Goal: Task Accomplishment & Management: Manage account settings

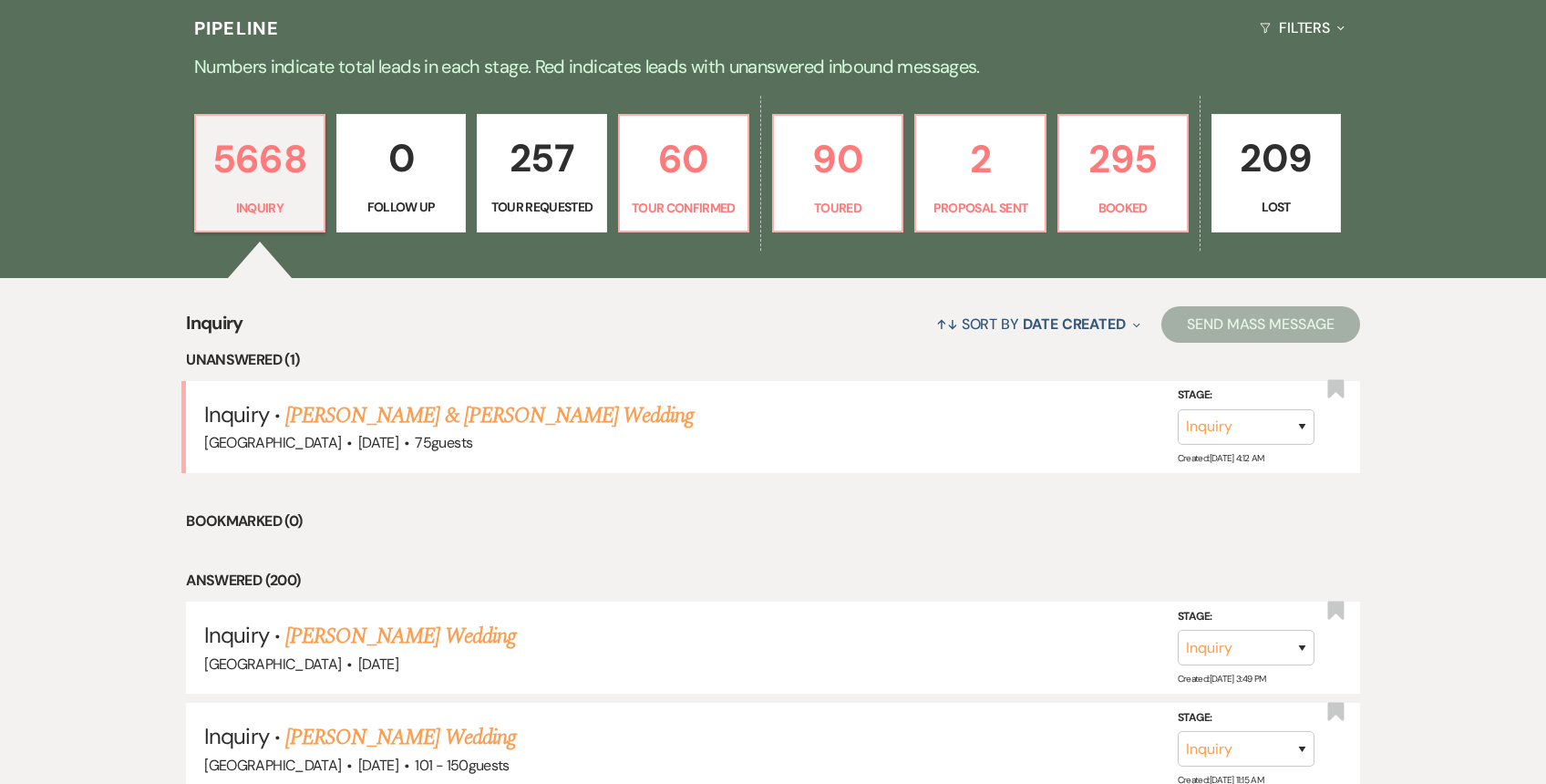
scroll to position [467, 0]
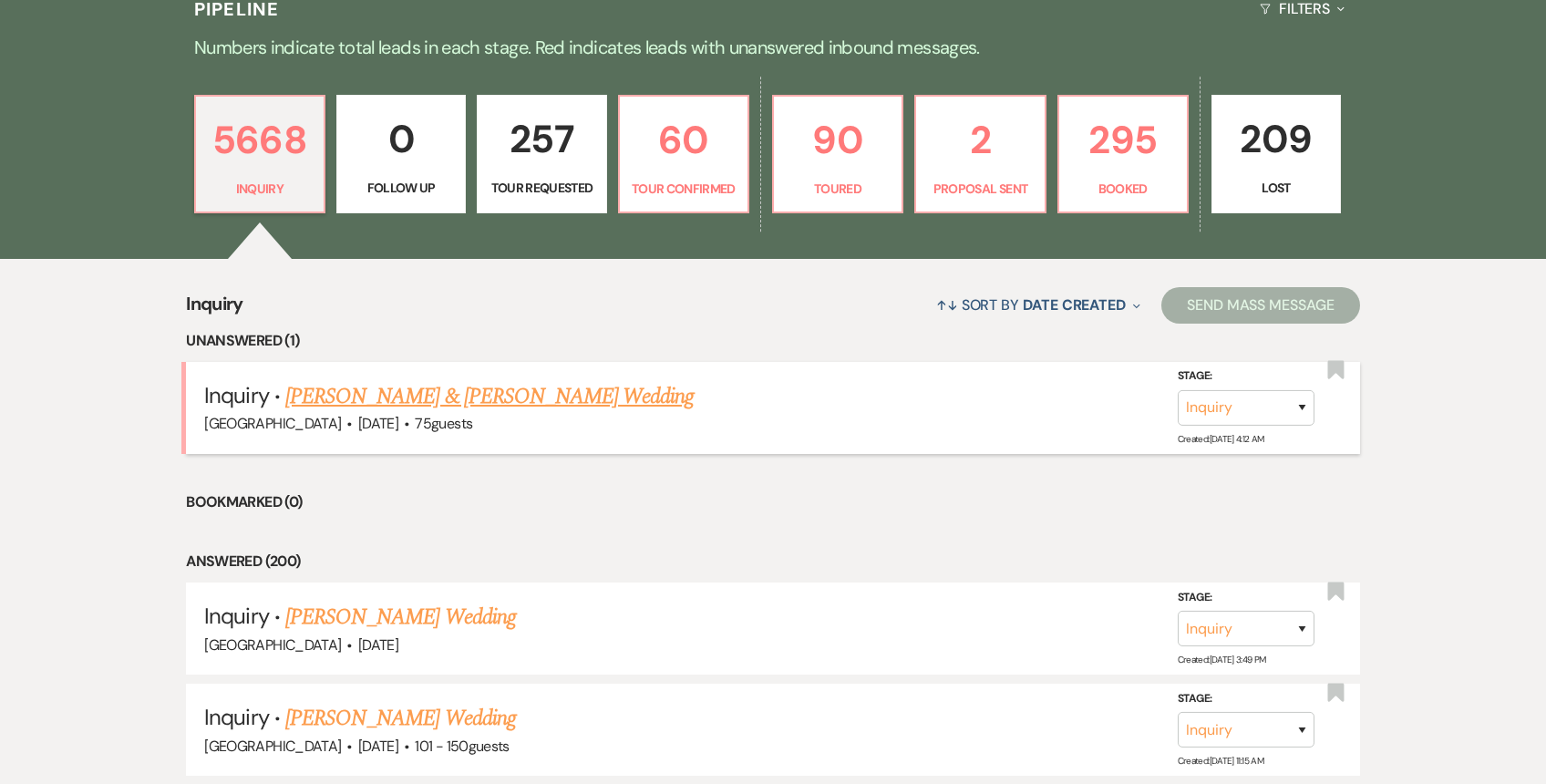
click at [570, 412] on link "[PERSON_NAME] & [PERSON_NAME] Wedding" at bounding box center [489, 397] width 408 height 33
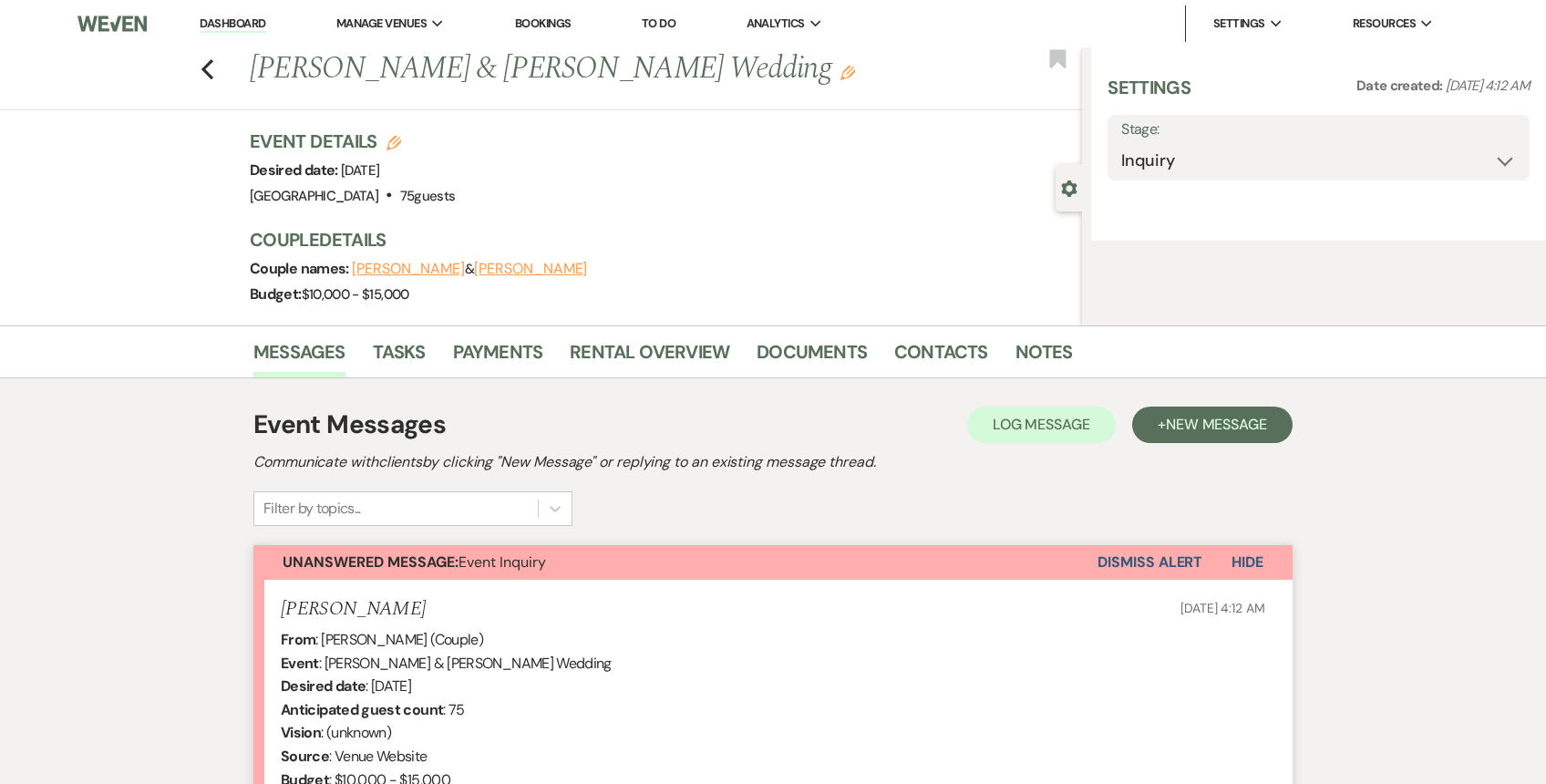
select select "5"
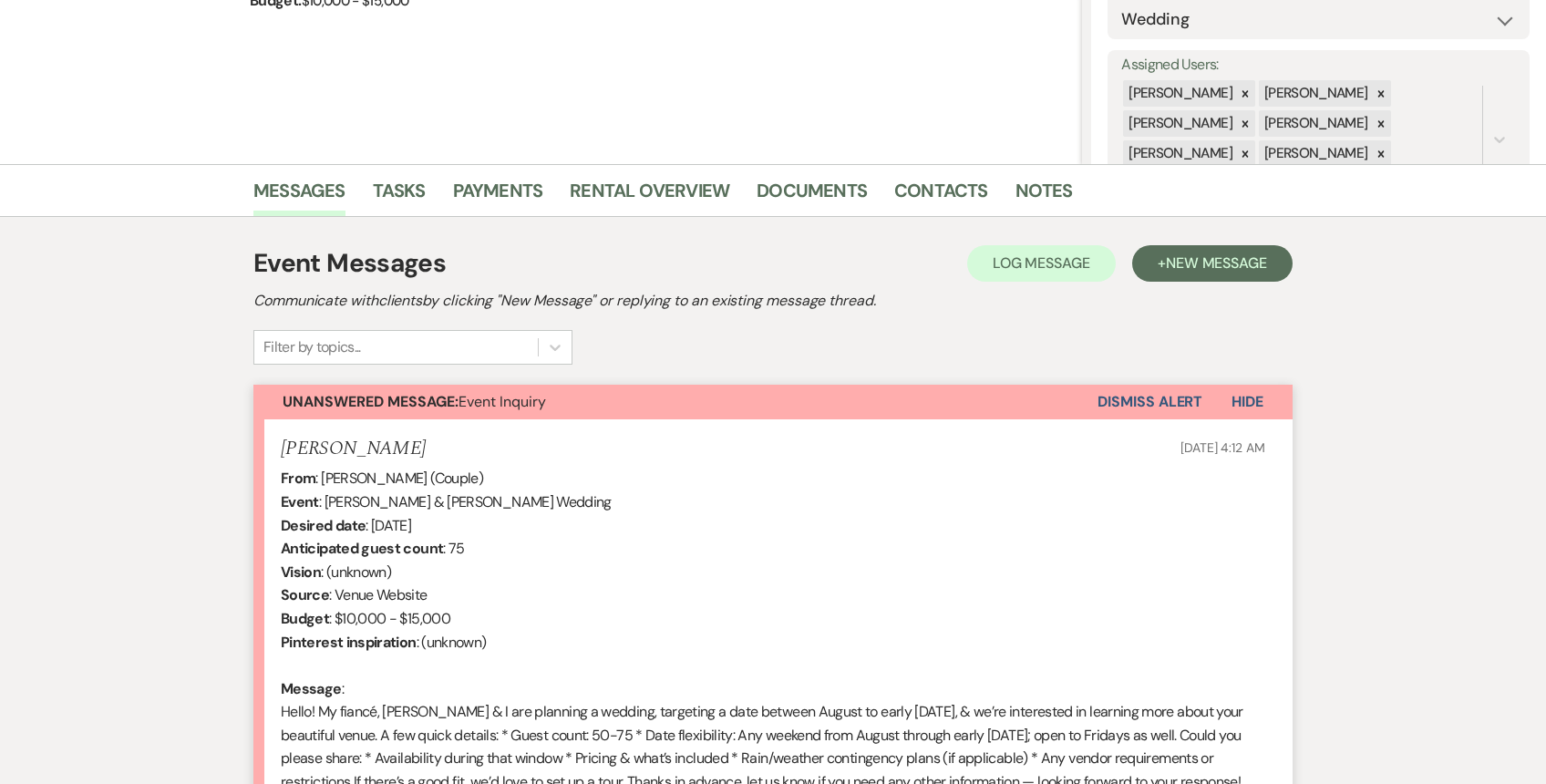
scroll to position [564, 0]
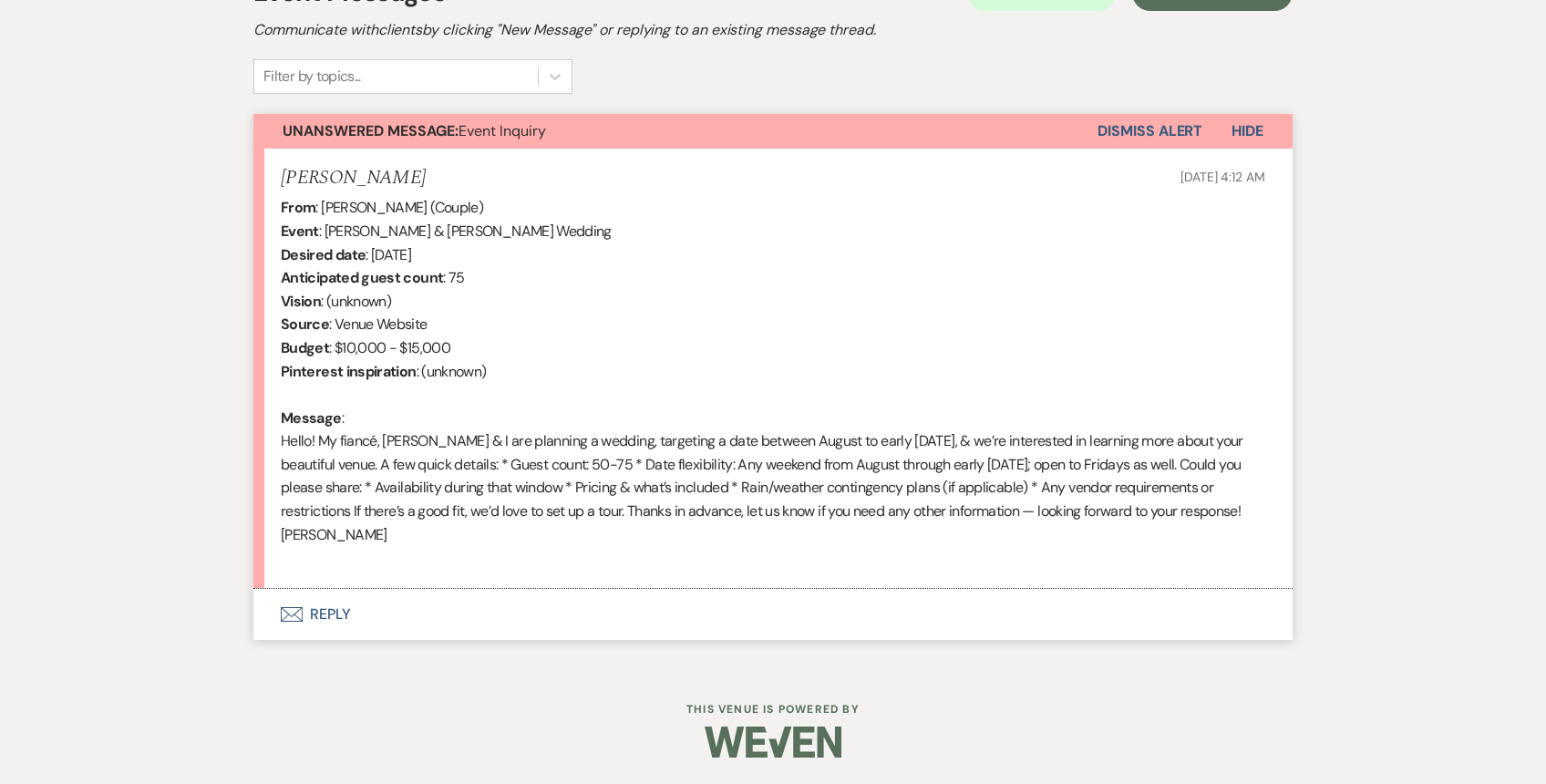
click at [485, 603] on button "Envelope Reply" at bounding box center [773, 614] width 1039 height 51
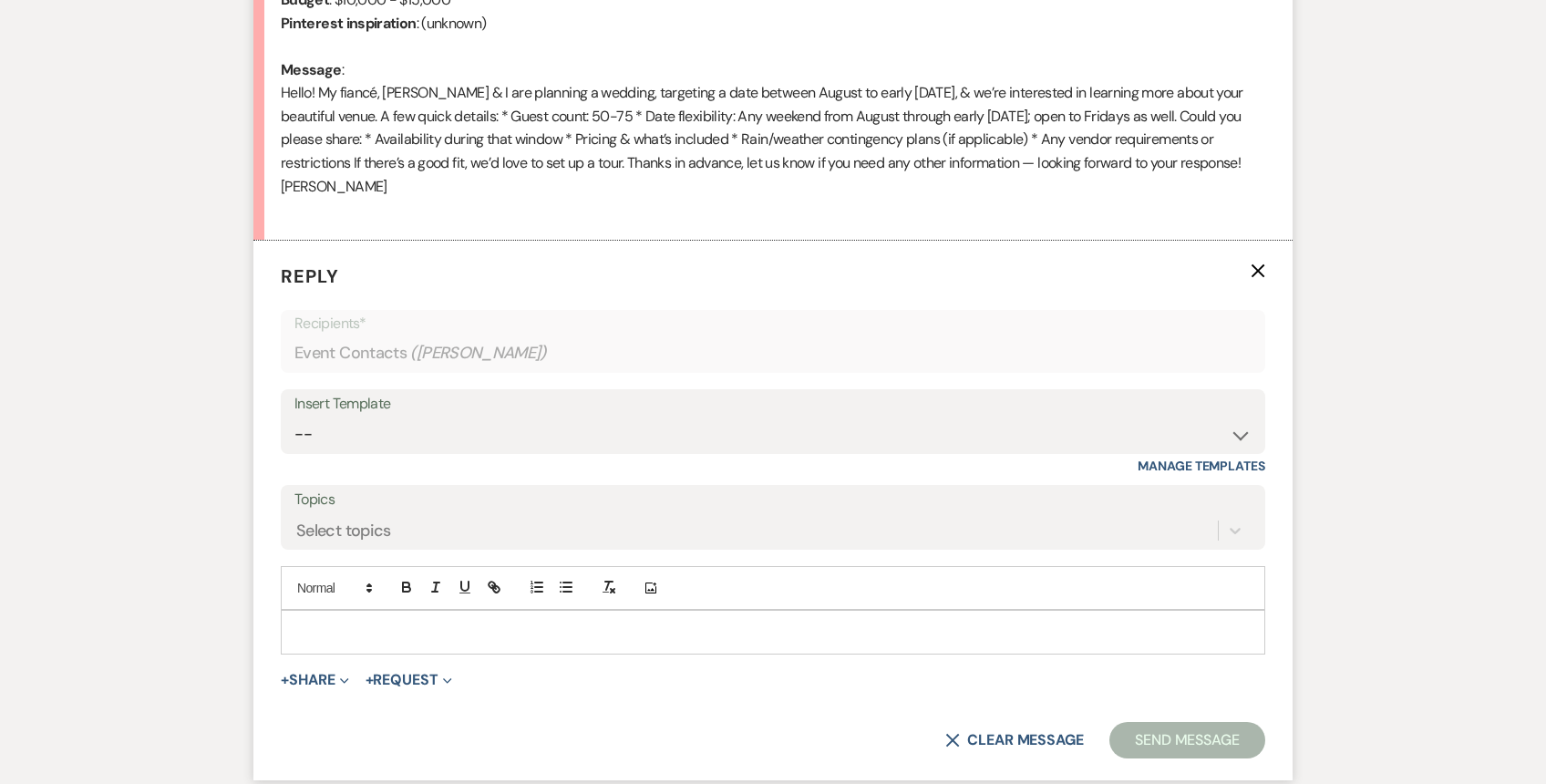
scroll to position [912, 0]
click at [576, 425] on select "-- Weven Planning Portal Introduction (Booked Events) 1st planning email ([PERS…" at bounding box center [773, 433] width 957 height 36
select select "772"
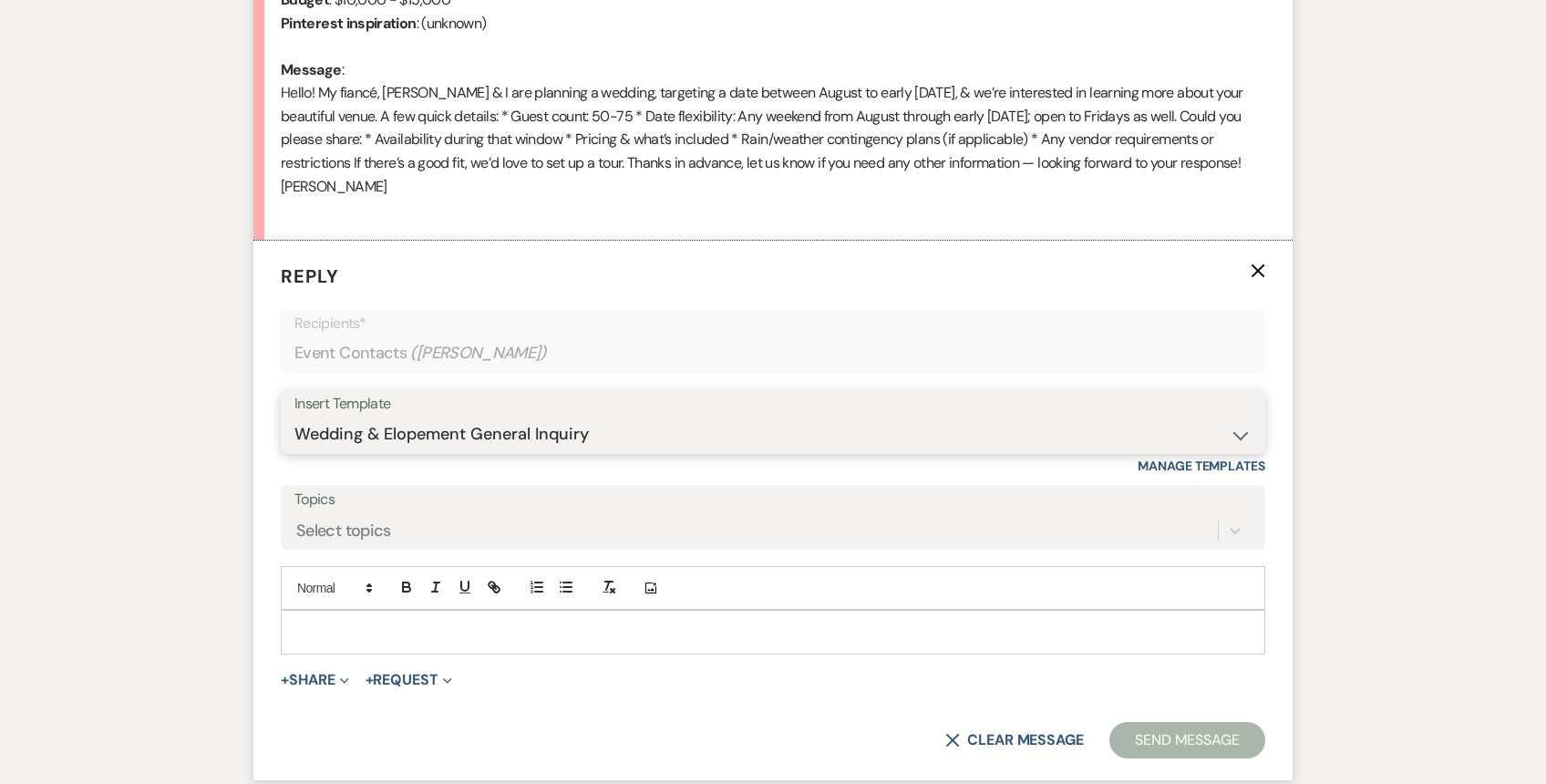
click at [295, 416] on select "-- Weven Planning Portal Introduction (Booked Events) 1st planning email ([PERS…" at bounding box center [773, 433] width 957 height 36
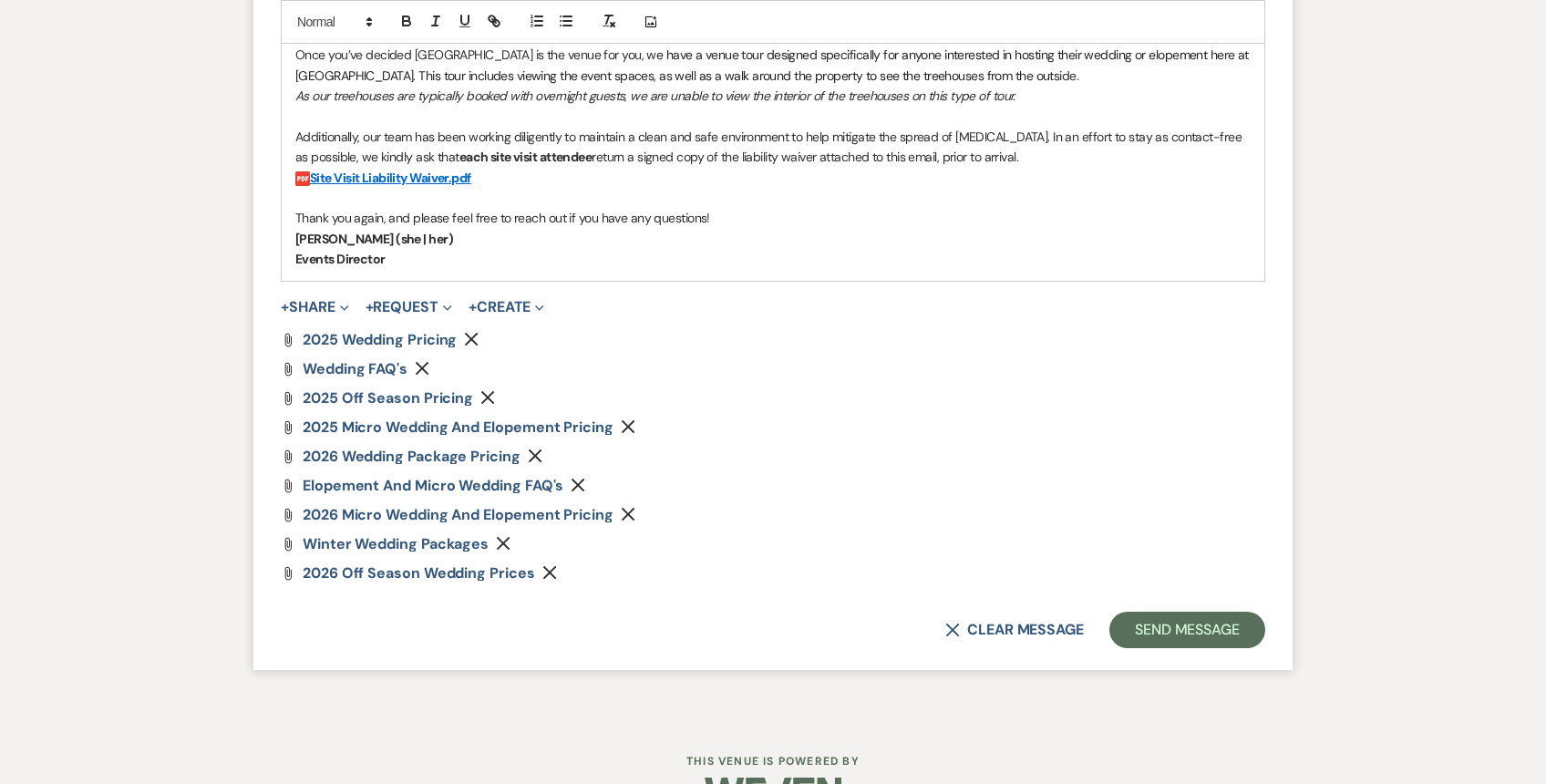
scroll to position [1921, 0]
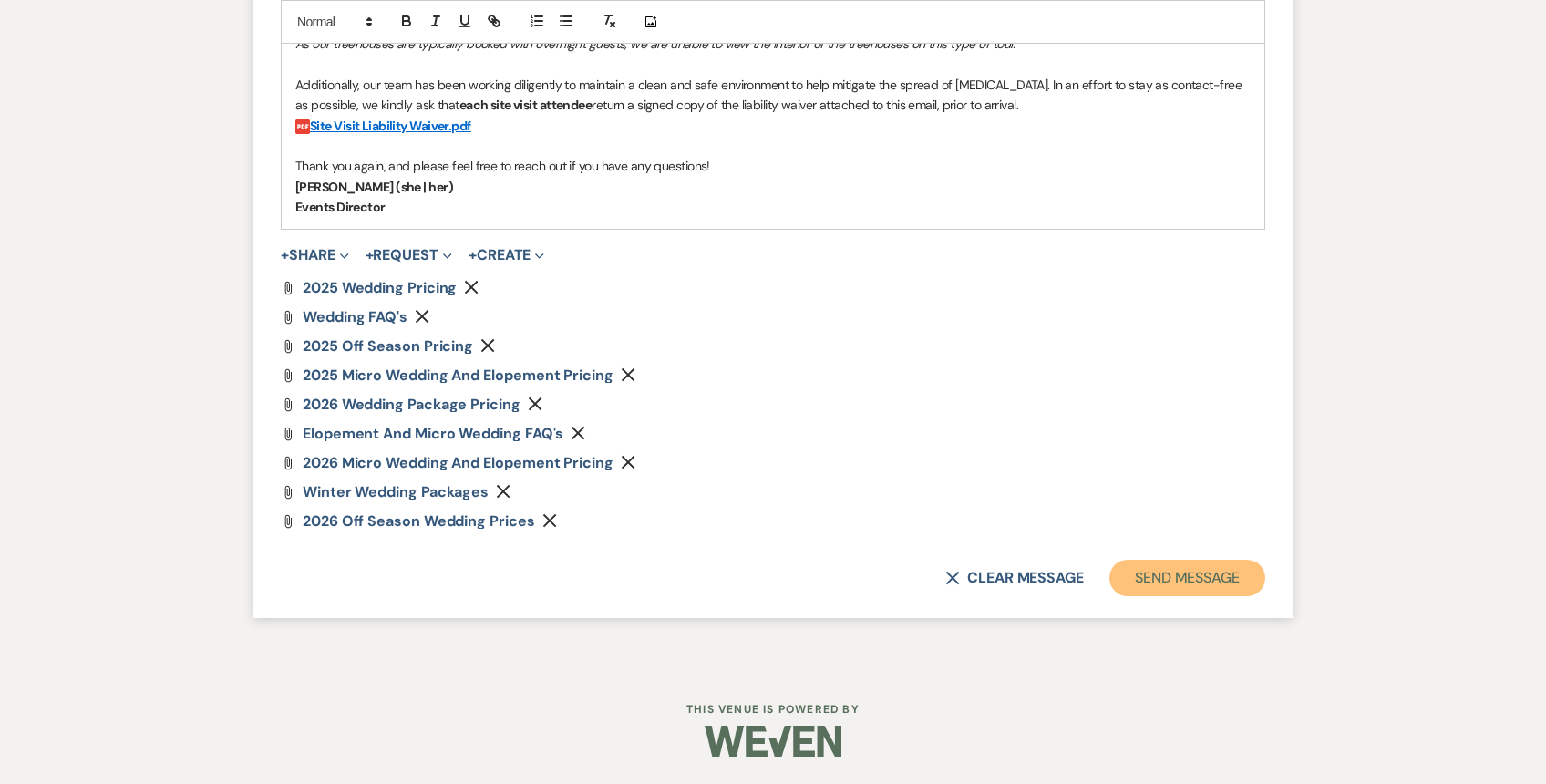
click at [1195, 582] on button "Send Message" at bounding box center [1188, 578] width 156 height 37
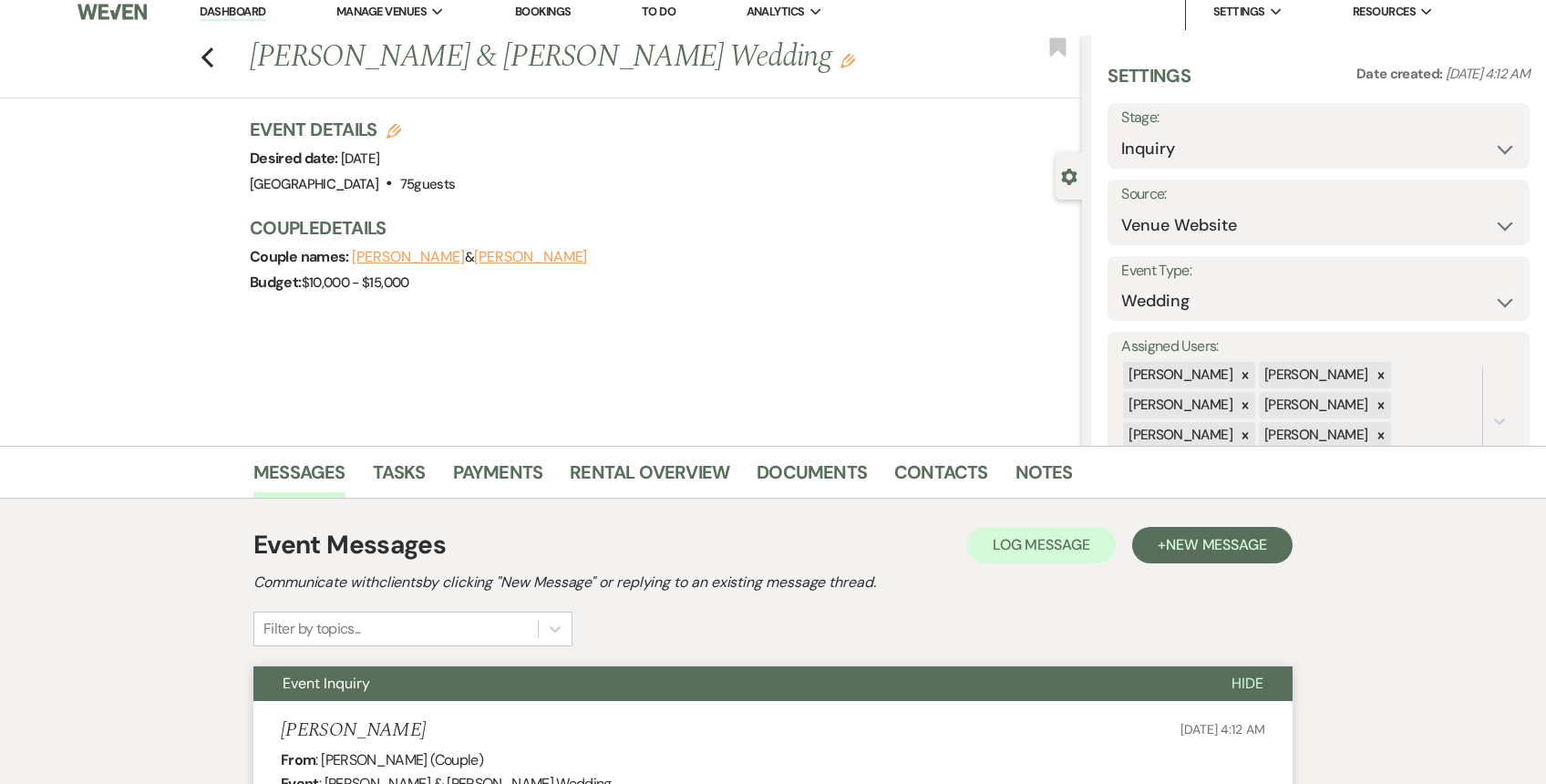
scroll to position [0, 0]
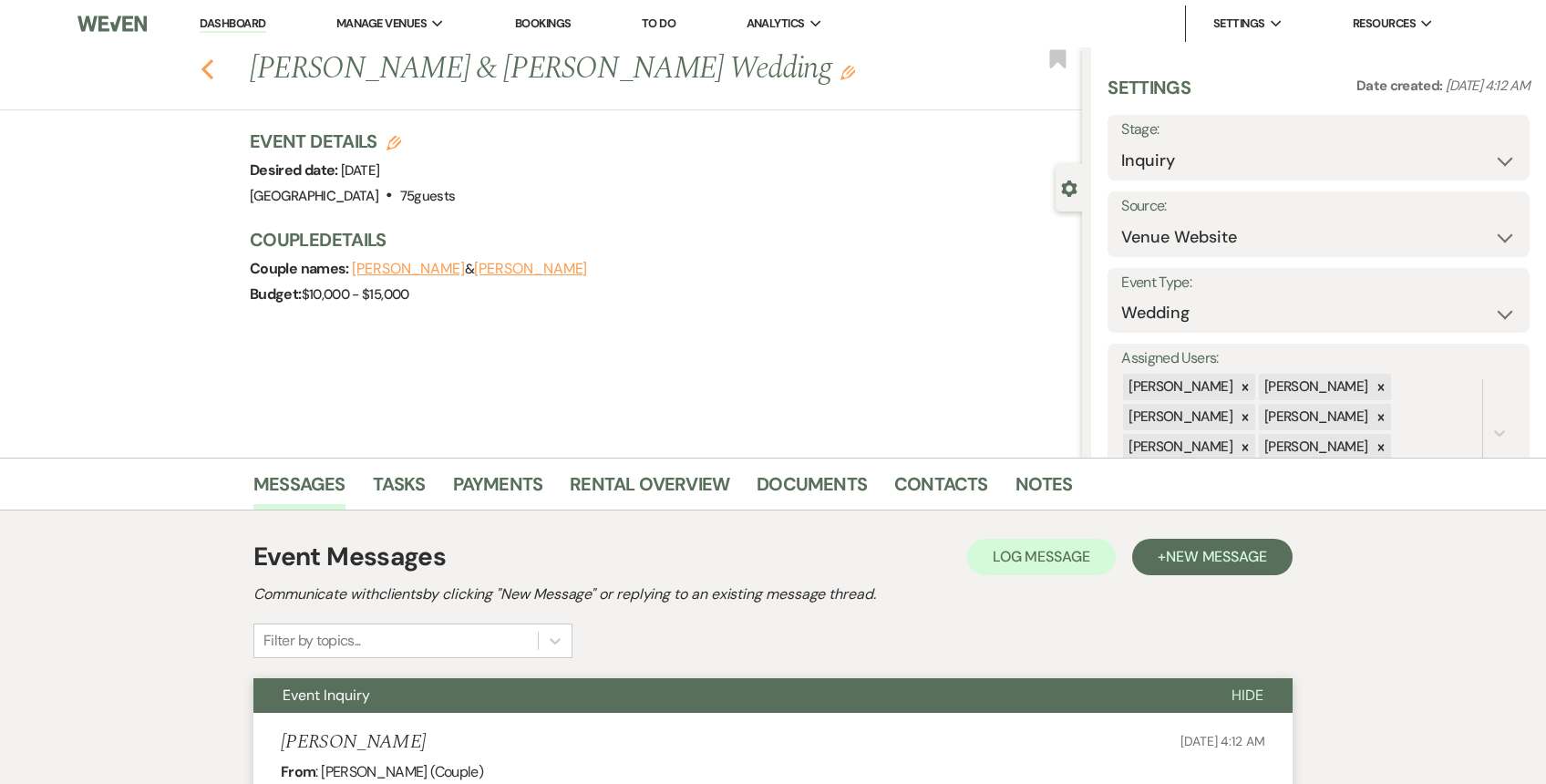
click at [201, 70] on icon "Previous" at bounding box center [207, 69] width 13 height 22
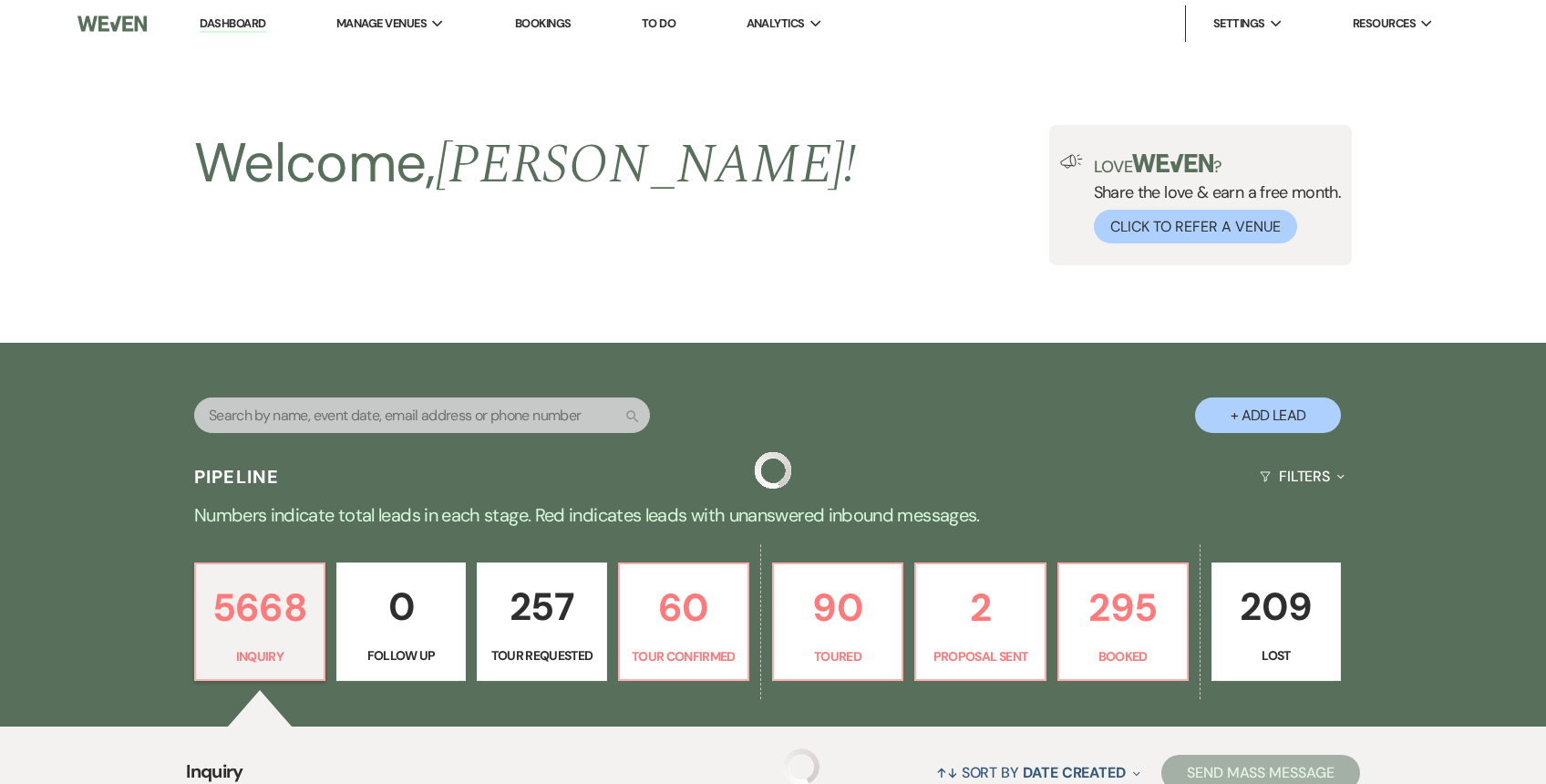
scroll to position [467, 0]
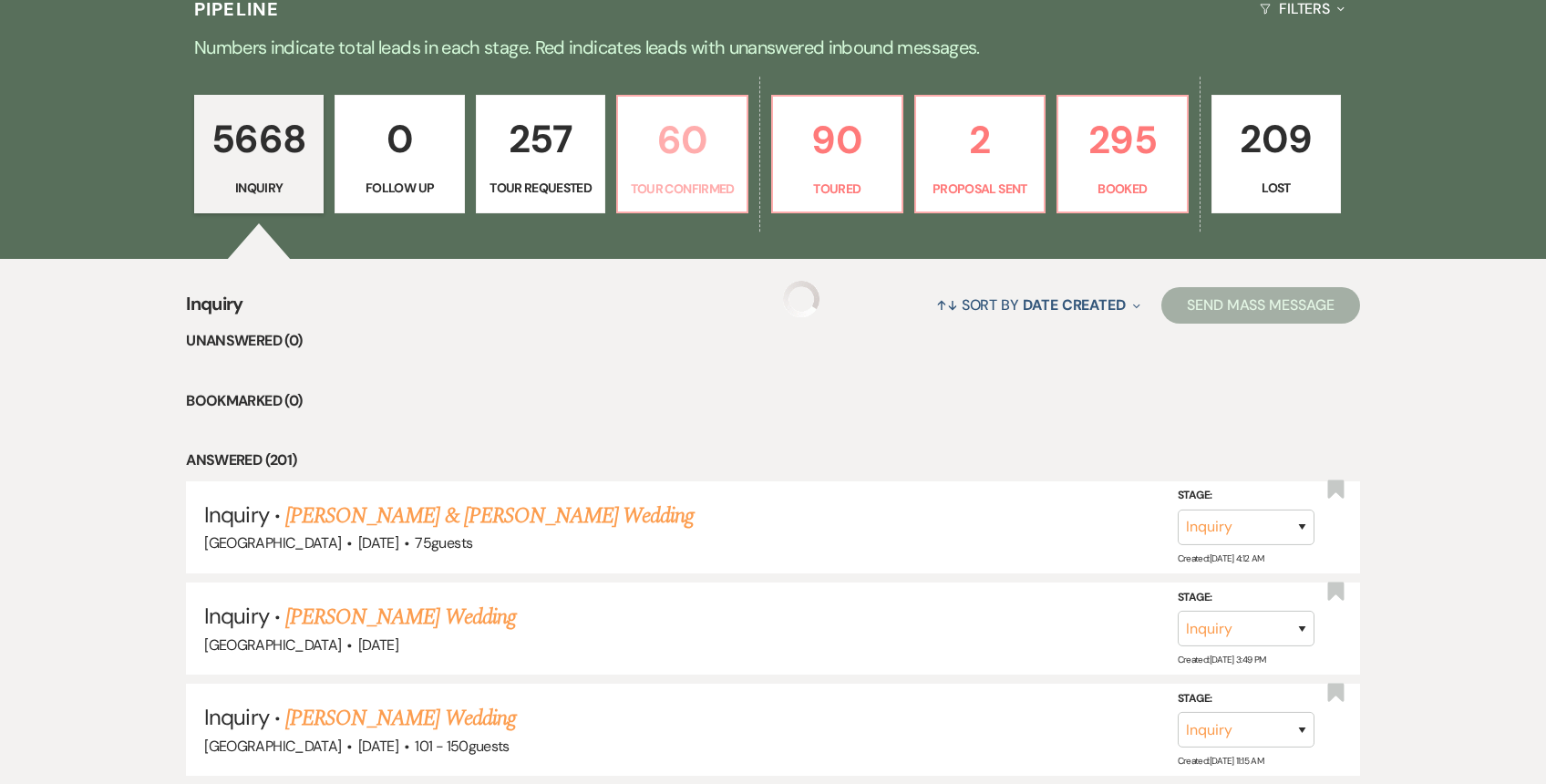
click at [672, 187] on p "Tour Confirmed" at bounding box center [682, 188] width 107 height 20
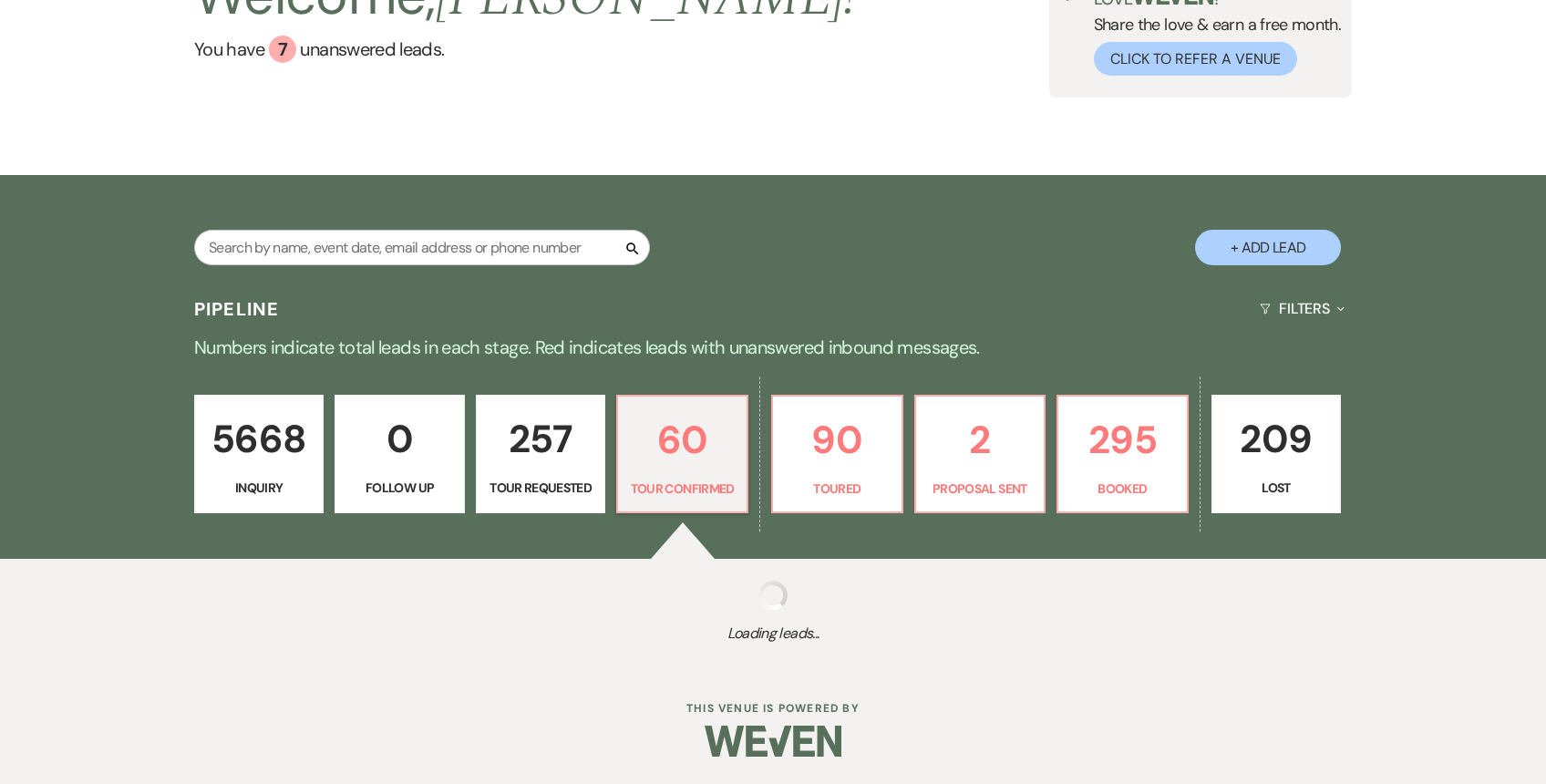
scroll to position [467, 0]
select select "4"
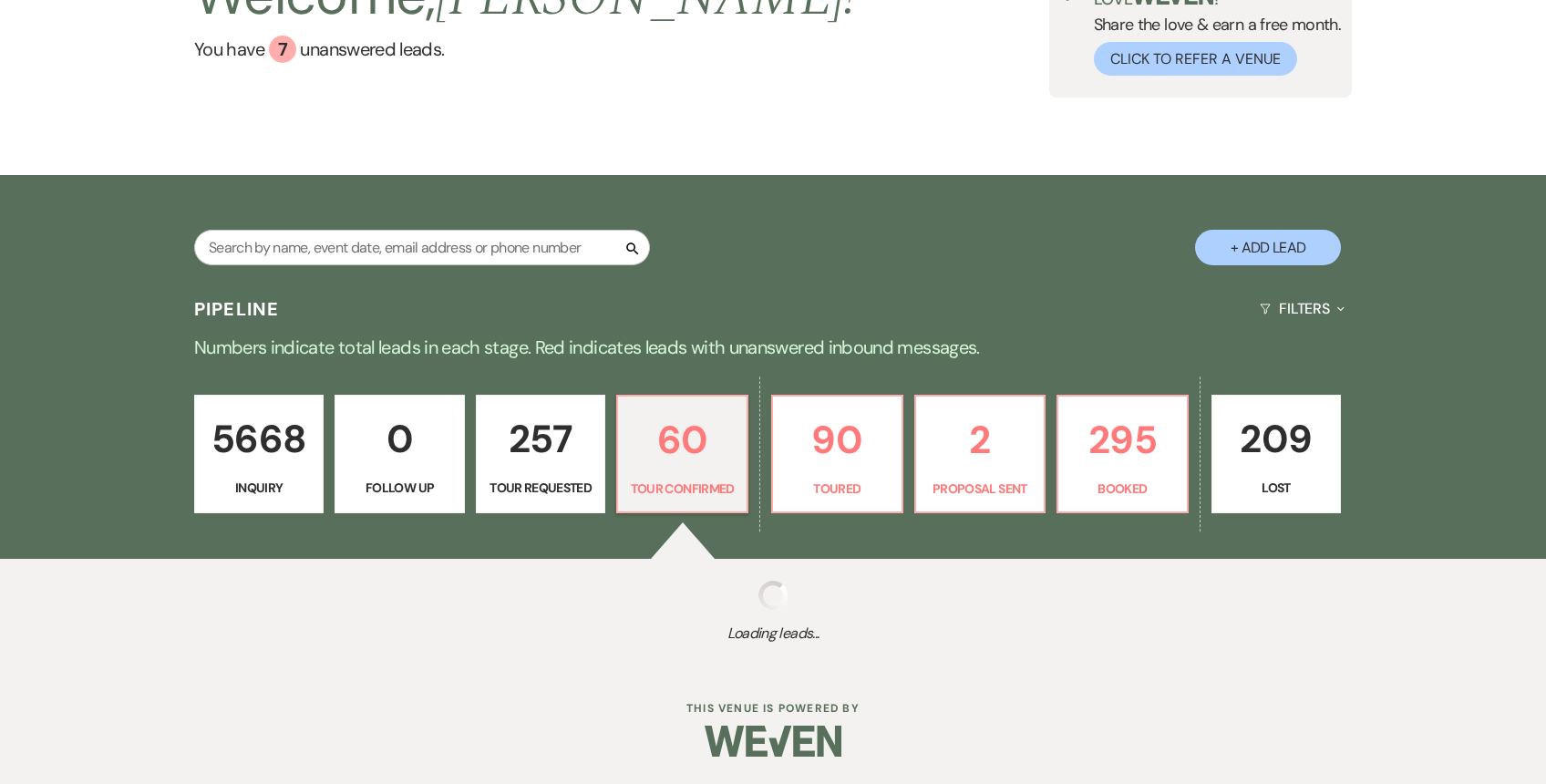
select select "4"
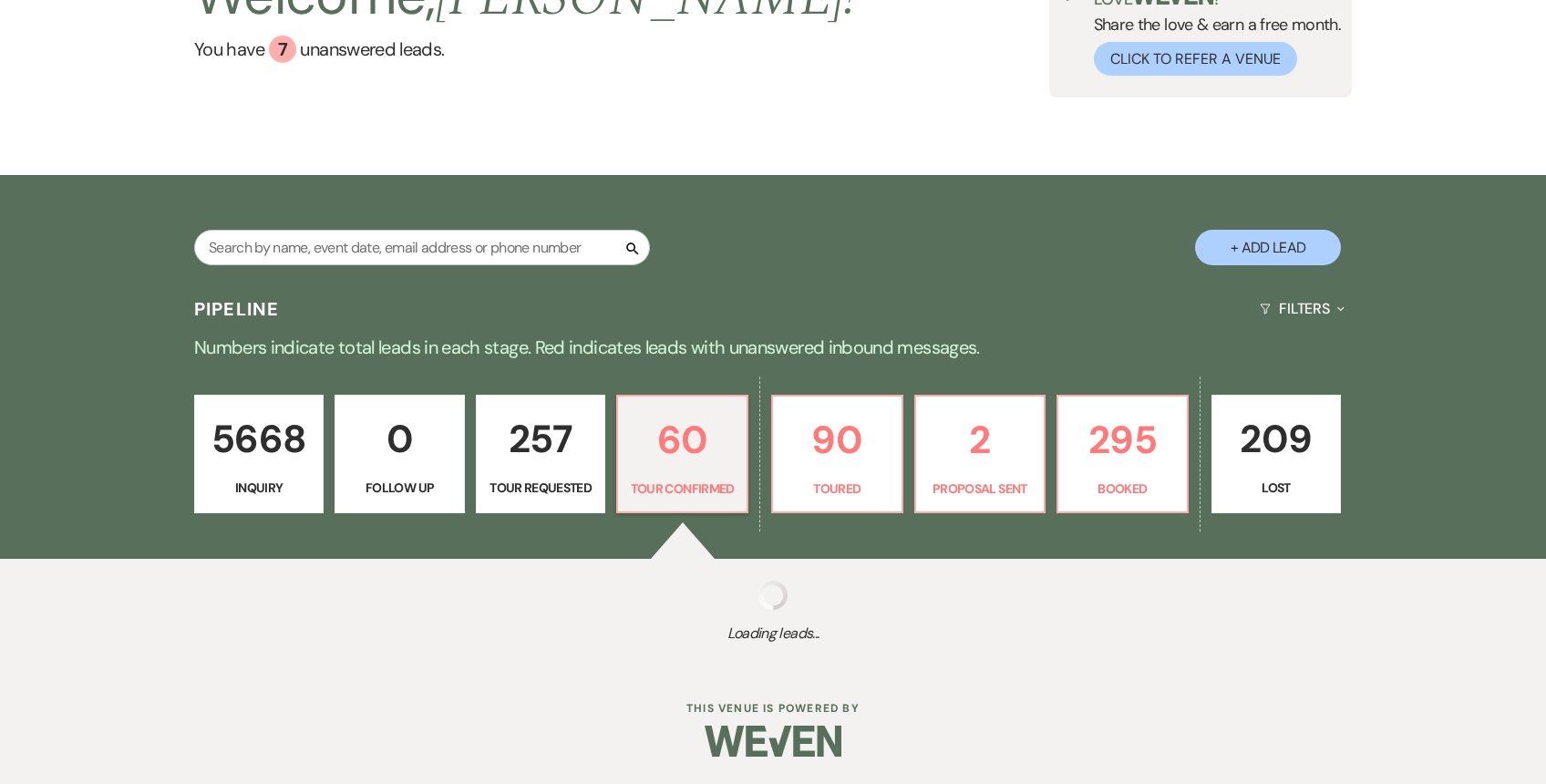
select select "4"
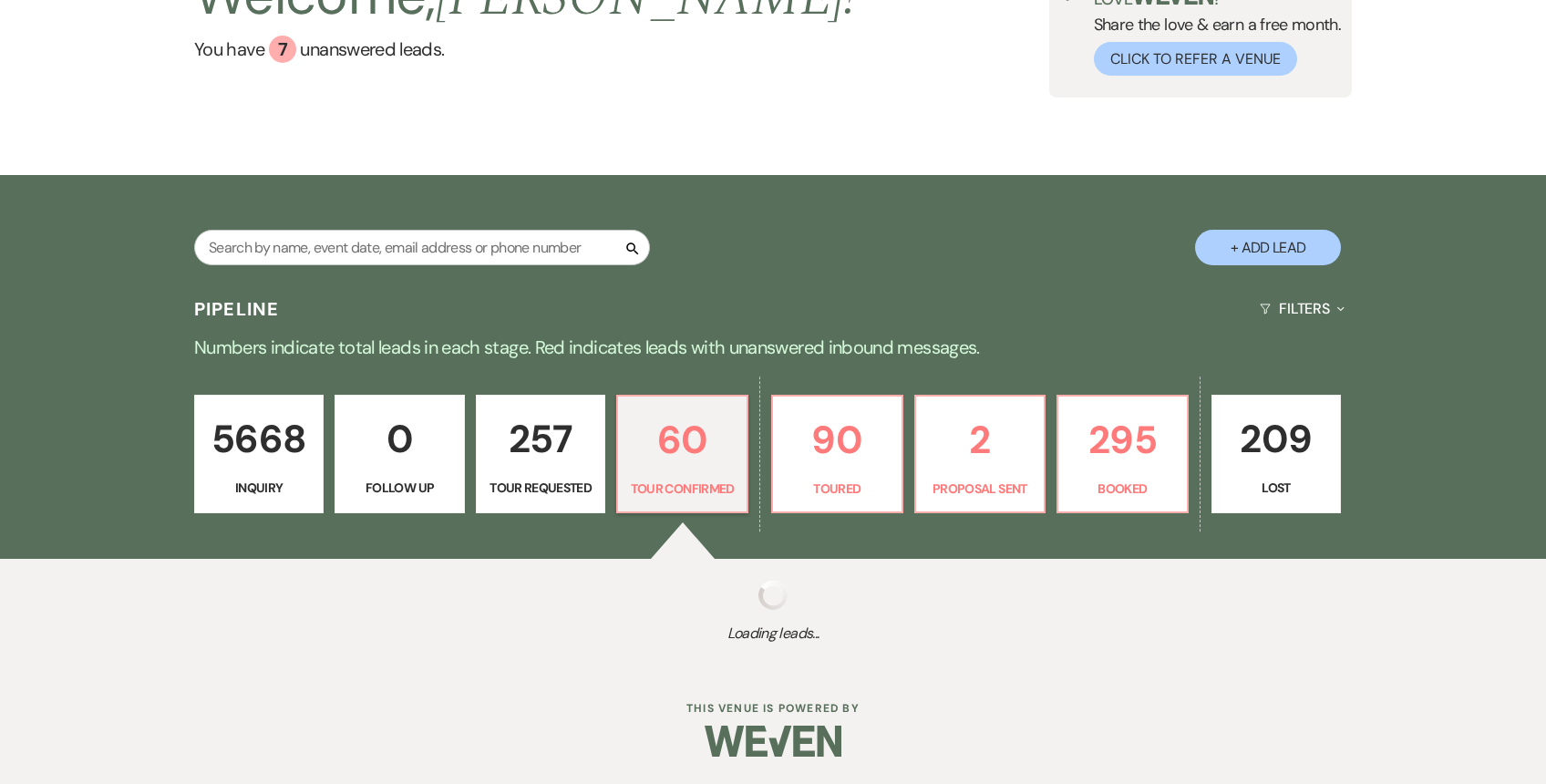
select select "4"
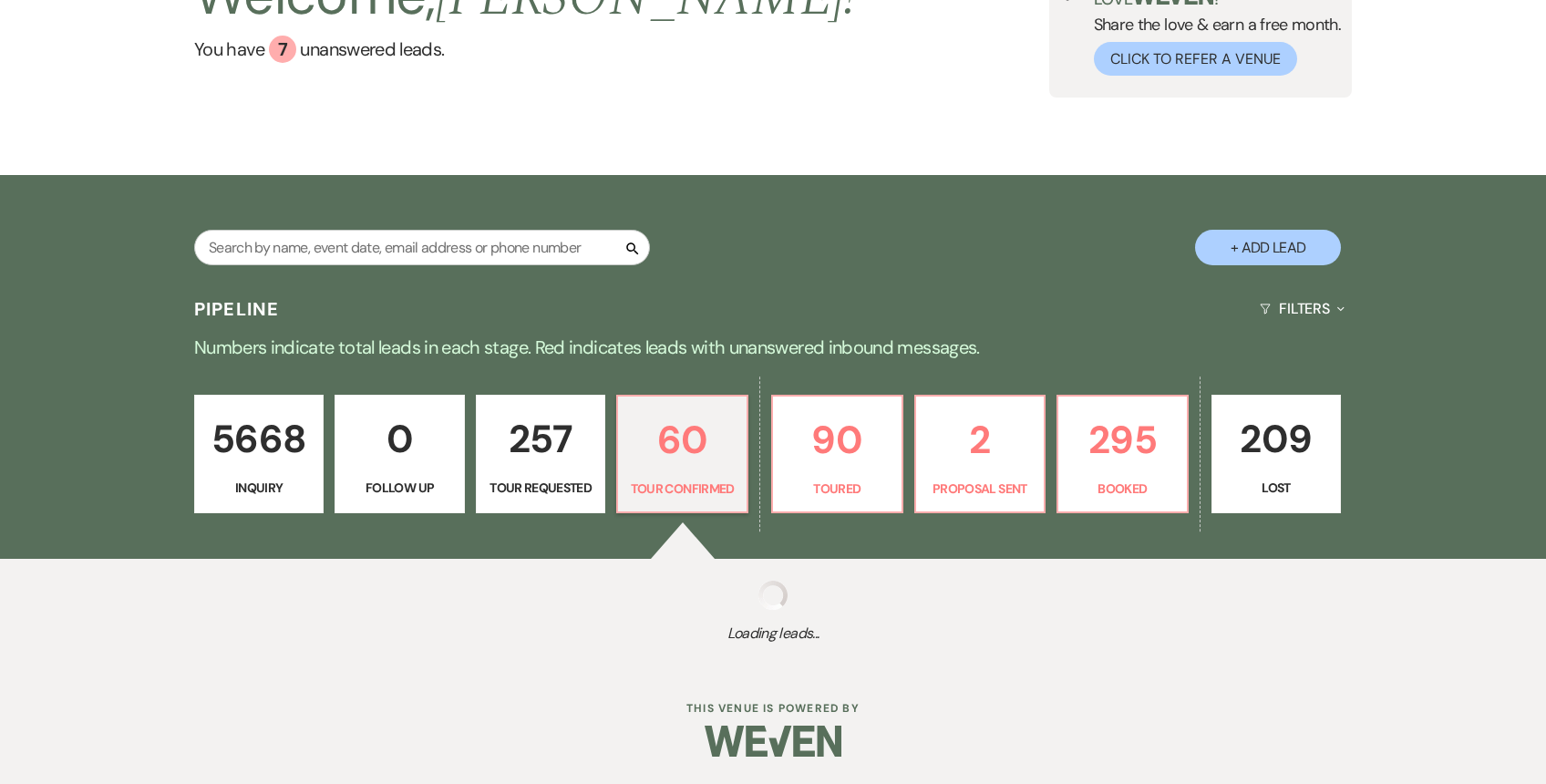
select select "4"
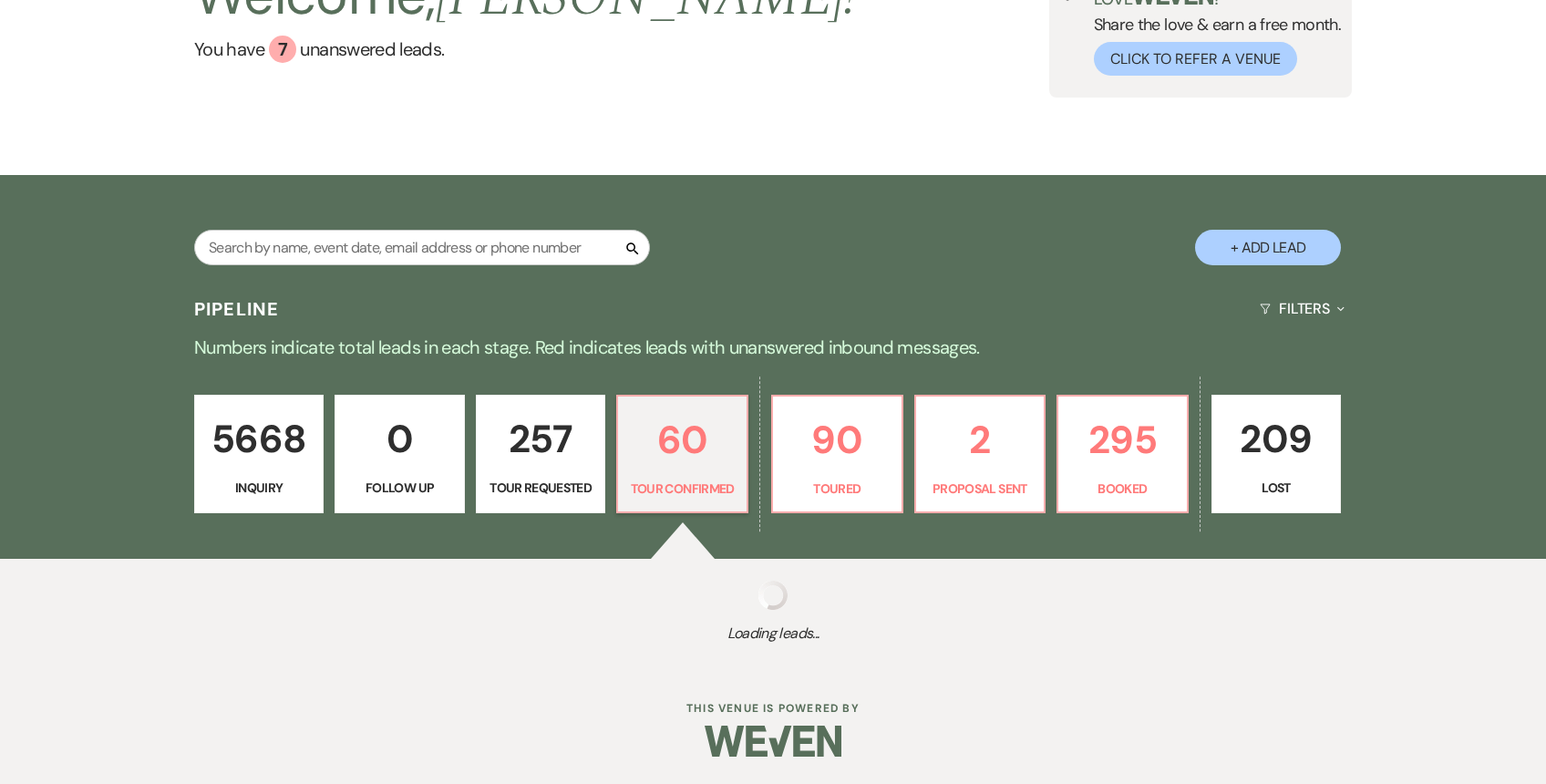
select select "4"
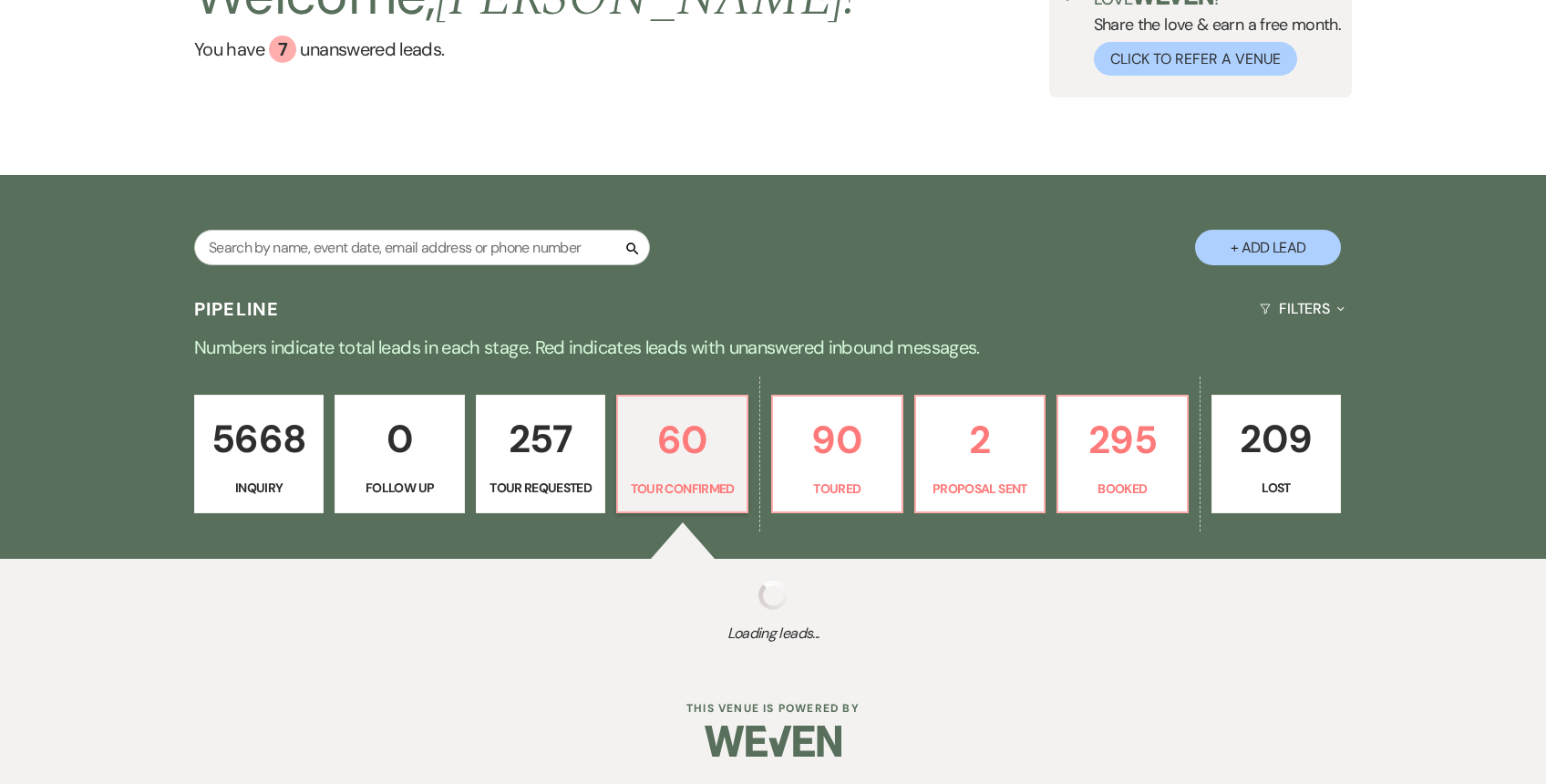
select select "4"
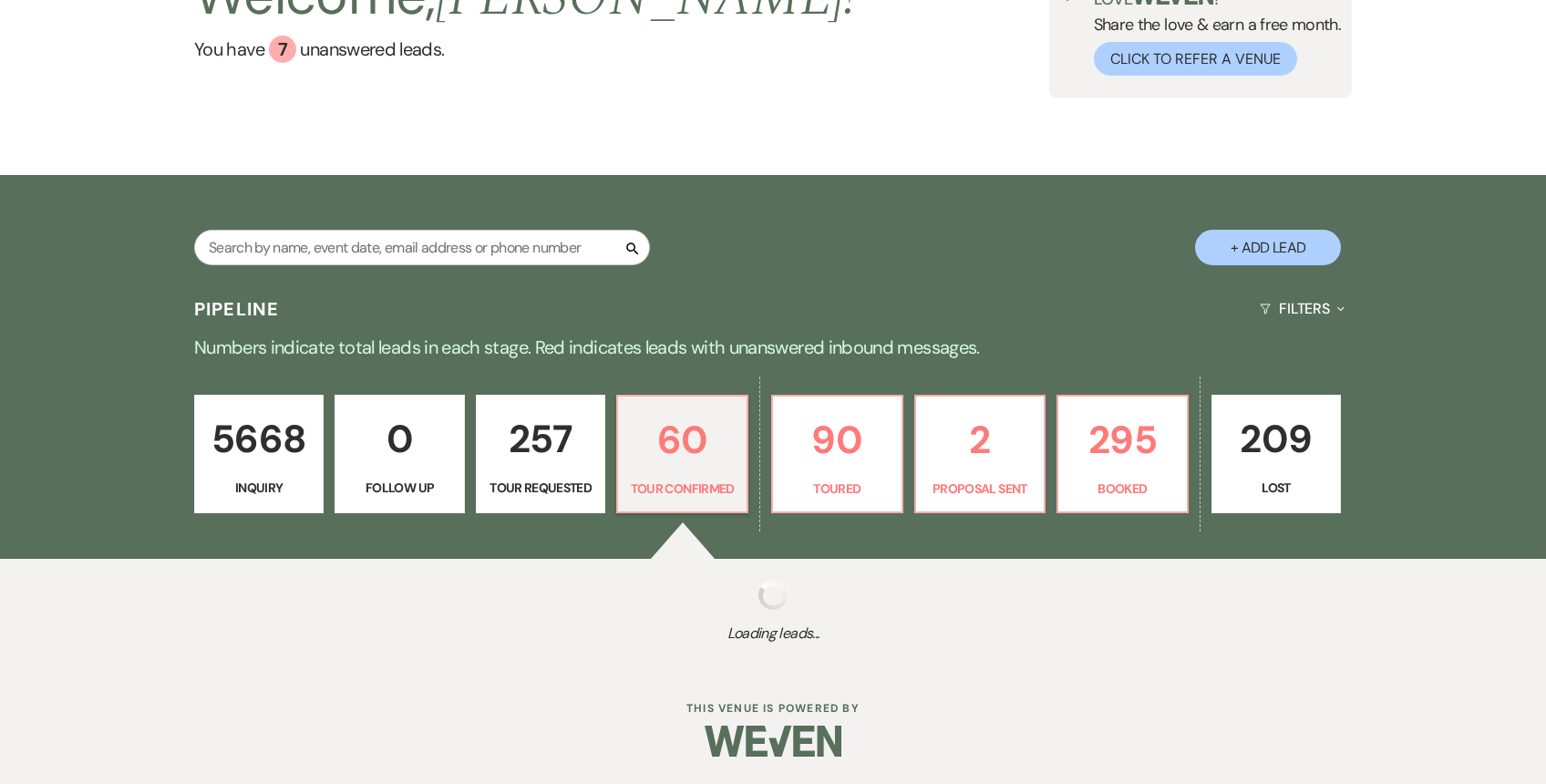
select select "4"
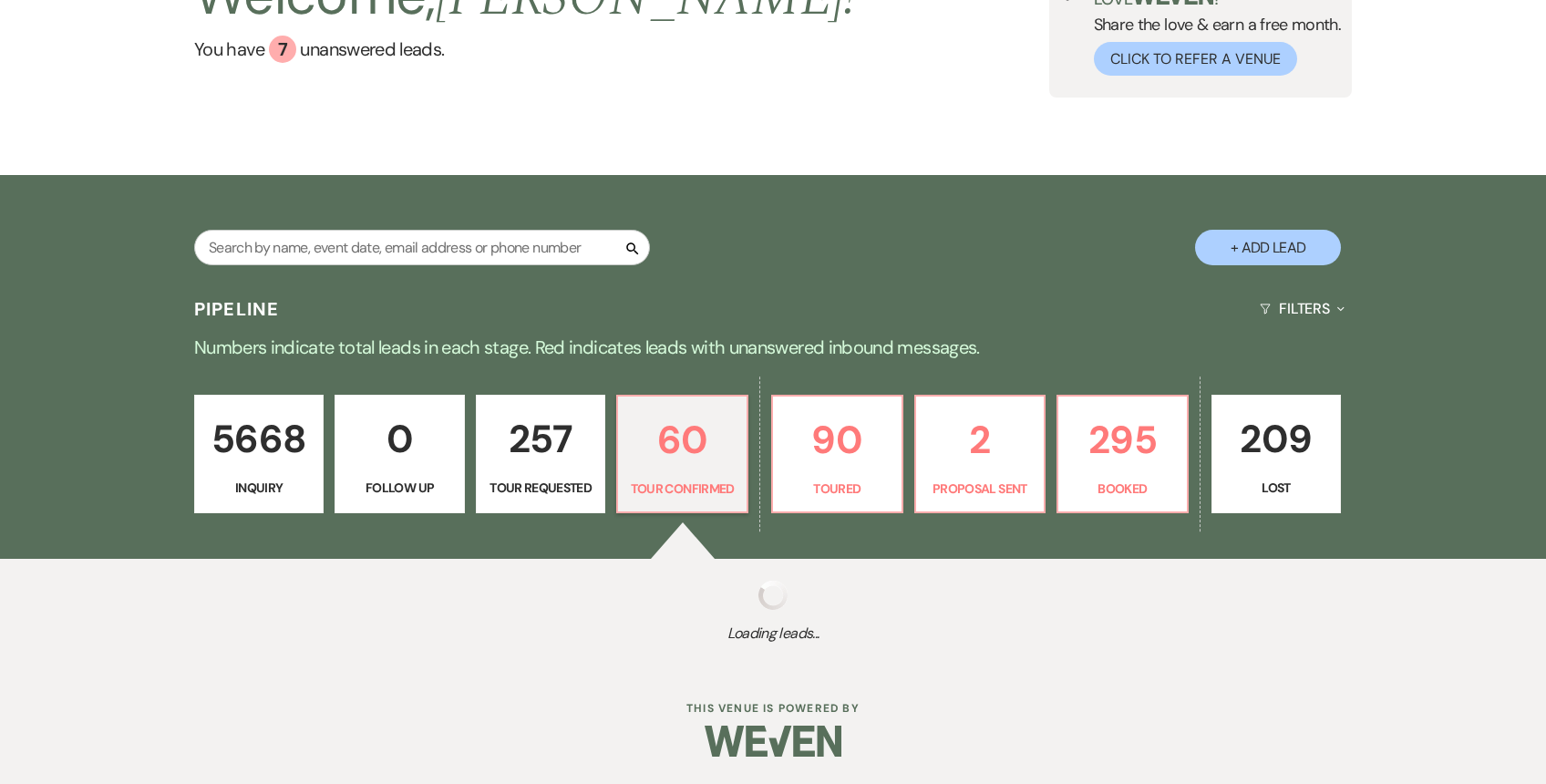
select select "4"
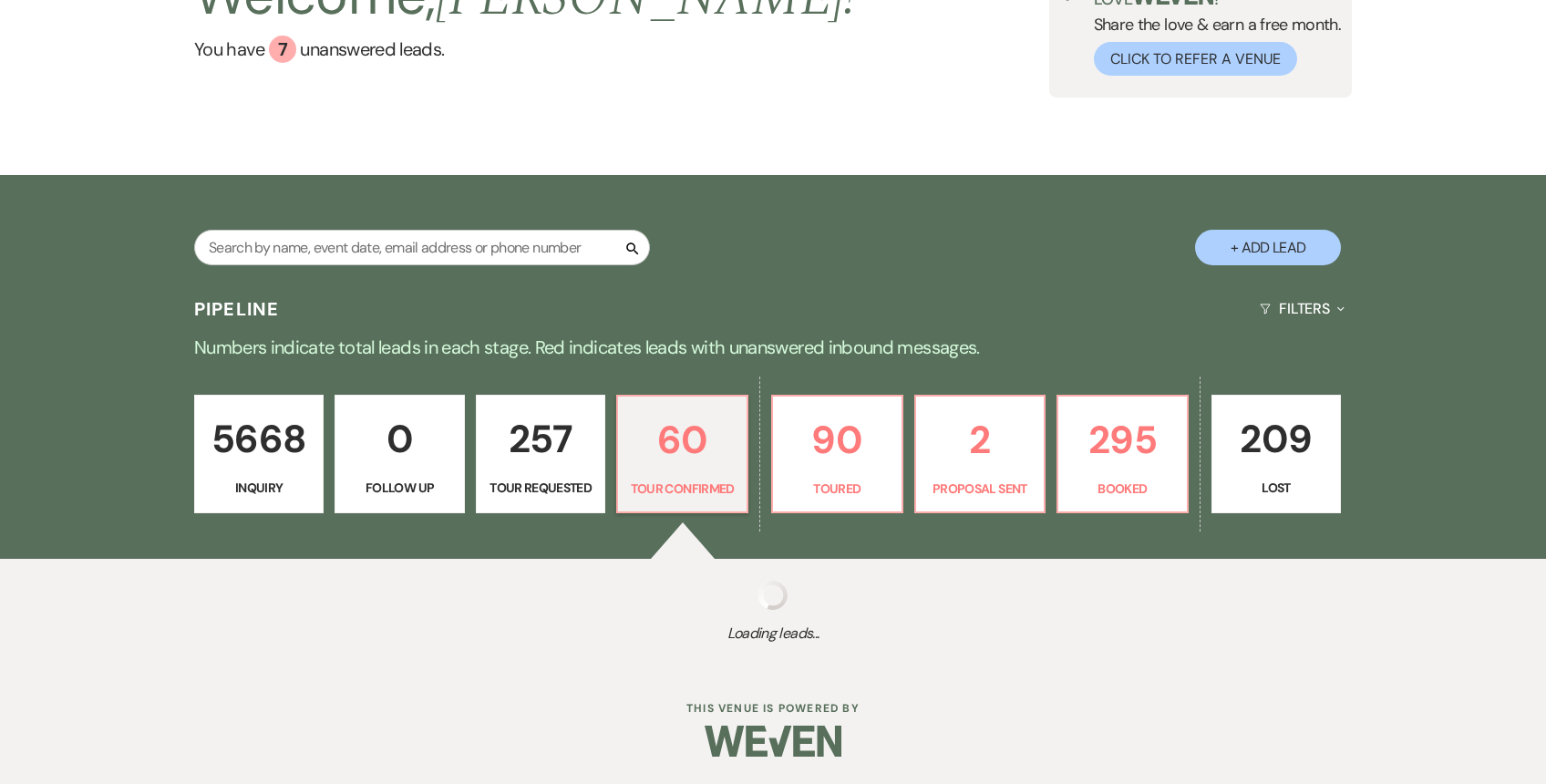
select select "4"
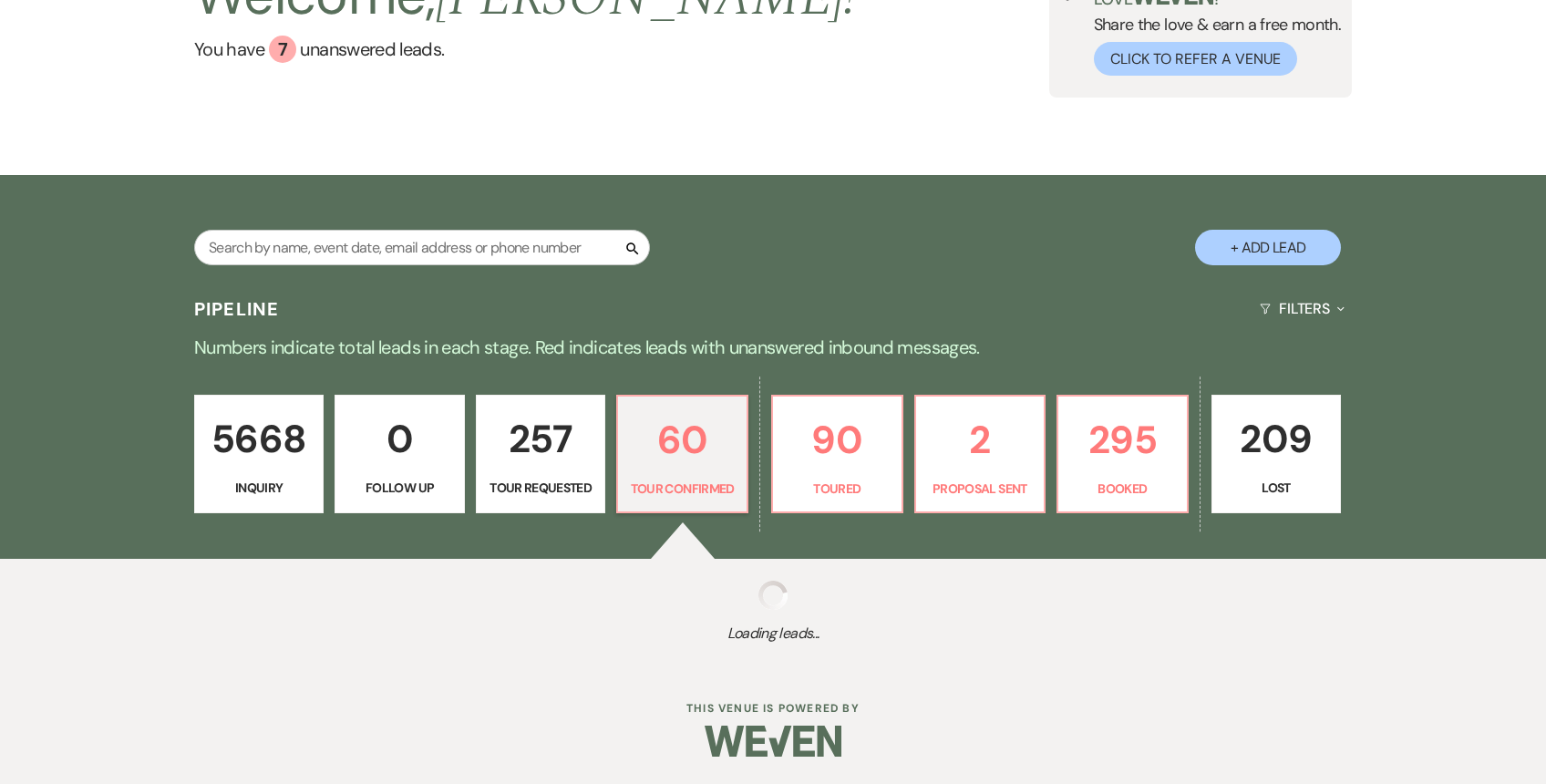
select select "4"
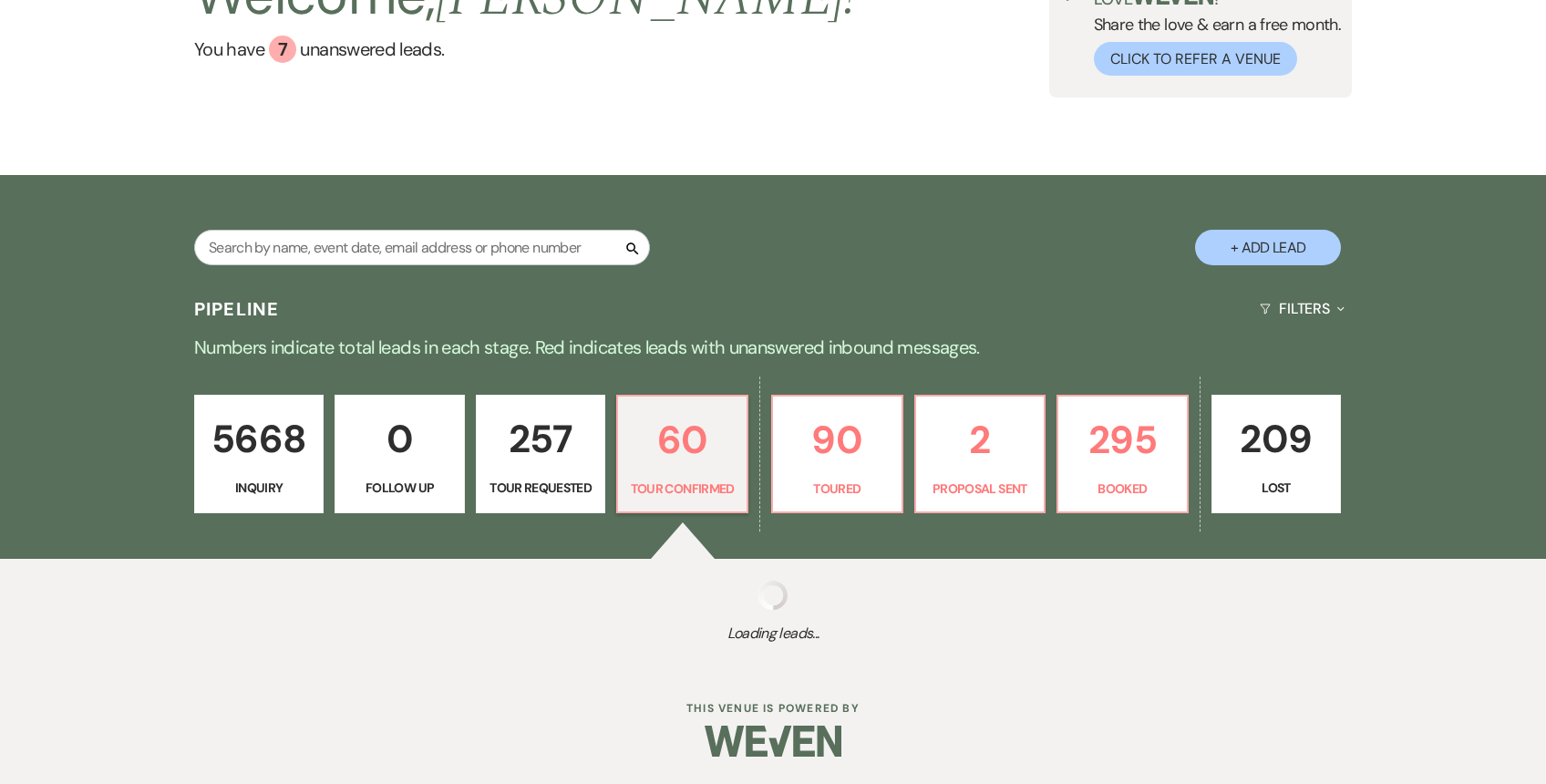
select select "4"
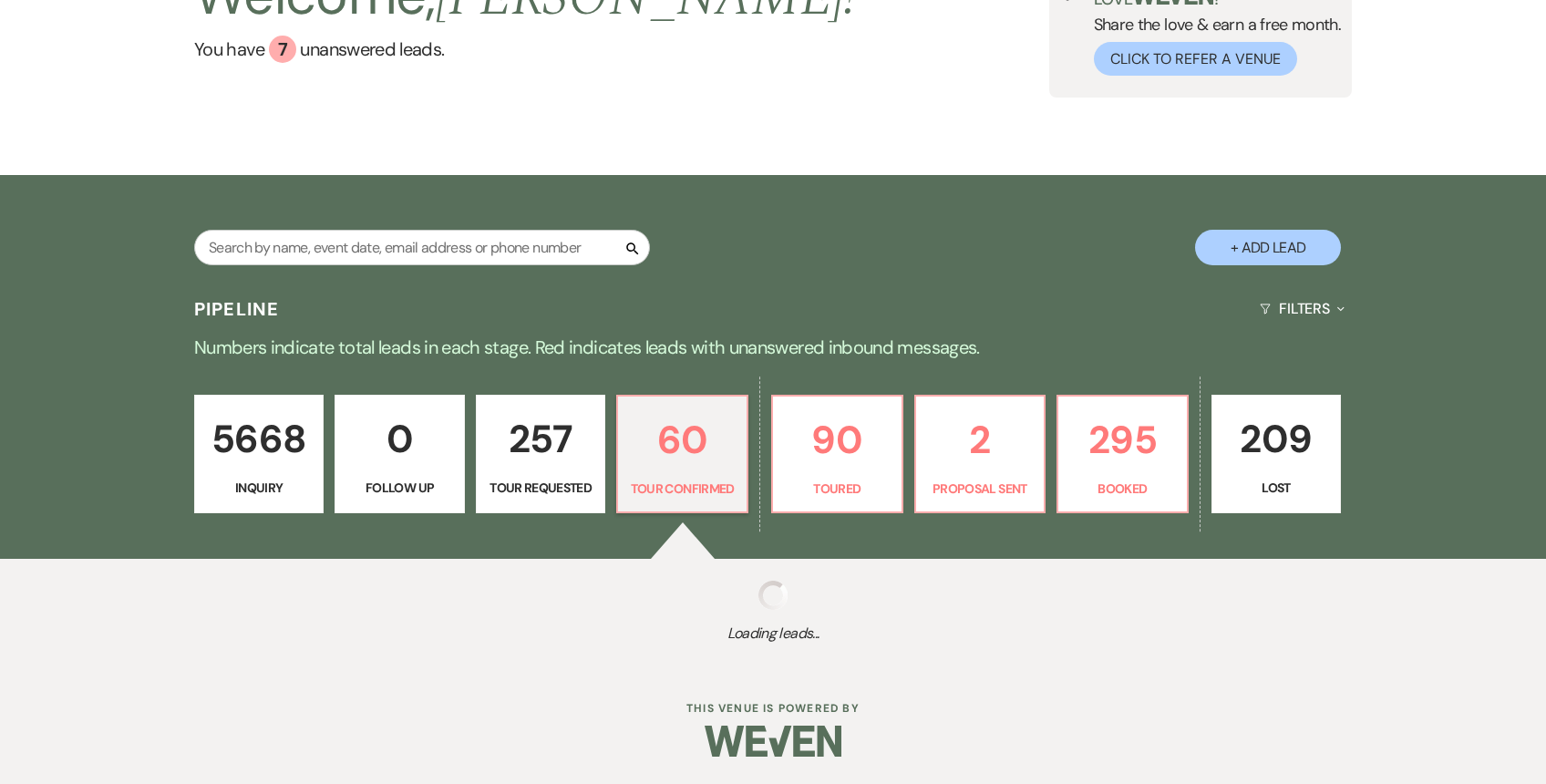
select select "4"
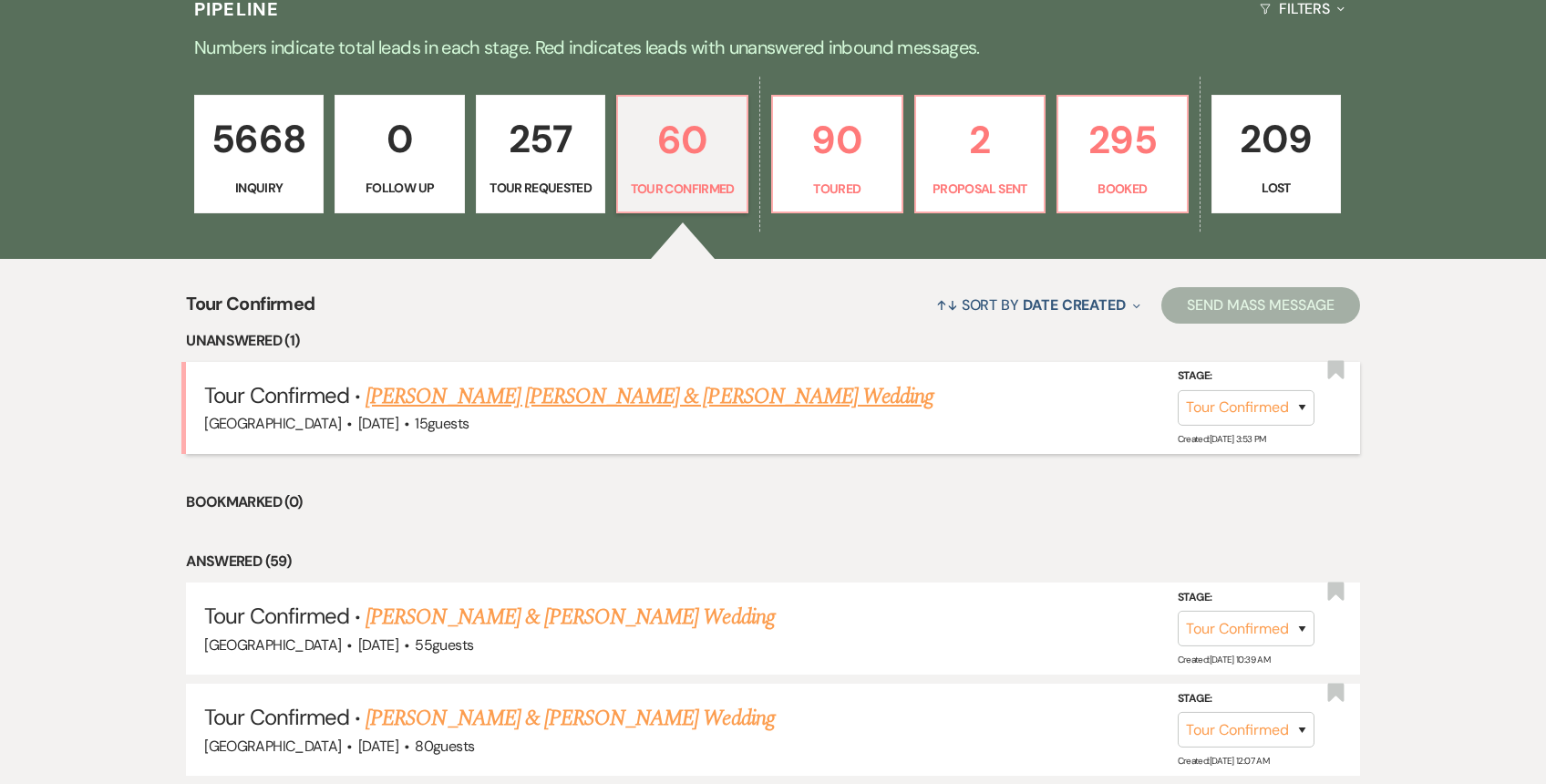
click at [562, 388] on link "[PERSON_NAME] [PERSON_NAME] & [PERSON_NAME] Wedding" at bounding box center [649, 397] width 568 height 33
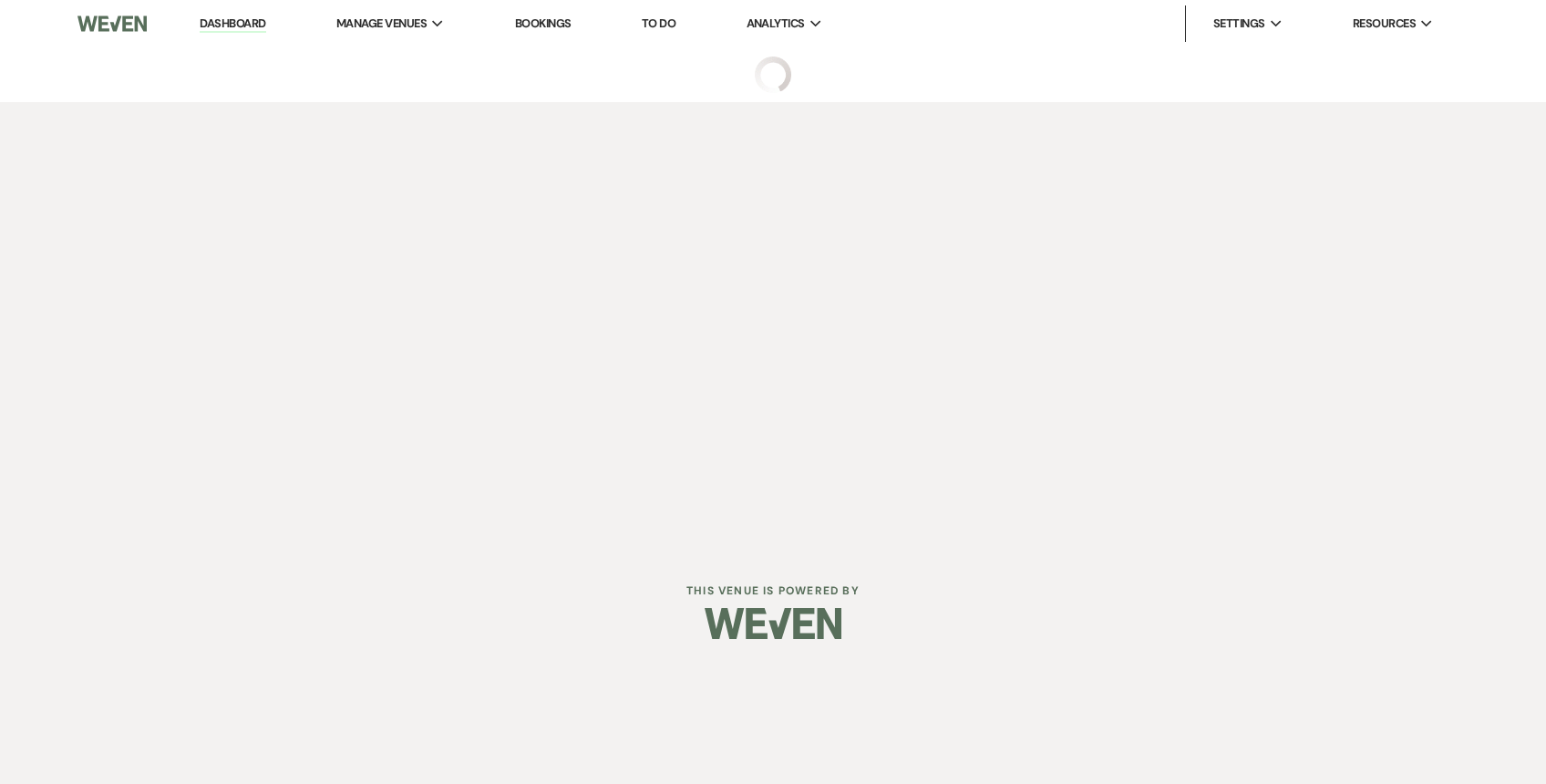
select select "4"
select select "5"
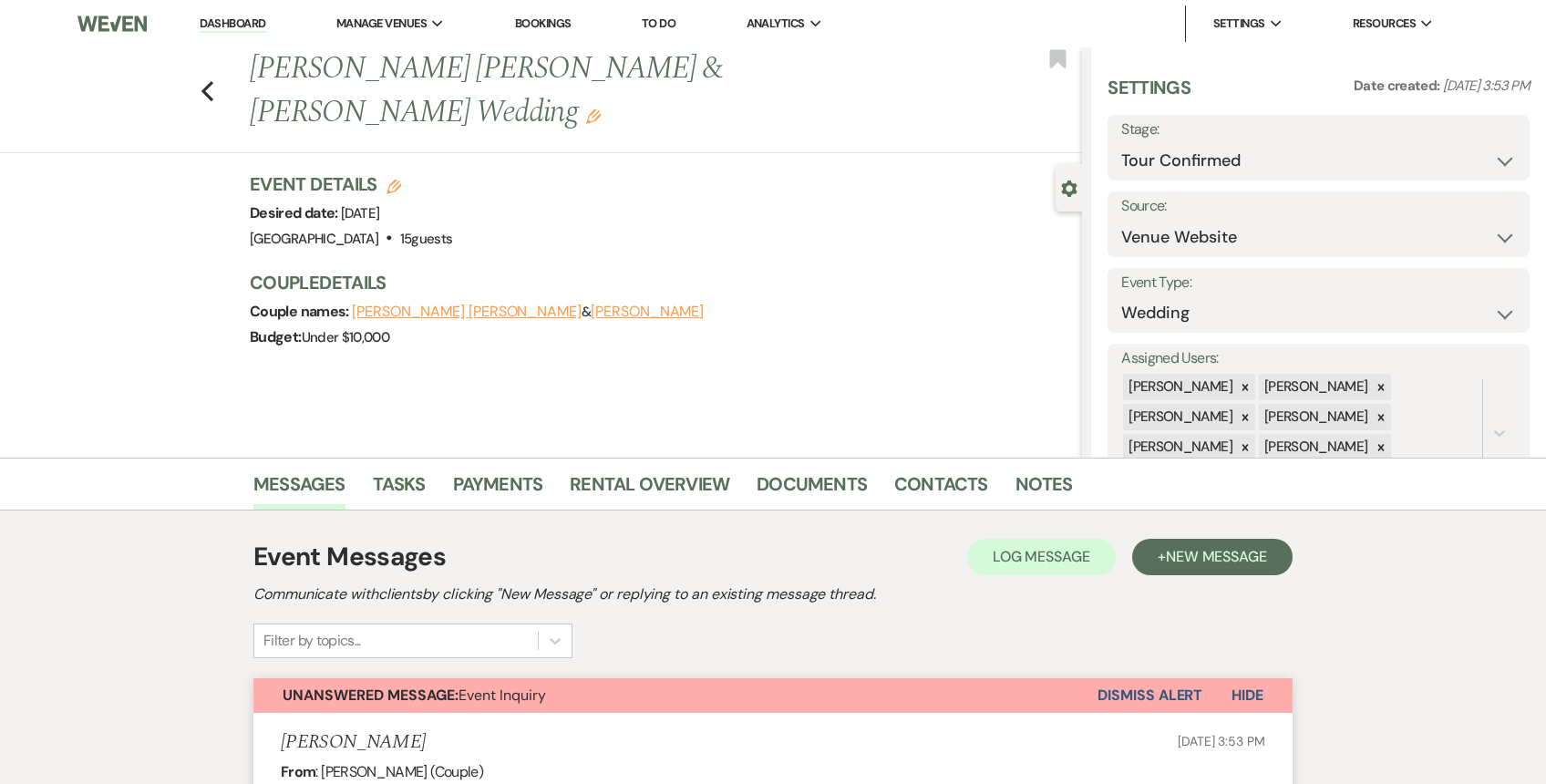
click at [1161, 682] on button "Dismiss Alert" at bounding box center [1149, 695] width 105 height 35
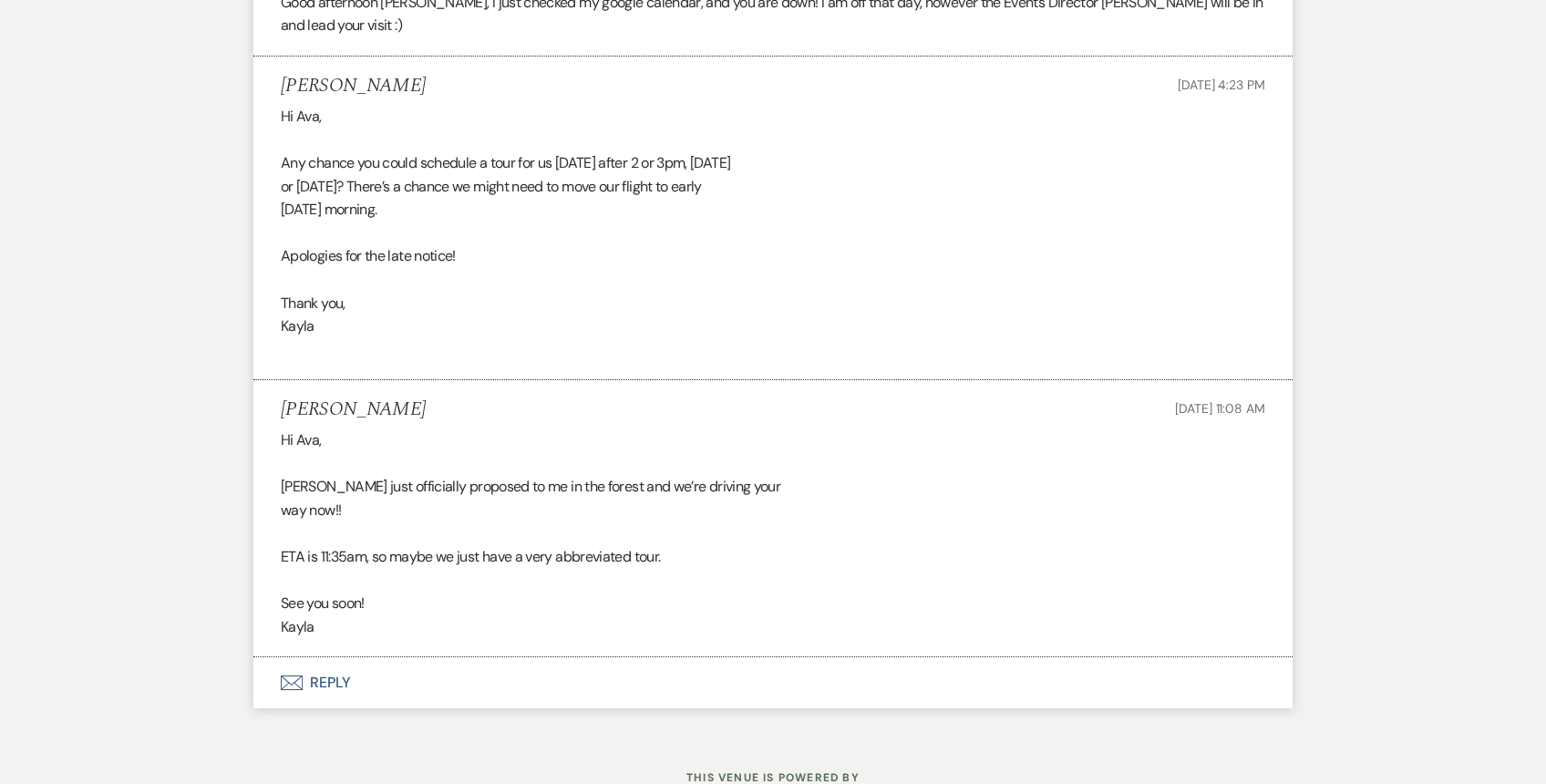
scroll to position [3063, 0]
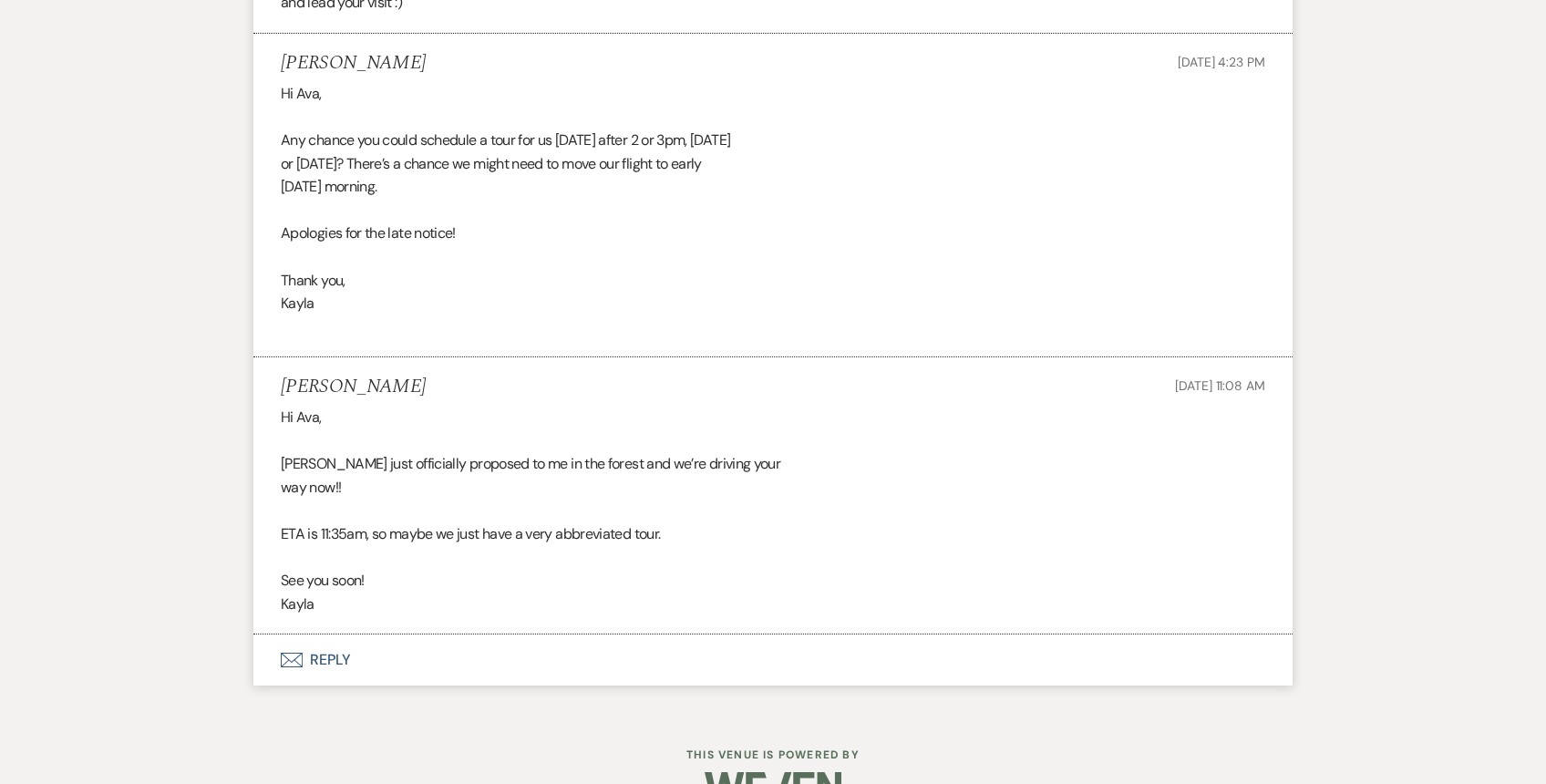
click at [310, 635] on button "Envelope Reply" at bounding box center [773, 660] width 1039 height 51
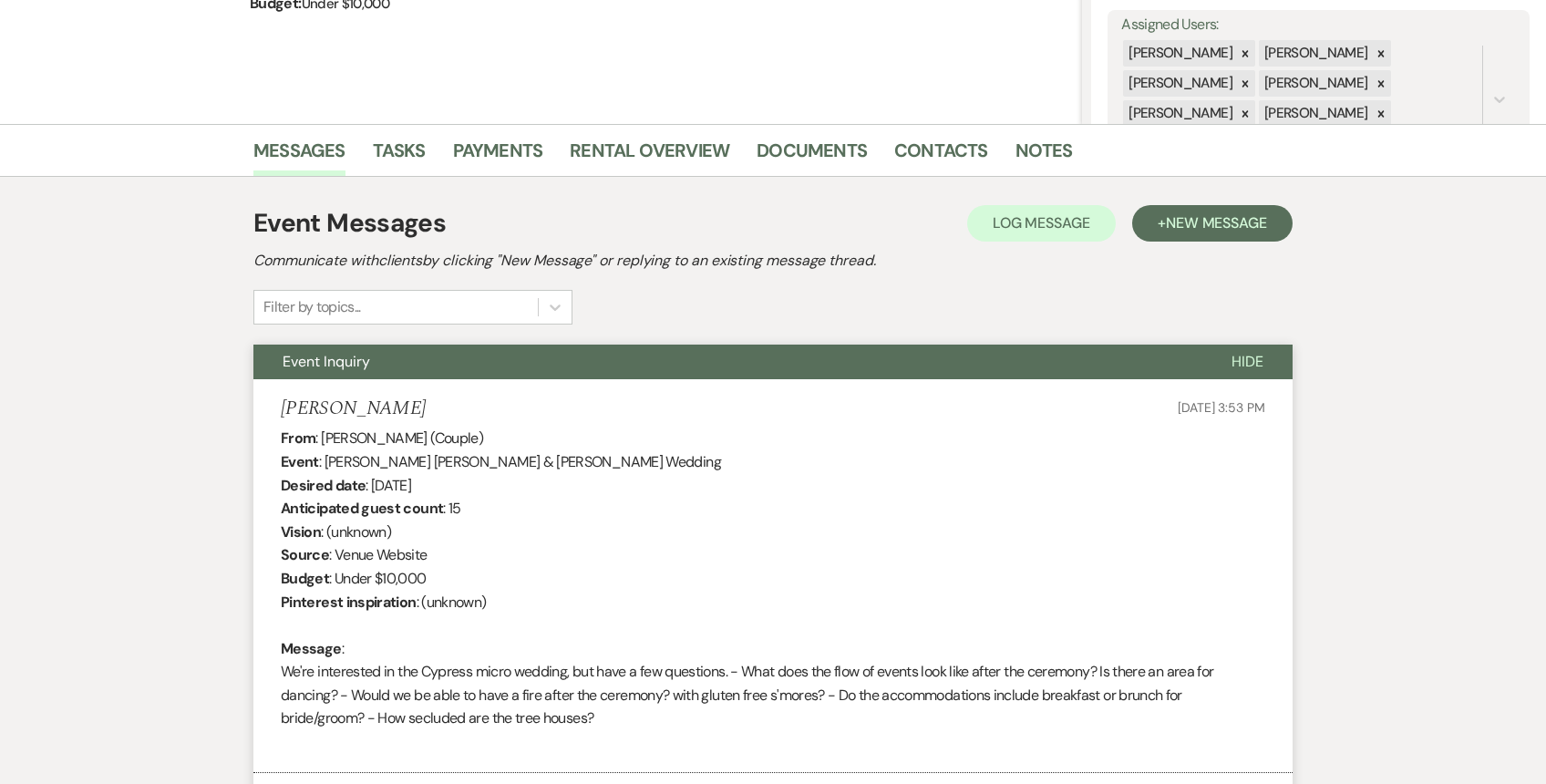
scroll to position [0, 0]
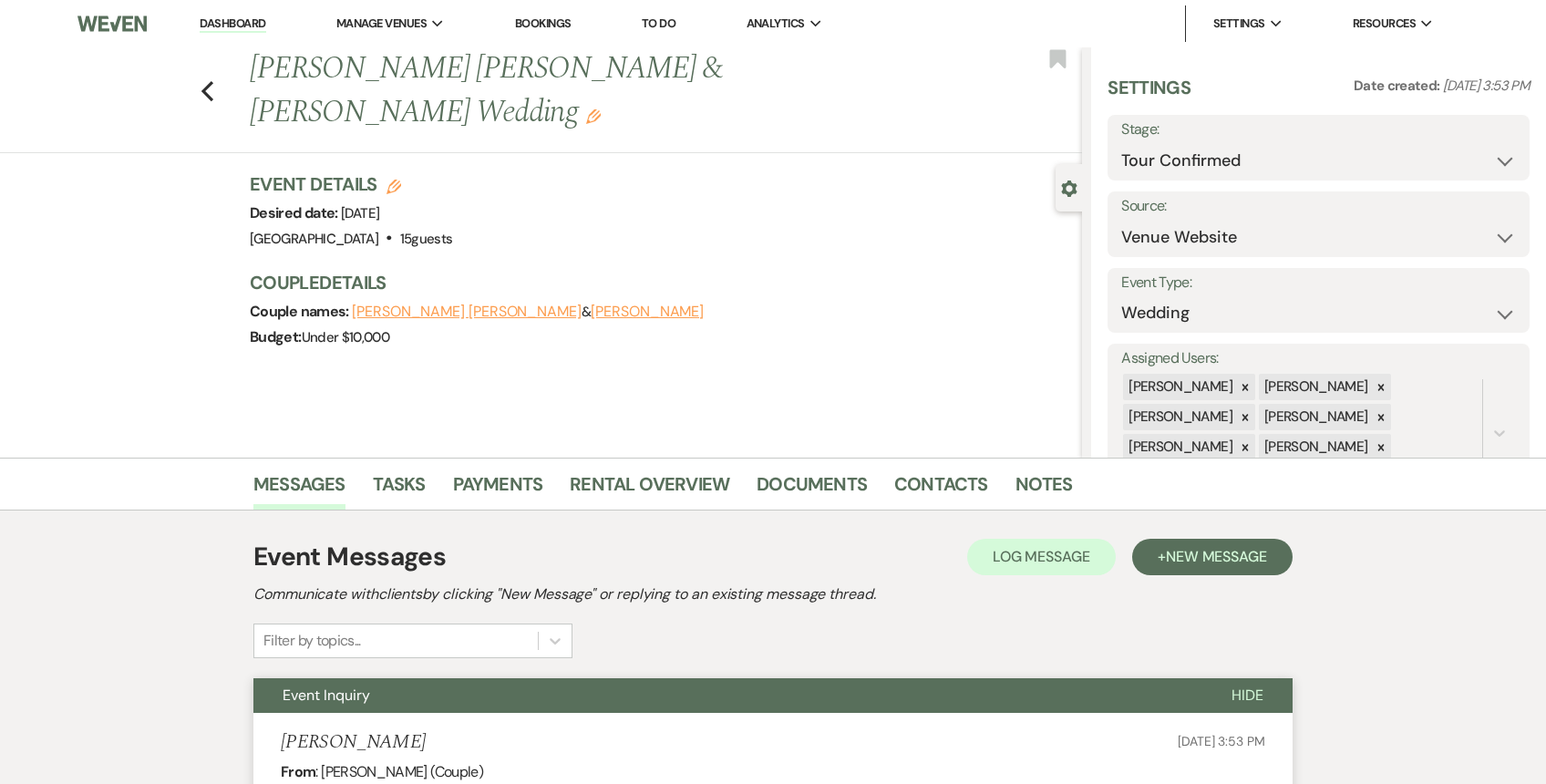
click at [245, 23] on link "Dashboard" at bounding box center [232, 24] width 66 height 17
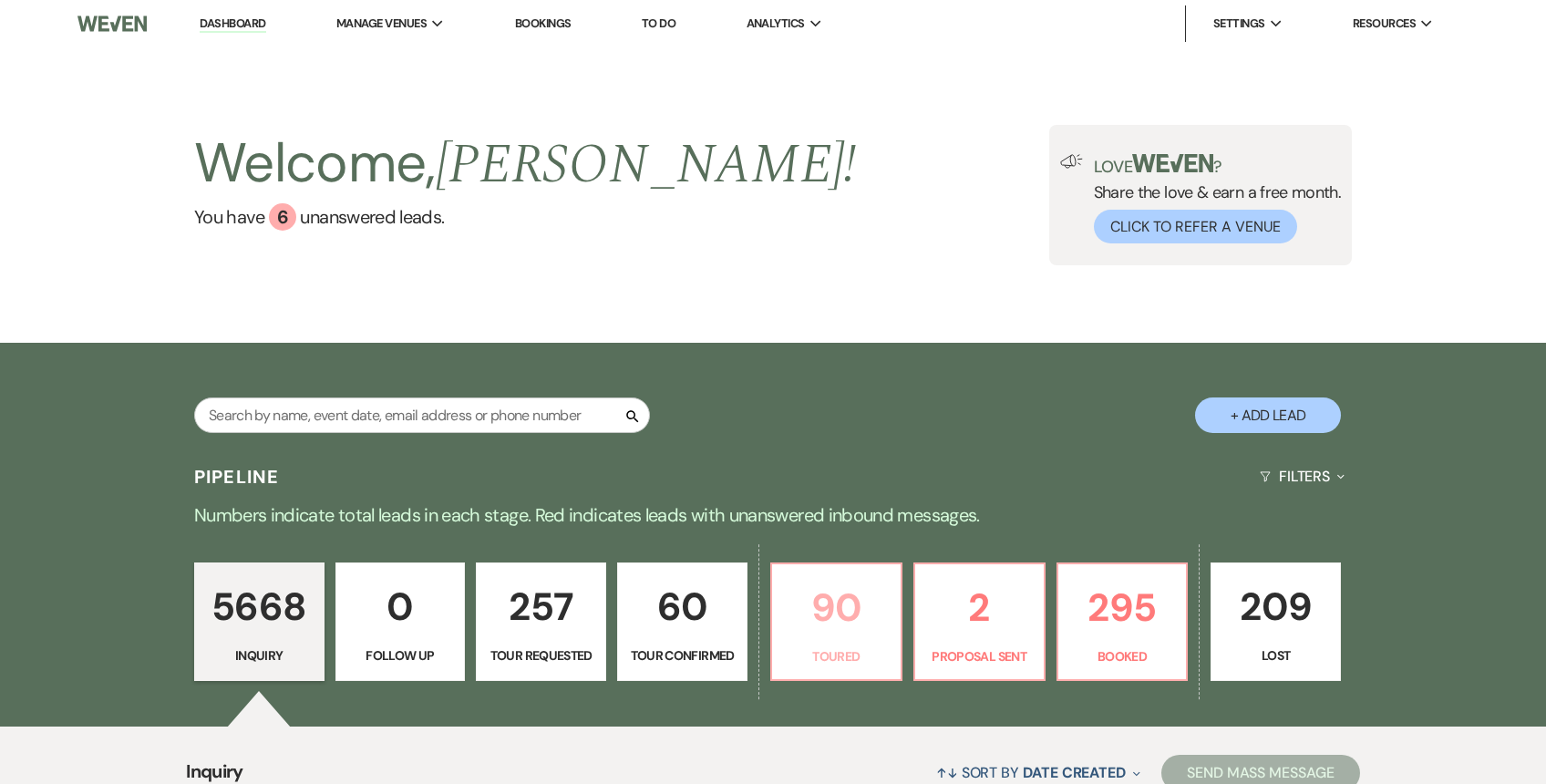
click at [839, 636] on p "90" at bounding box center [836, 607] width 107 height 61
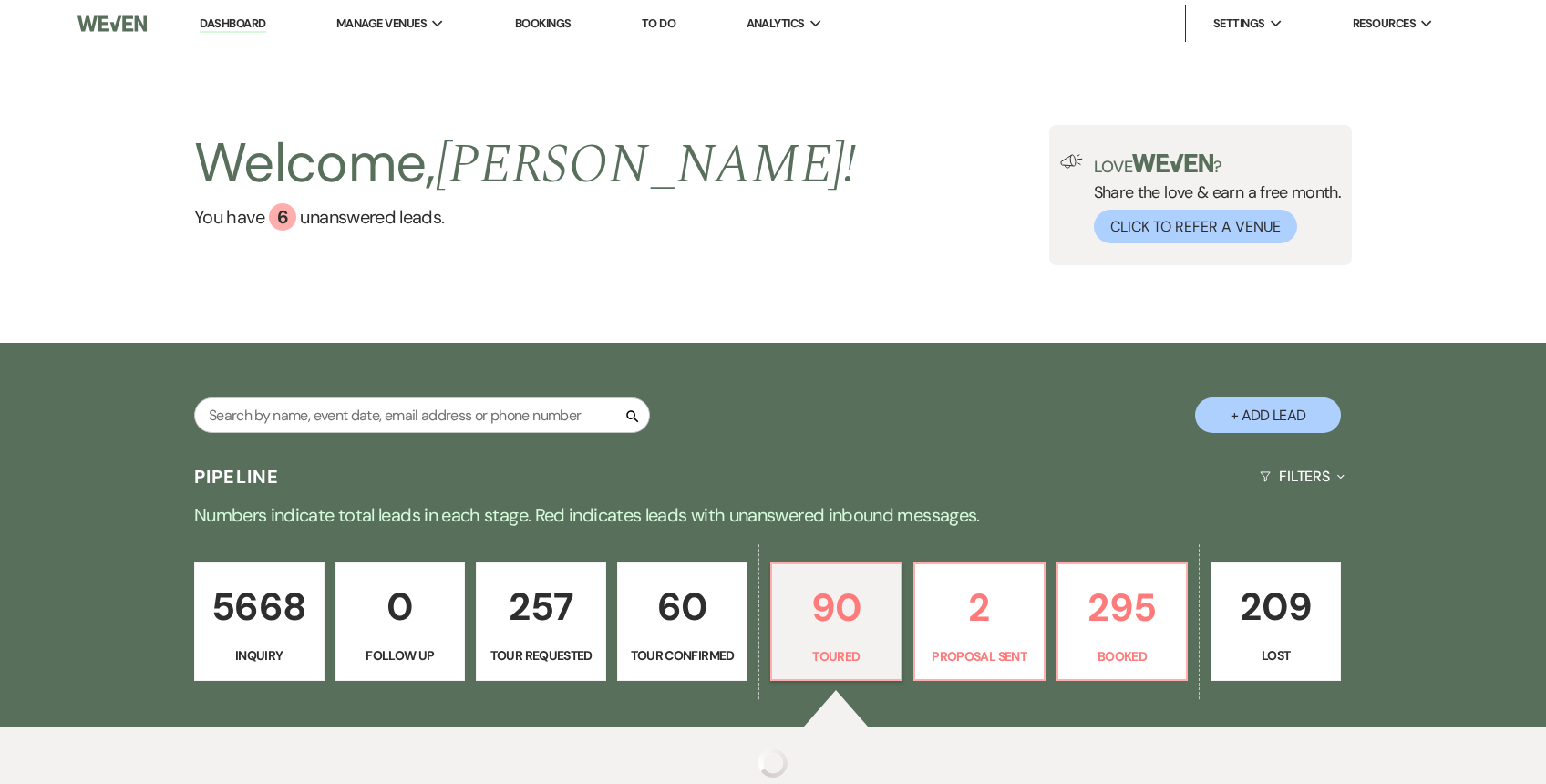
select select "5"
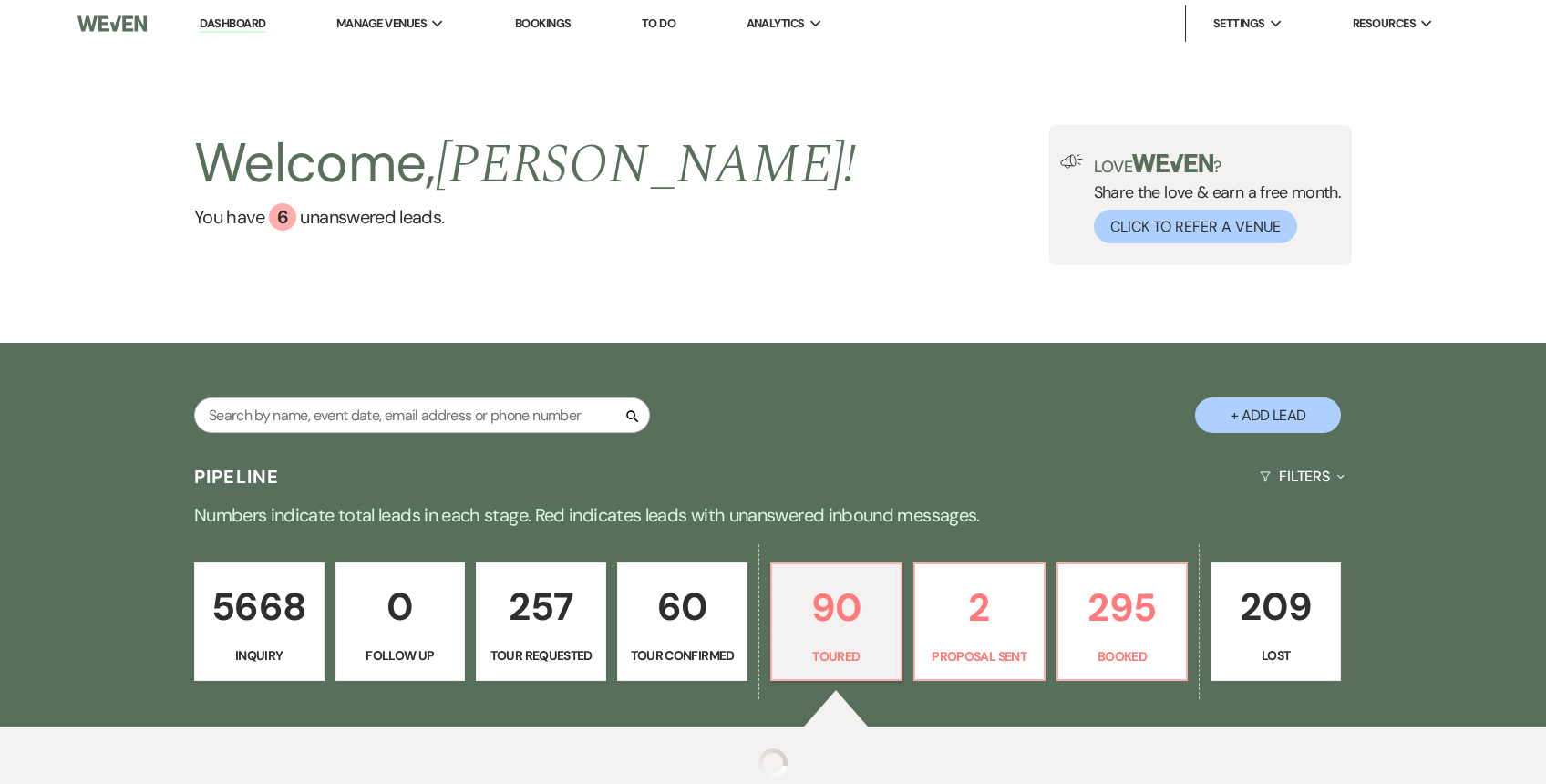
select select "5"
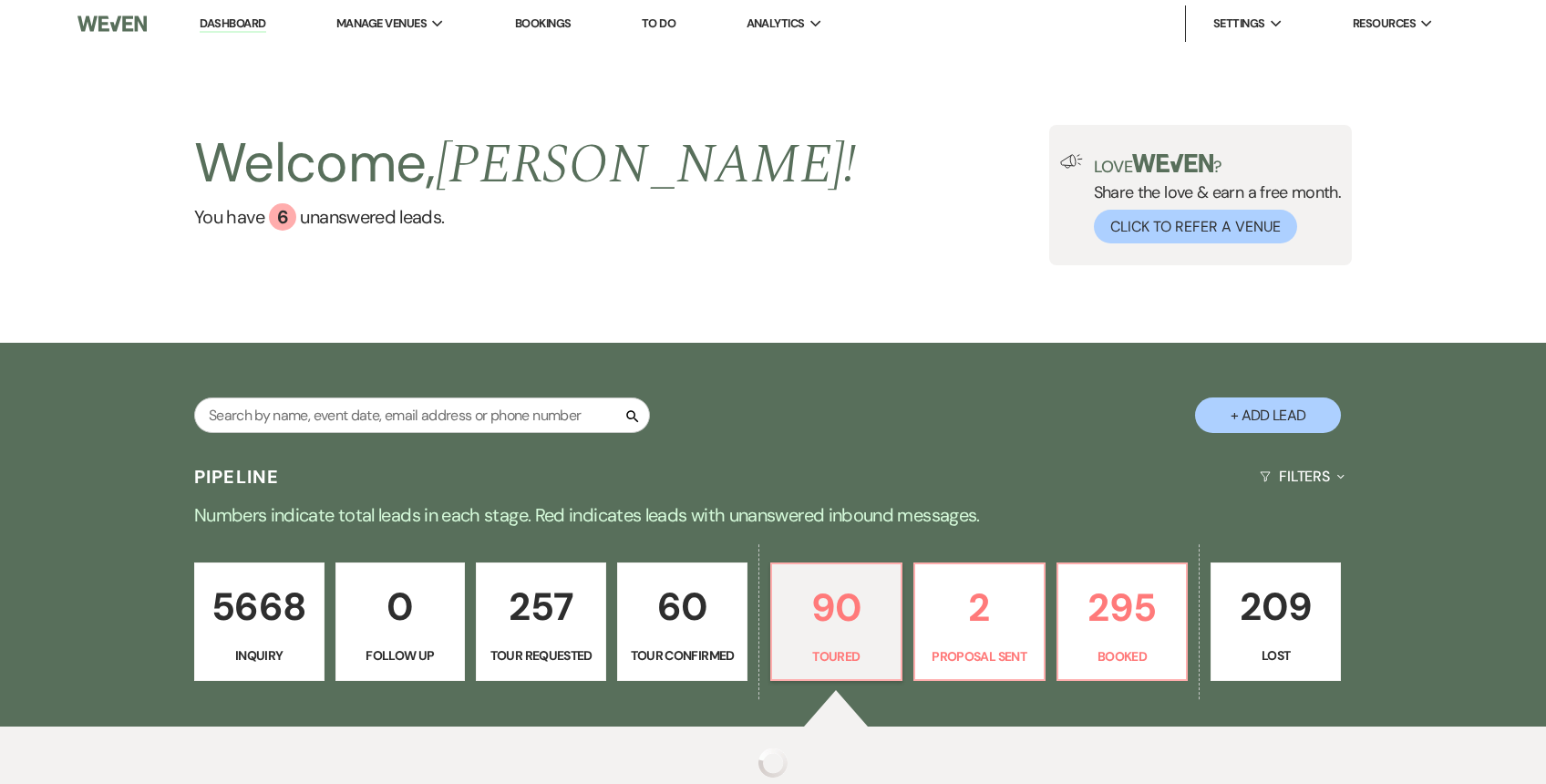
select select "5"
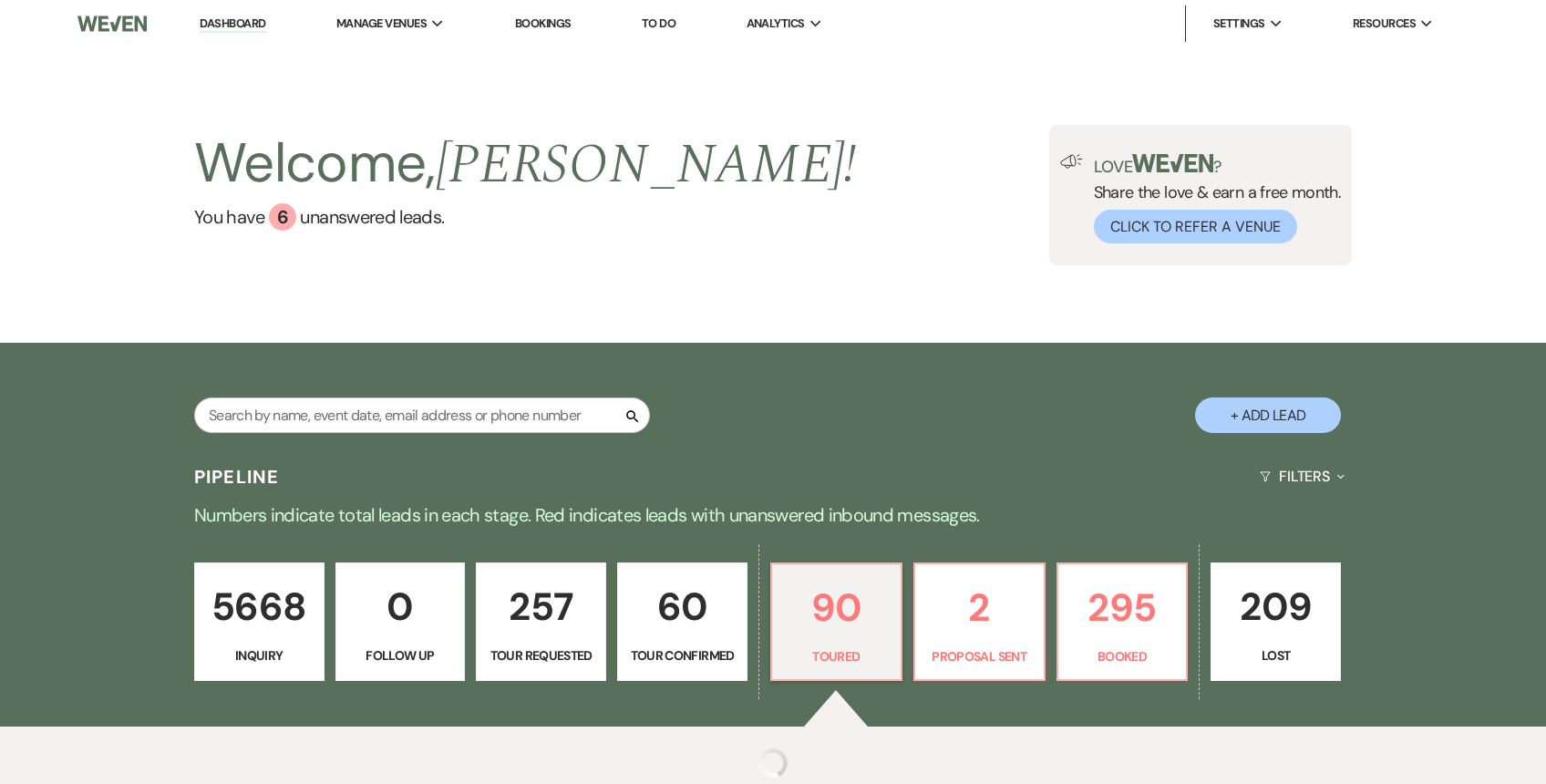
select select "5"
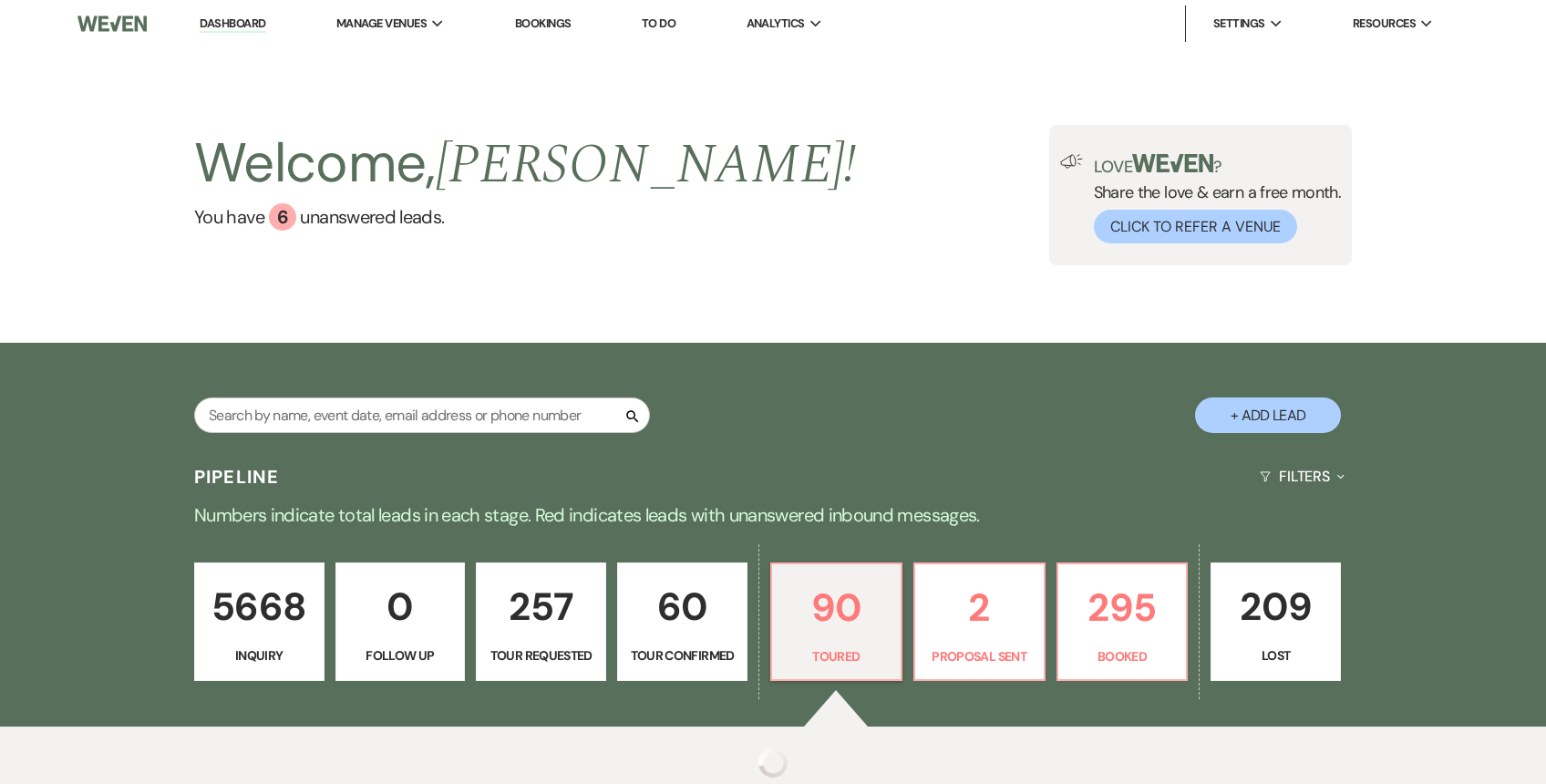
select select "5"
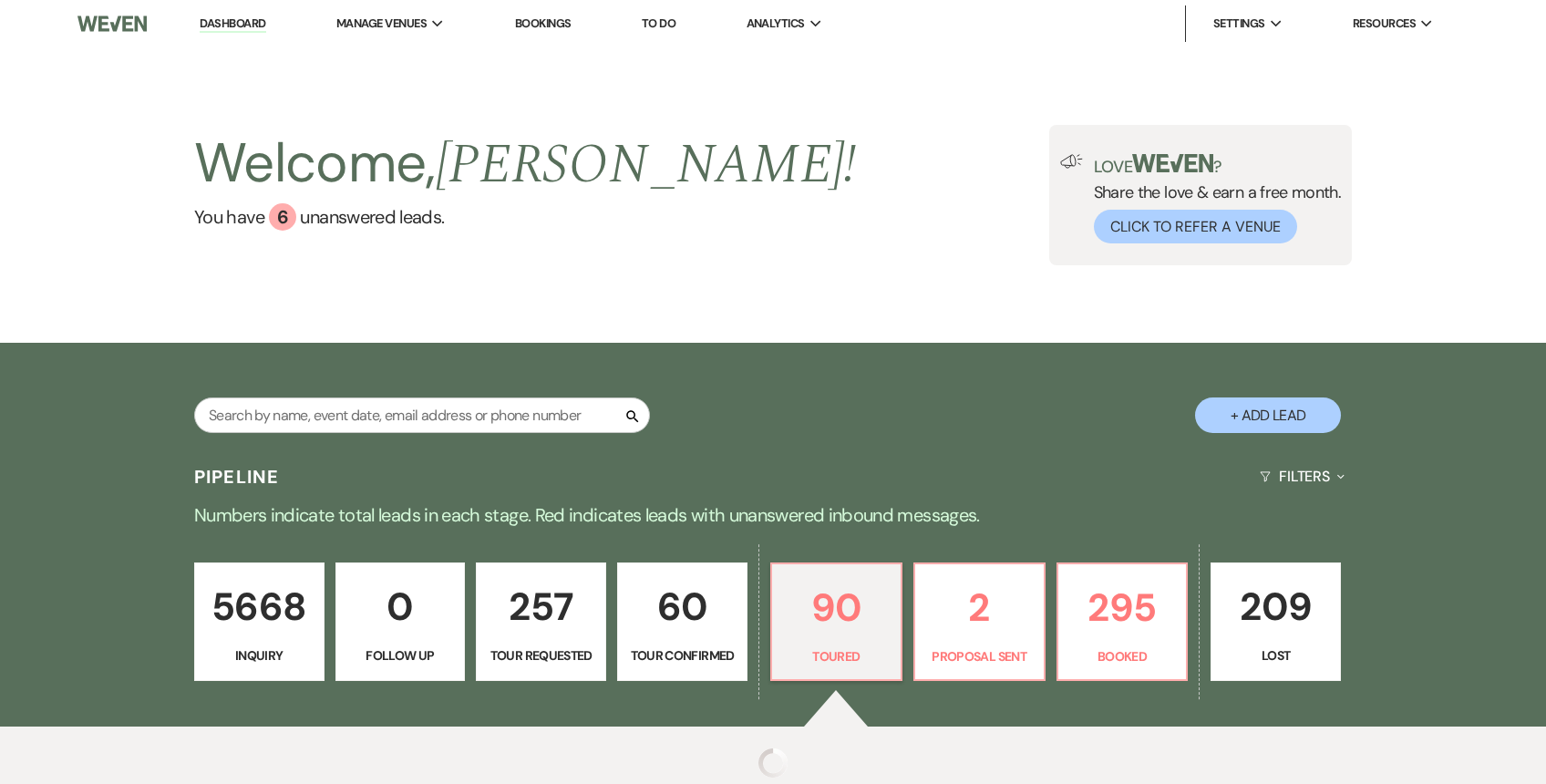
select select "5"
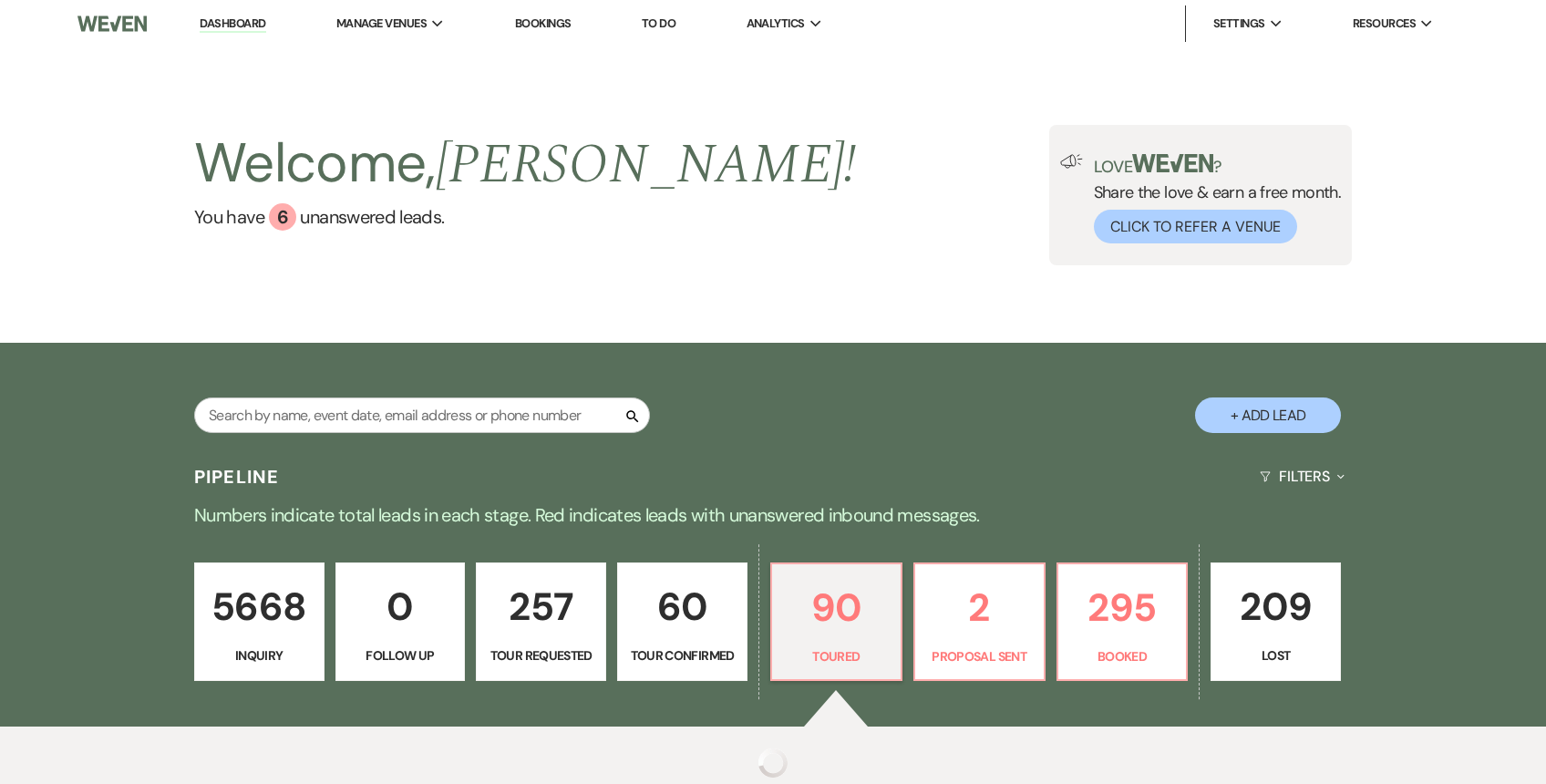
select select "5"
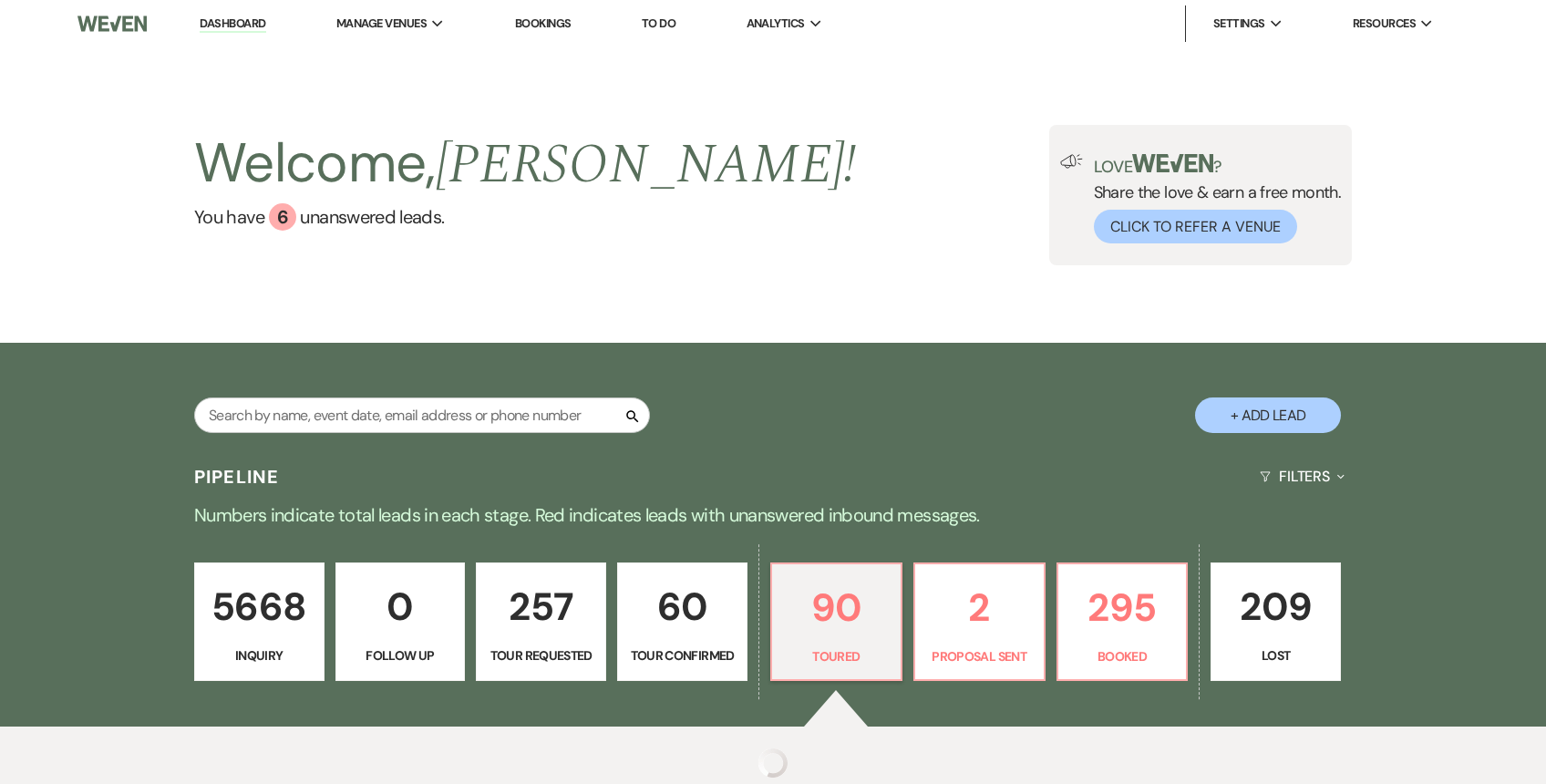
select select "5"
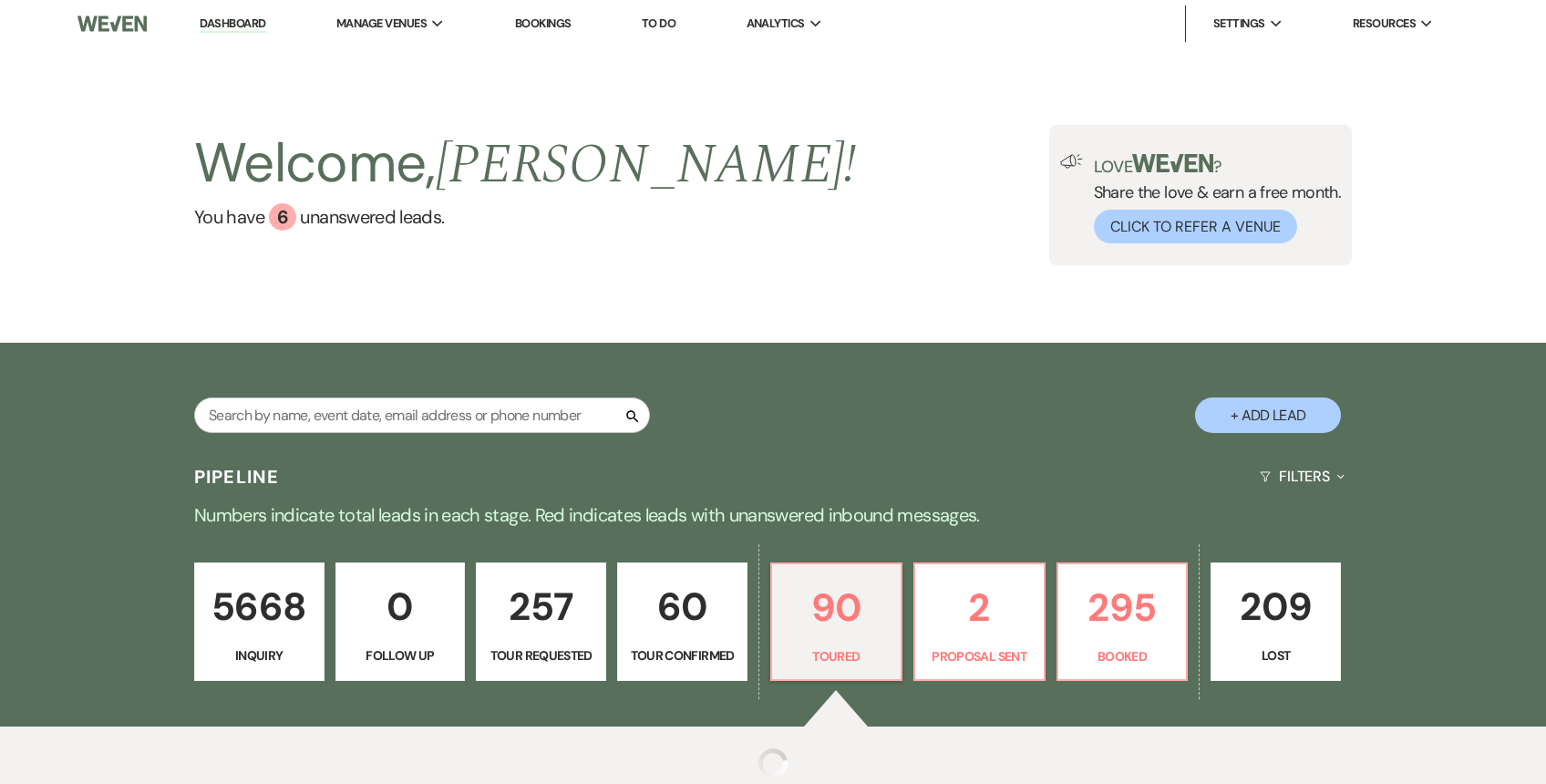
select select "5"
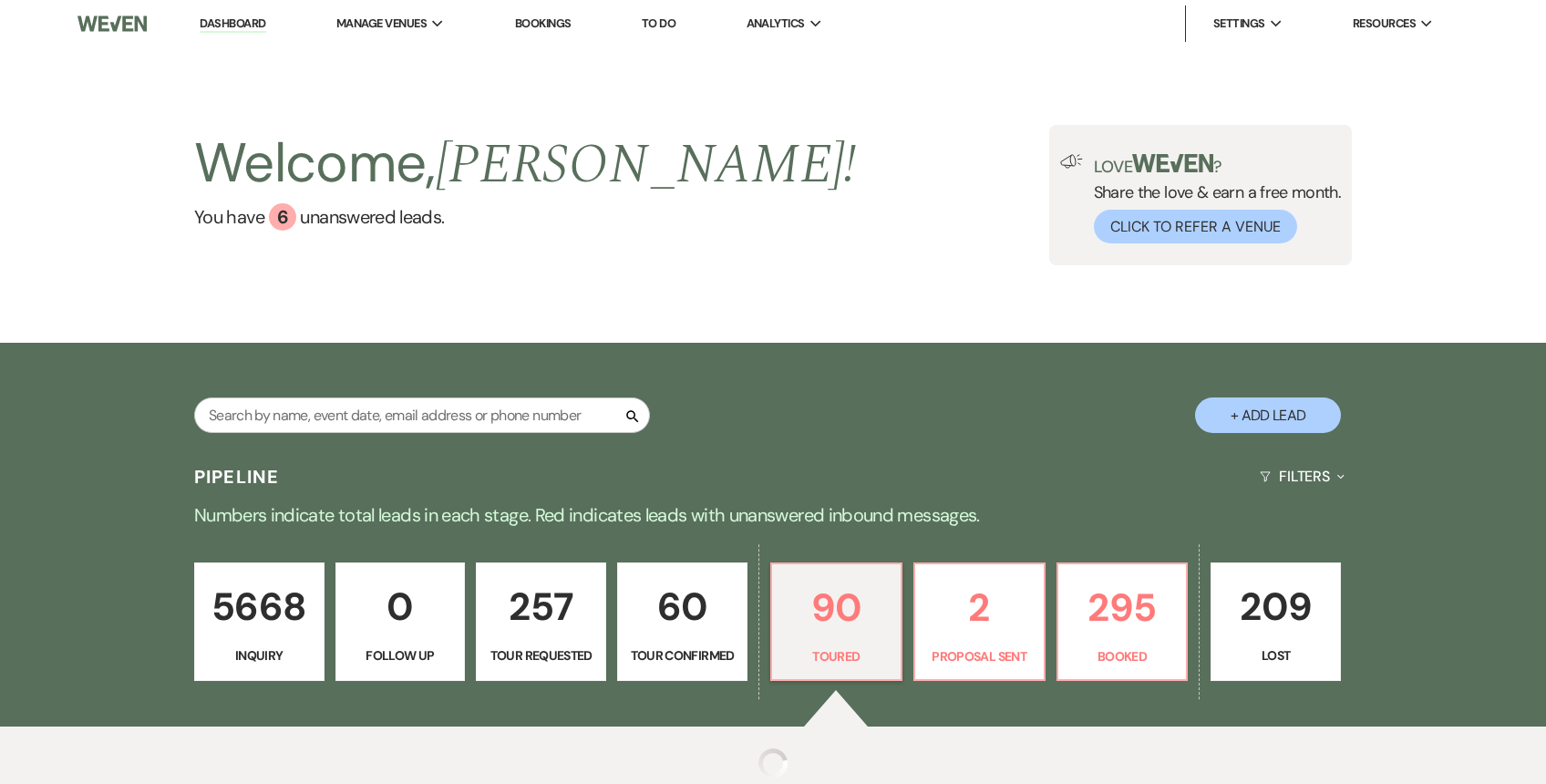
select select "5"
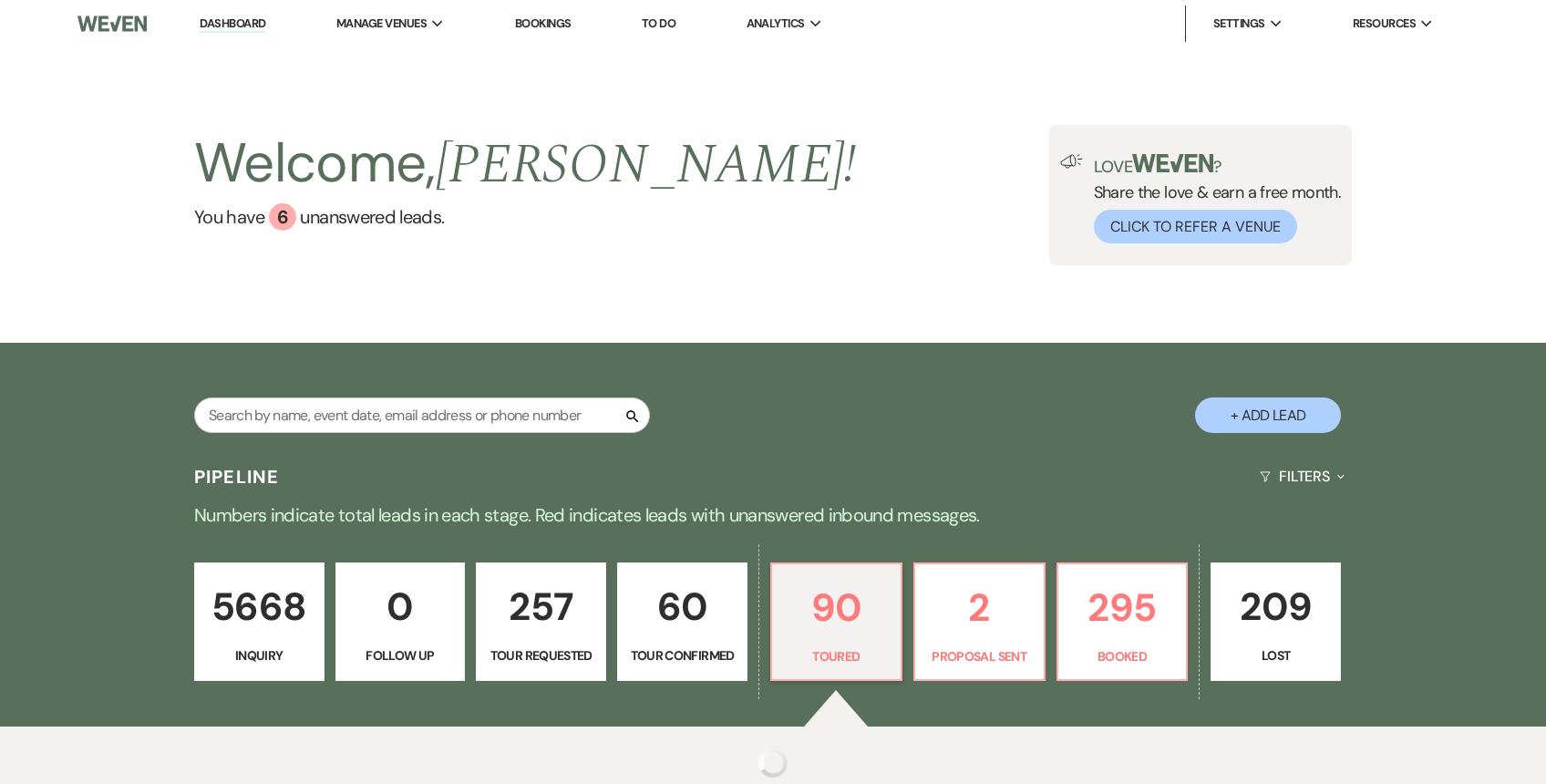
select select "5"
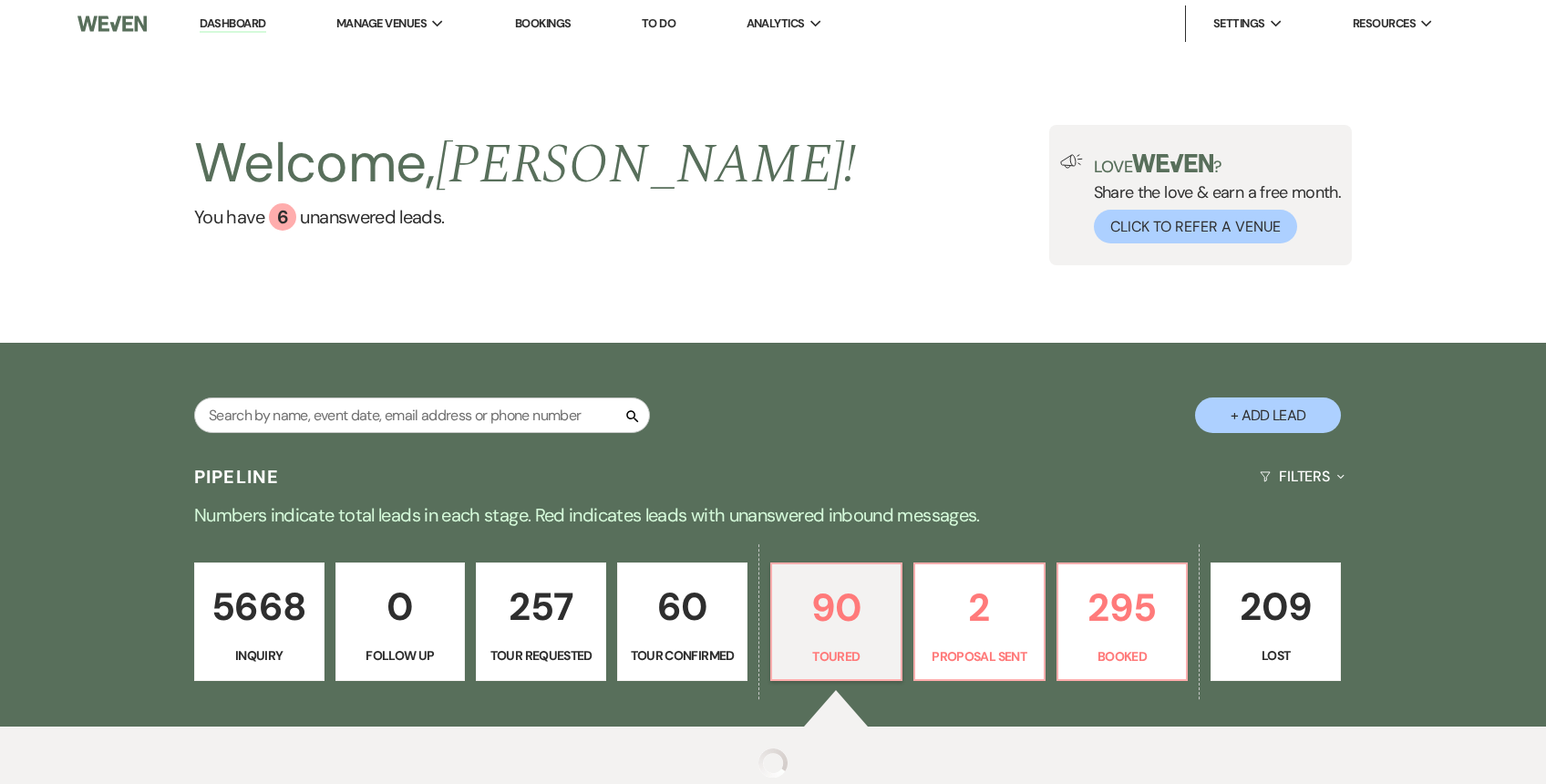
select select "5"
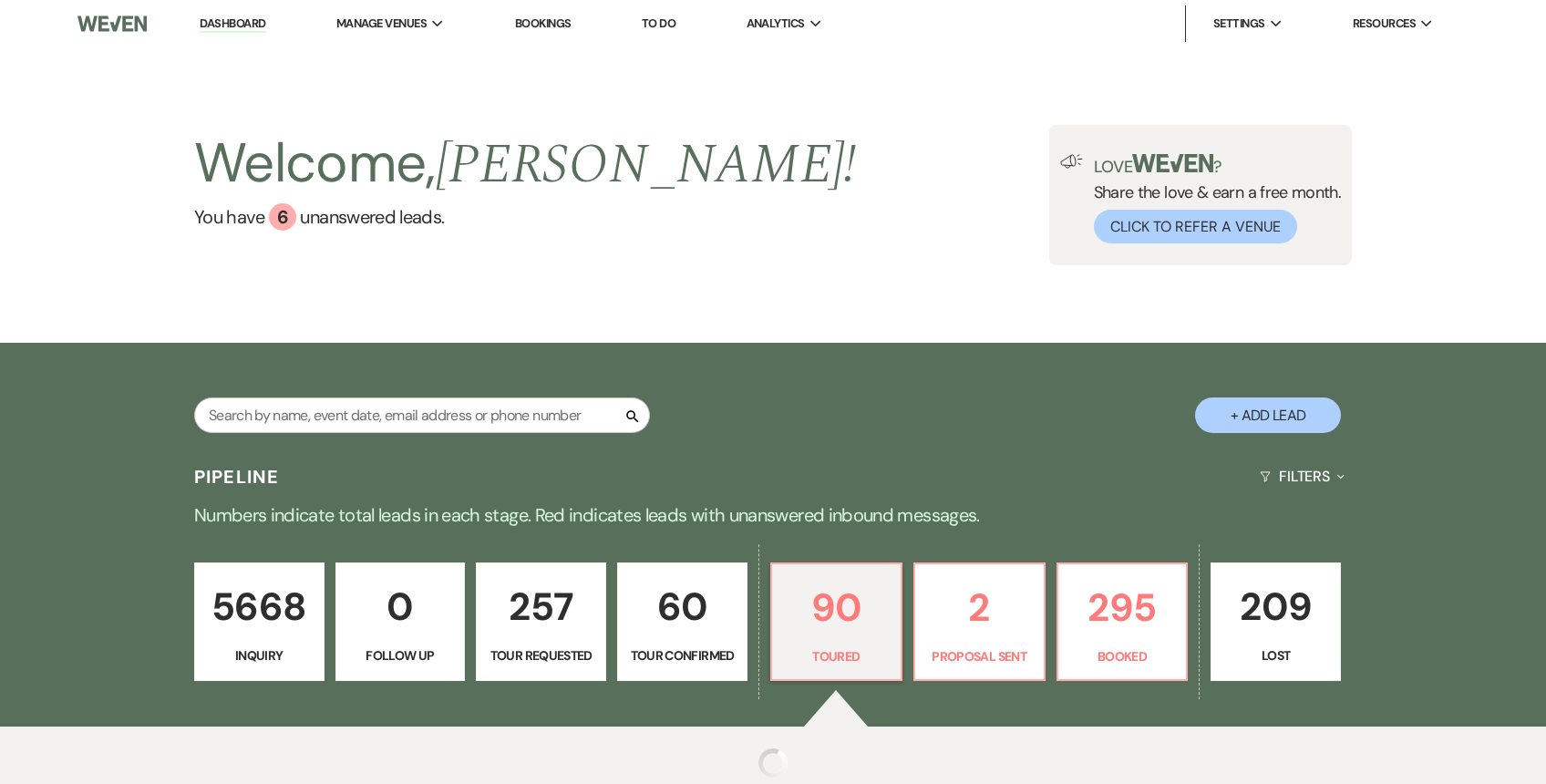
select select "5"
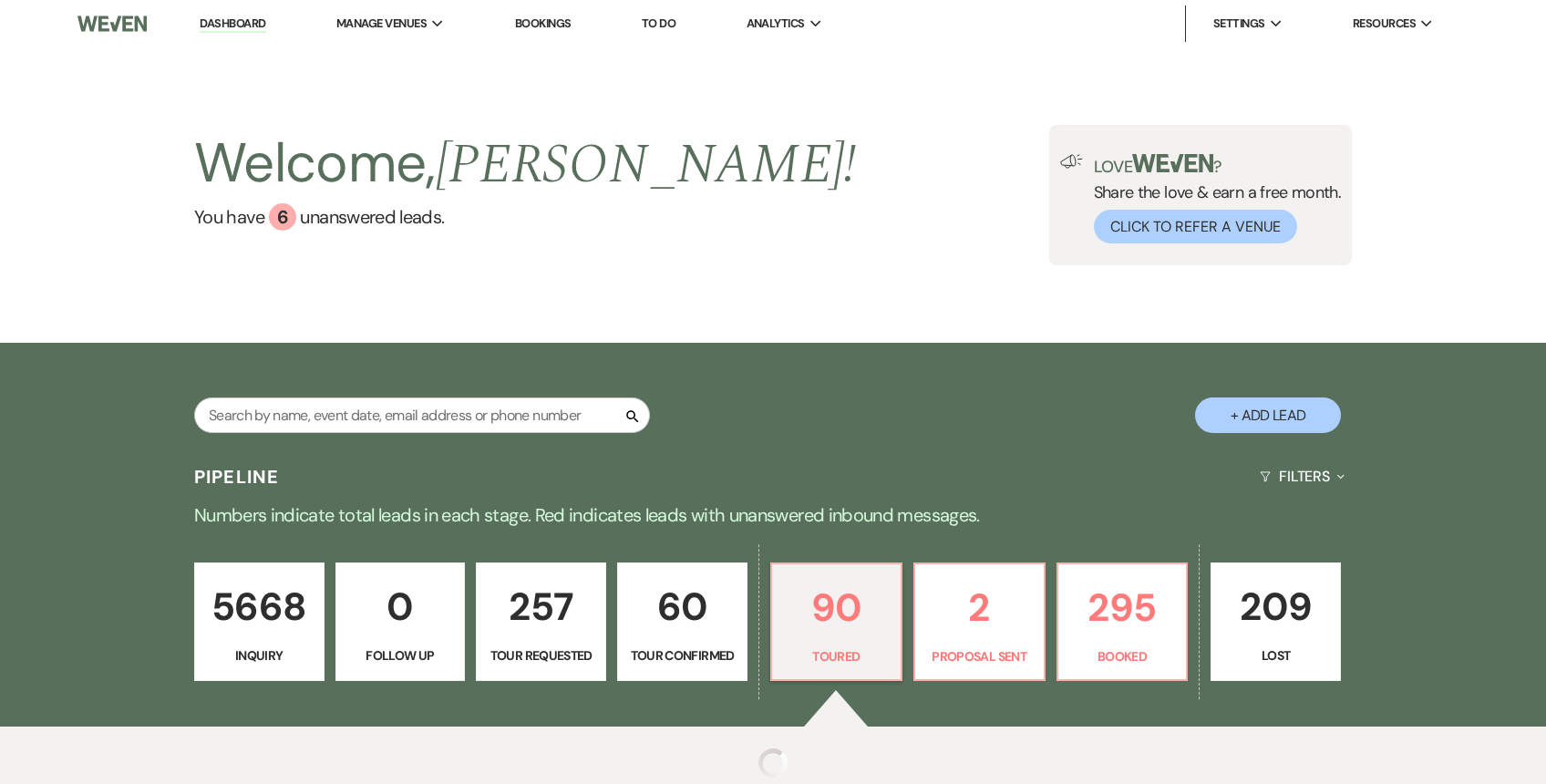
select select "5"
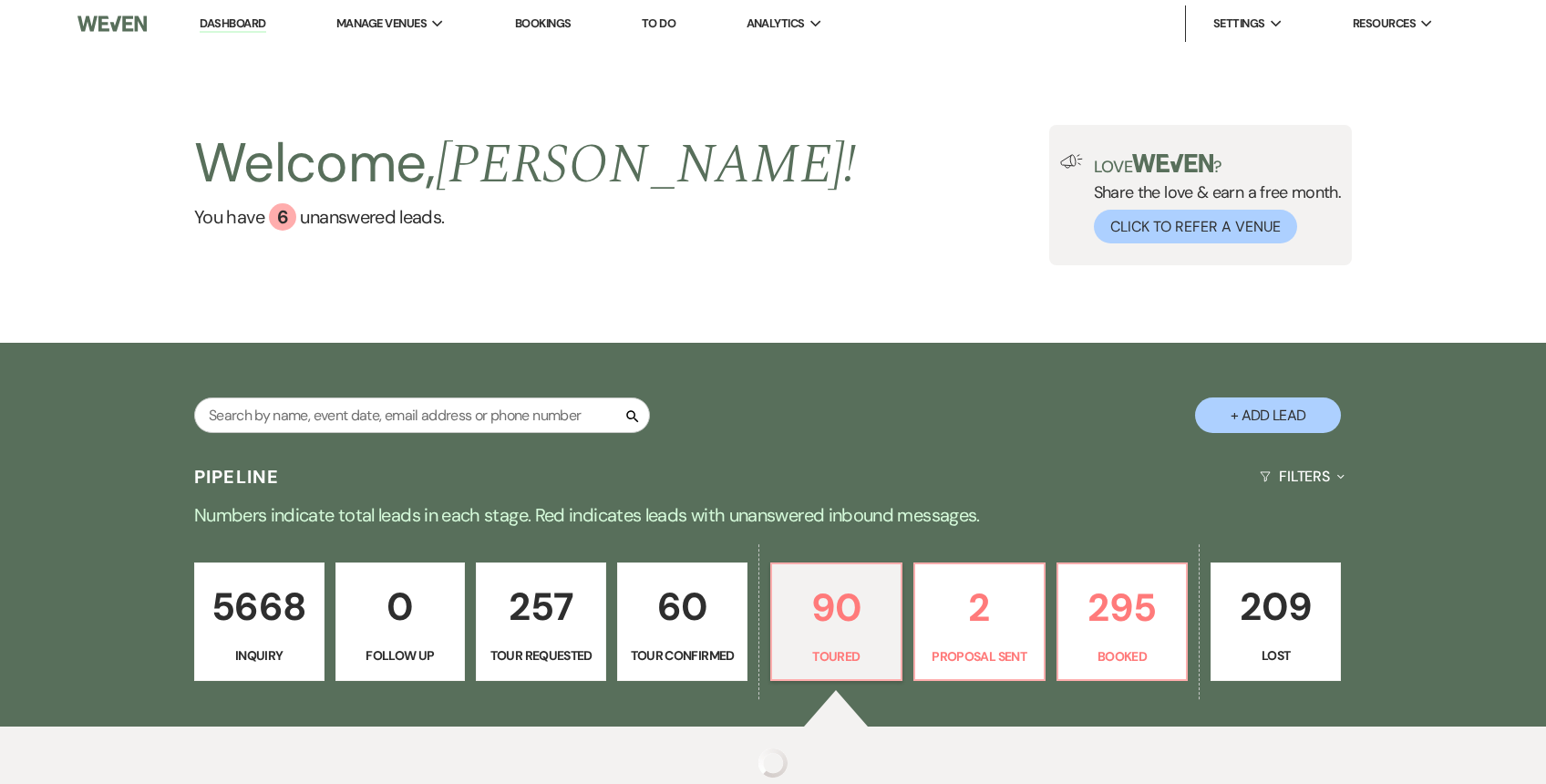
select select "5"
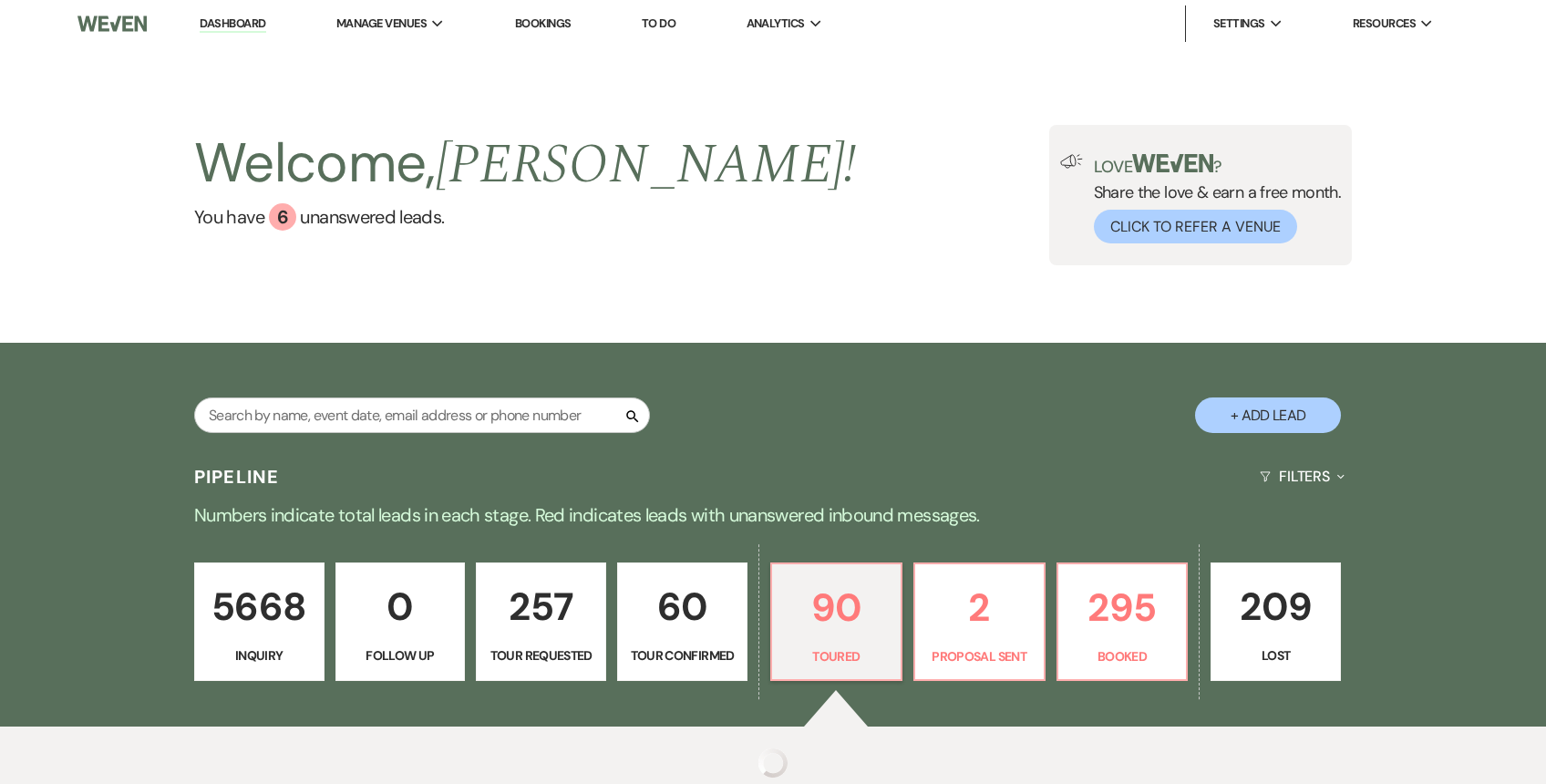
select select "5"
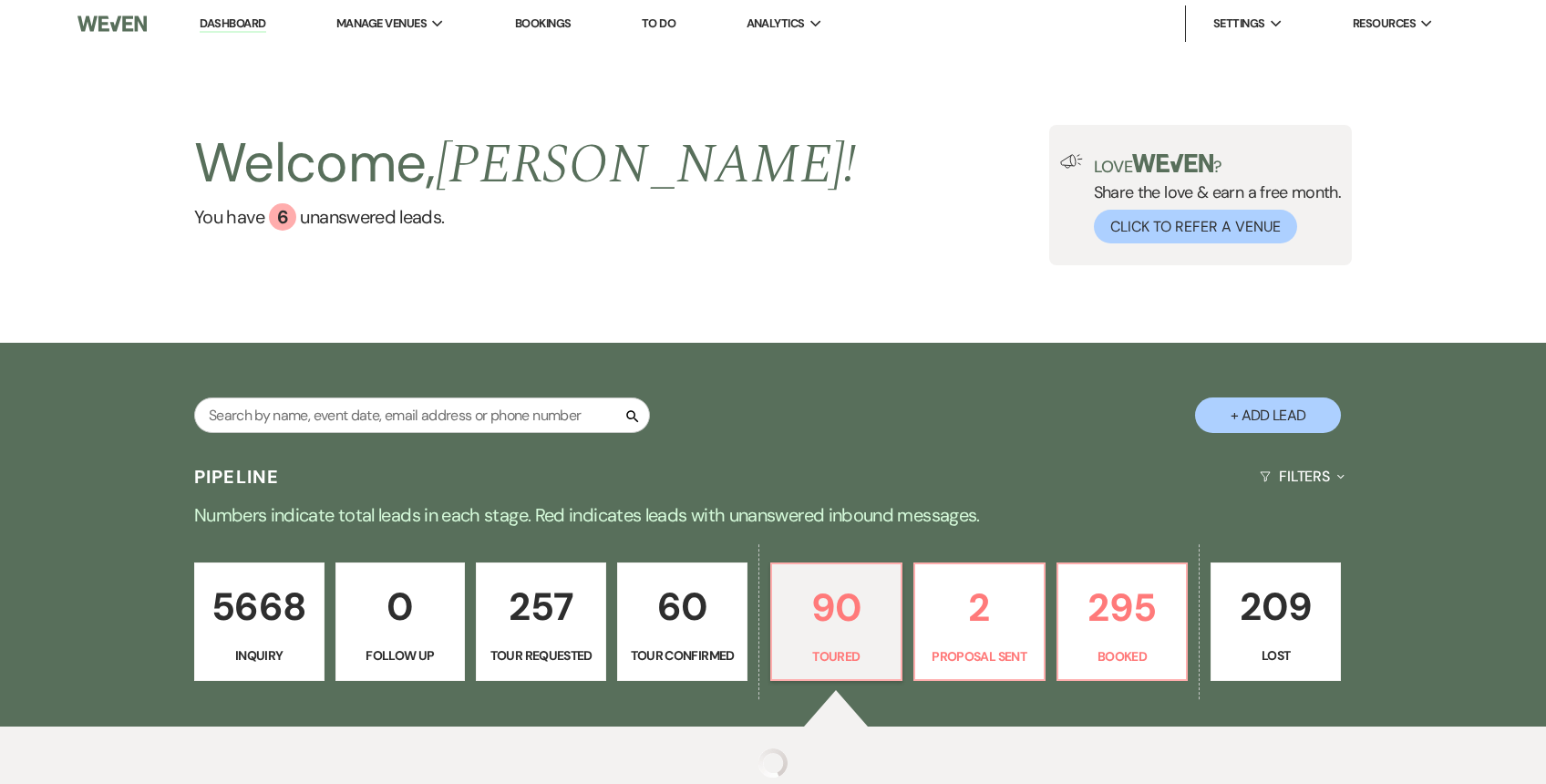
select select "5"
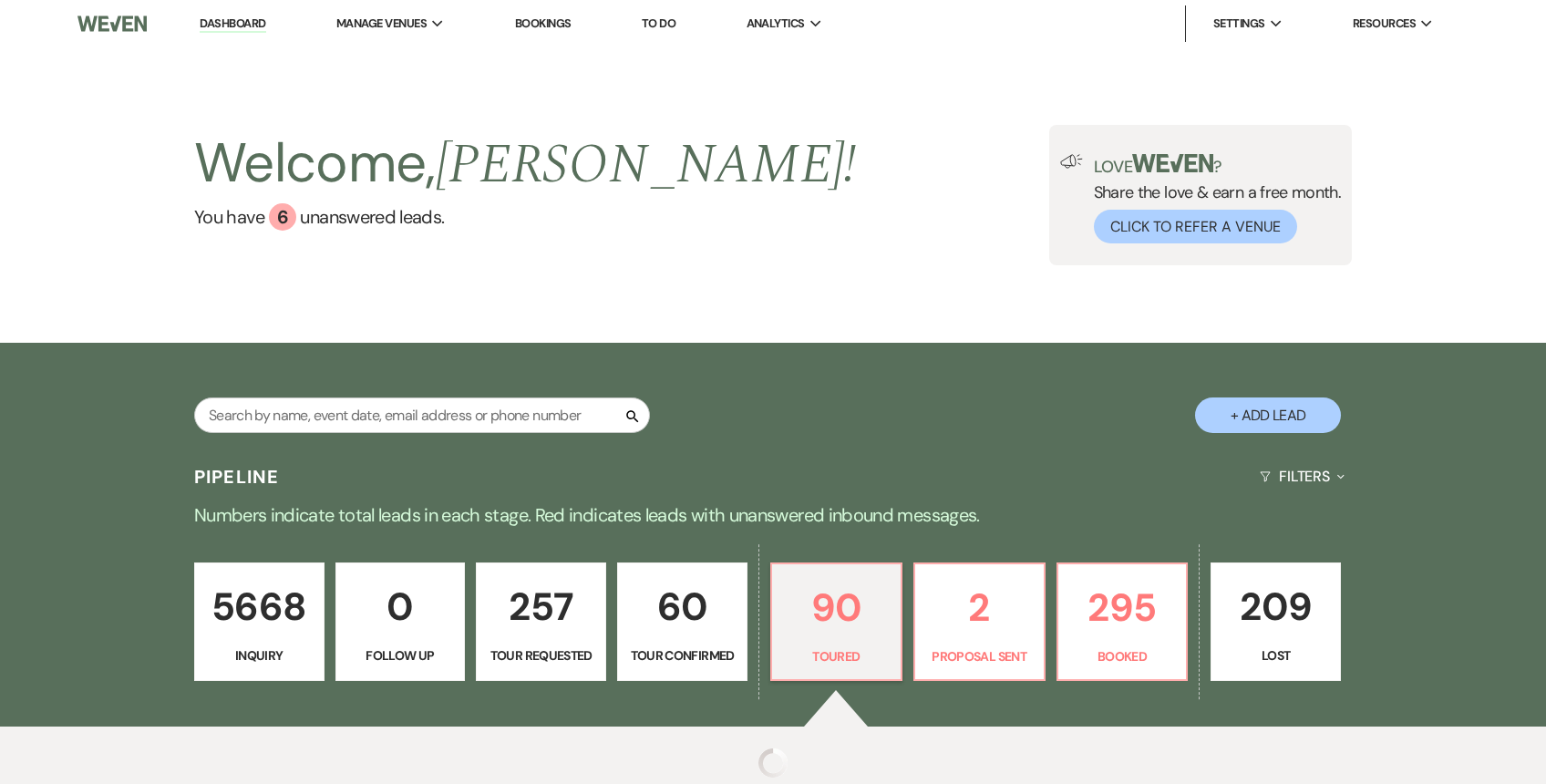
select select "5"
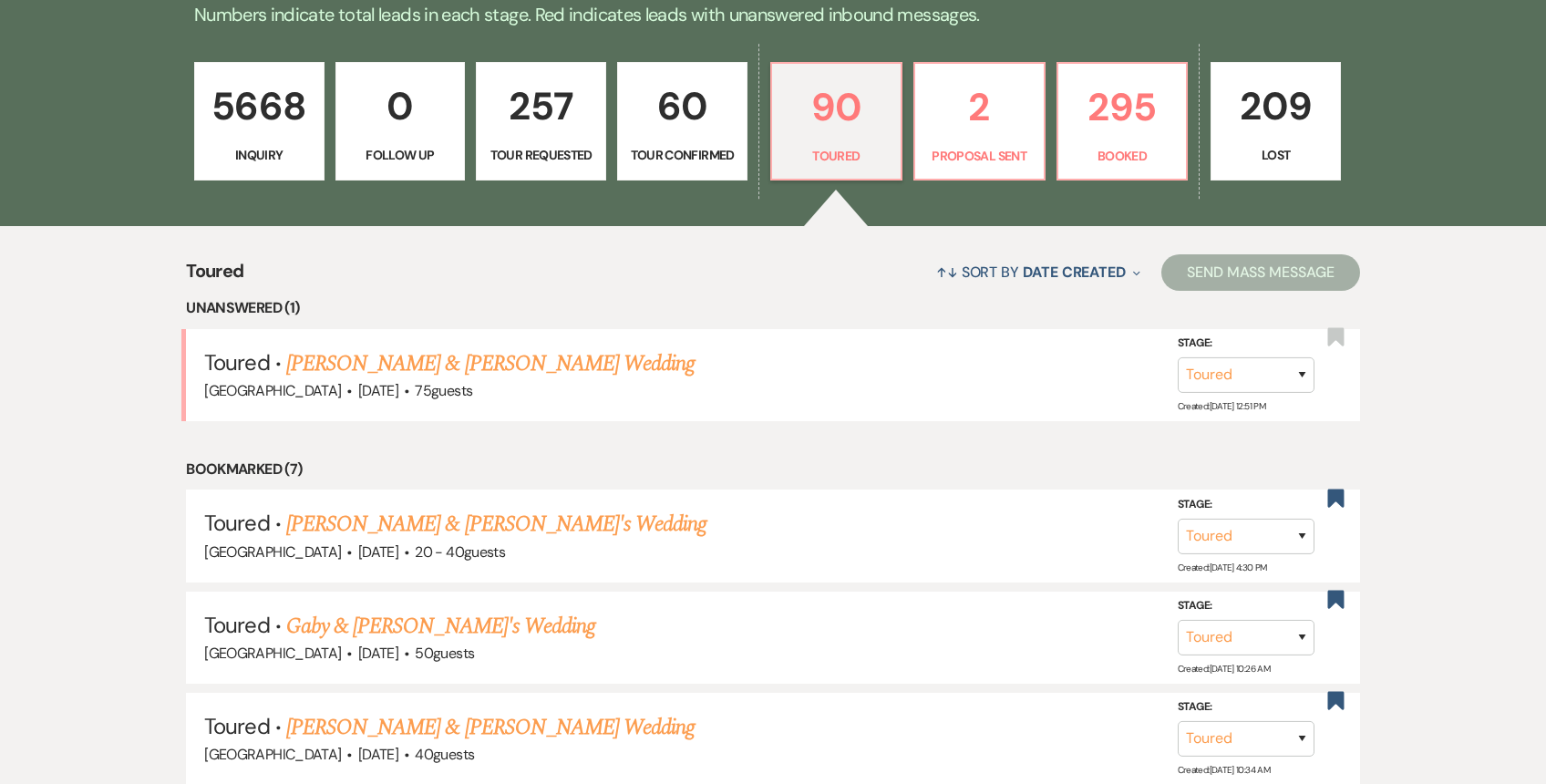
scroll to position [463, 0]
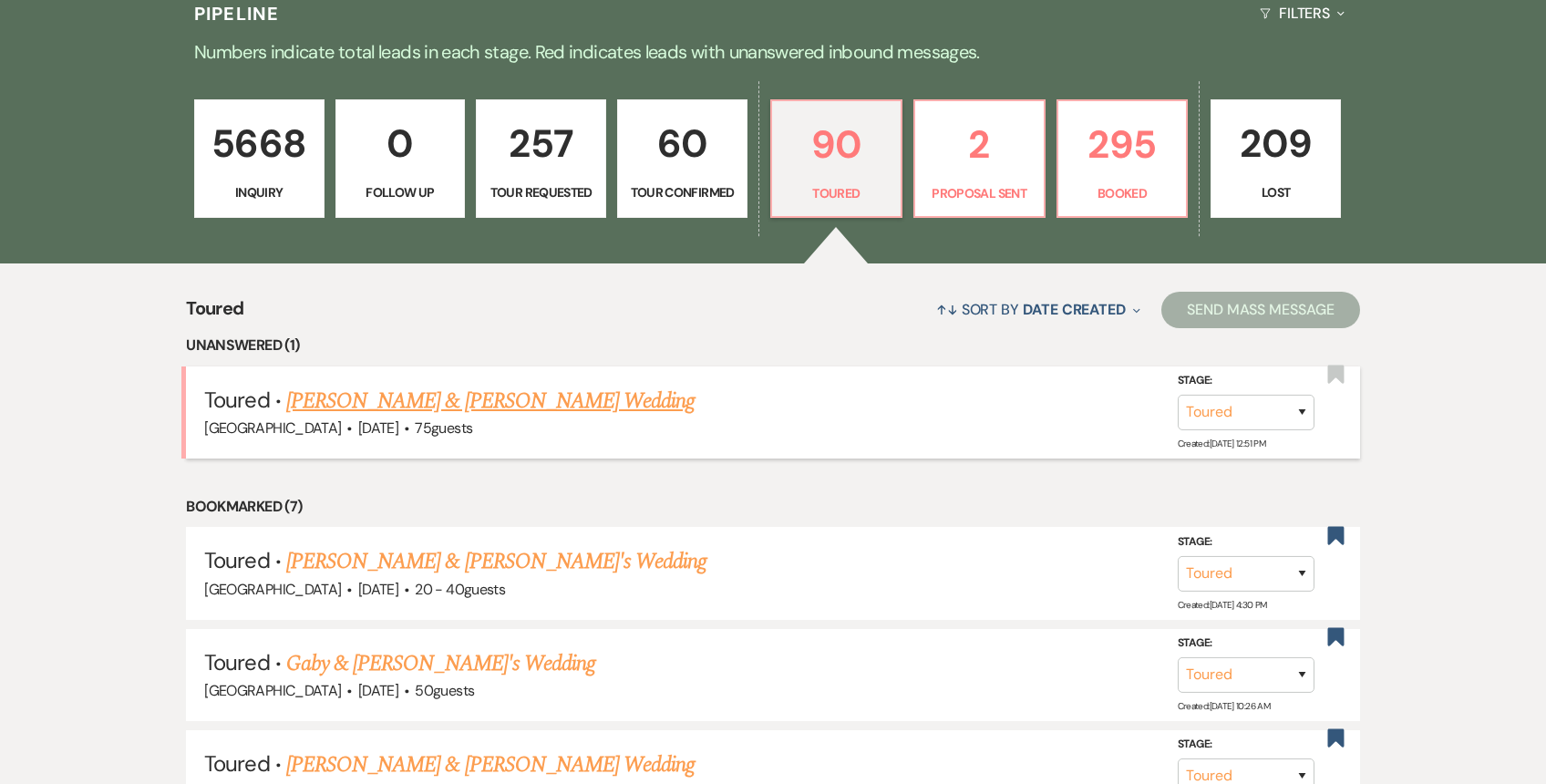
click at [466, 404] on link "[PERSON_NAME] & [PERSON_NAME] Wedding" at bounding box center [490, 401] width 408 height 33
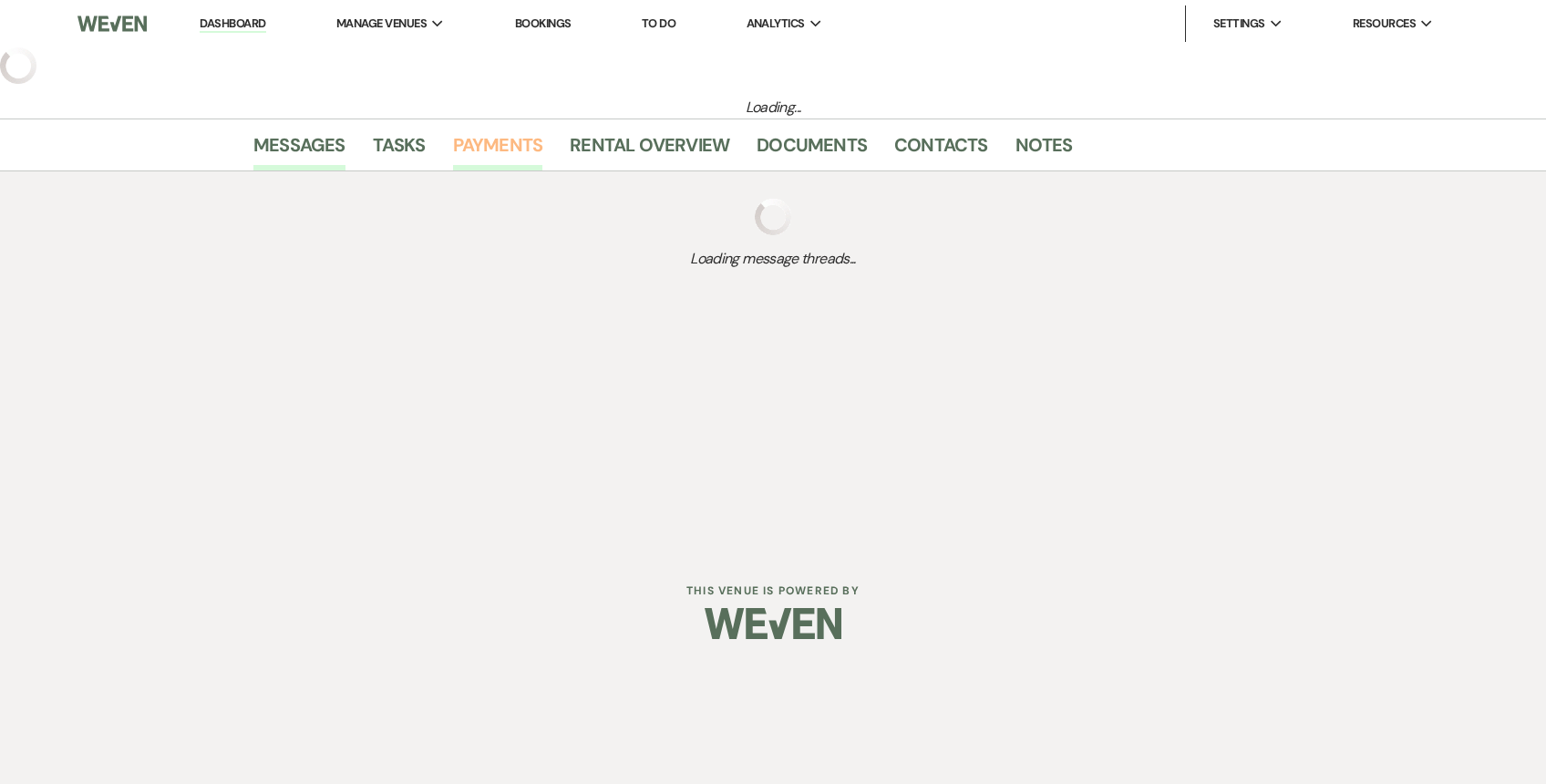
select select "5"
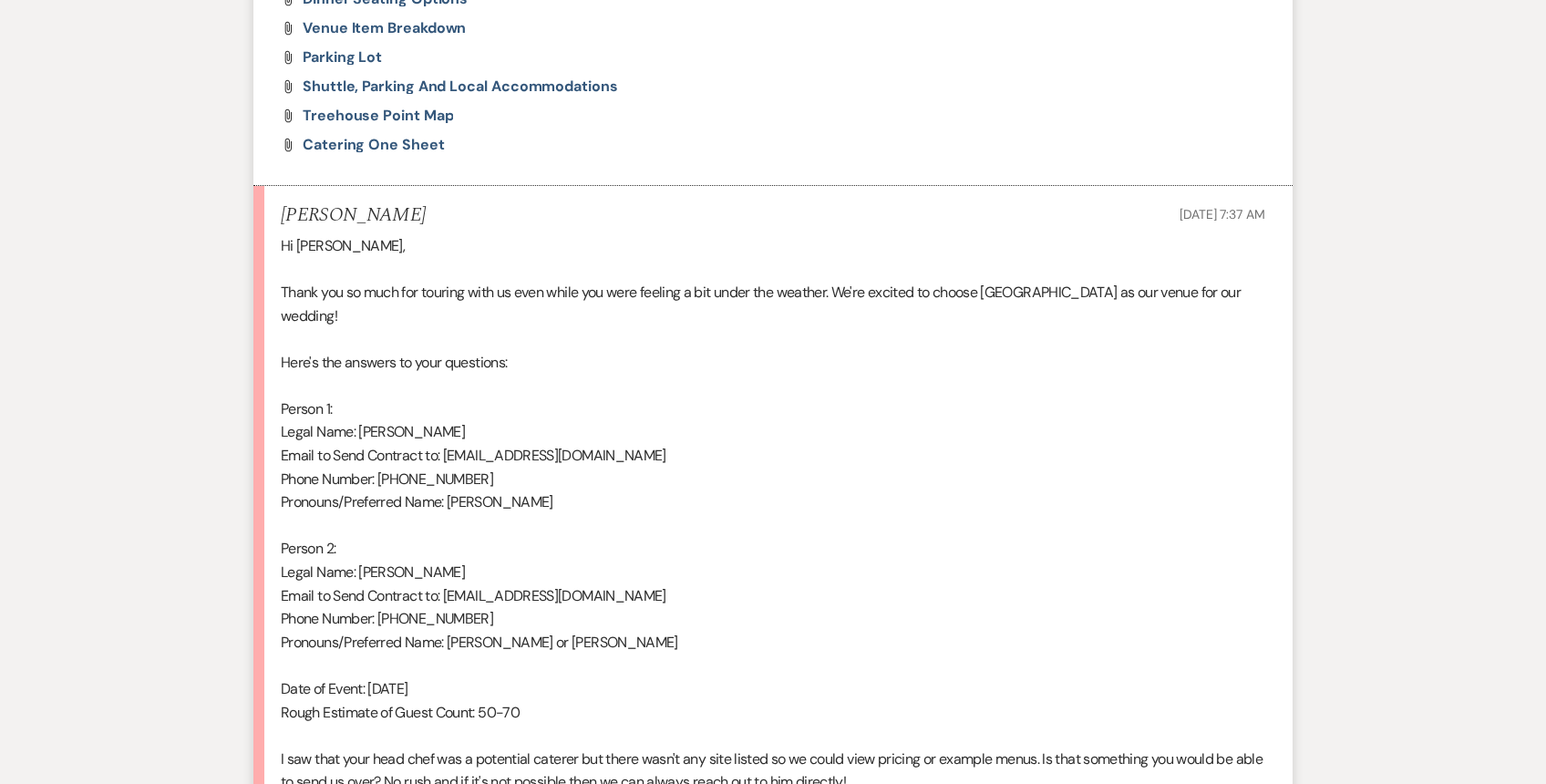
scroll to position [3766, 0]
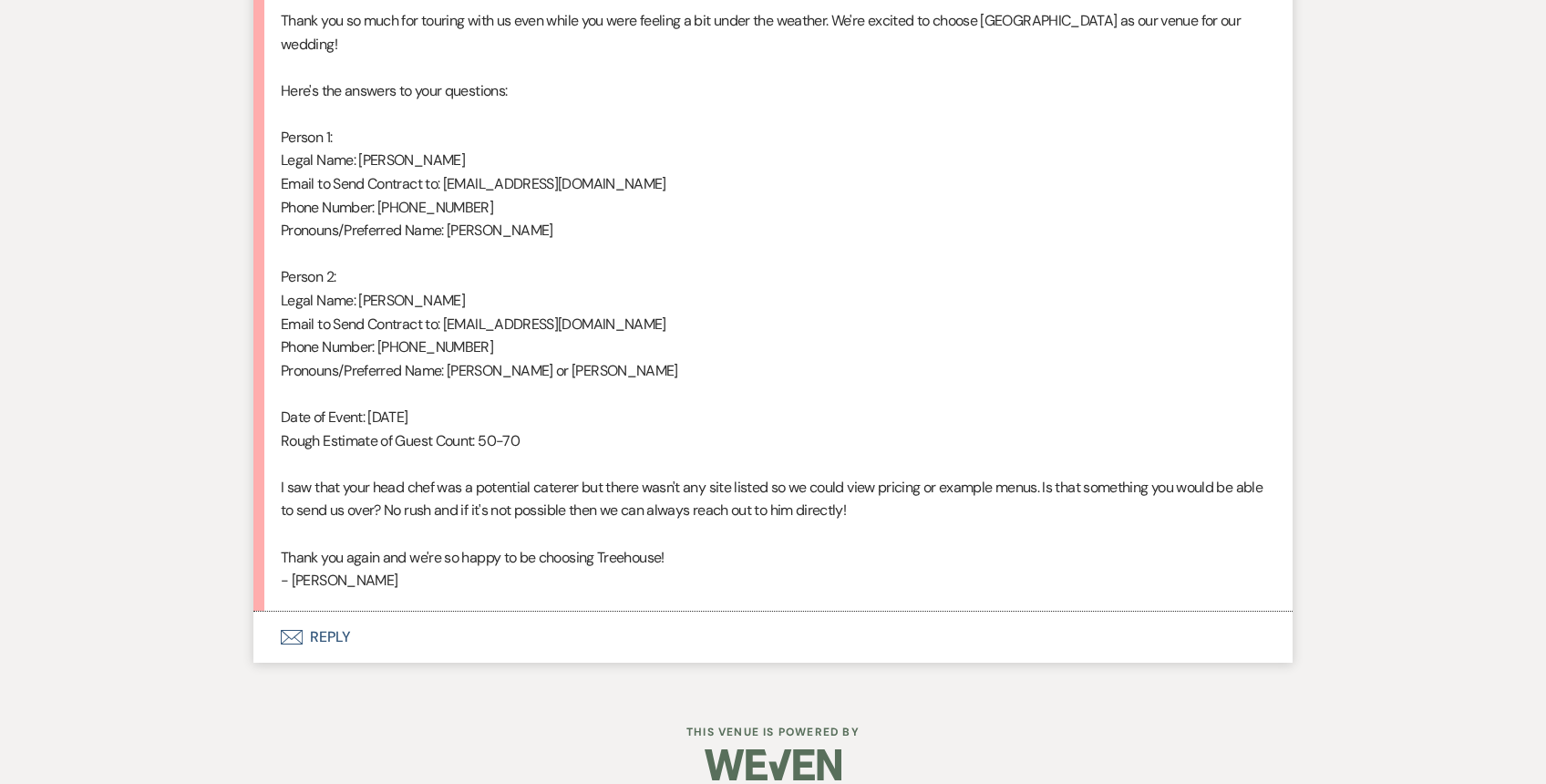
click at [348, 616] on button "Envelope Reply" at bounding box center [773, 637] width 1039 height 51
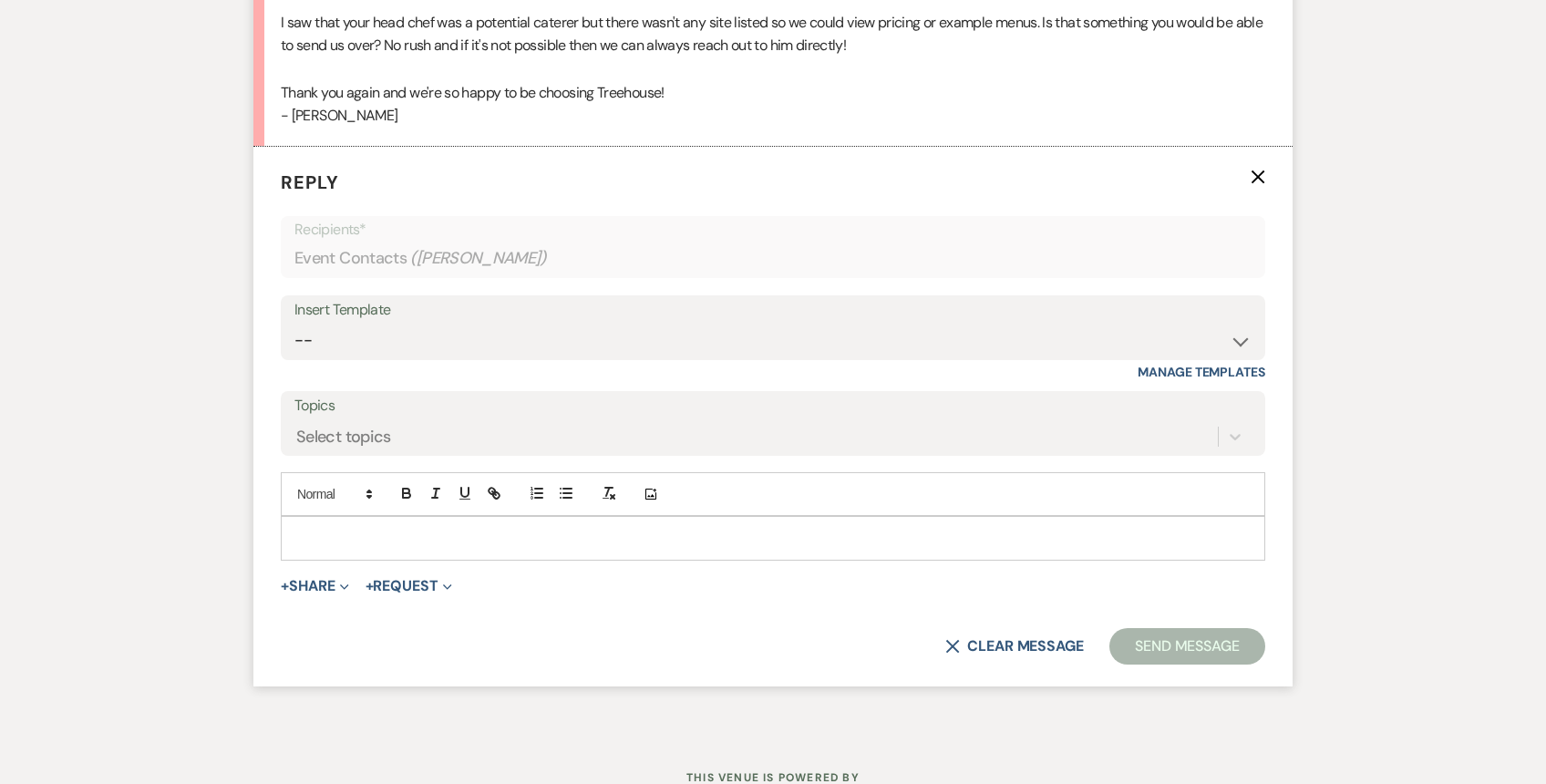
scroll to position [4231, 0]
click at [1256, 169] on icon "X" at bounding box center [1257, 175] width 14 height 14
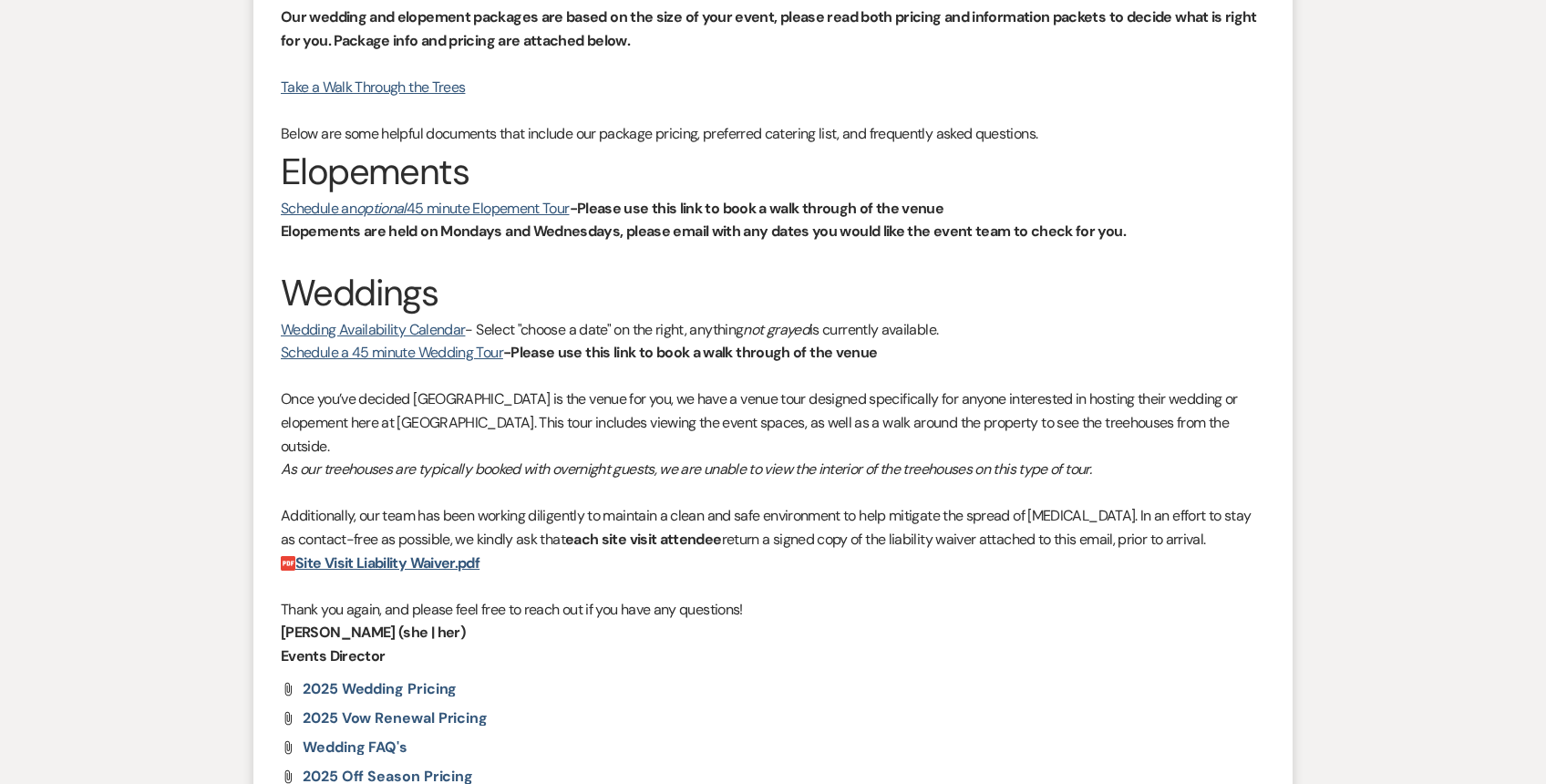
scroll to position [0, 0]
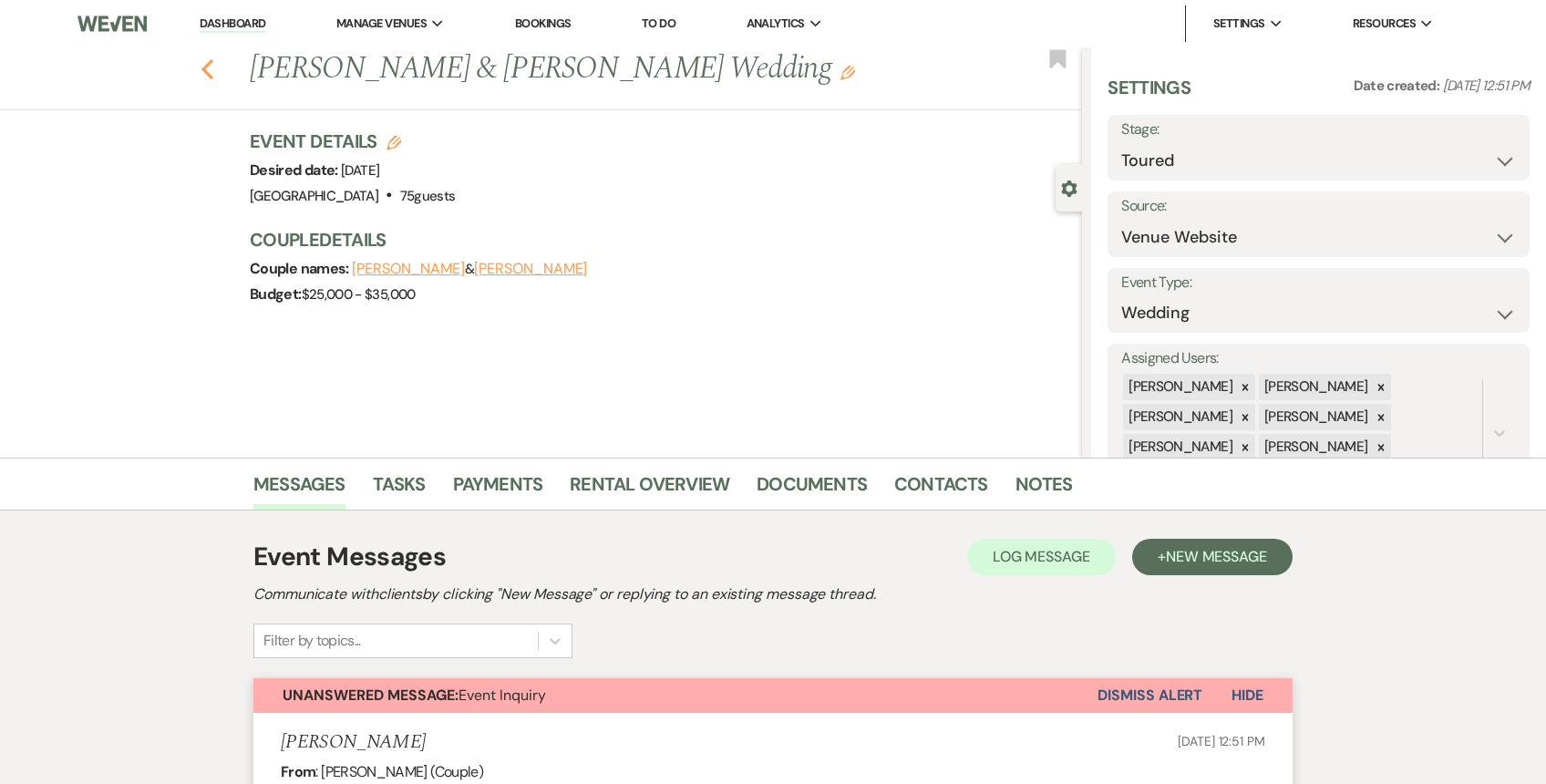
click at [204, 75] on icon "Previous" at bounding box center [207, 69] width 13 height 22
select select "5"
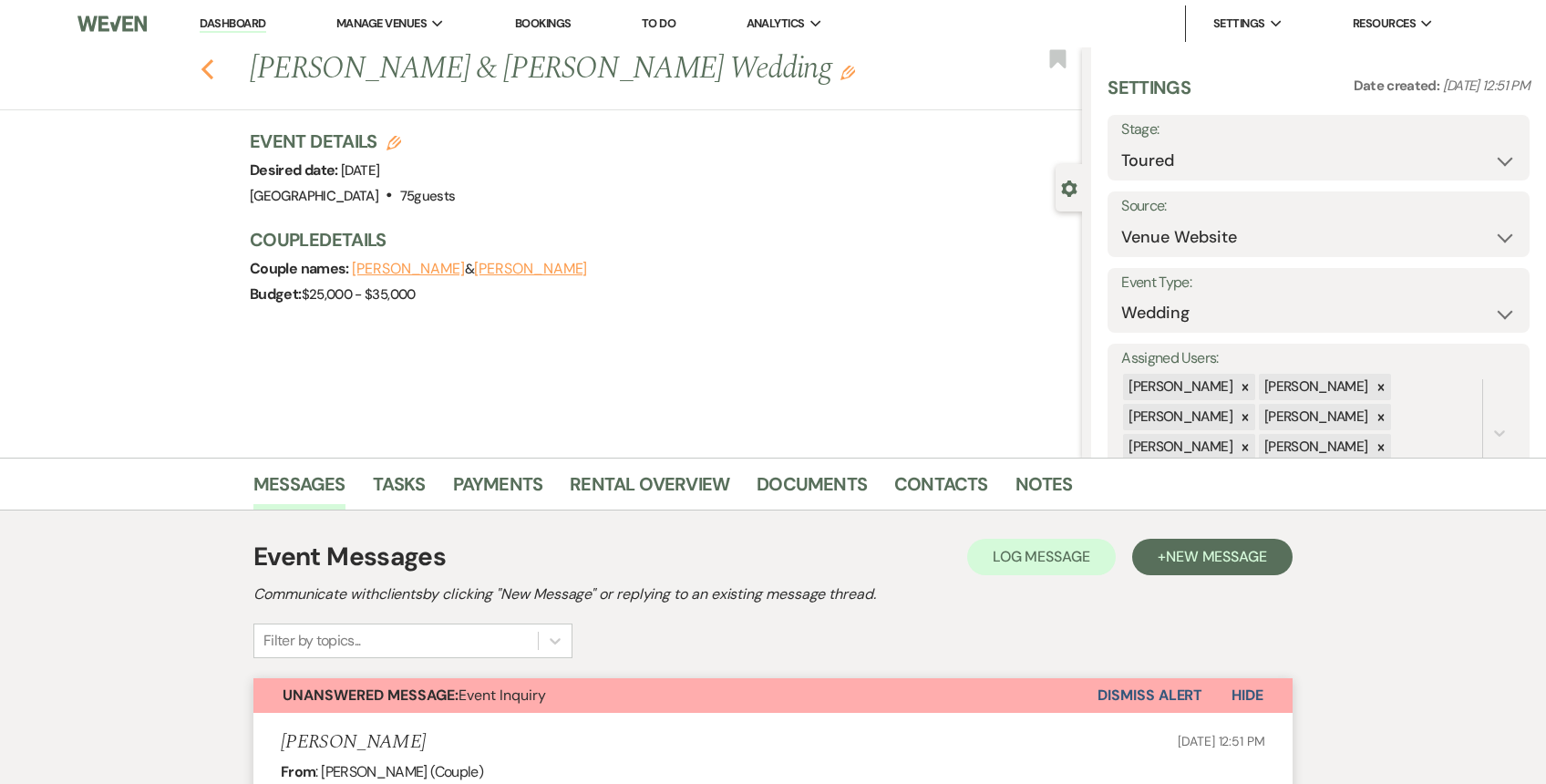
select select "5"
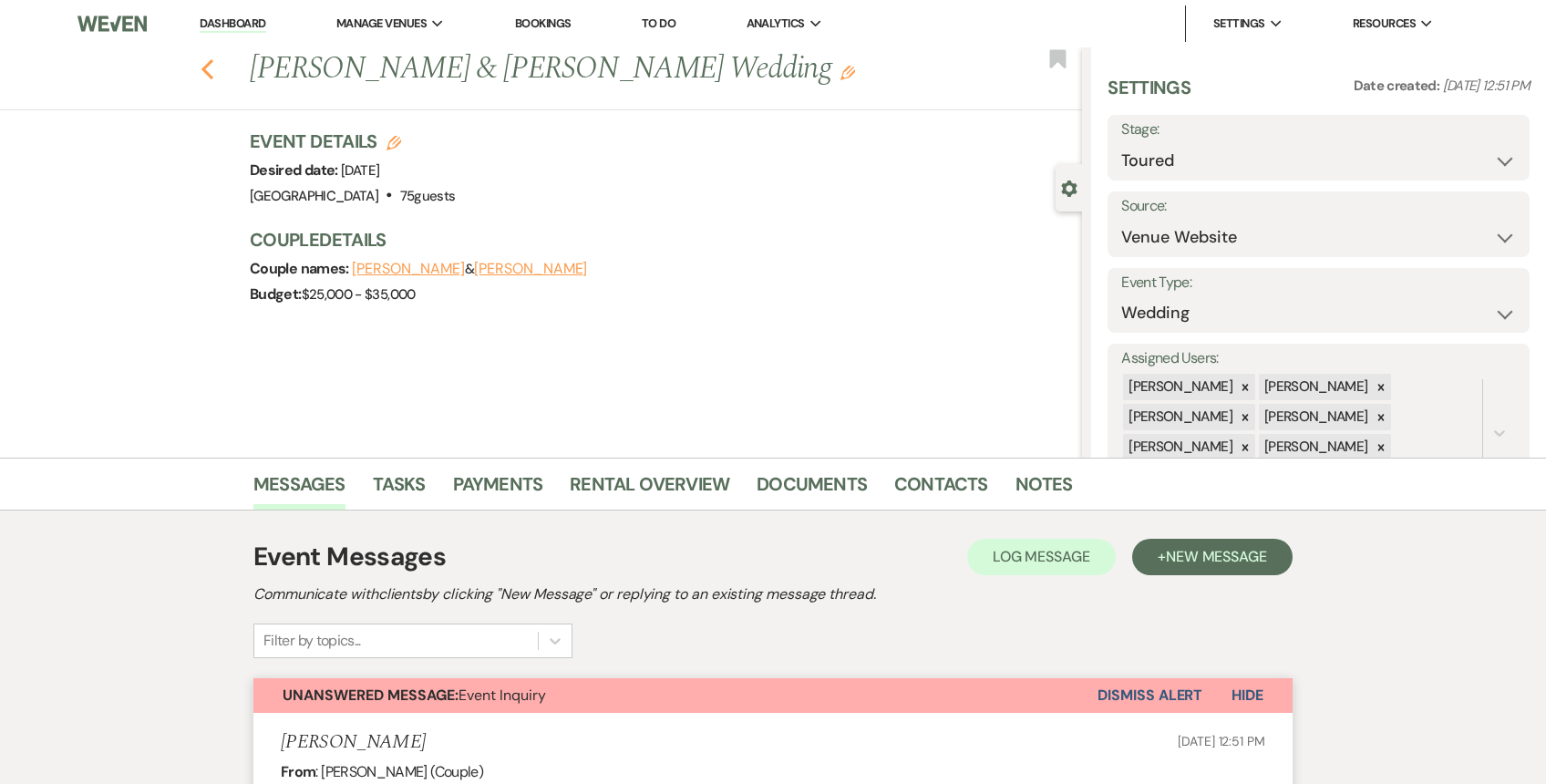
select select "5"
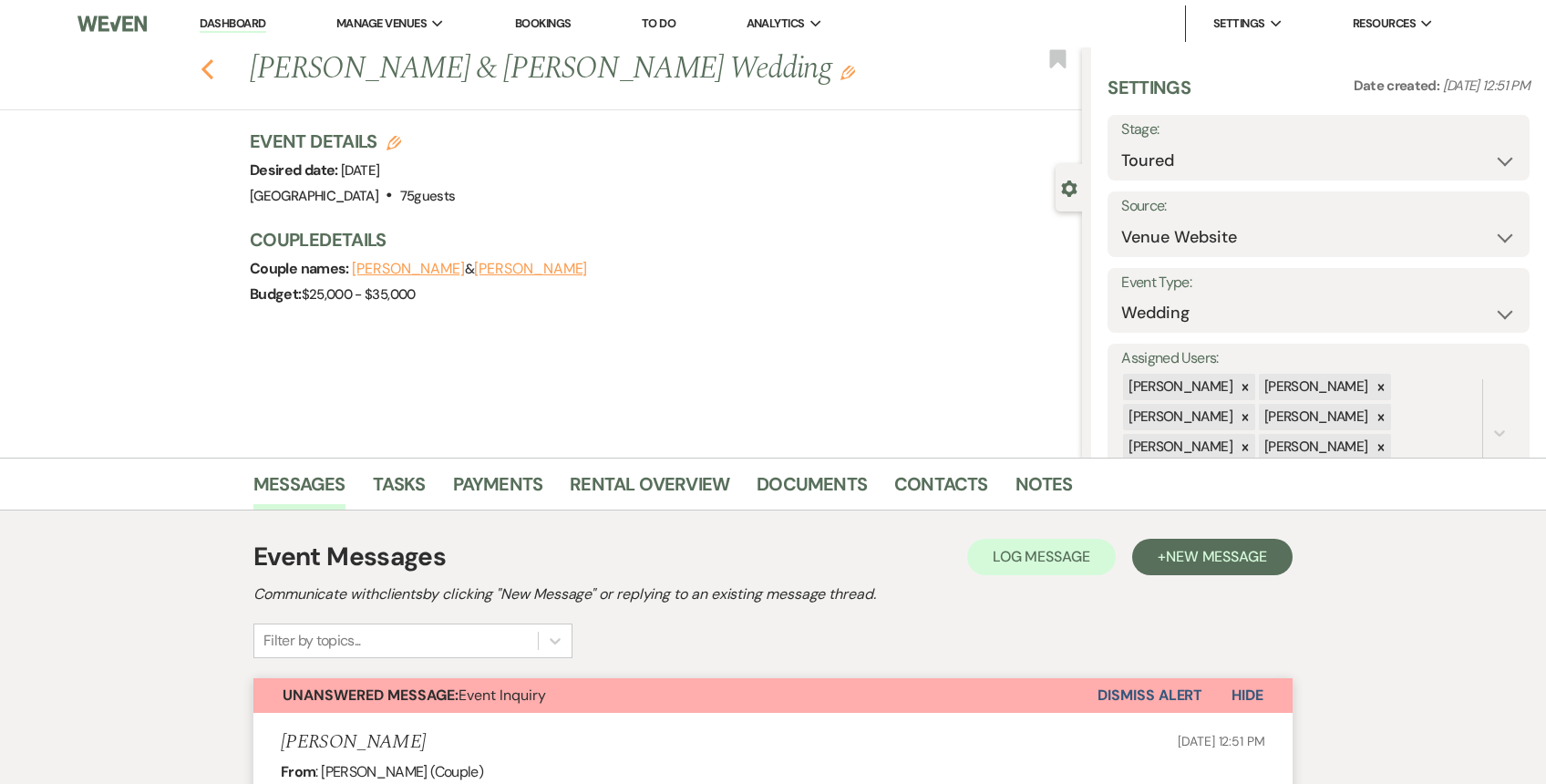
select select "5"
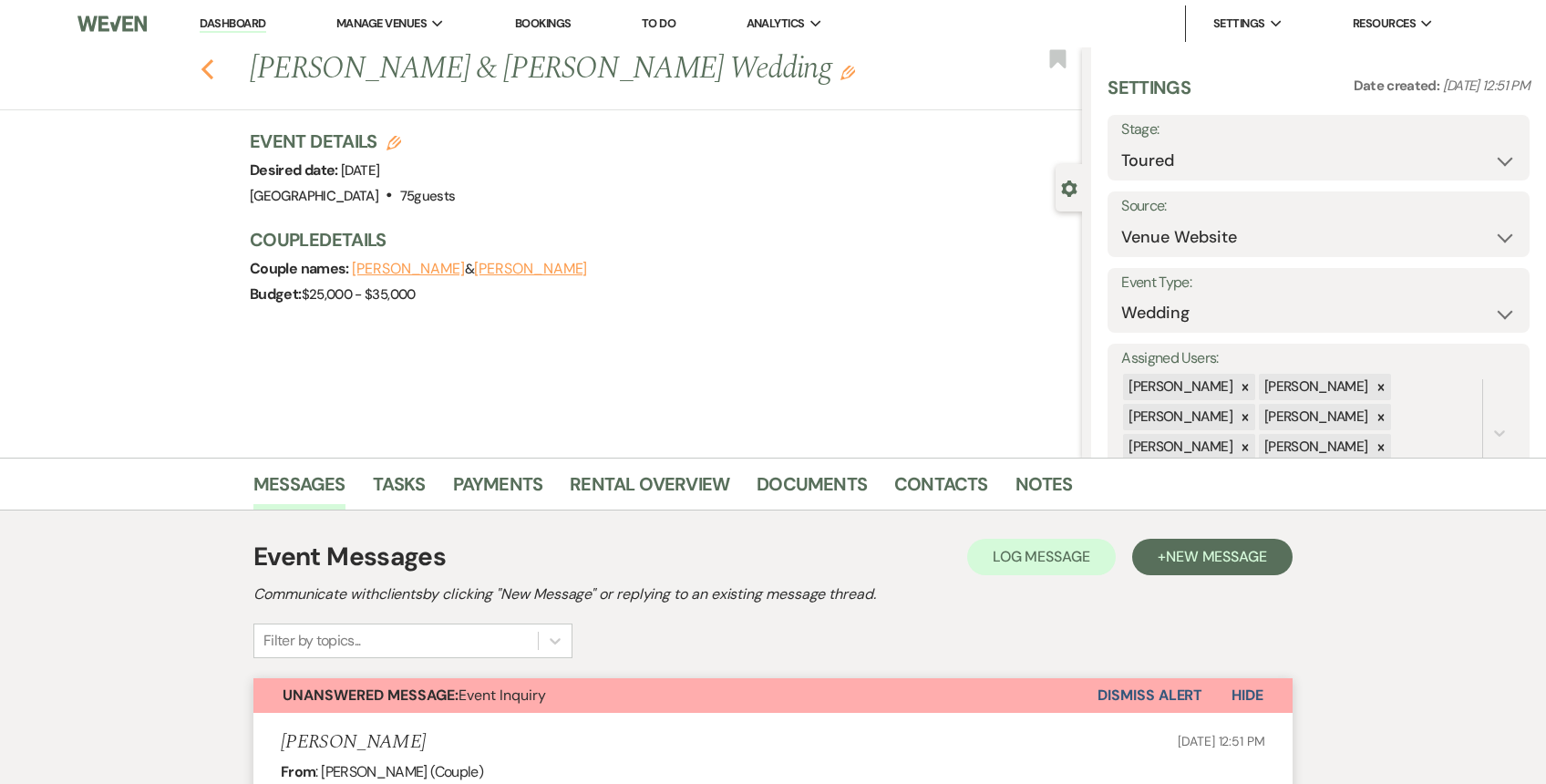
select select "5"
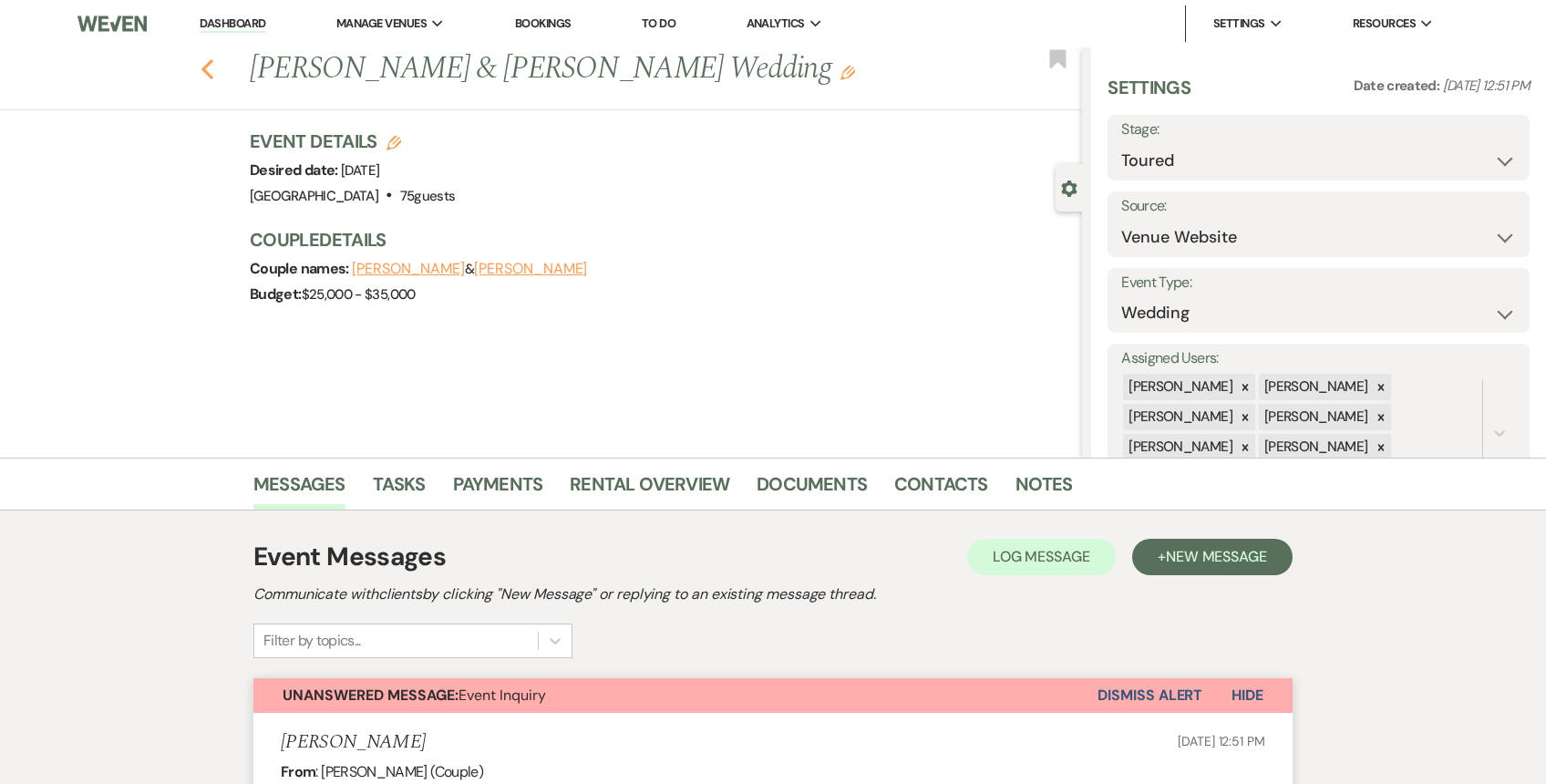
select select "5"
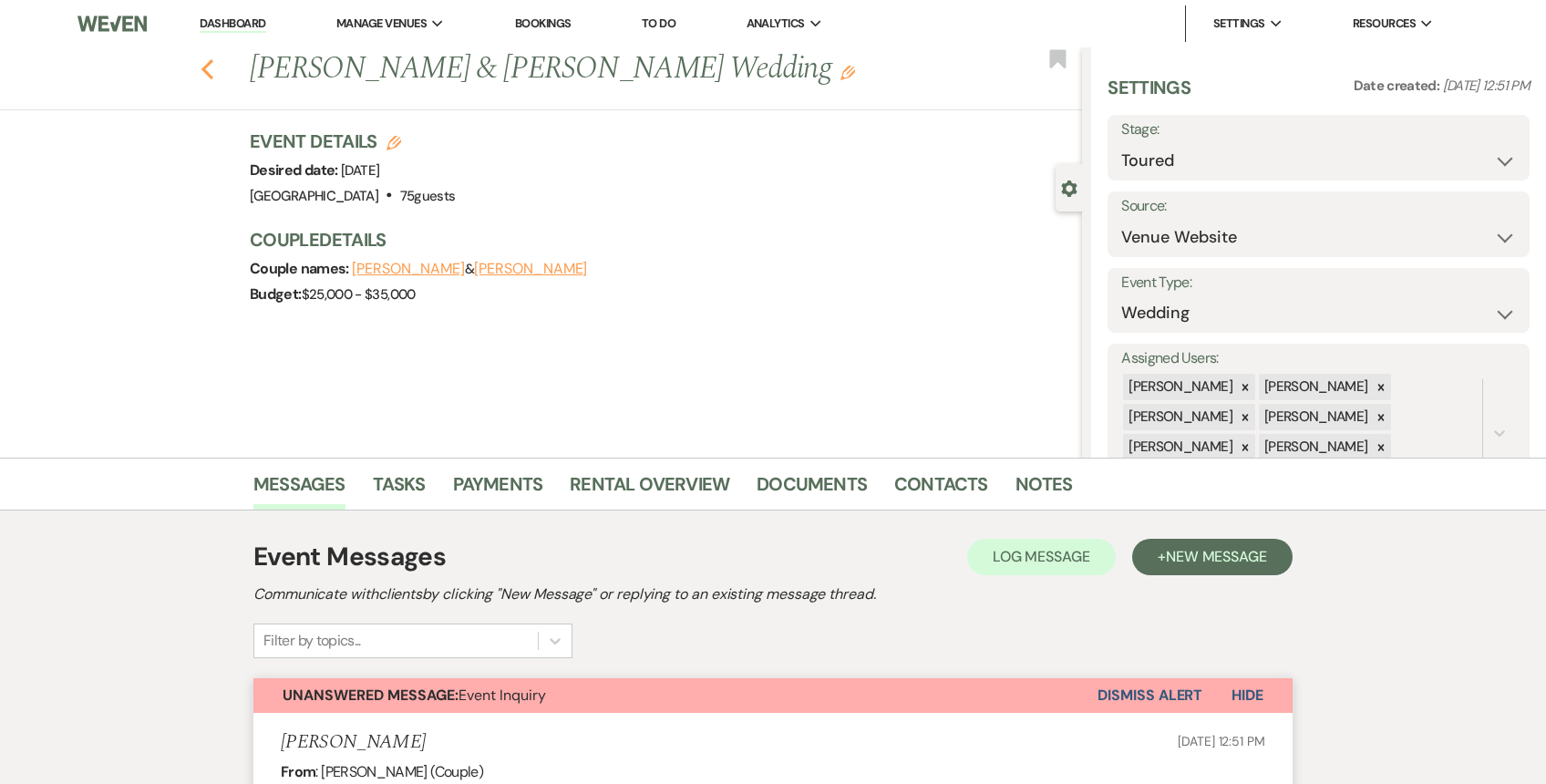
select select "5"
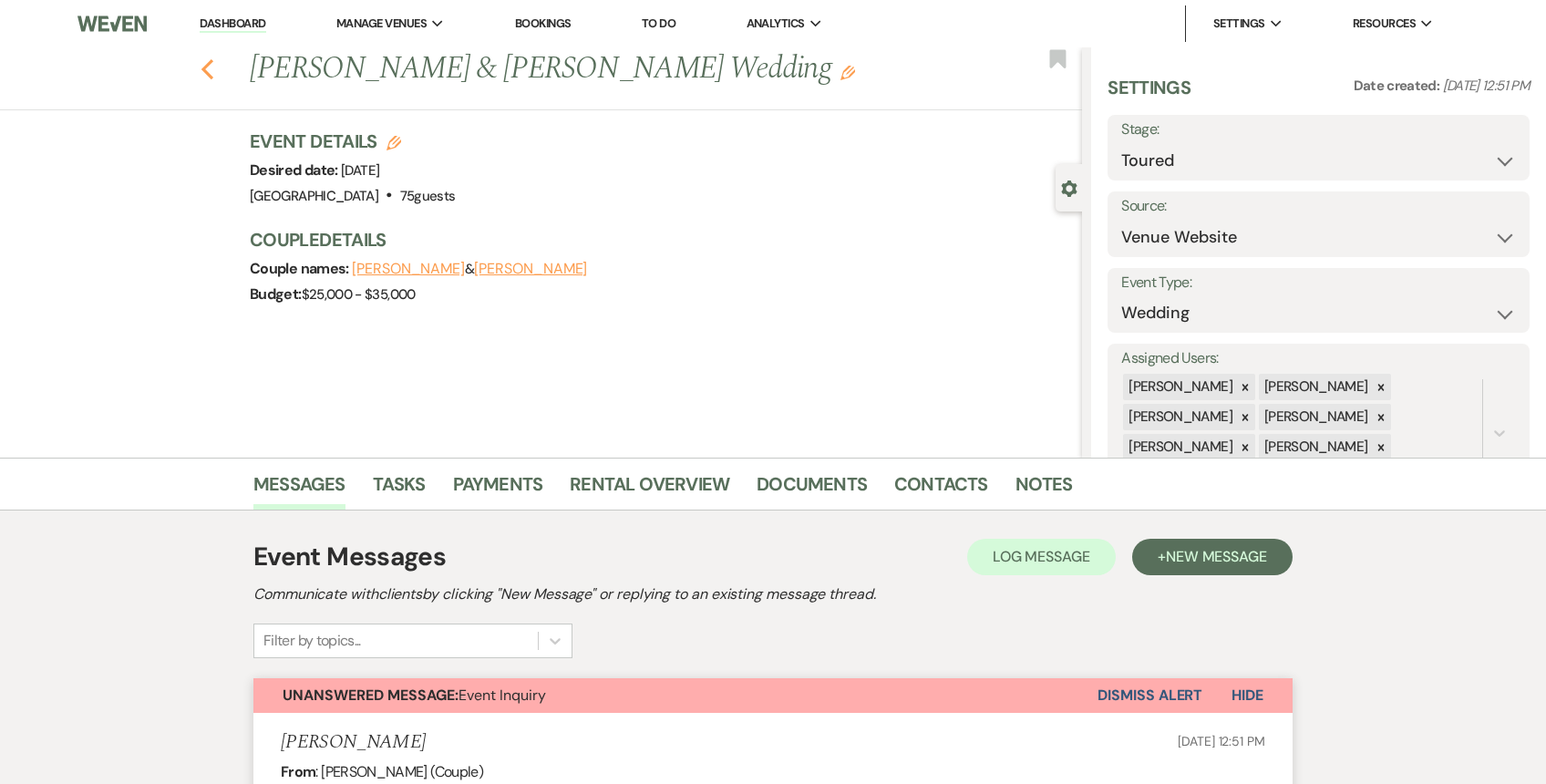
select select "5"
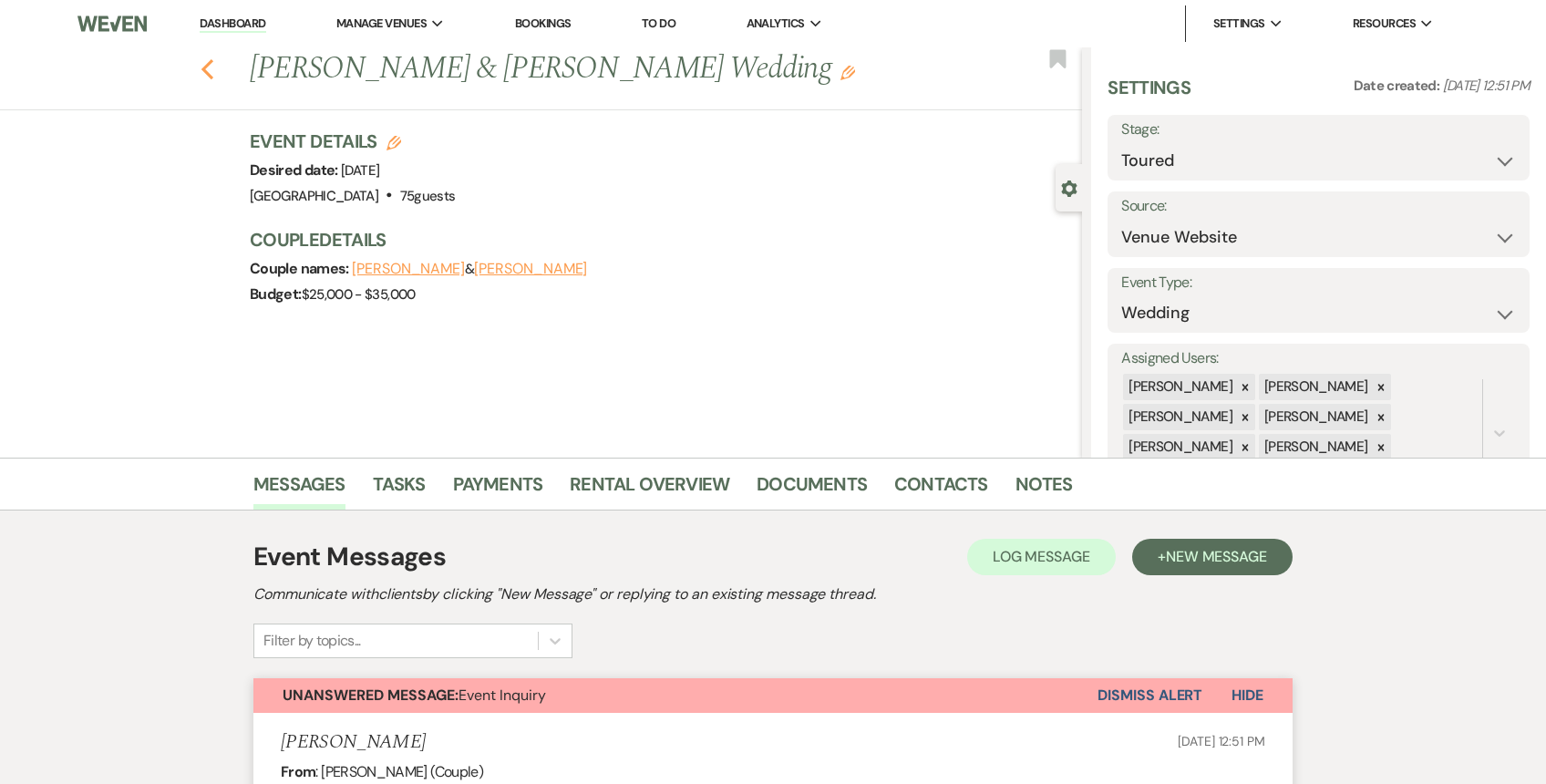
select select "5"
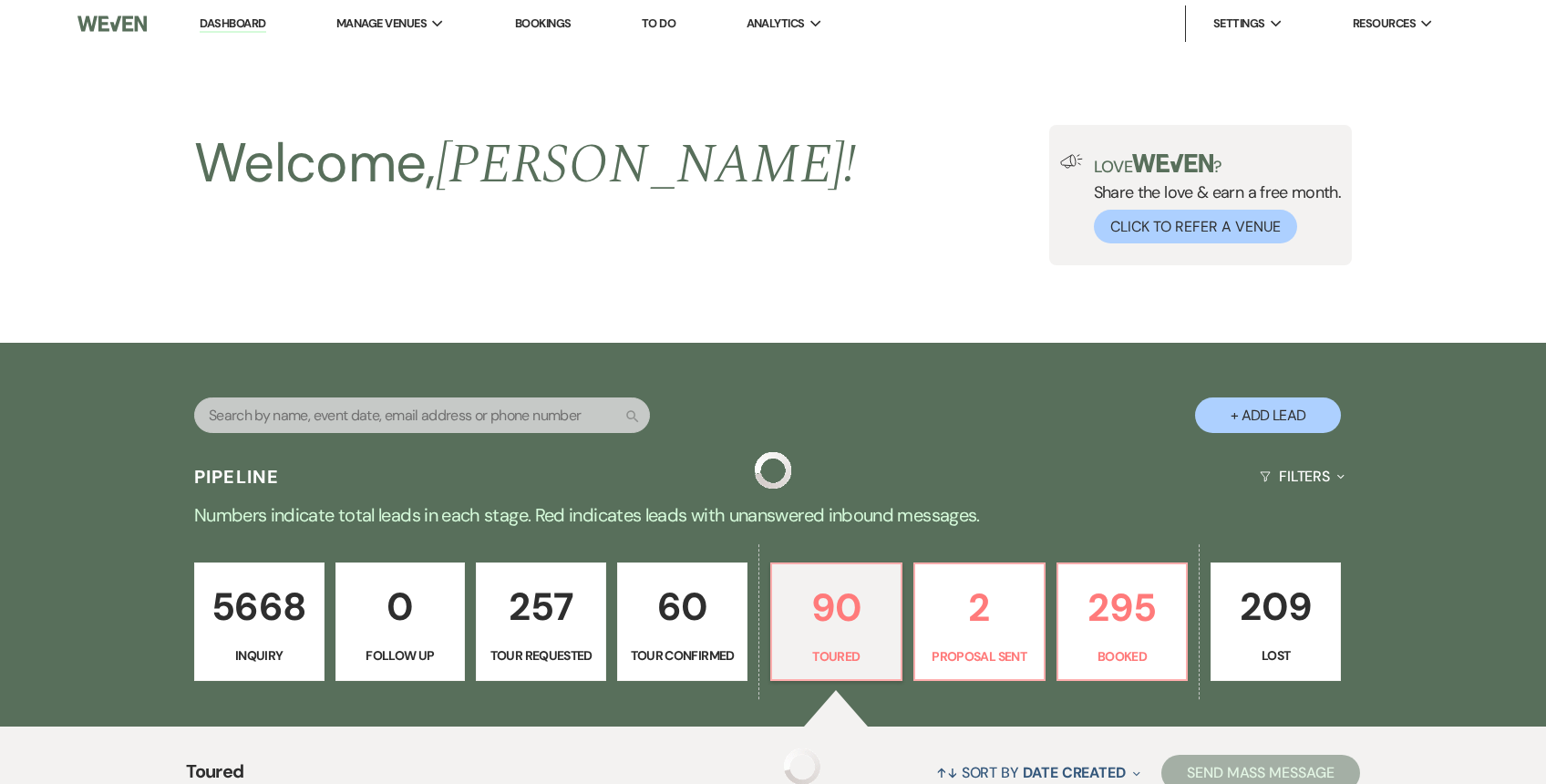
scroll to position [463, 0]
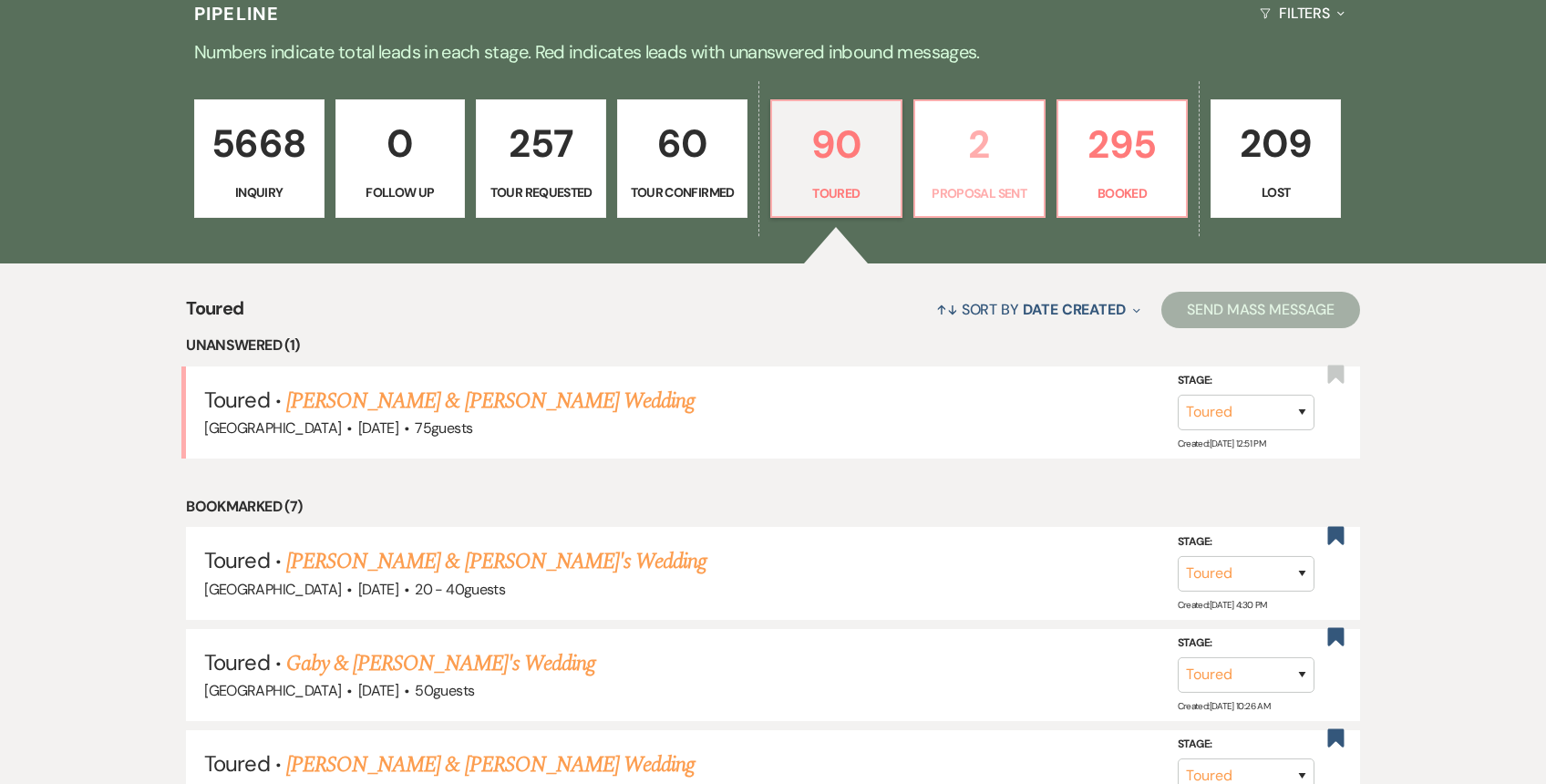
click at [960, 161] on p "2" at bounding box center [979, 144] width 107 height 61
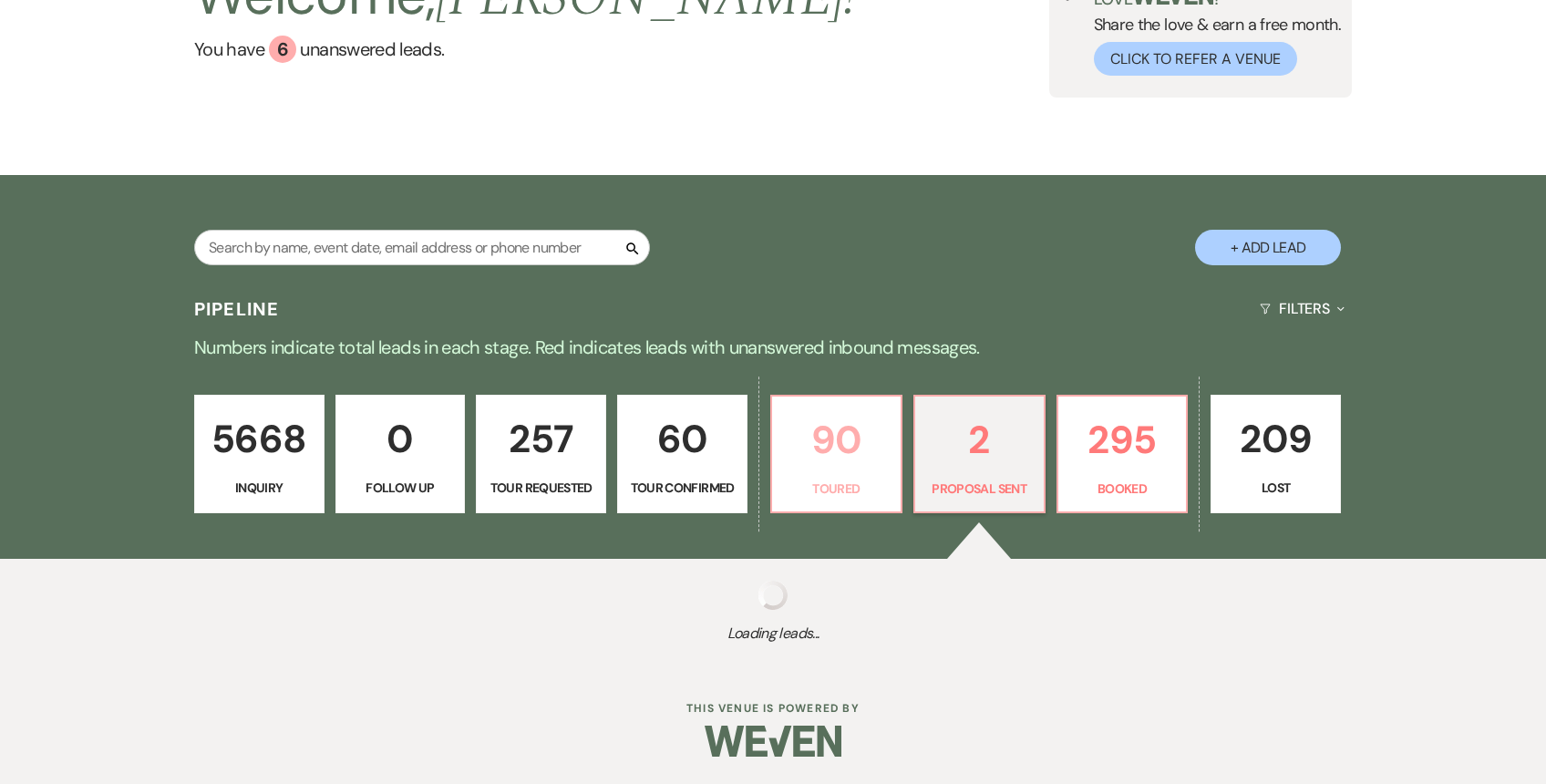
scroll to position [463, 0]
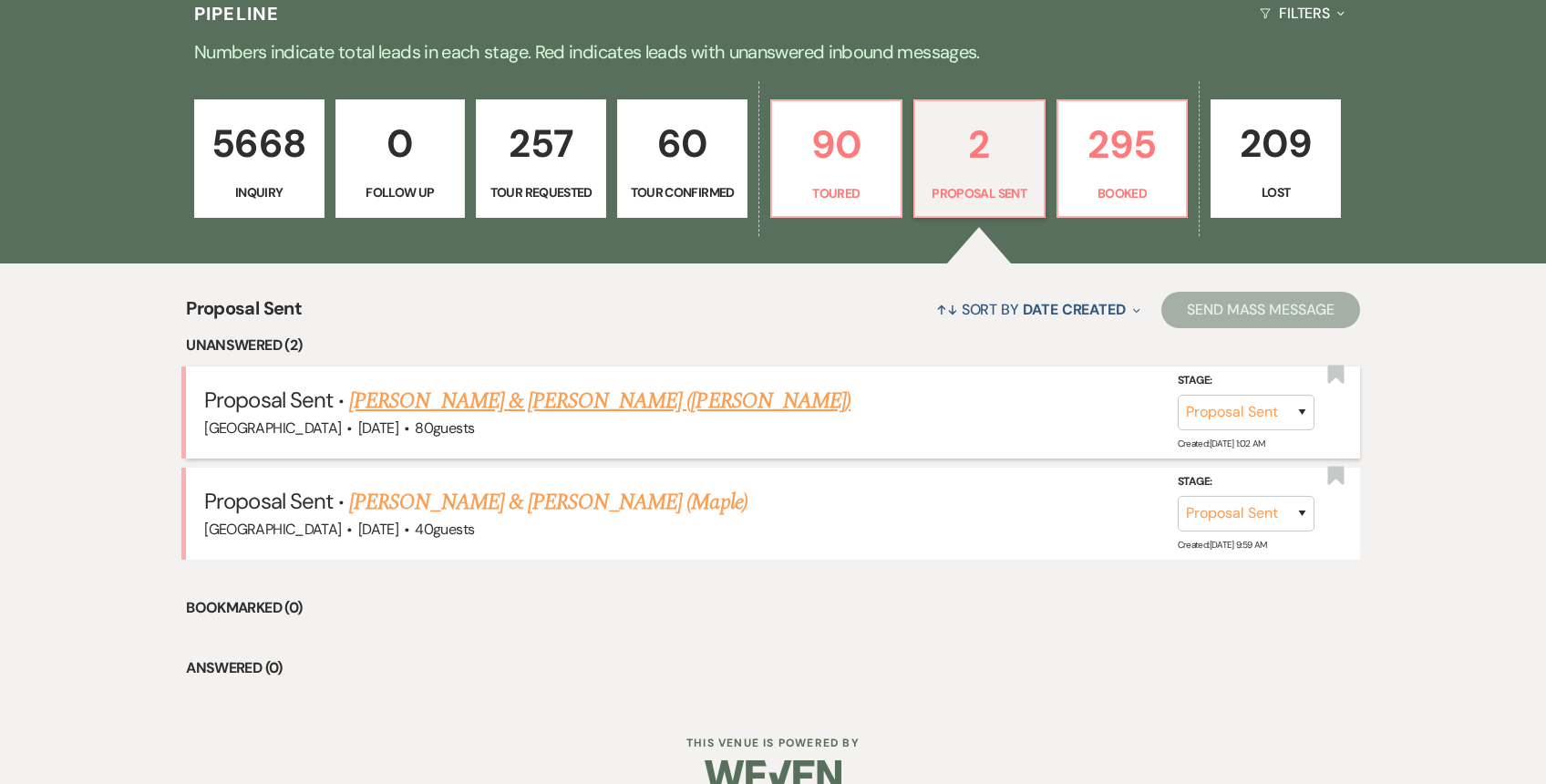
click at [501, 399] on link "[PERSON_NAME] & [PERSON_NAME] ([PERSON_NAME])" at bounding box center [599, 401] width 501 height 33
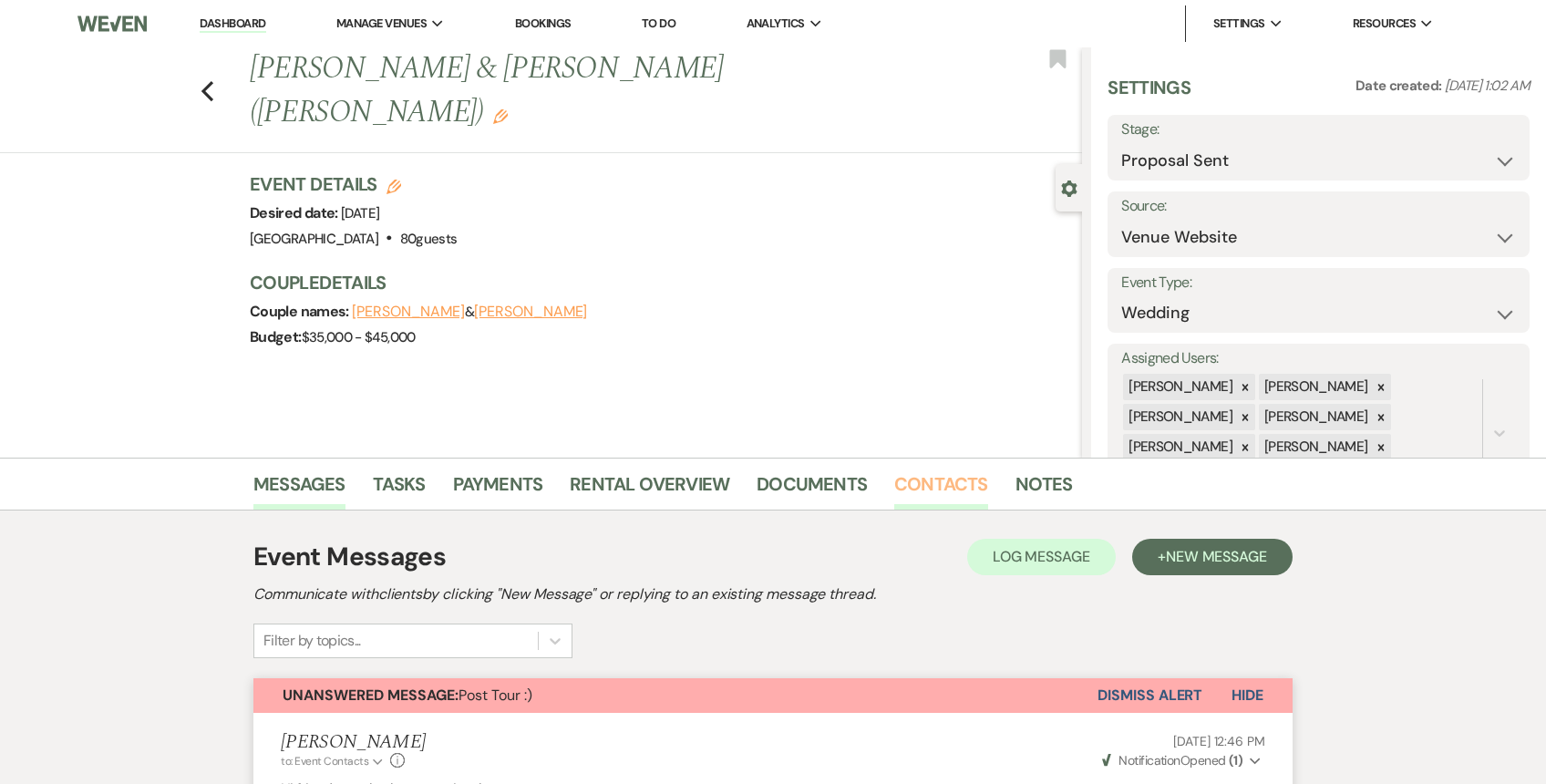
click at [941, 483] on link "Contacts" at bounding box center [940, 489] width 93 height 40
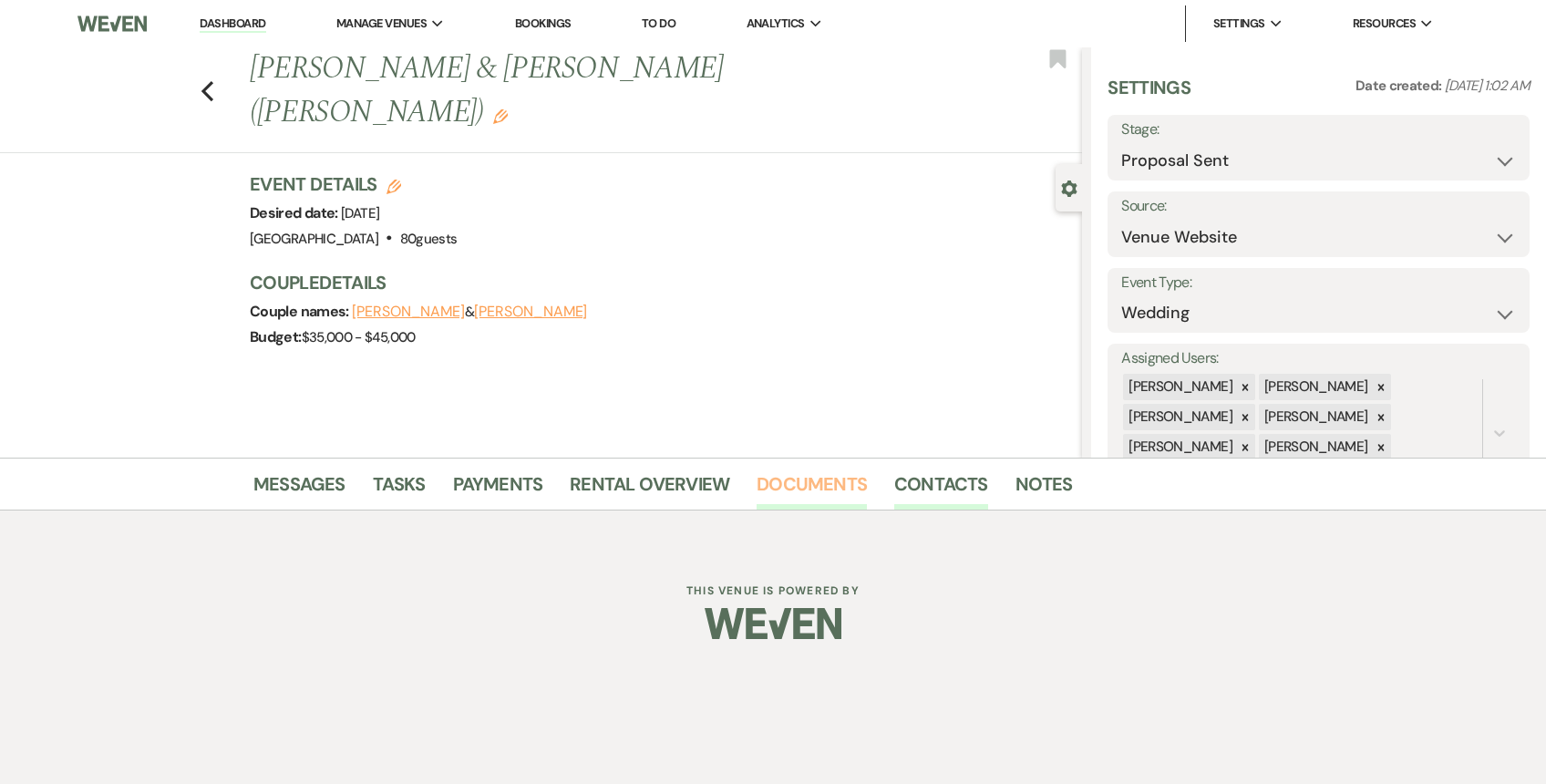
click at [792, 481] on link "Documents" at bounding box center [811, 489] width 110 height 40
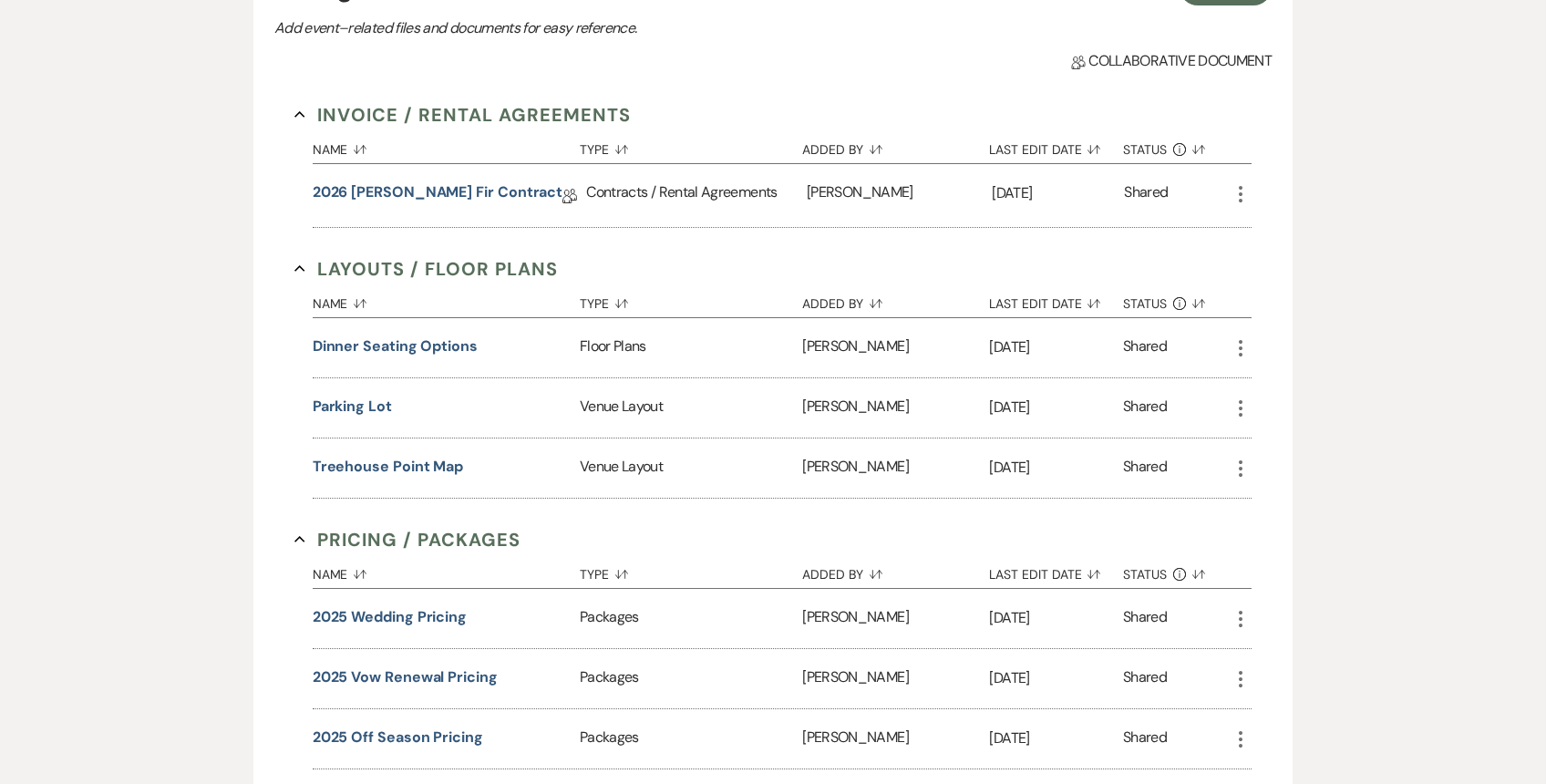
scroll to position [647, 0]
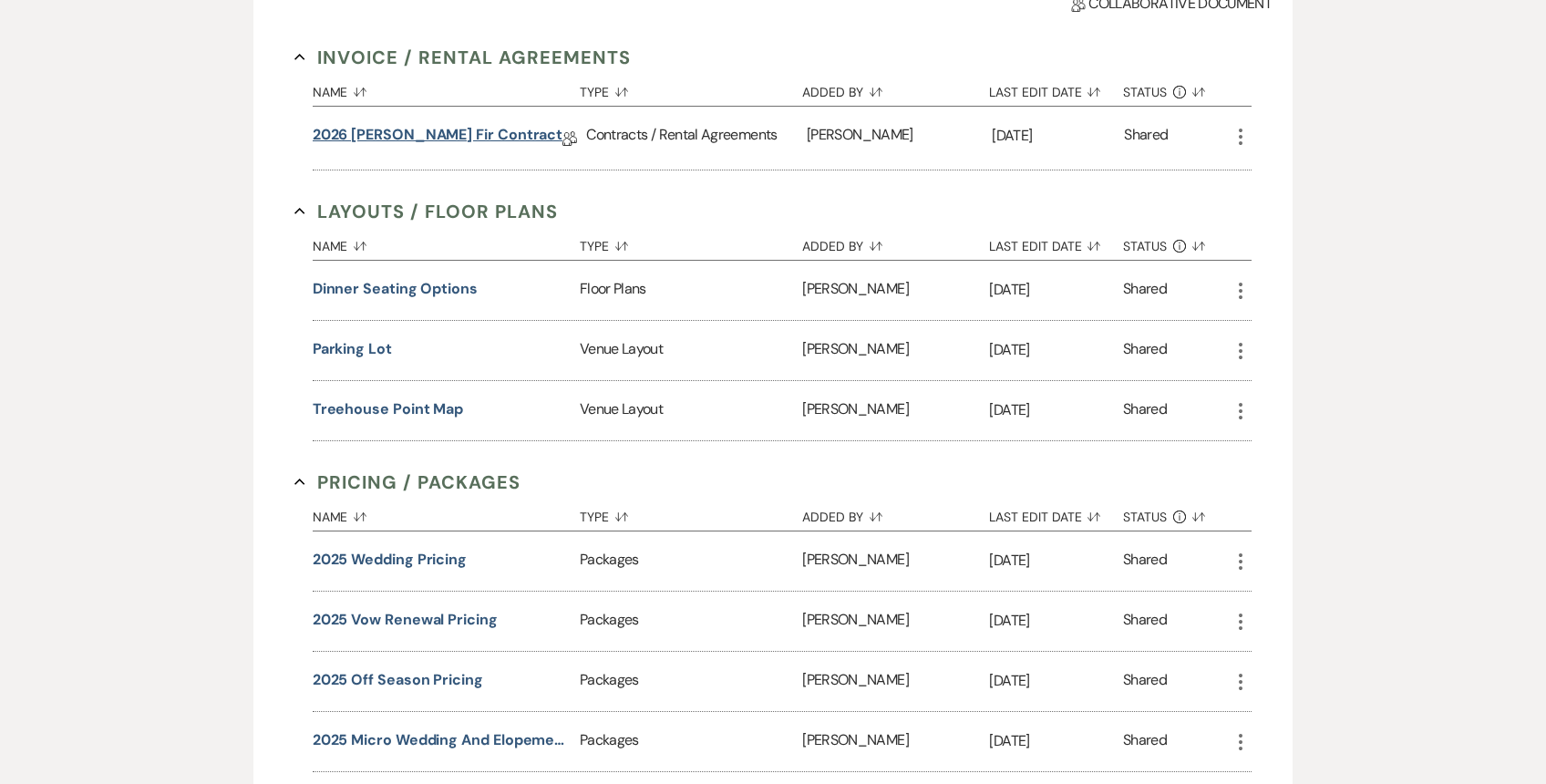
click at [453, 140] on link "2026 [PERSON_NAME] Fir Contract" at bounding box center [438, 138] width 250 height 28
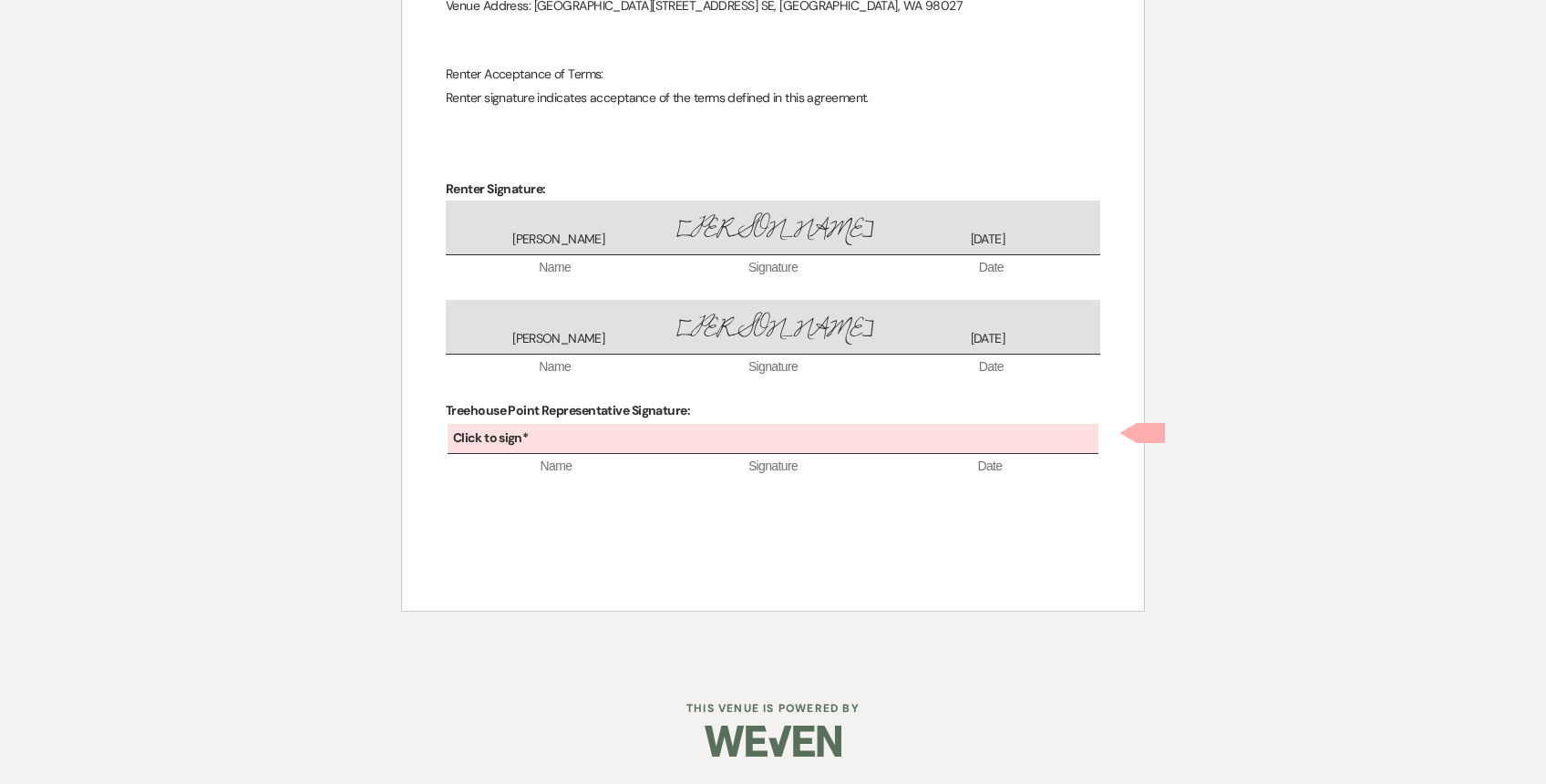
scroll to position [5451, 0]
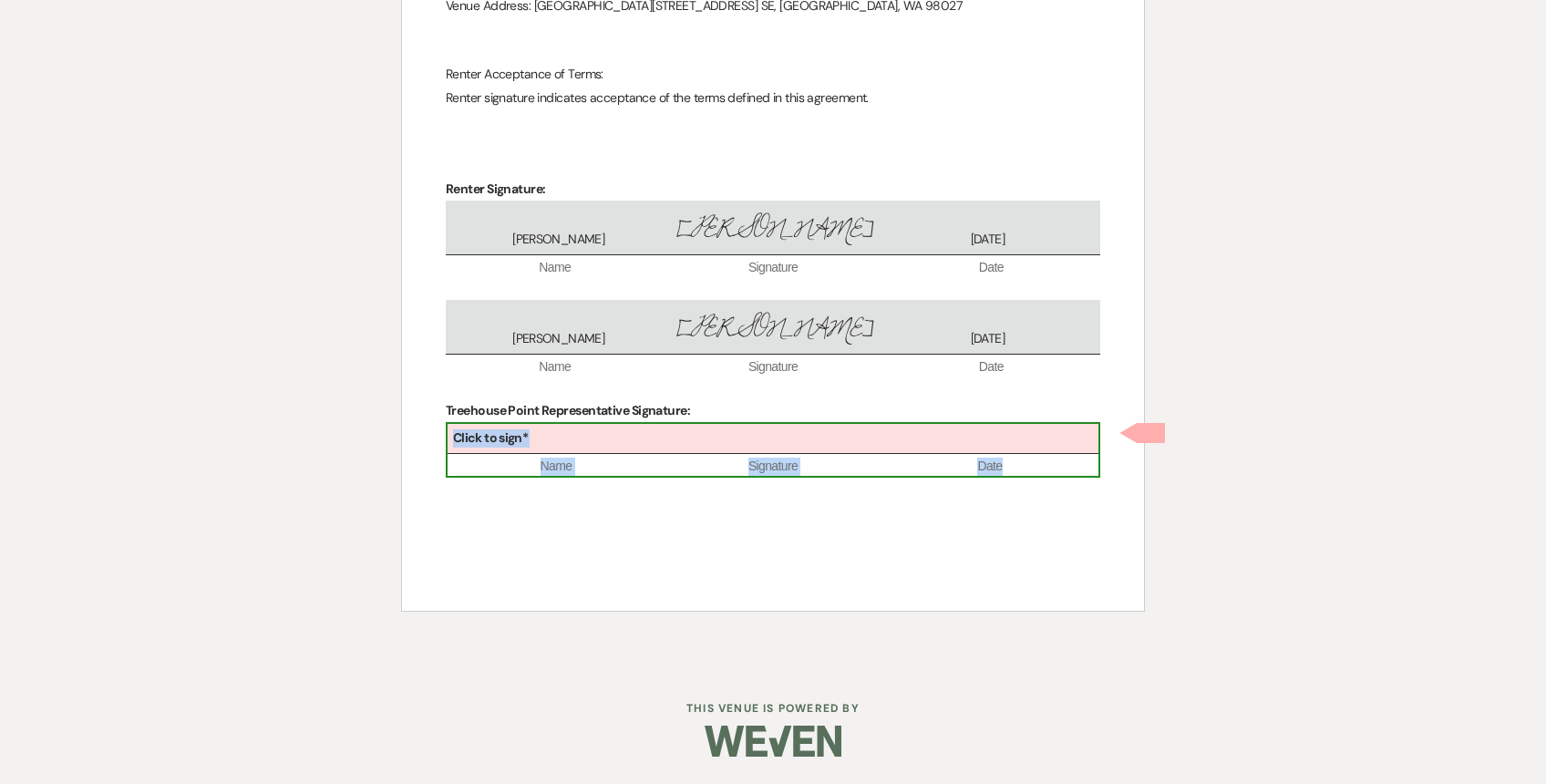
click at [710, 448] on div "Click to sign*" at bounding box center [773, 438] width 651 height 30
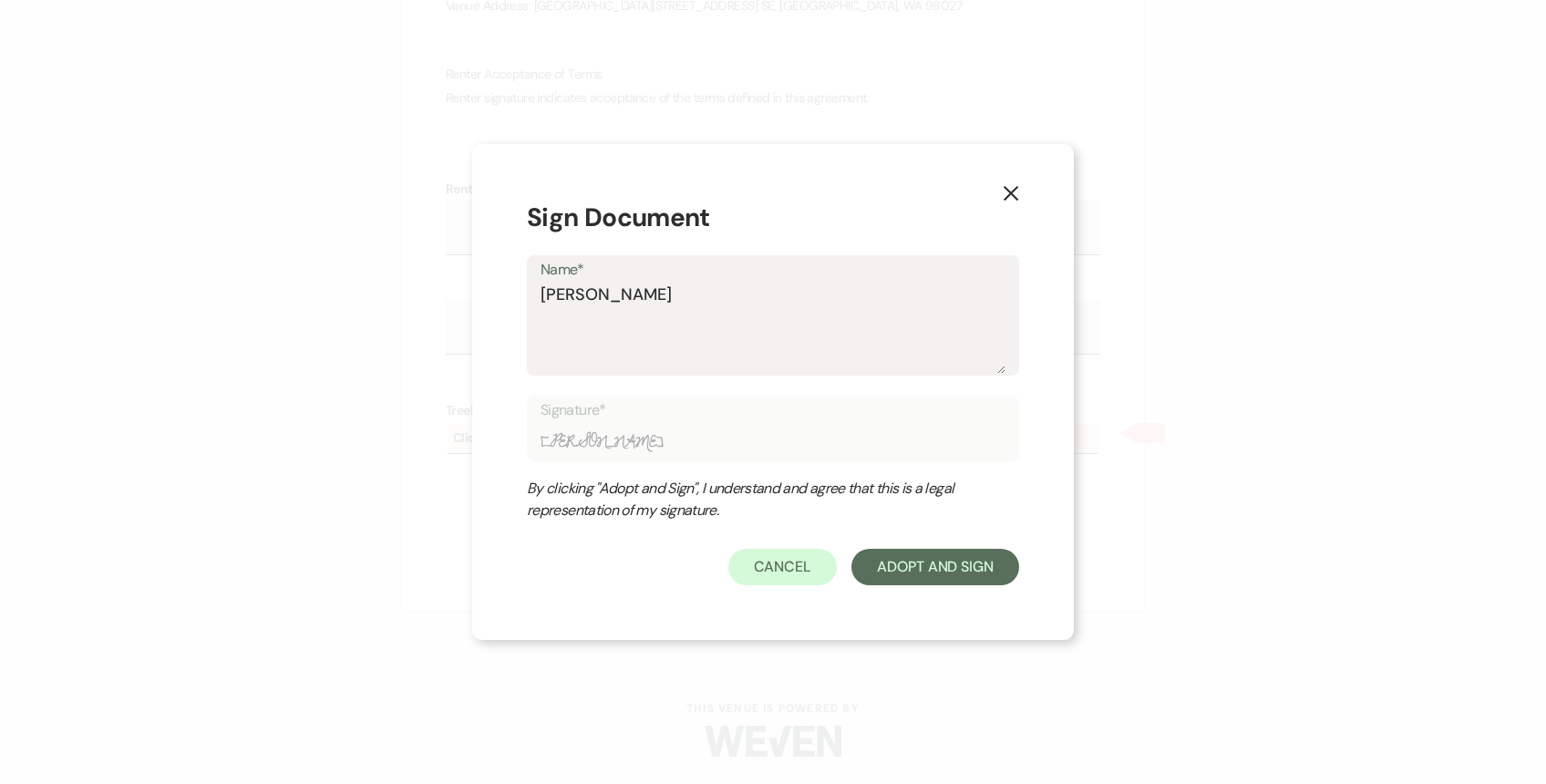
click at [958, 606] on div "X Sign Document Name* [PERSON_NAME] Signature* [PERSON_NAME] By clicking "Adopt…" at bounding box center [773, 393] width 602 height 497
click at [949, 560] on button "Adopt And Sign" at bounding box center [935, 567] width 168 height 37
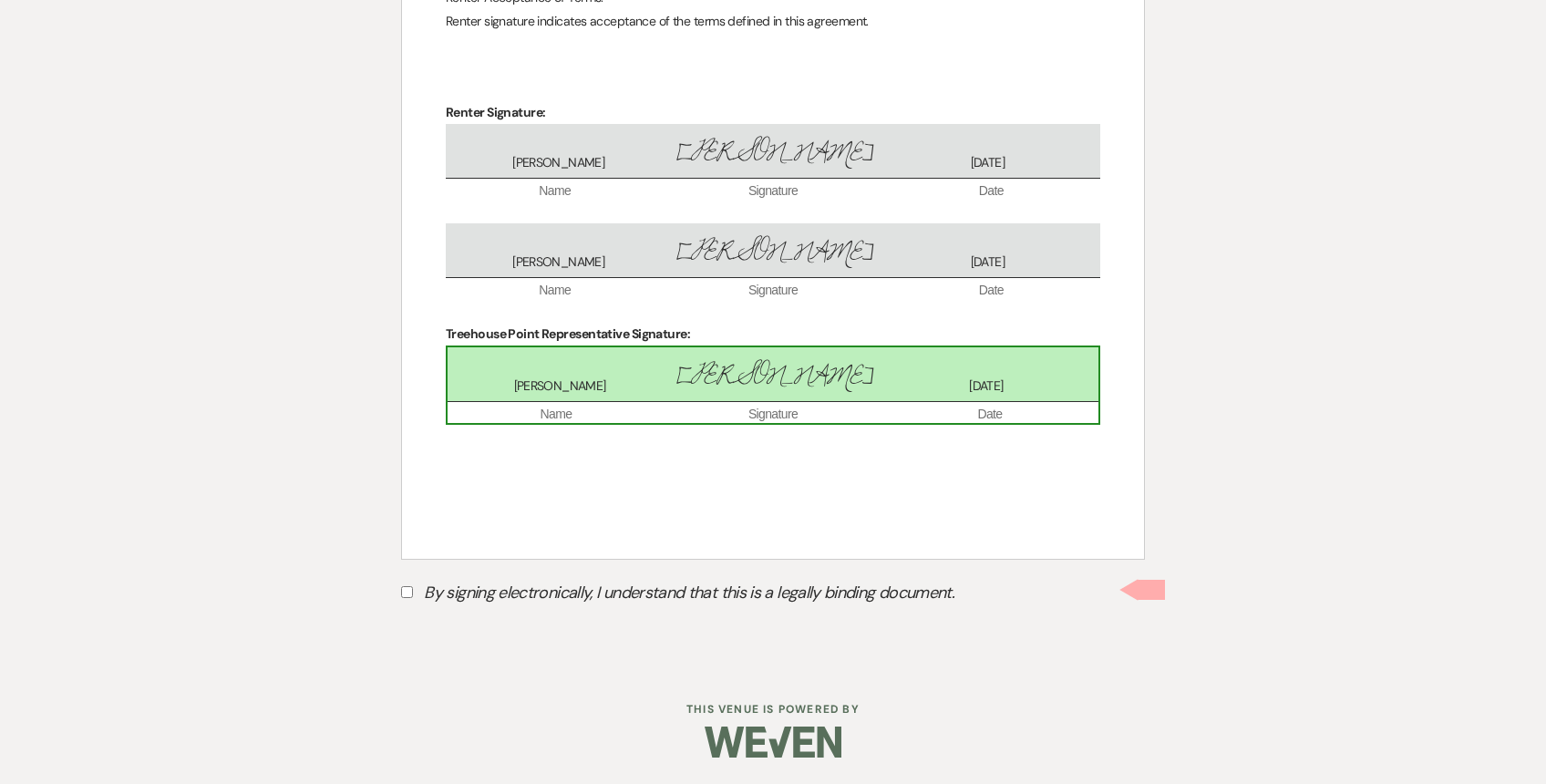
scroll to position [5529, 0]
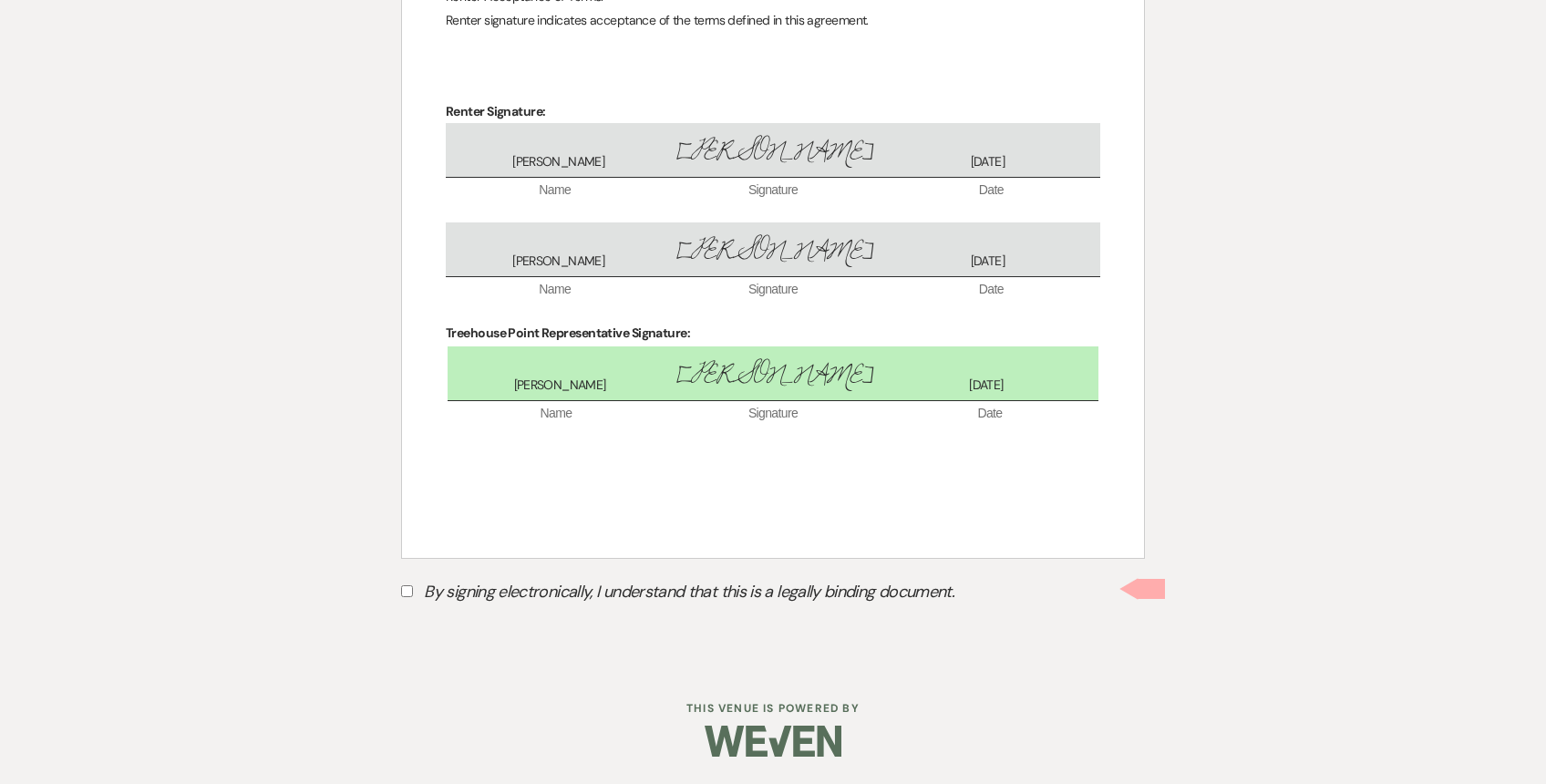
click at [414, 590] on label "By signing electronically, I understand that this is a legally binding document." at bounding box center [773, 594] width 744 height 35
click at [413, 590] on input "By signing electronically, I understand that this is a legally binding document." at bounding box center [406, 590] width 12 height 12
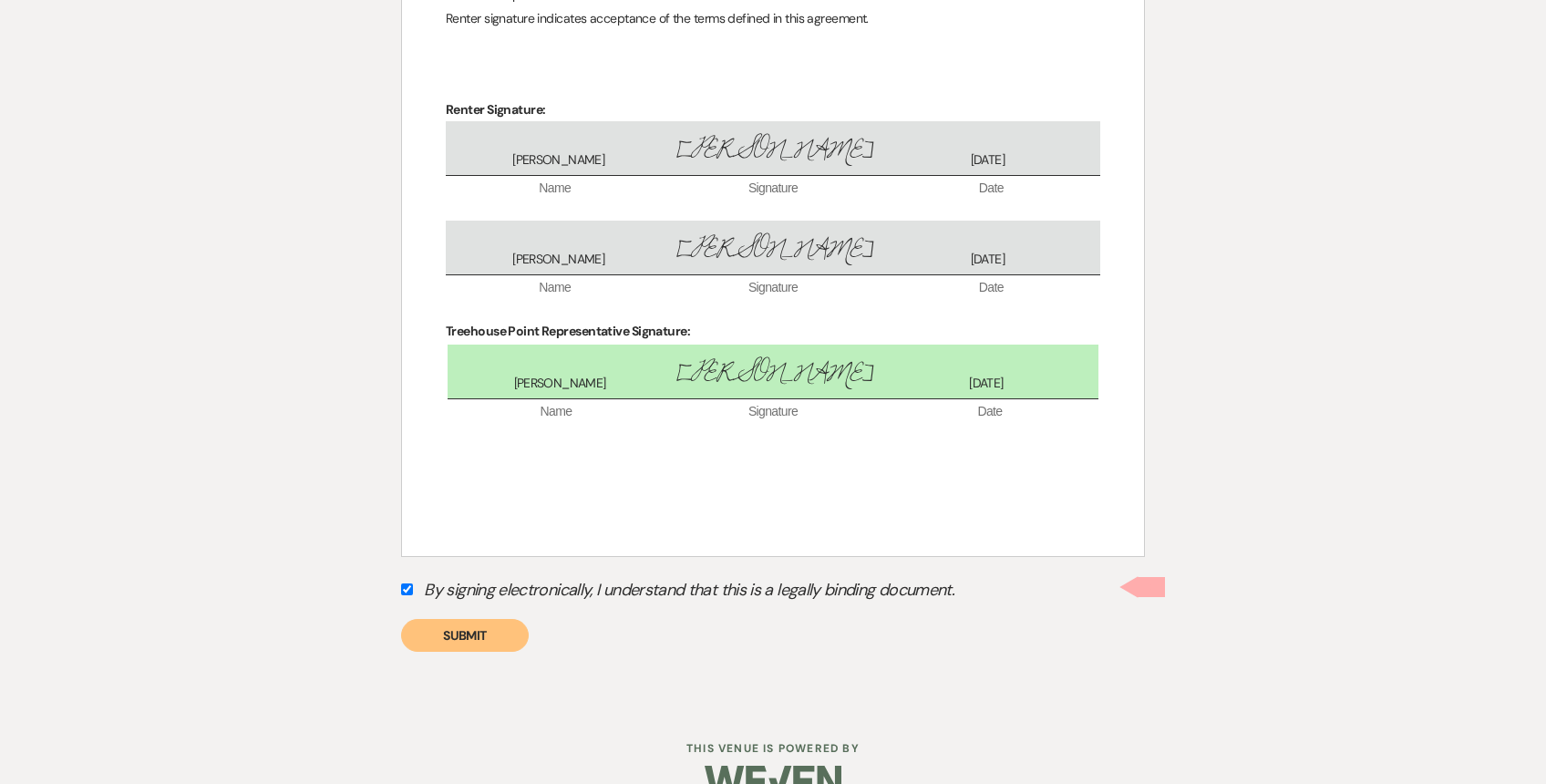
click at [448, 646] on button "Submit" at bounding box center [464, 636] width 127 height 33
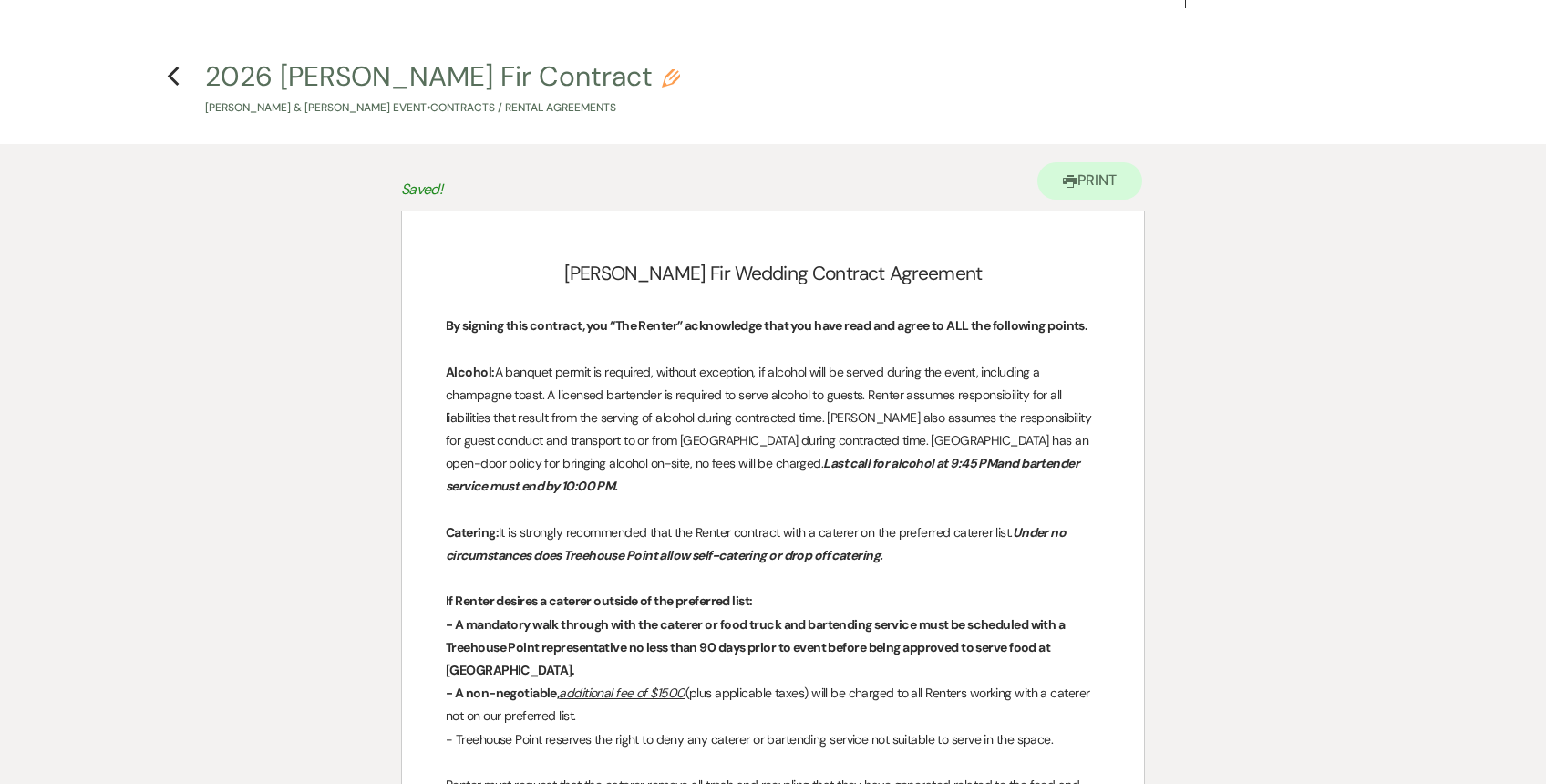
scroll to position [0, 0]
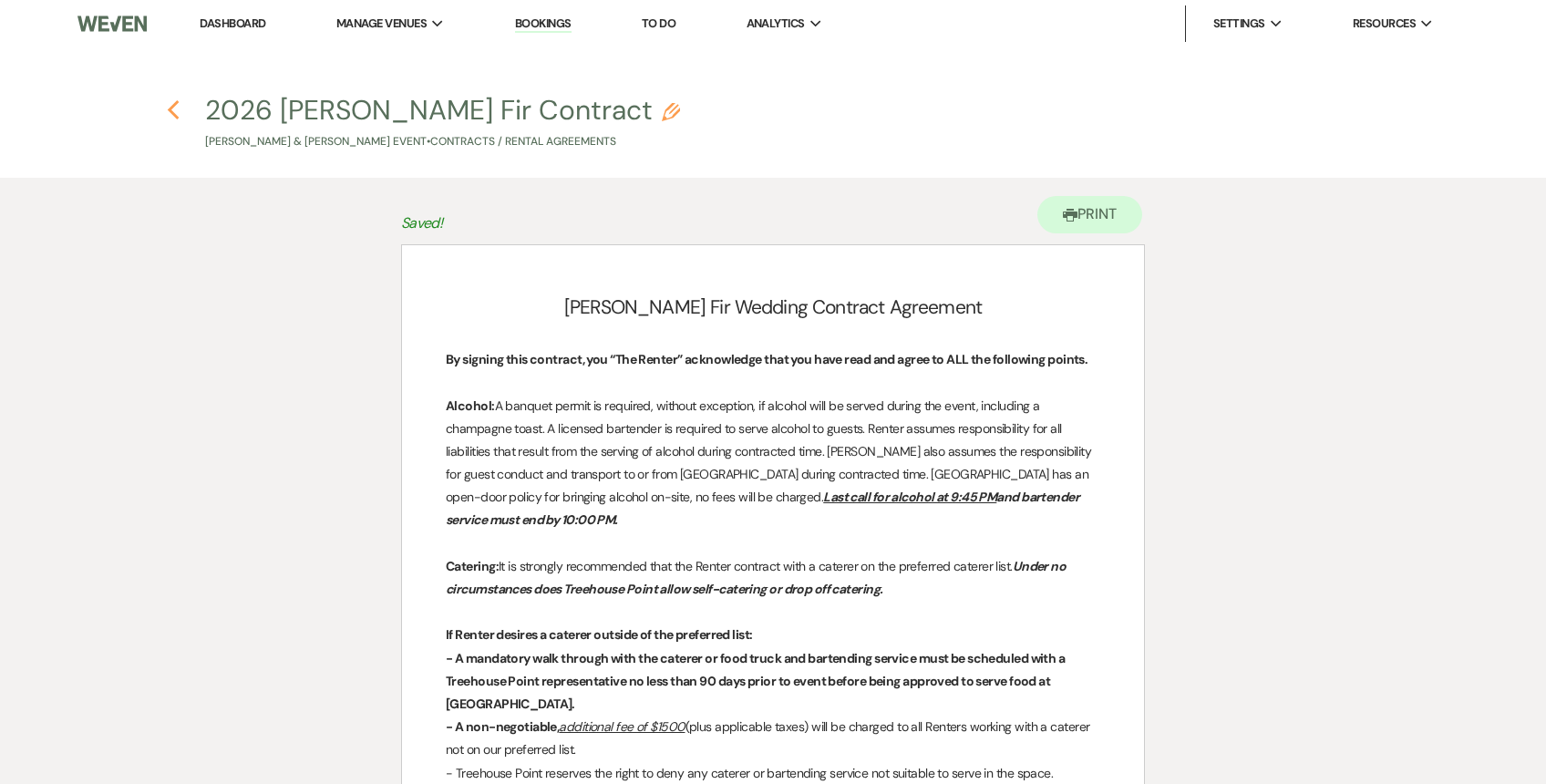
click at [176, 107] on icon "Previous" at bounding box center [173, 110] width 13 height 22
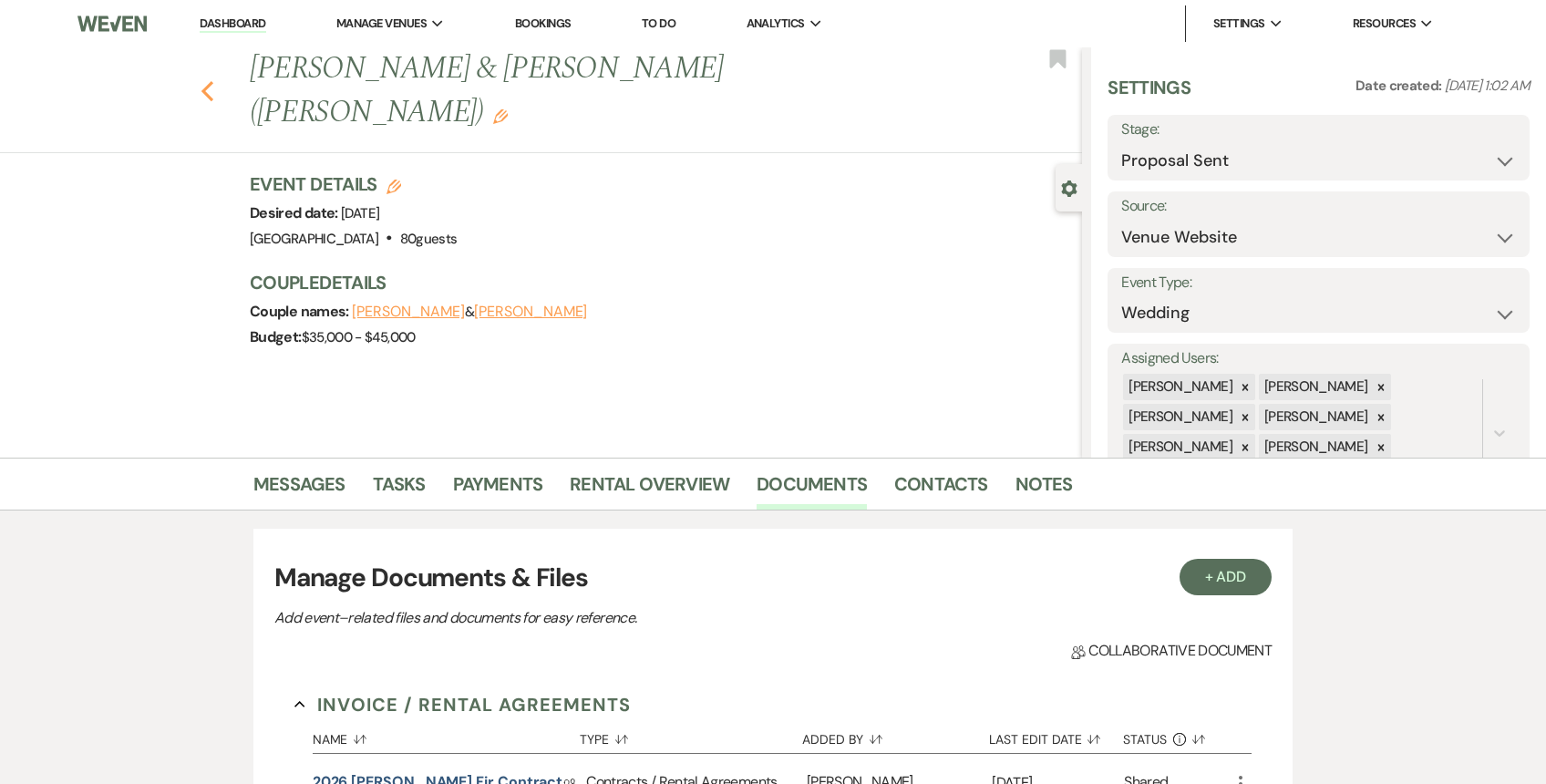
click at [201, 80] on icon "Previous" at bounding box center [207, 91] width 13 height 22
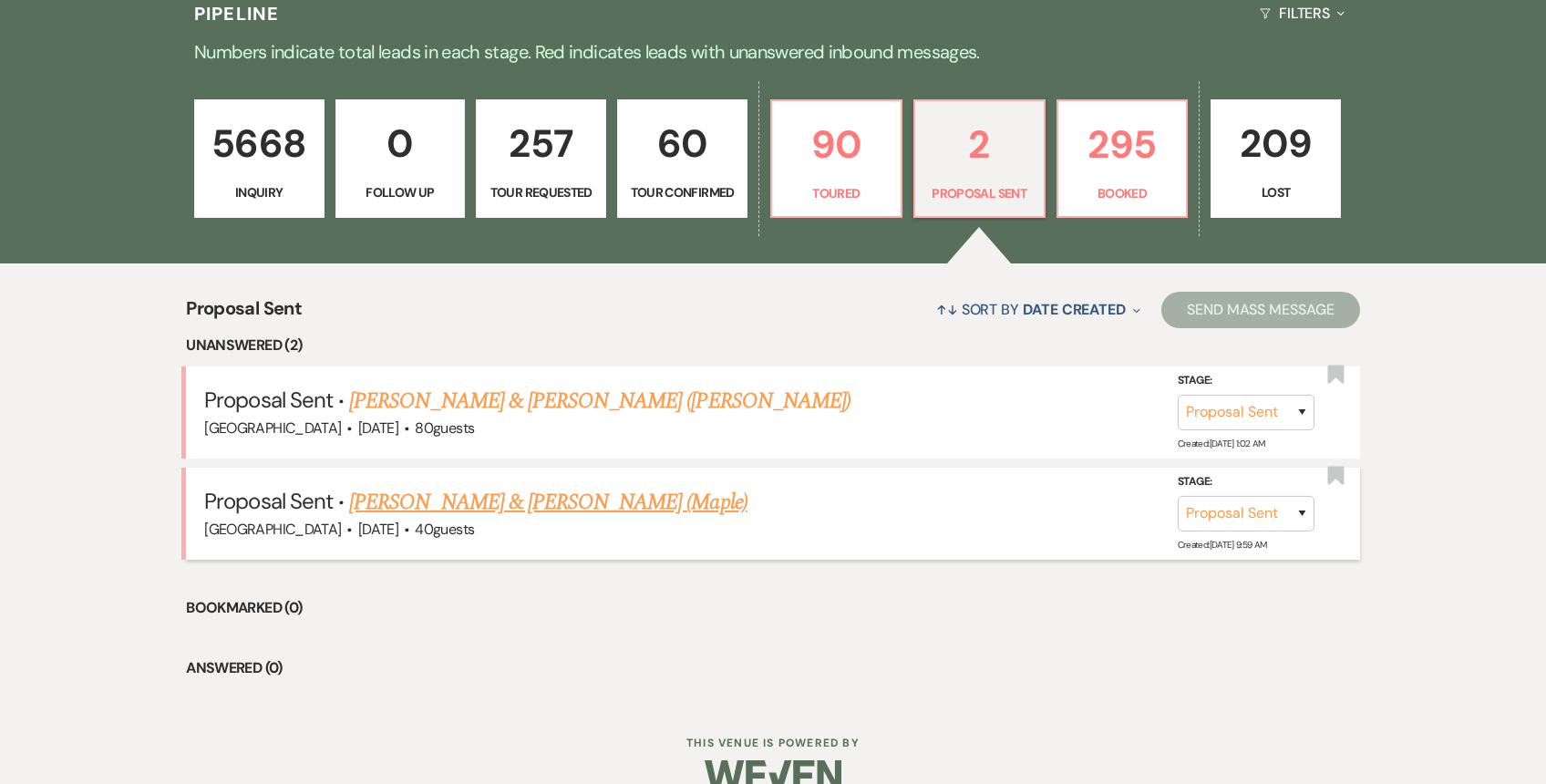
click at [512, 510] on link "[PERSON_NAME] & [PERSON_NAME] (Maple)" at bounding box center [547, 502] width 398 height 33
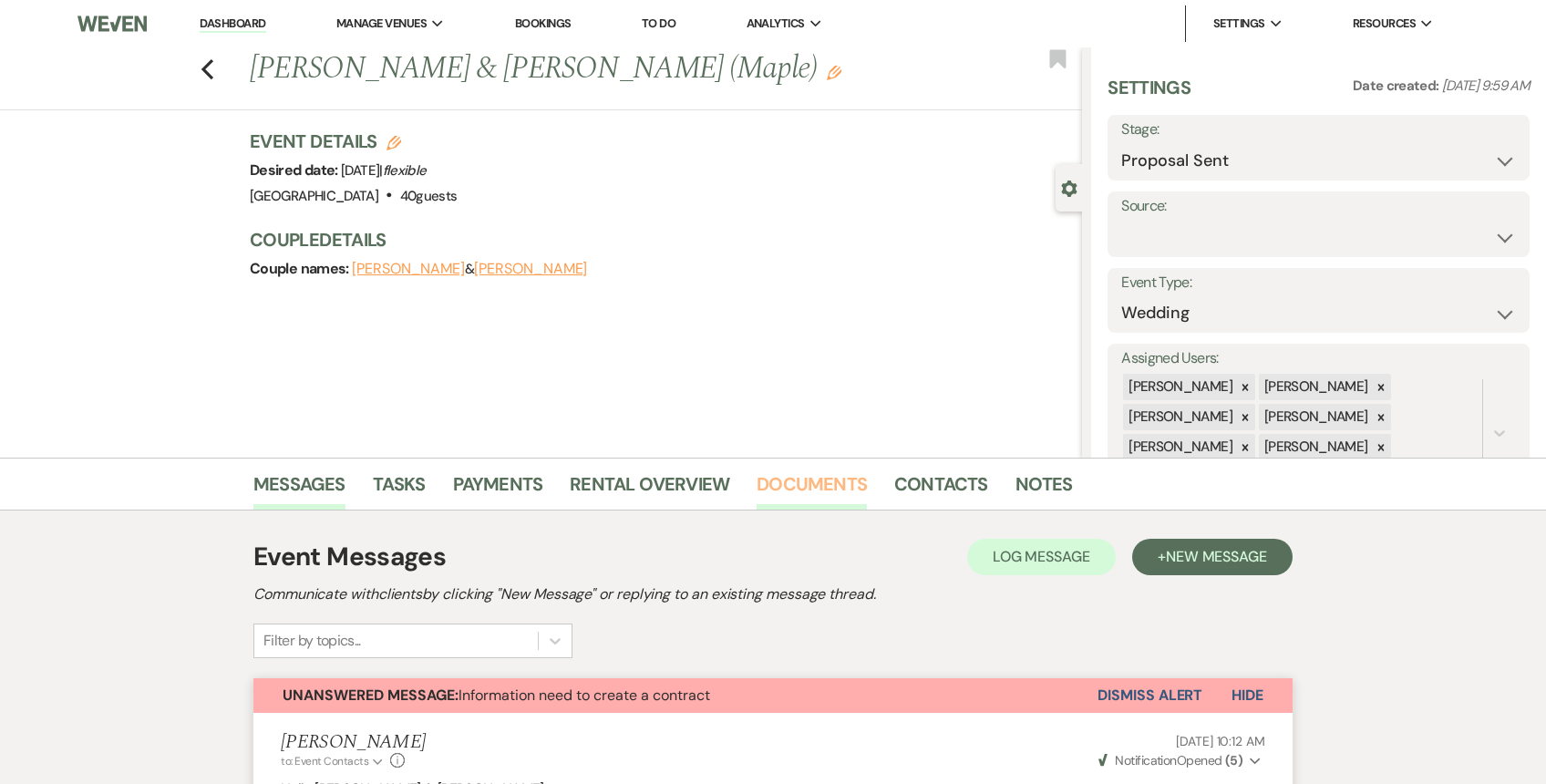
click at [808, 489] on link "Documents" at bounding box center [811, 489] width 110 height 40
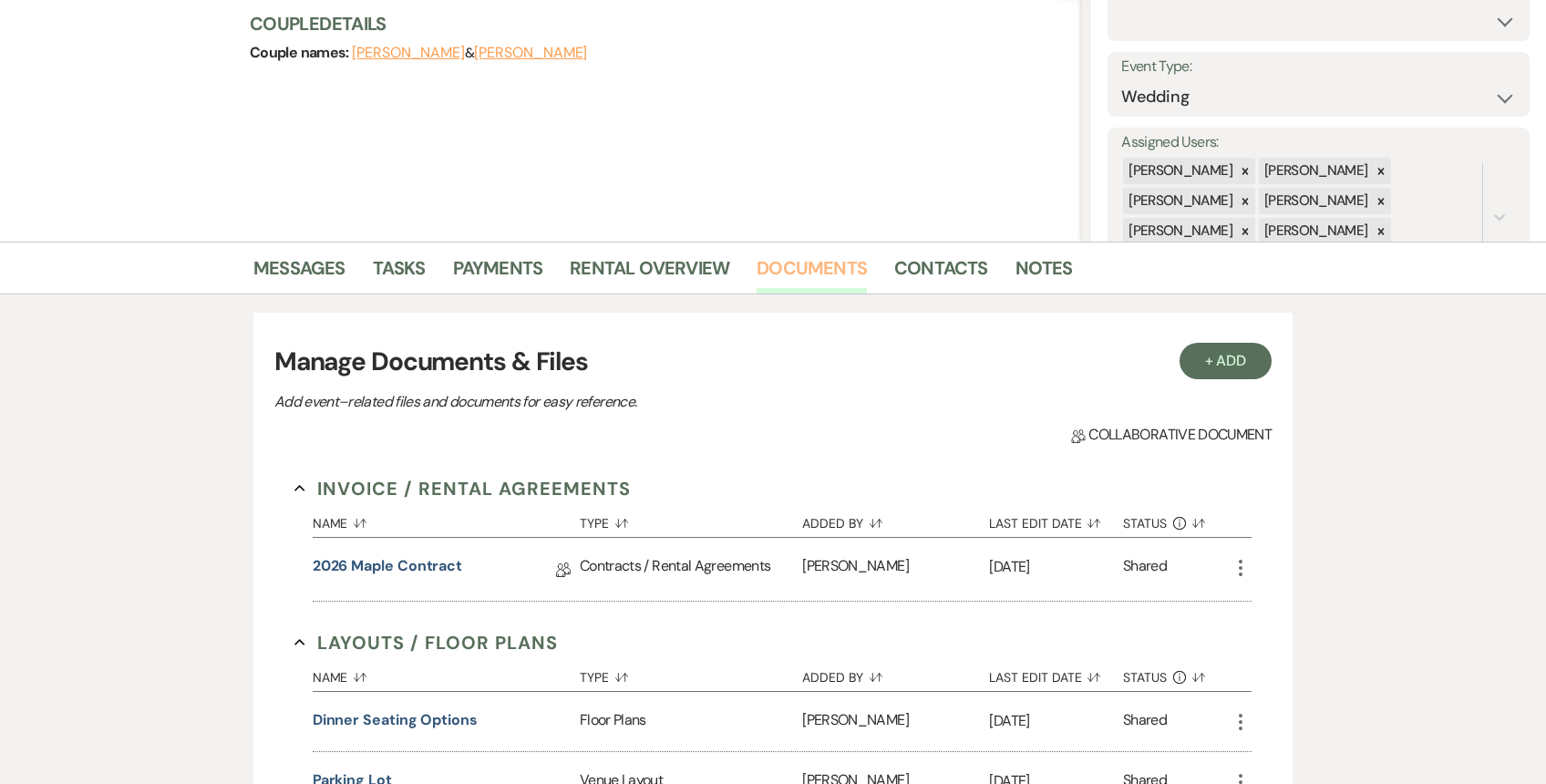
scroll to position [427, 0]
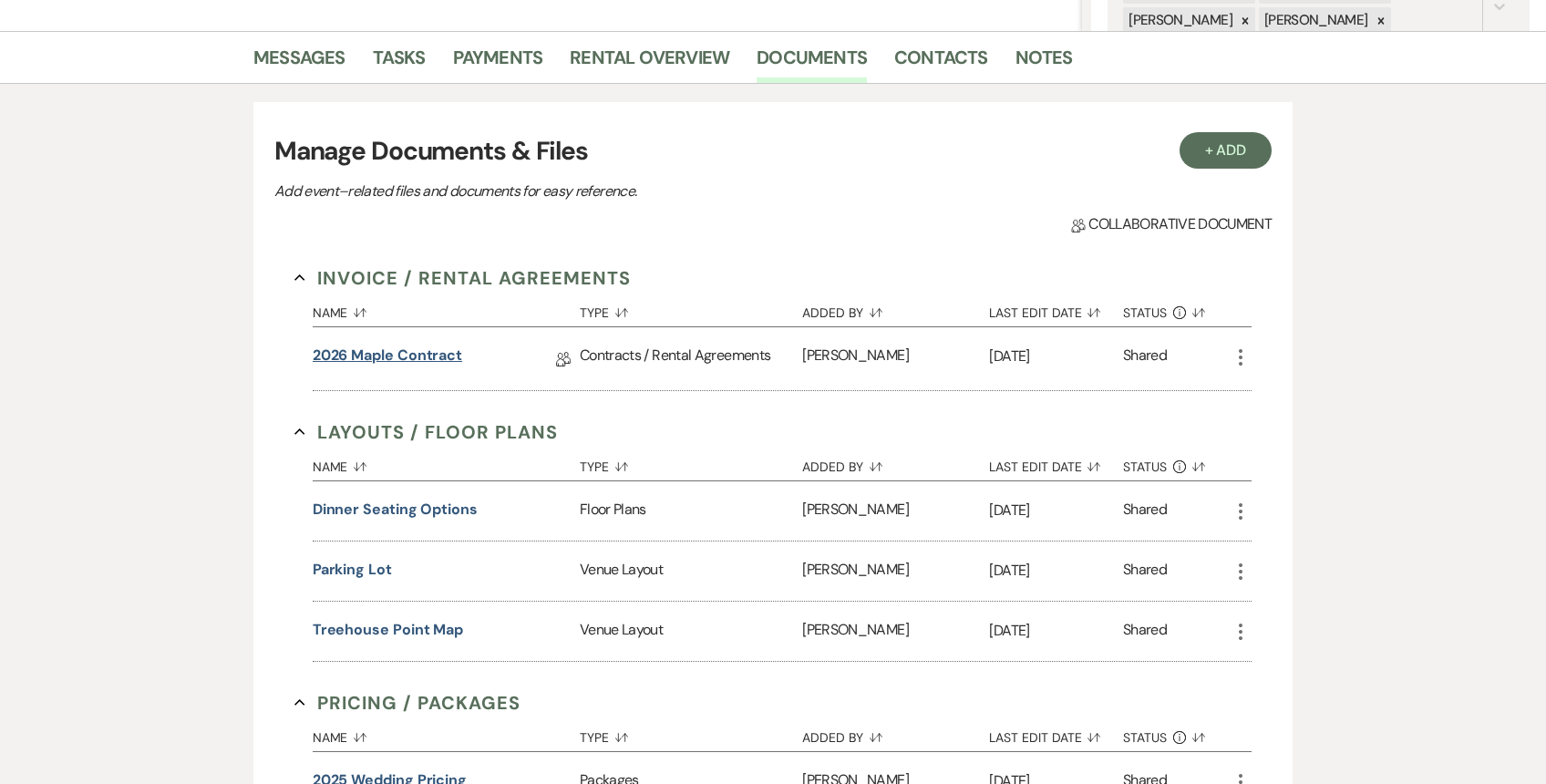
click at [418, 350] on link "2026 Maple Contract" at bounding box center [387, 358] width 149 height 28
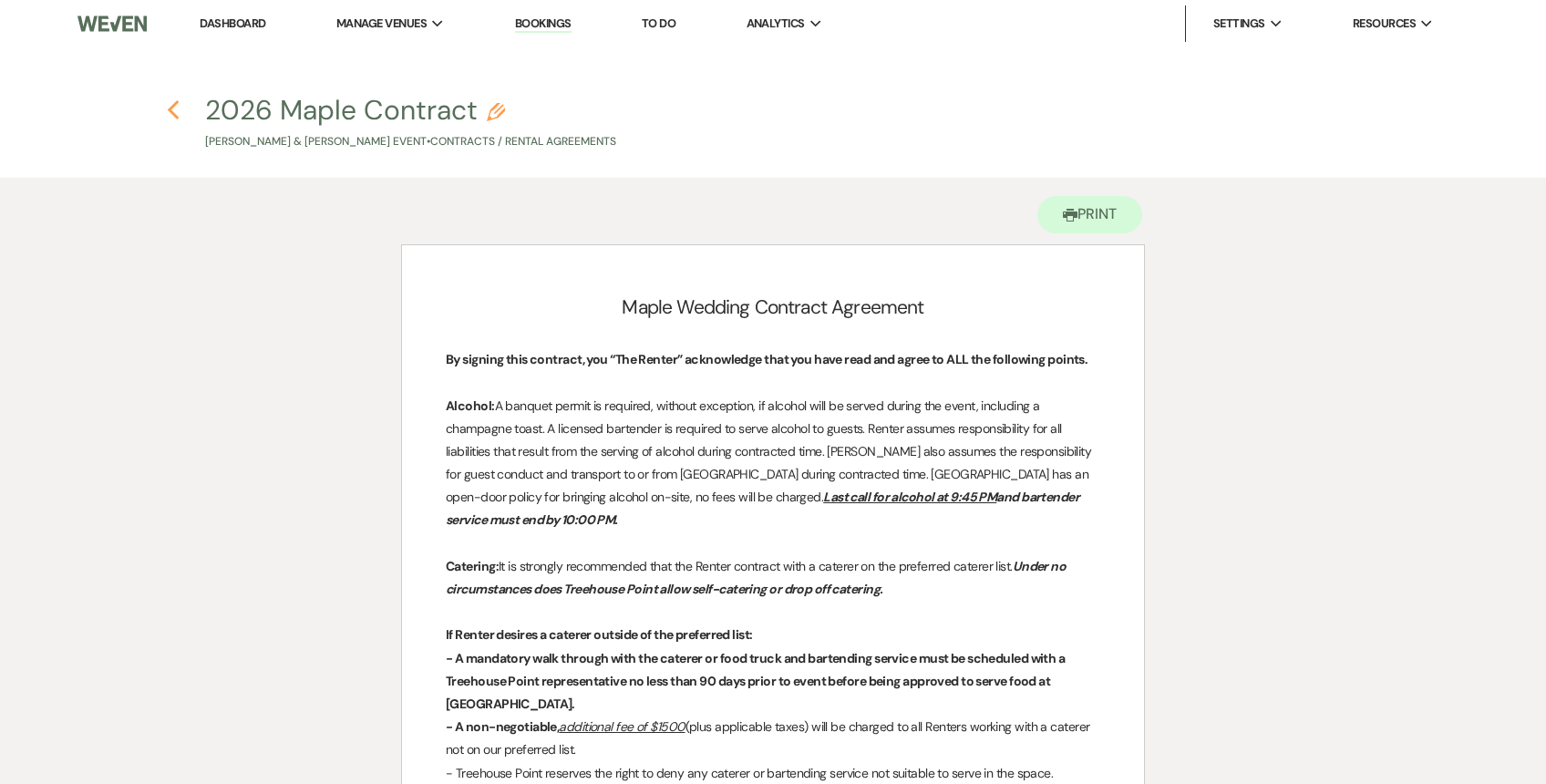
click at [171, 108] on use "button" at bounding box center [173, 110] width 12 height 20
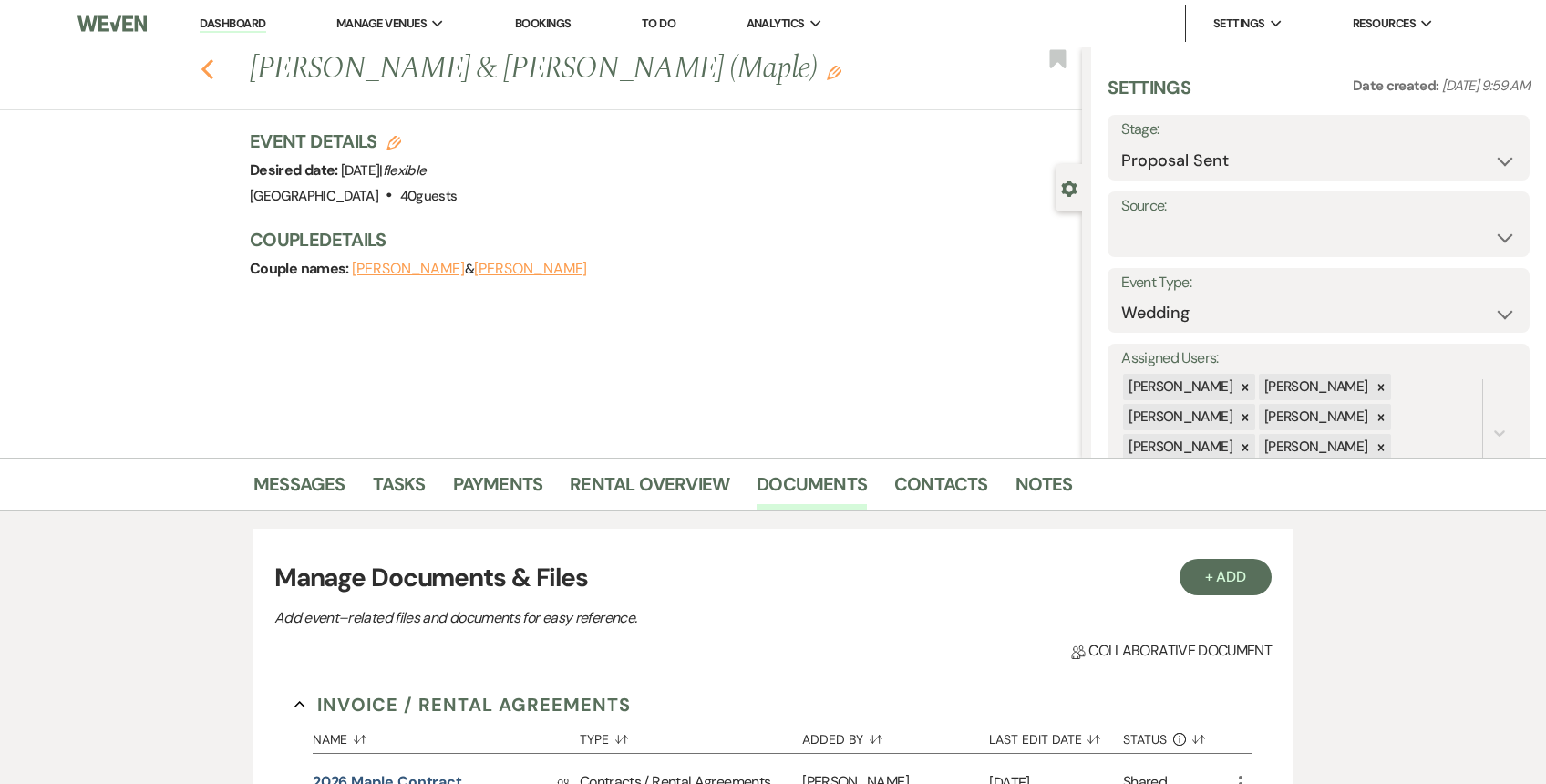
click at [208, 70] on icon "Previous" at bounding box center [207, 69] width 13 height 22
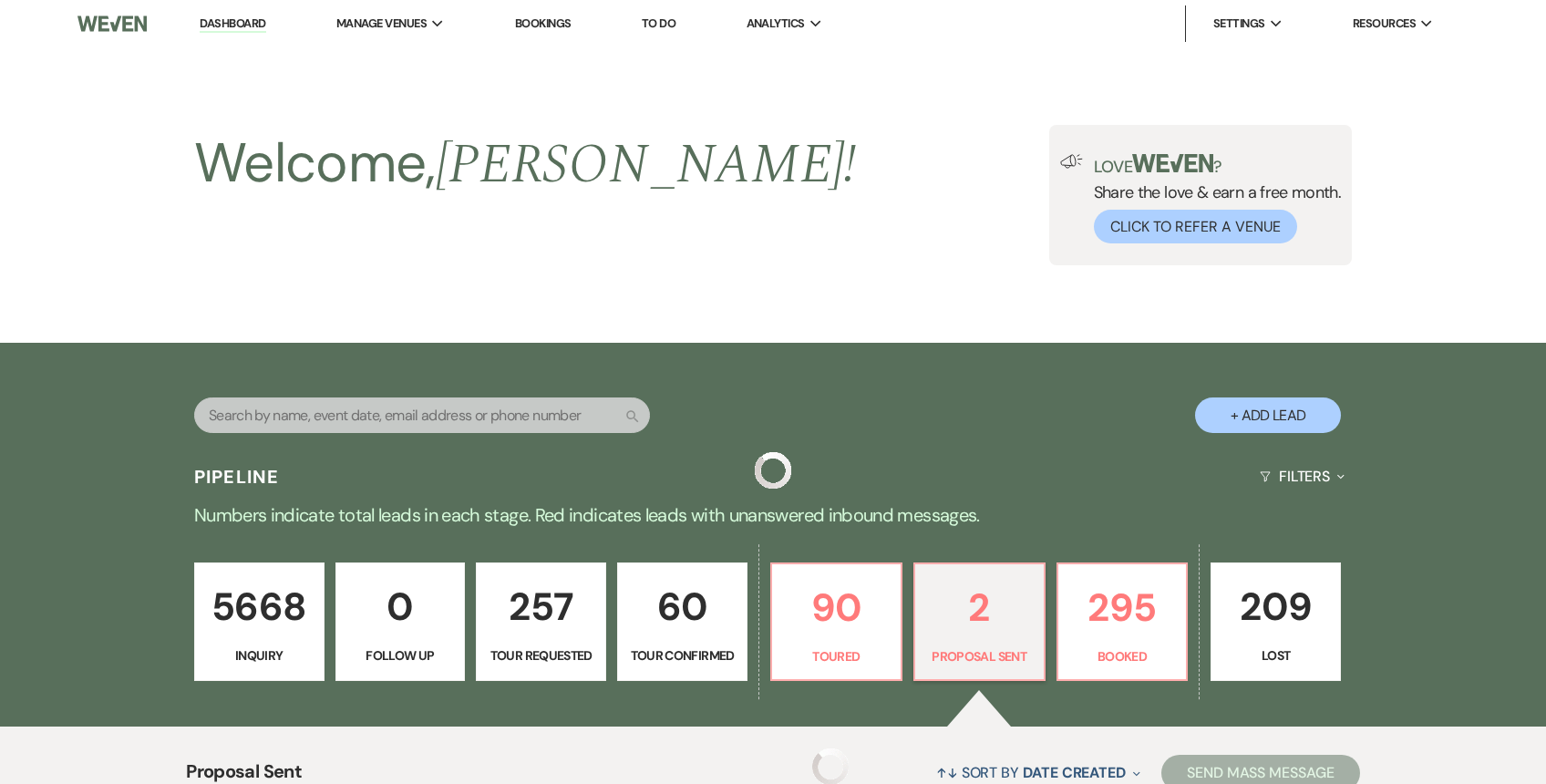
scroll to position [463, 0]
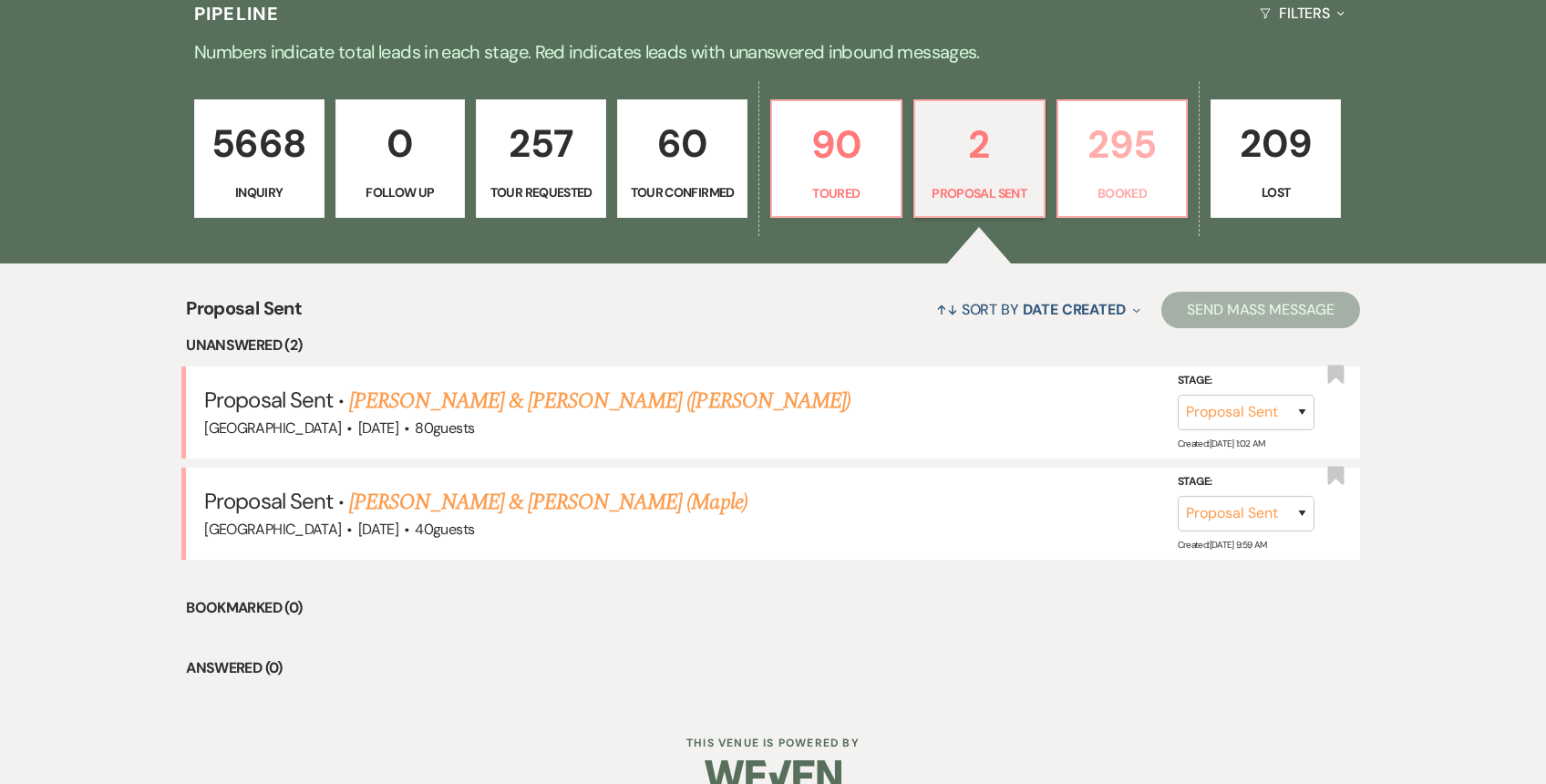
click at [1114, 138] on p "295" at bounding box center [1122, 144] width 107 height 61
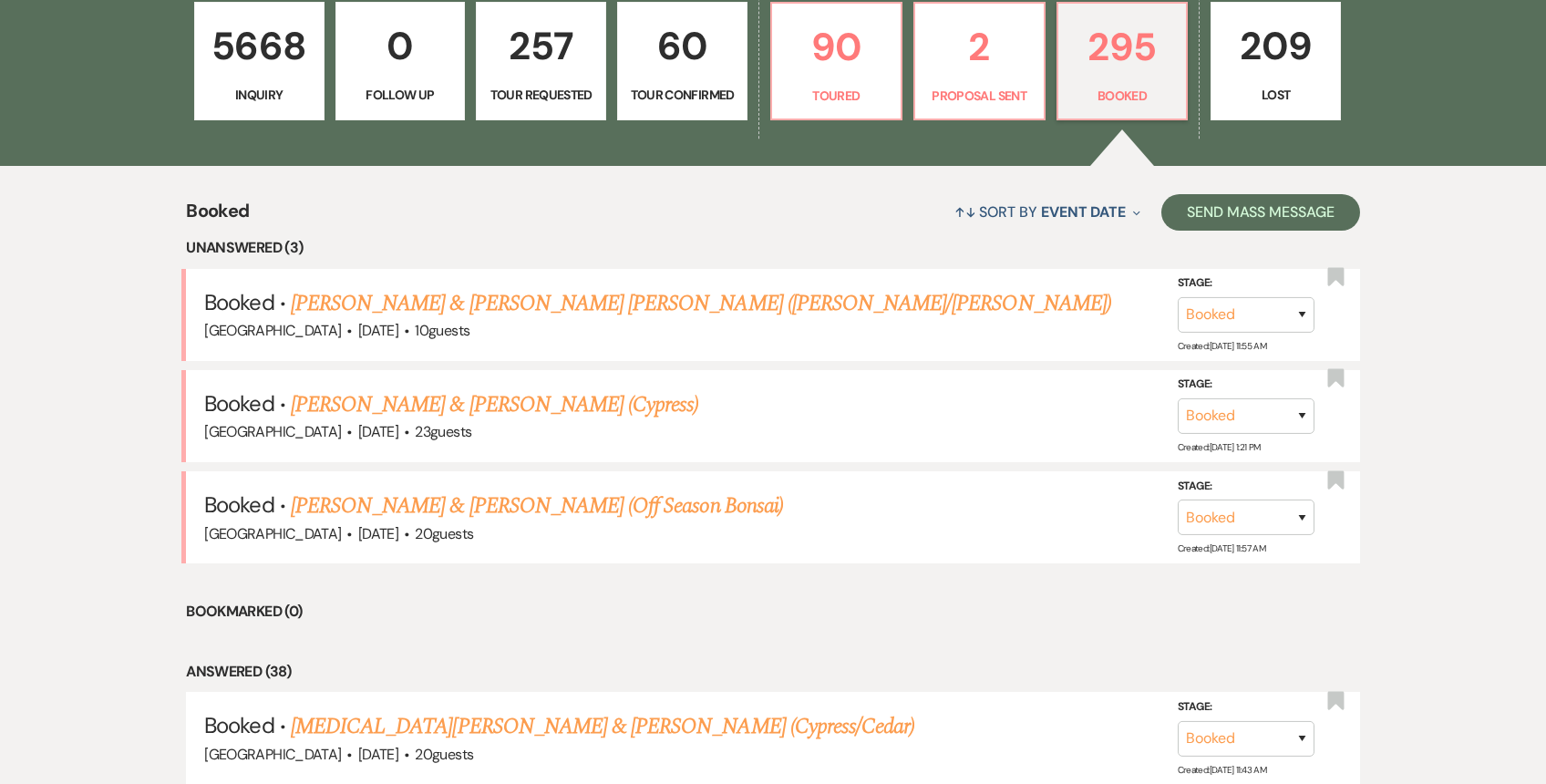
scroll to position [562, 0]
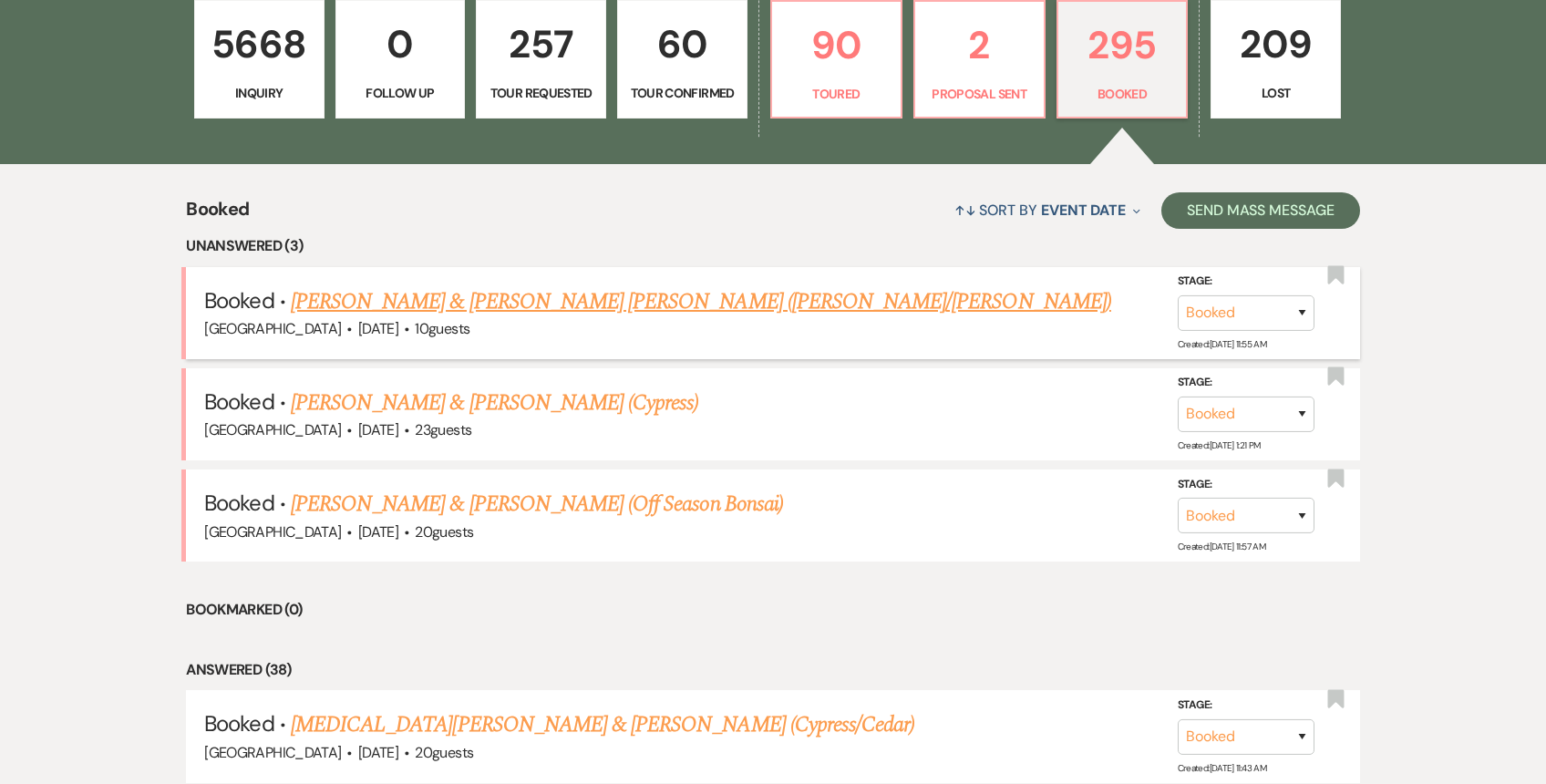
click at [609, 308] on link "[PERSON_NAME] & [PERSON_NAME] [PERSON_NAME] ([PERSON_NAME]/[PERSON_NAME])" at bounding box center [701, 301] width 821 height 33
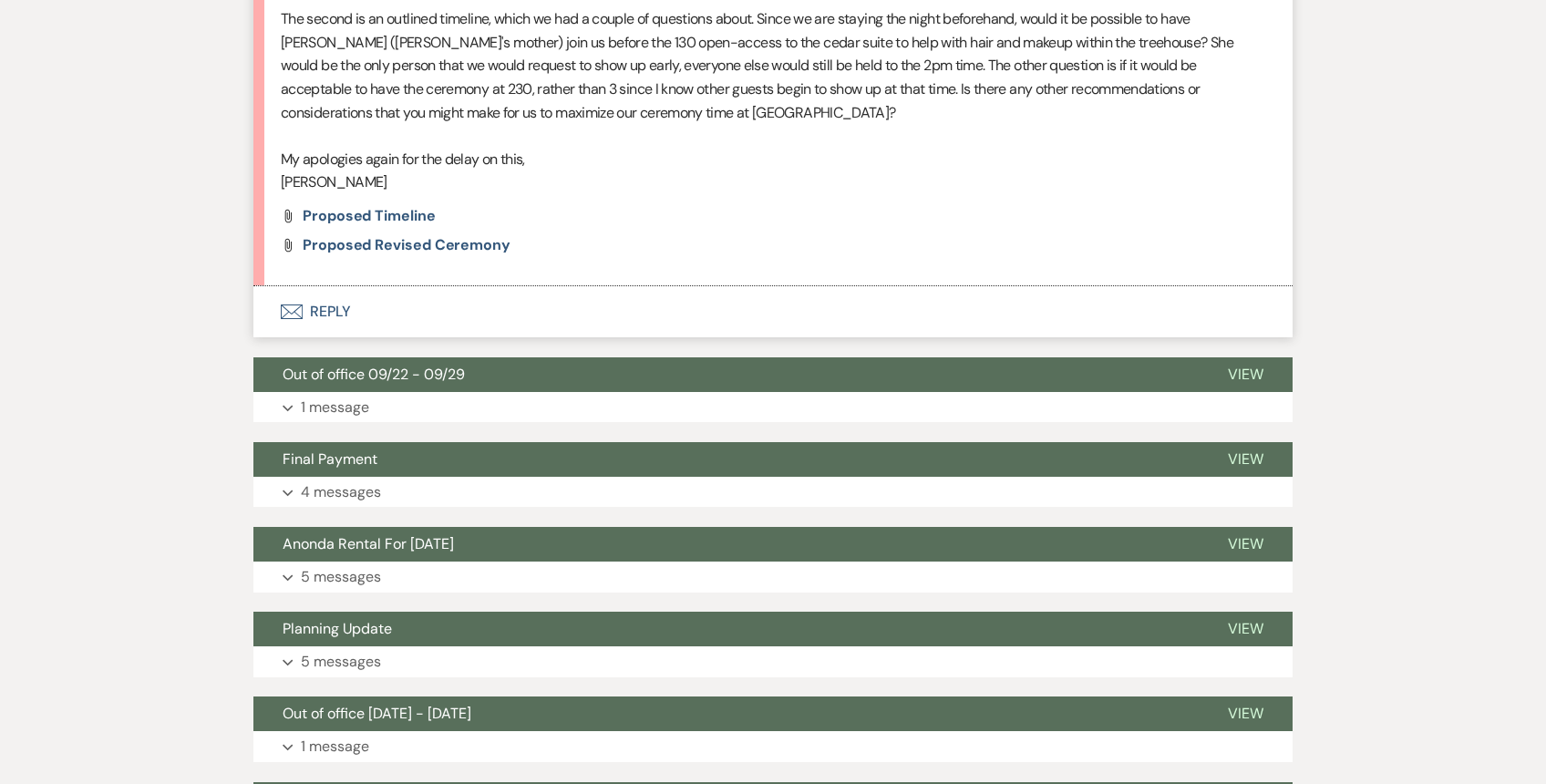
scroll to position [1642, 0]
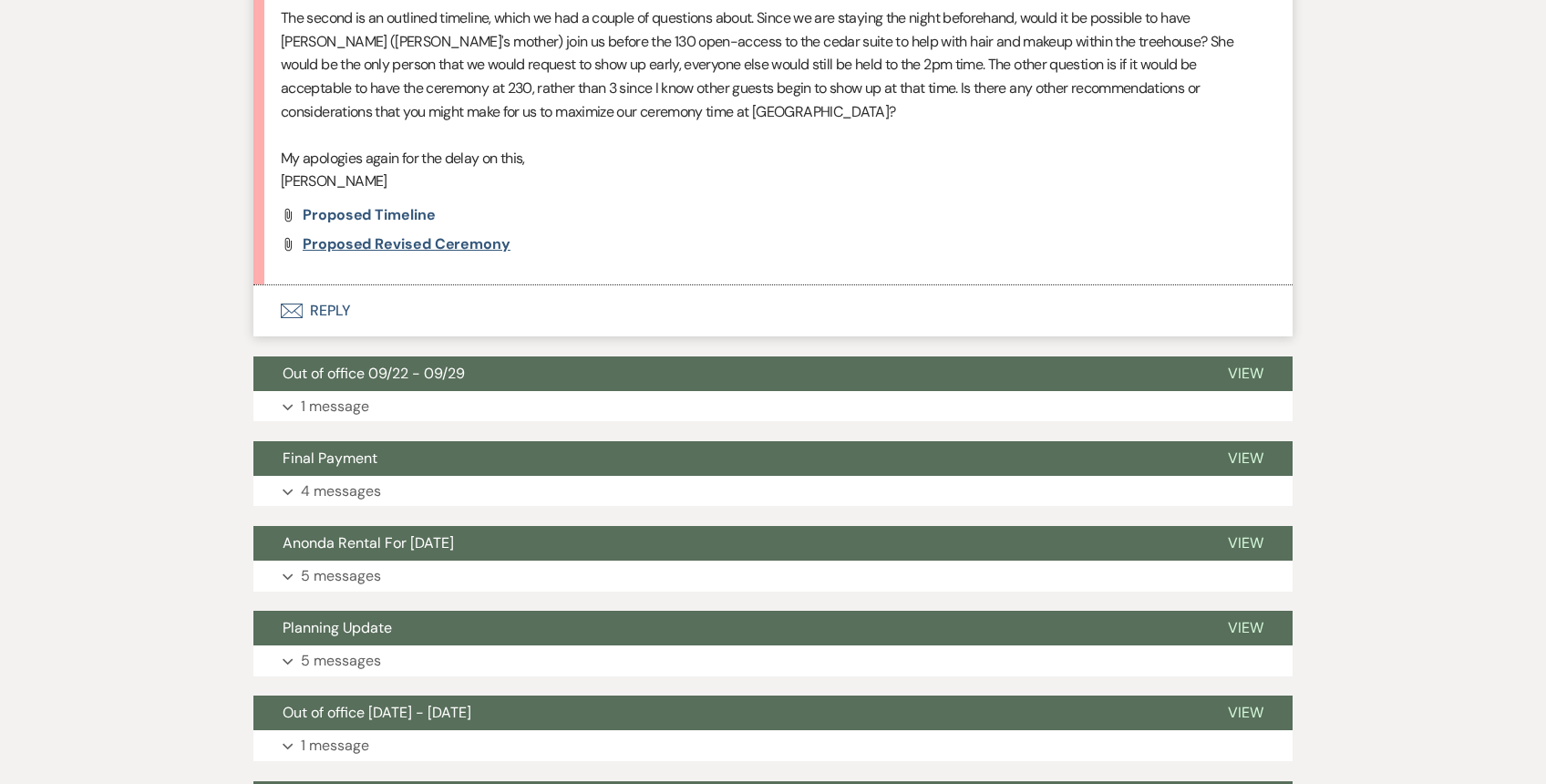
click at [448, 234] on span "Proposed Revised Ceremony" at bounding box center [406, 244] width 208 height 19
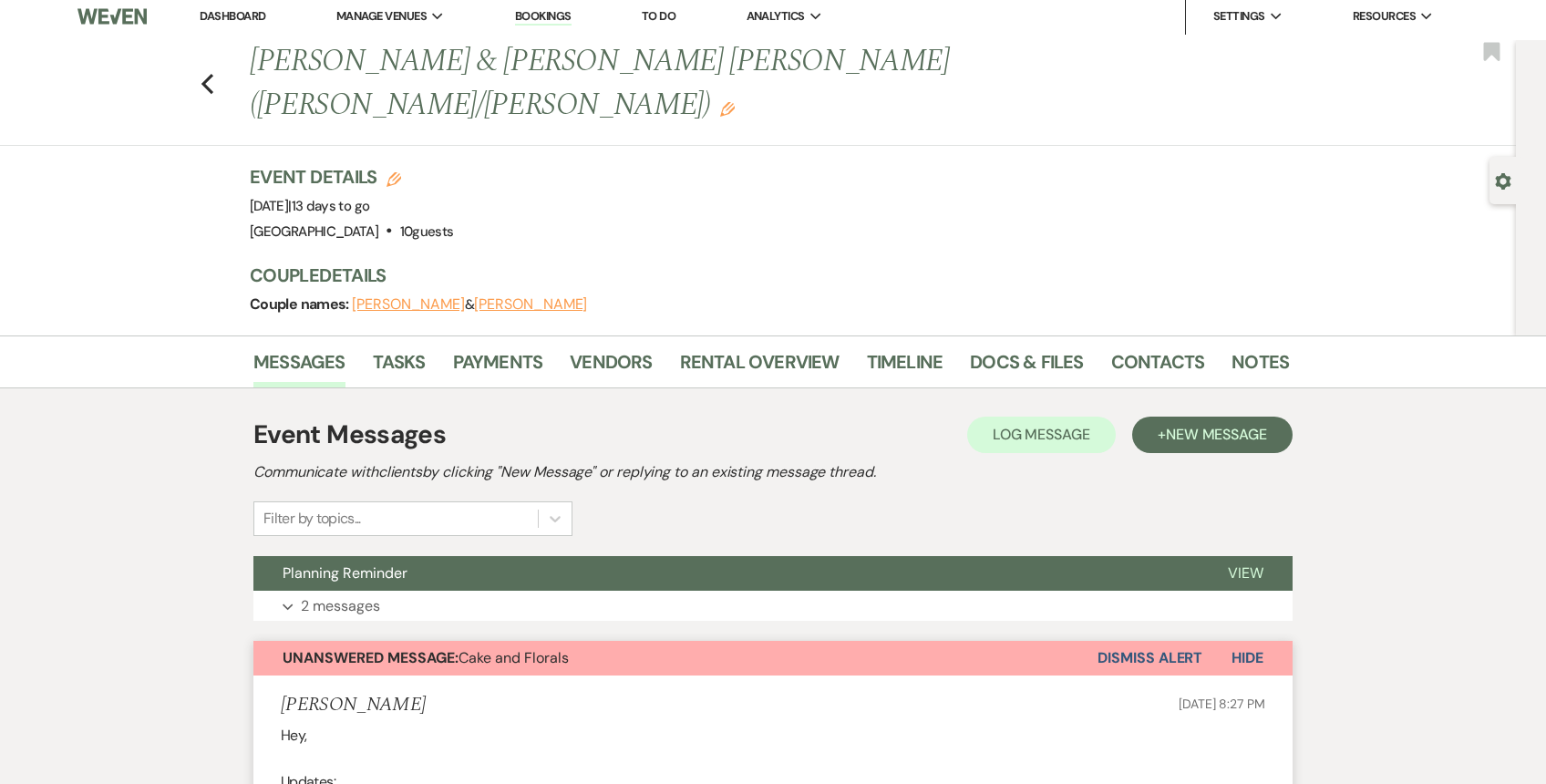
scroll to position [0, 0]
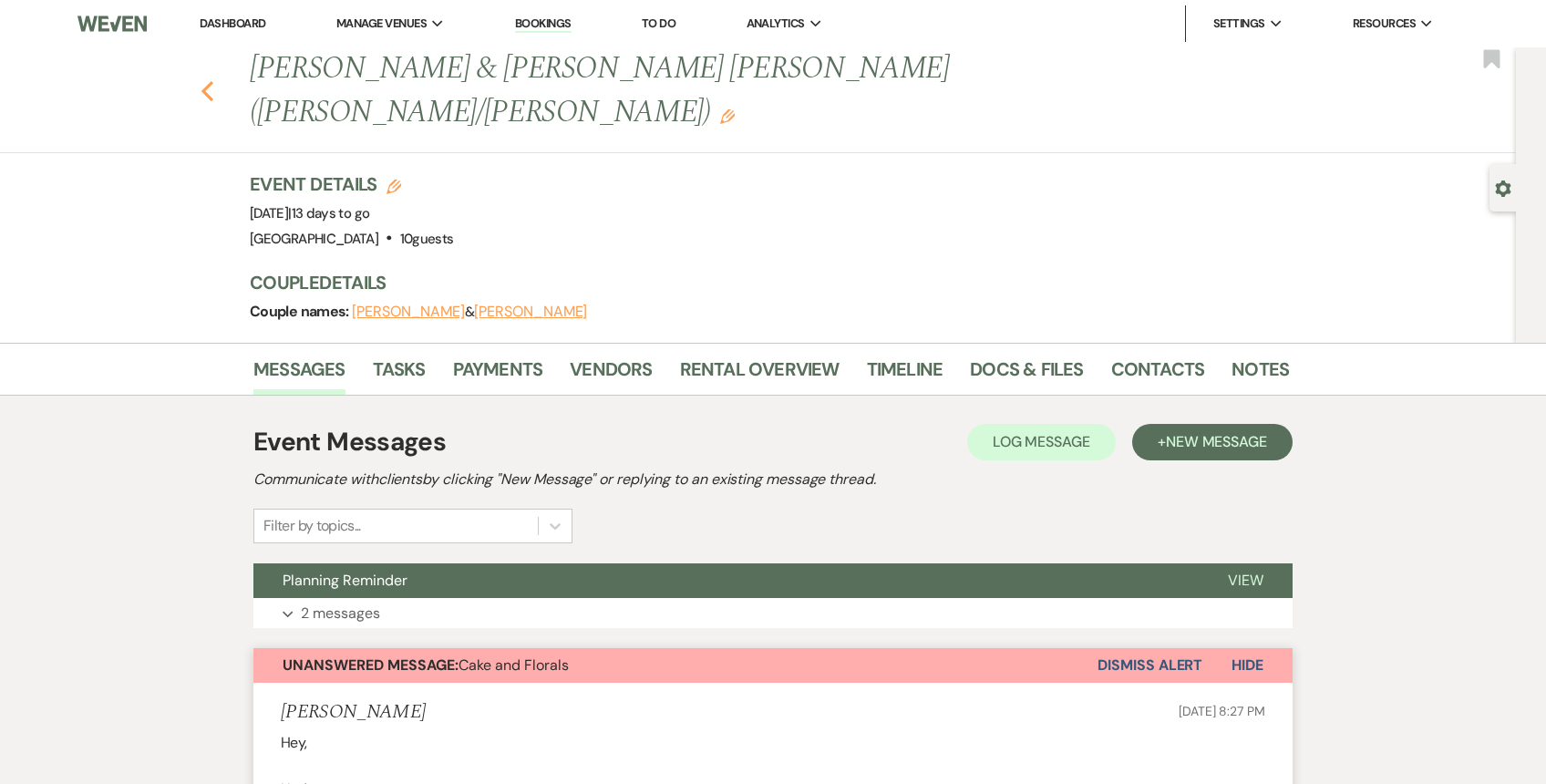
click at [203, 80] on icon "Previous" at bounding box center [207, 91] width 13 height 22
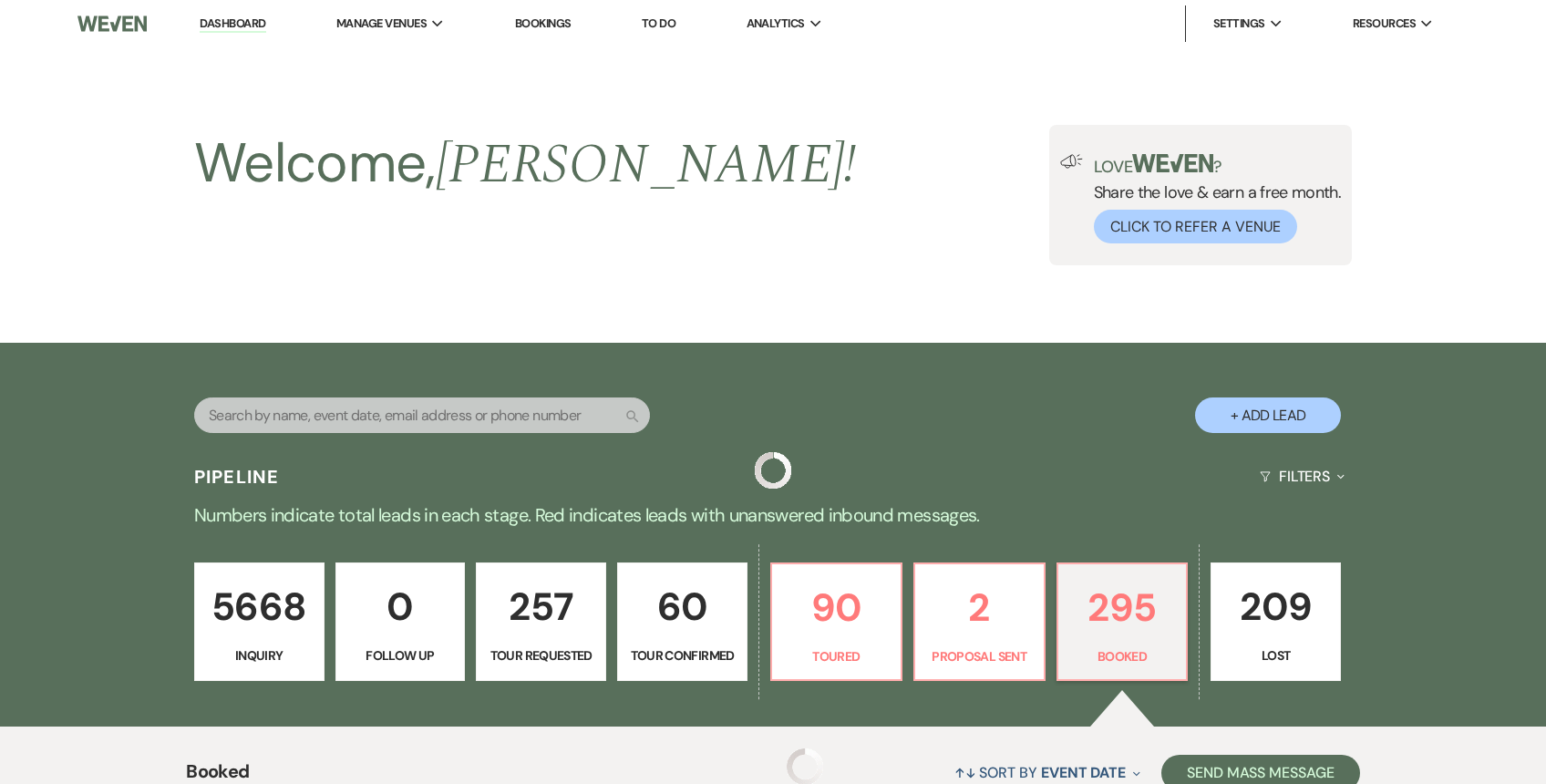
scroll to position [562, 0]
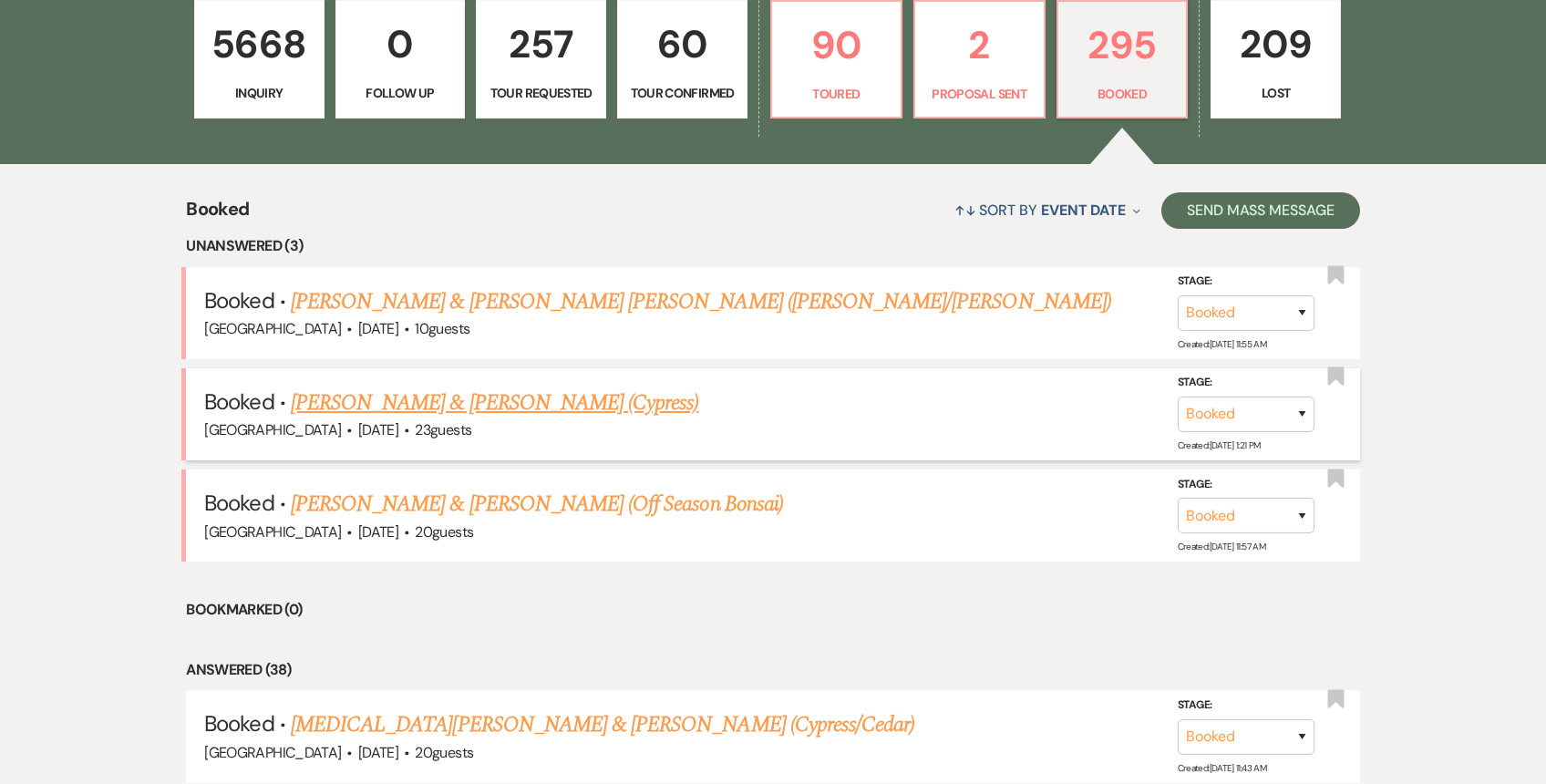
click at [510, 407] on link "[PERSON_NAME] & [PERSON_NAME] (Cypress)" at bounding box center [495, 403] width 408 height 33
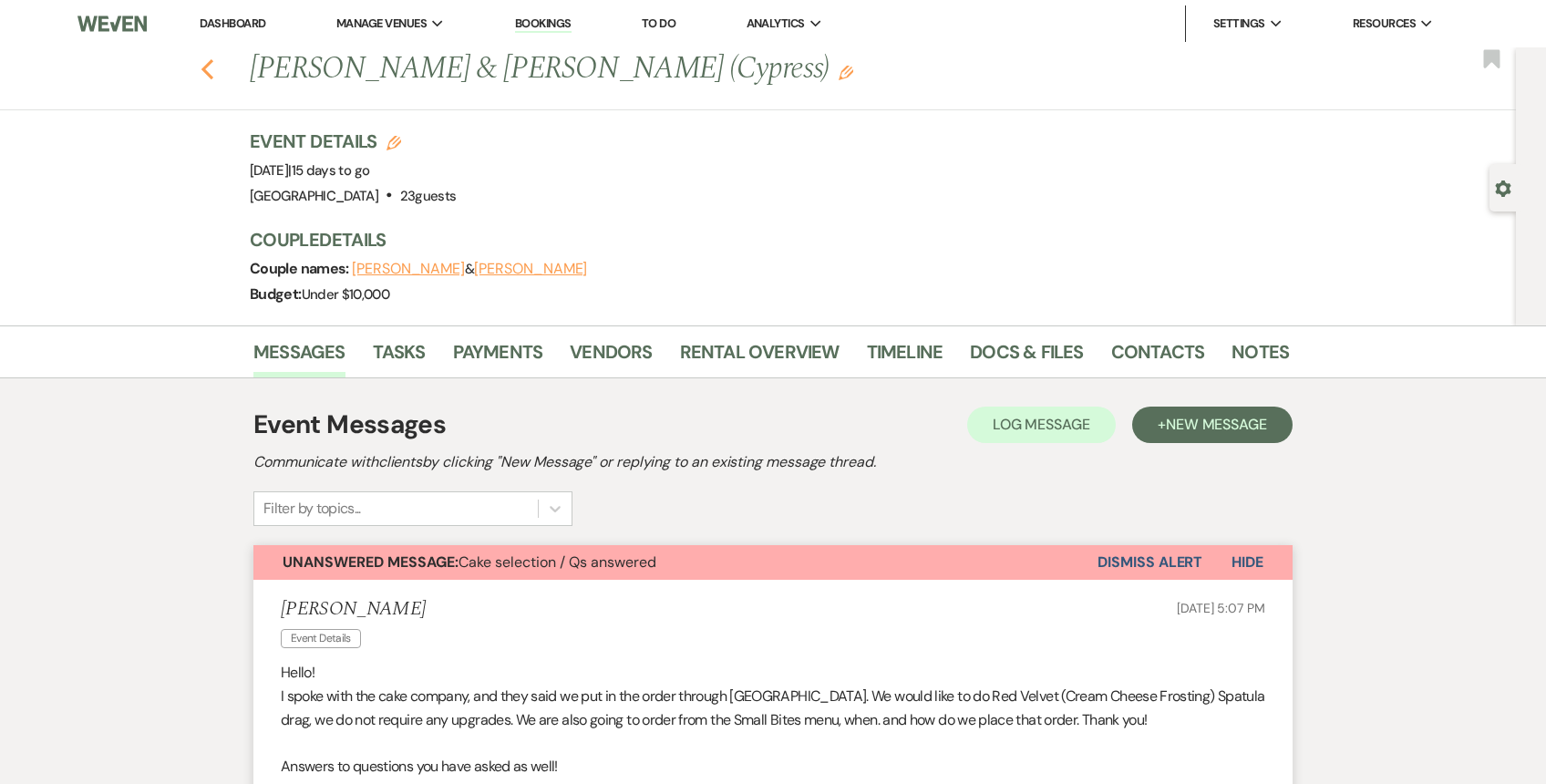
click at [211, 76] on use "button" at bounding box center [207, 69] width 12 height 20
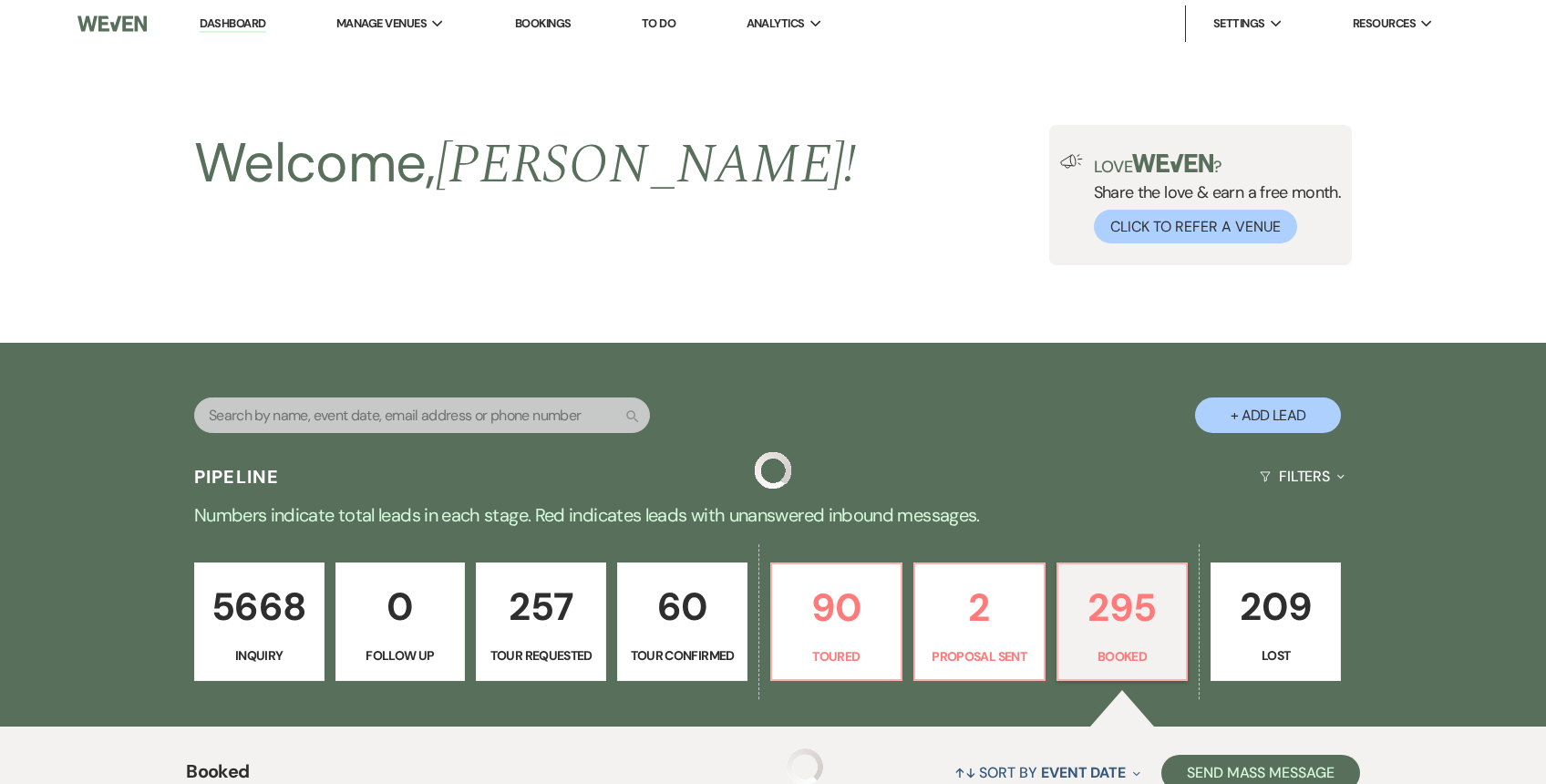
scroll to position [562, 0]
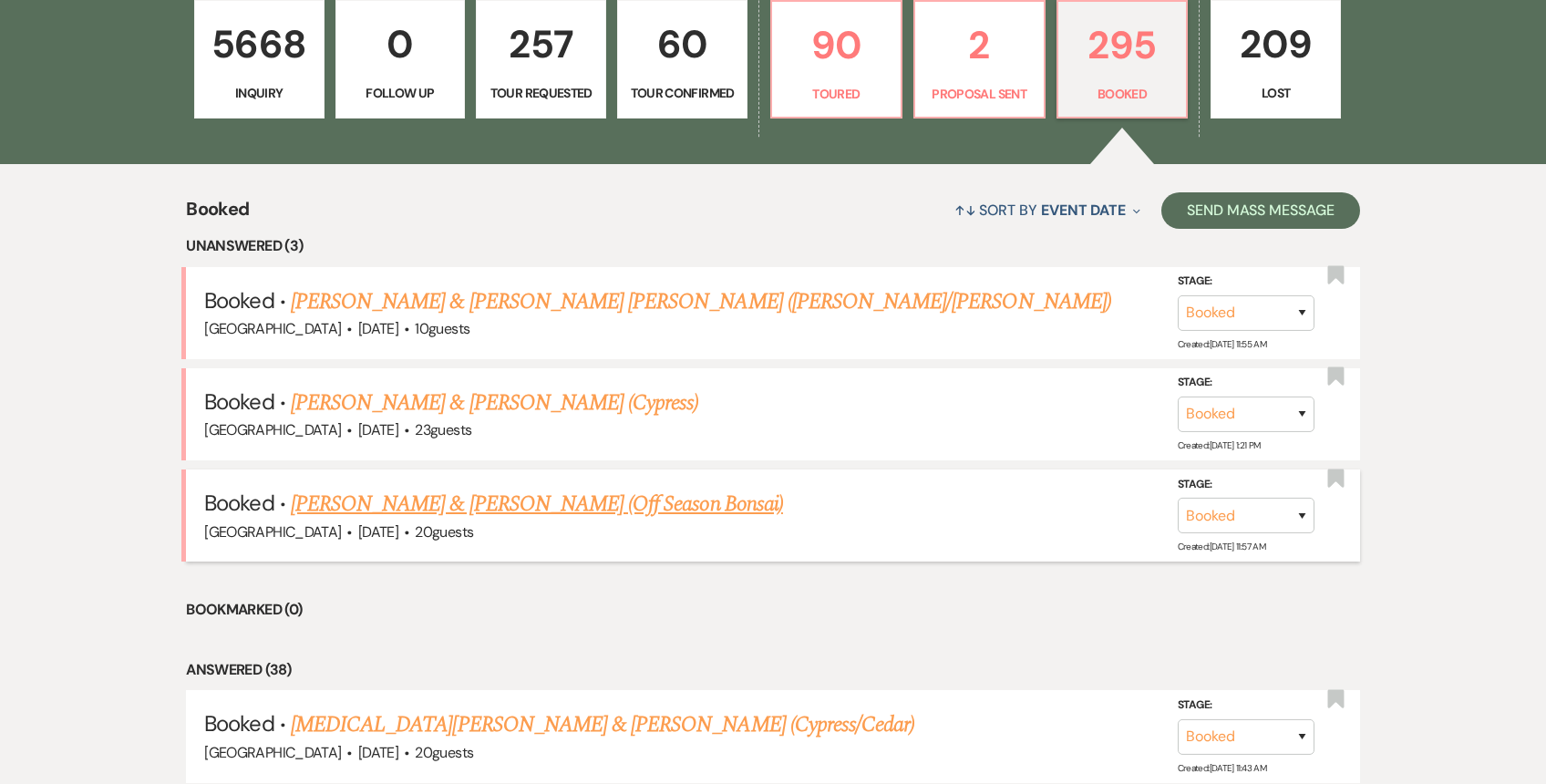
click at [471, 506] on link "[PERSON_NAME] & [PERSON_NAME] (Off Season Bonsai)" at bounding box center [537, 504] width 492 height 33
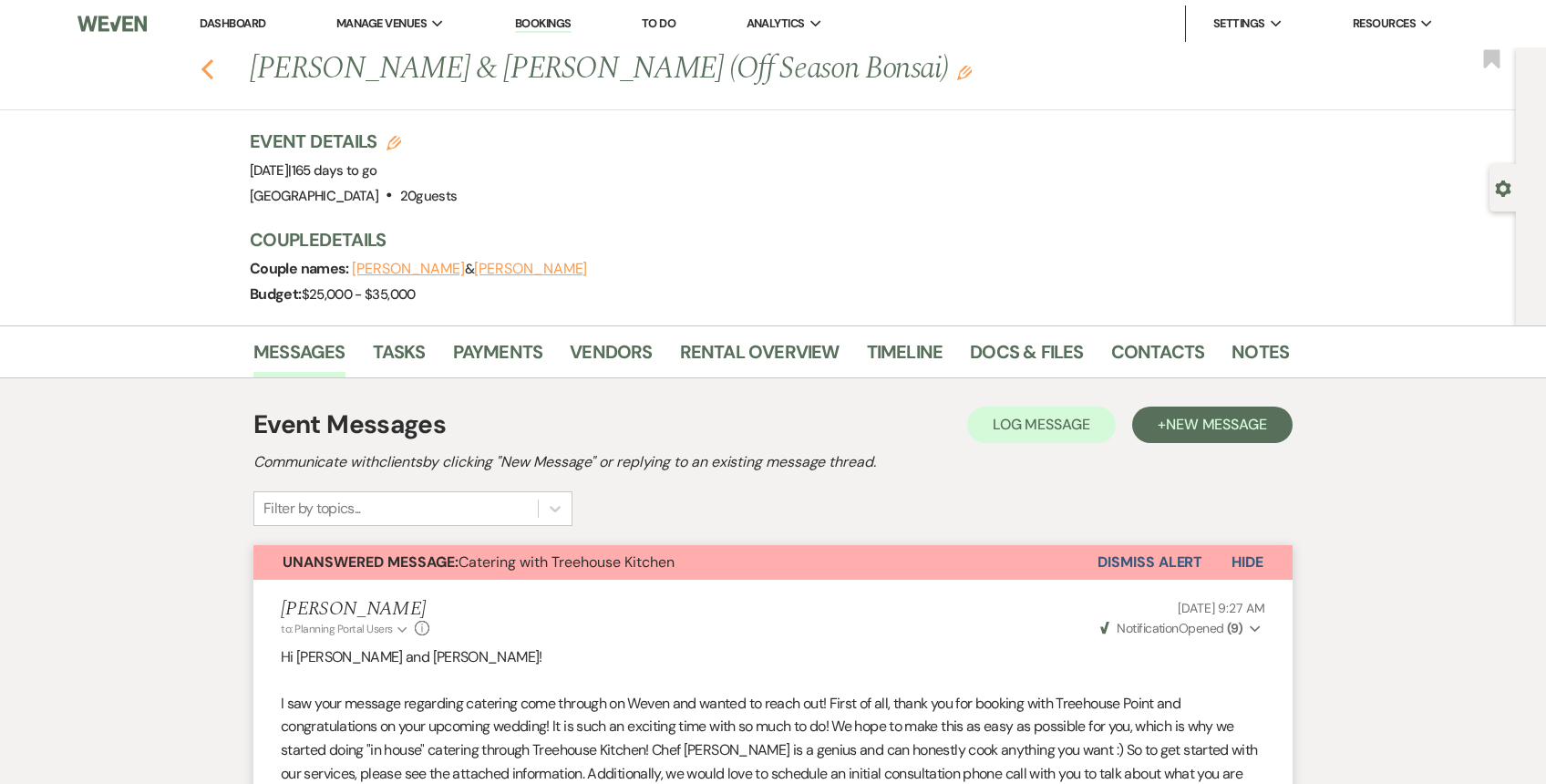
click at [202, 69] on use "button" at bounding box center [207, 69] width 12 height 20
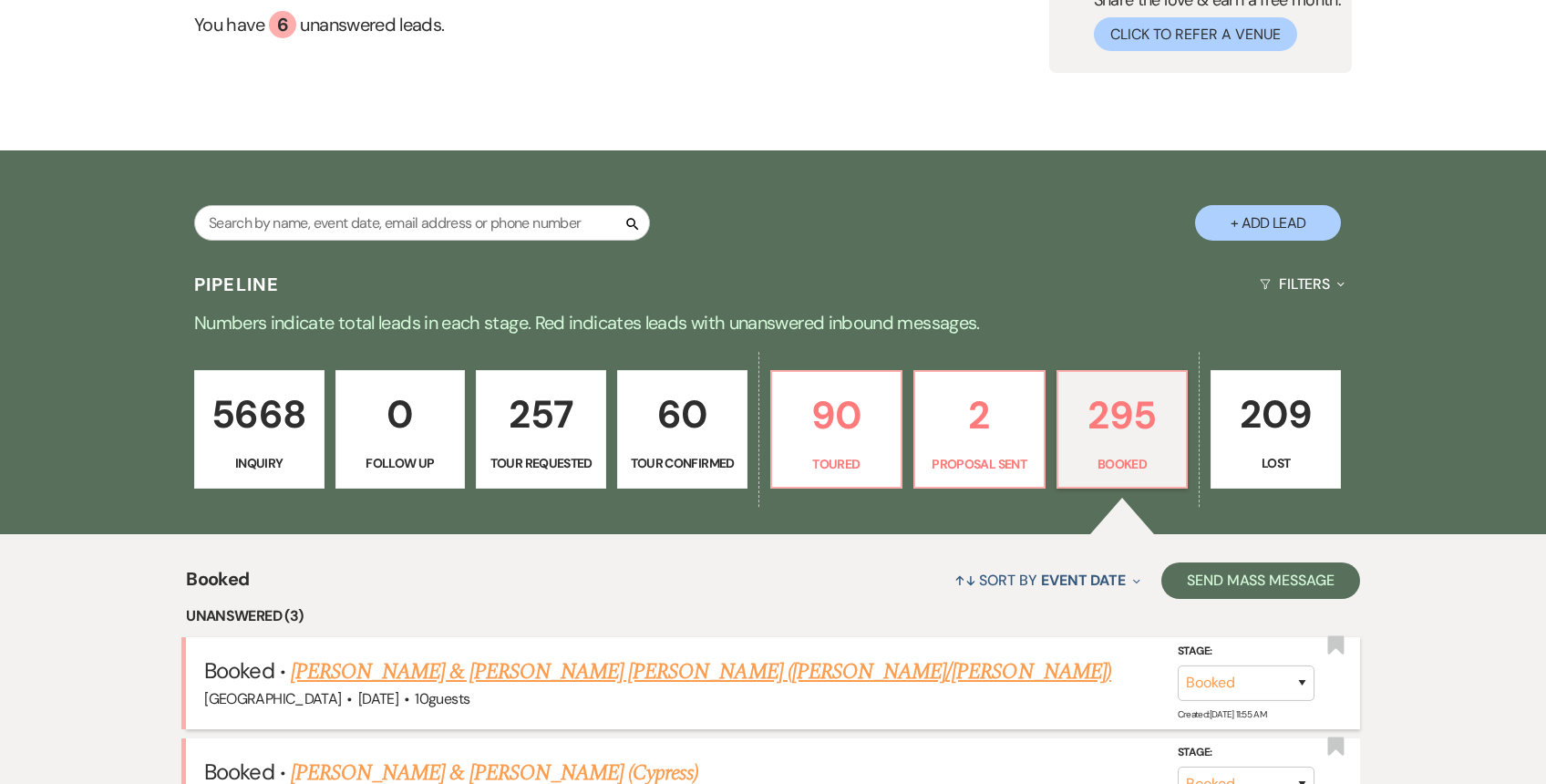
scroll to position [170, 0]
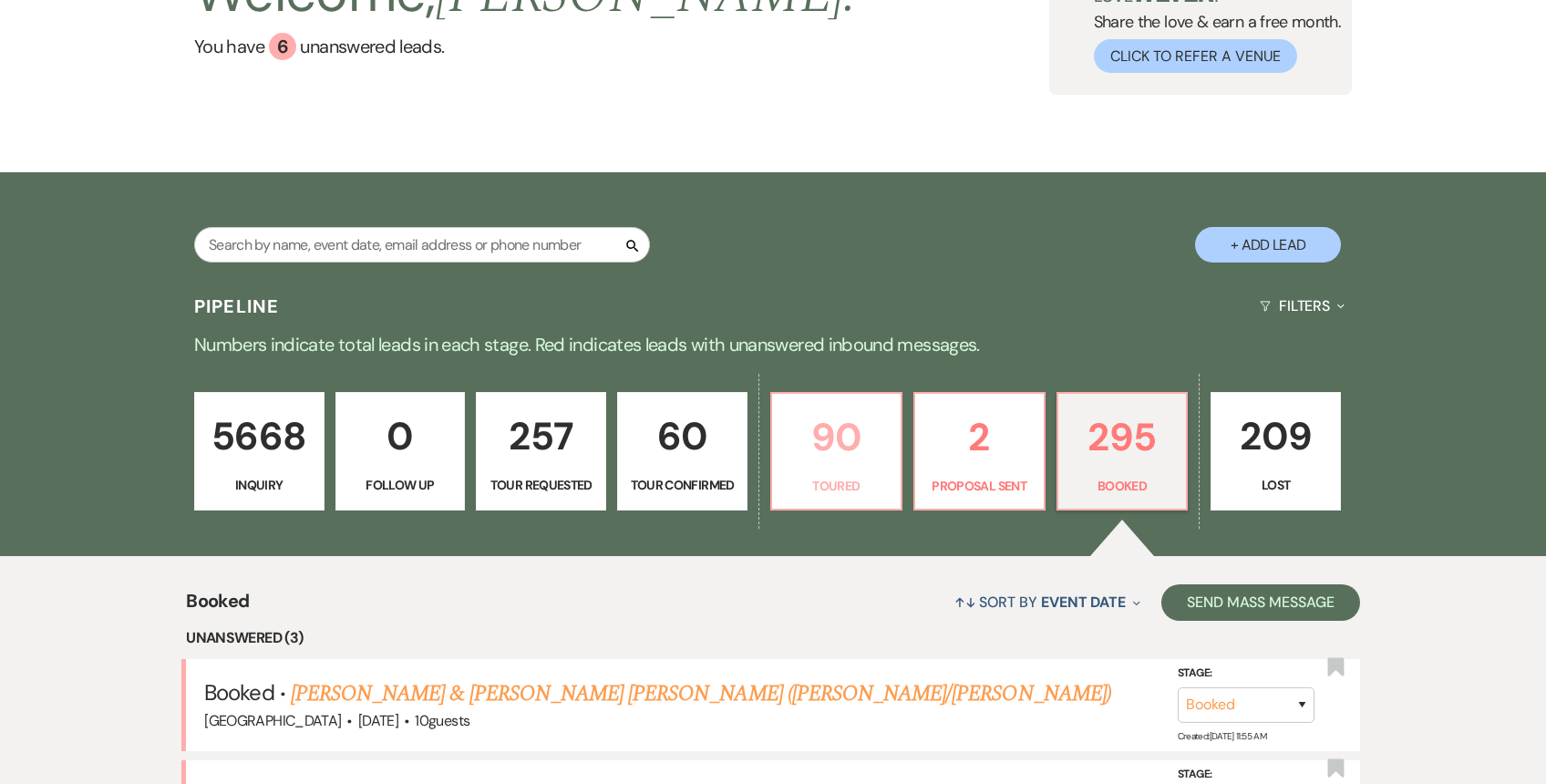
click at [843, 452] on p "90" at bounding box center [836, 436] width 107 height 61
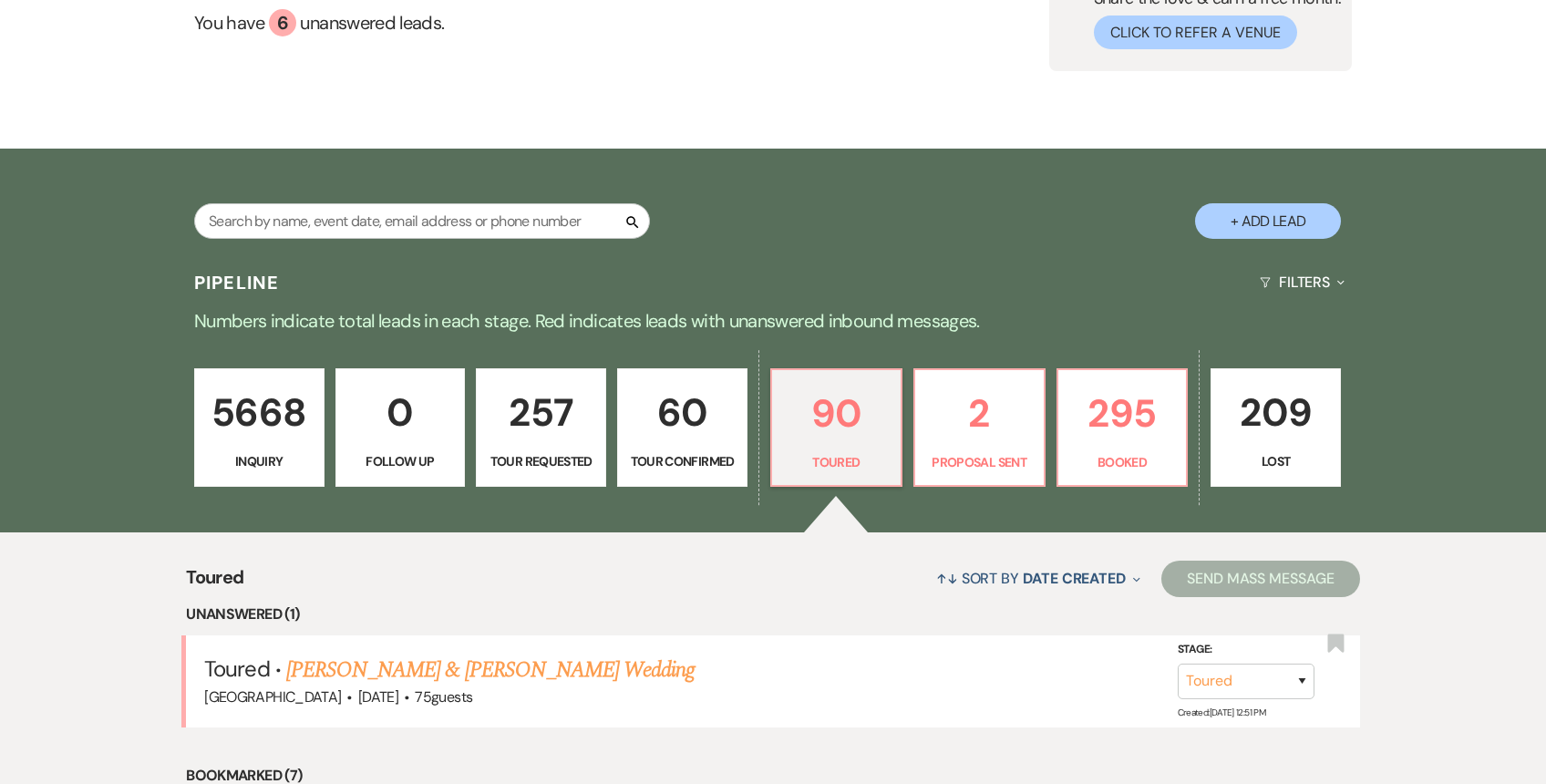
scroll to position [194, 0]
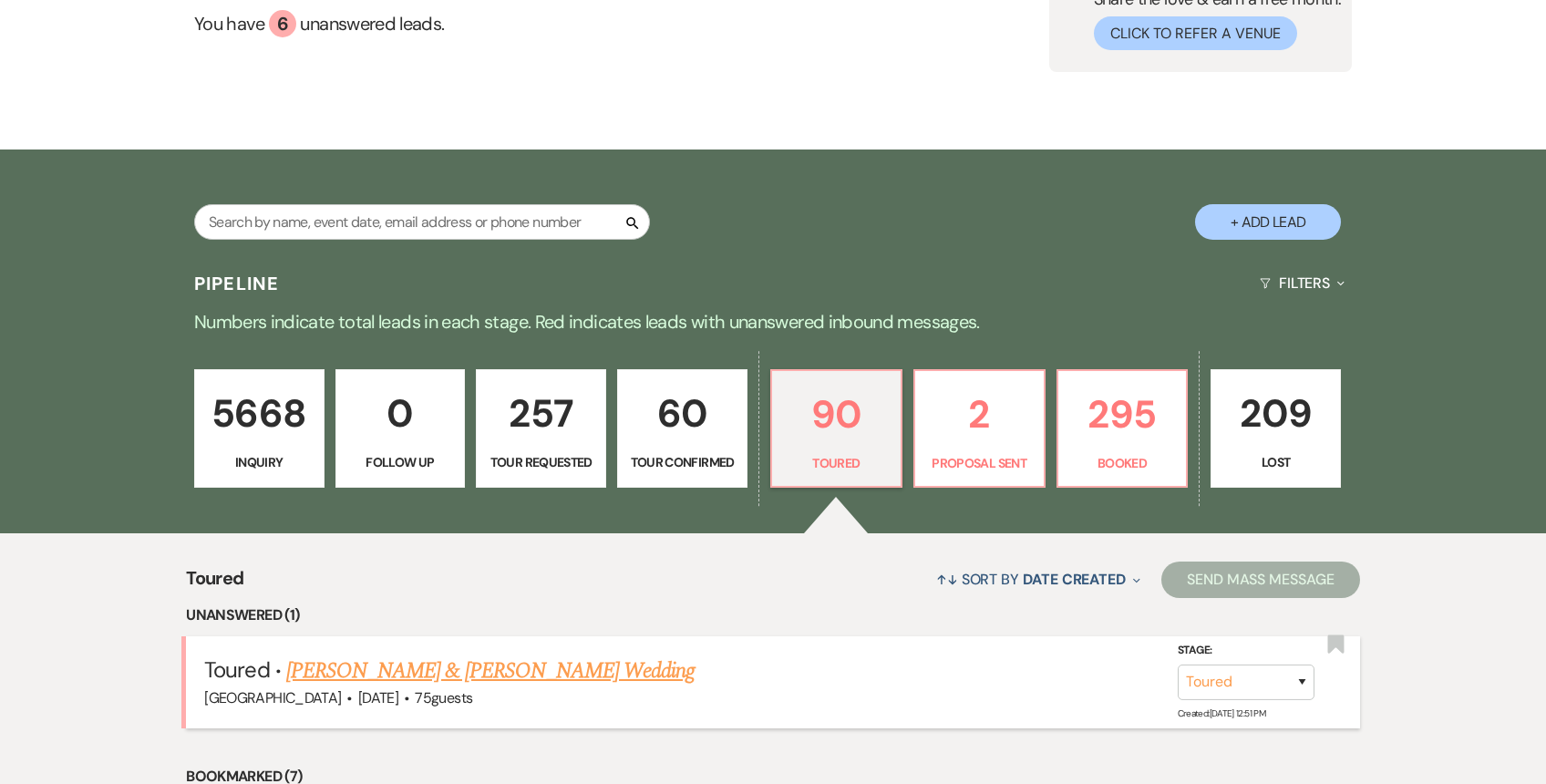
click at [515, 675] on link "[PERSON_NAME] & [PERSON_NAME] Wedding" at bounding box center [490, 670] width 408 height 33
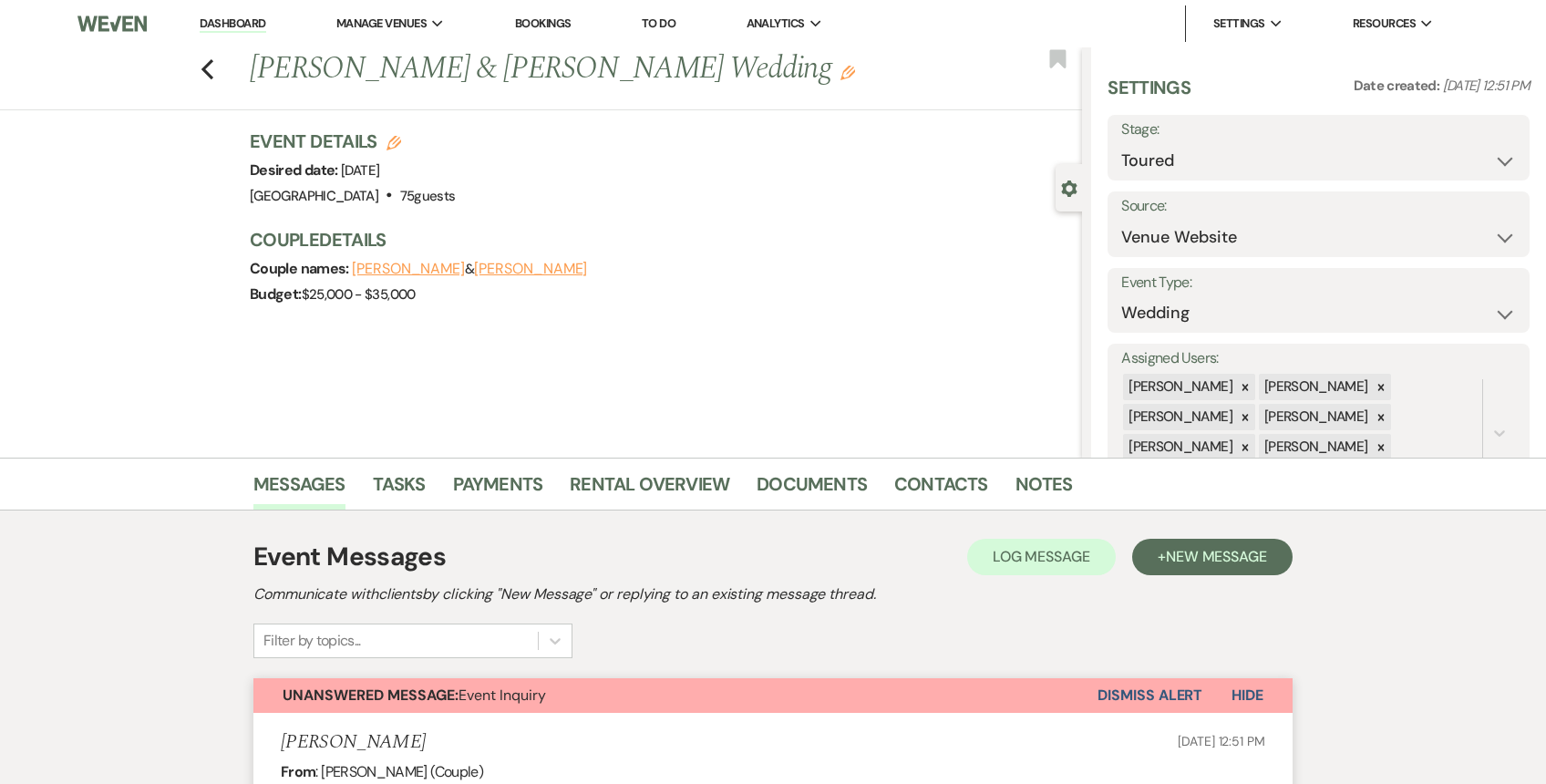
click at [394, 141] on icon "Edit" at bounding box center [393, 143] width 14 height 14
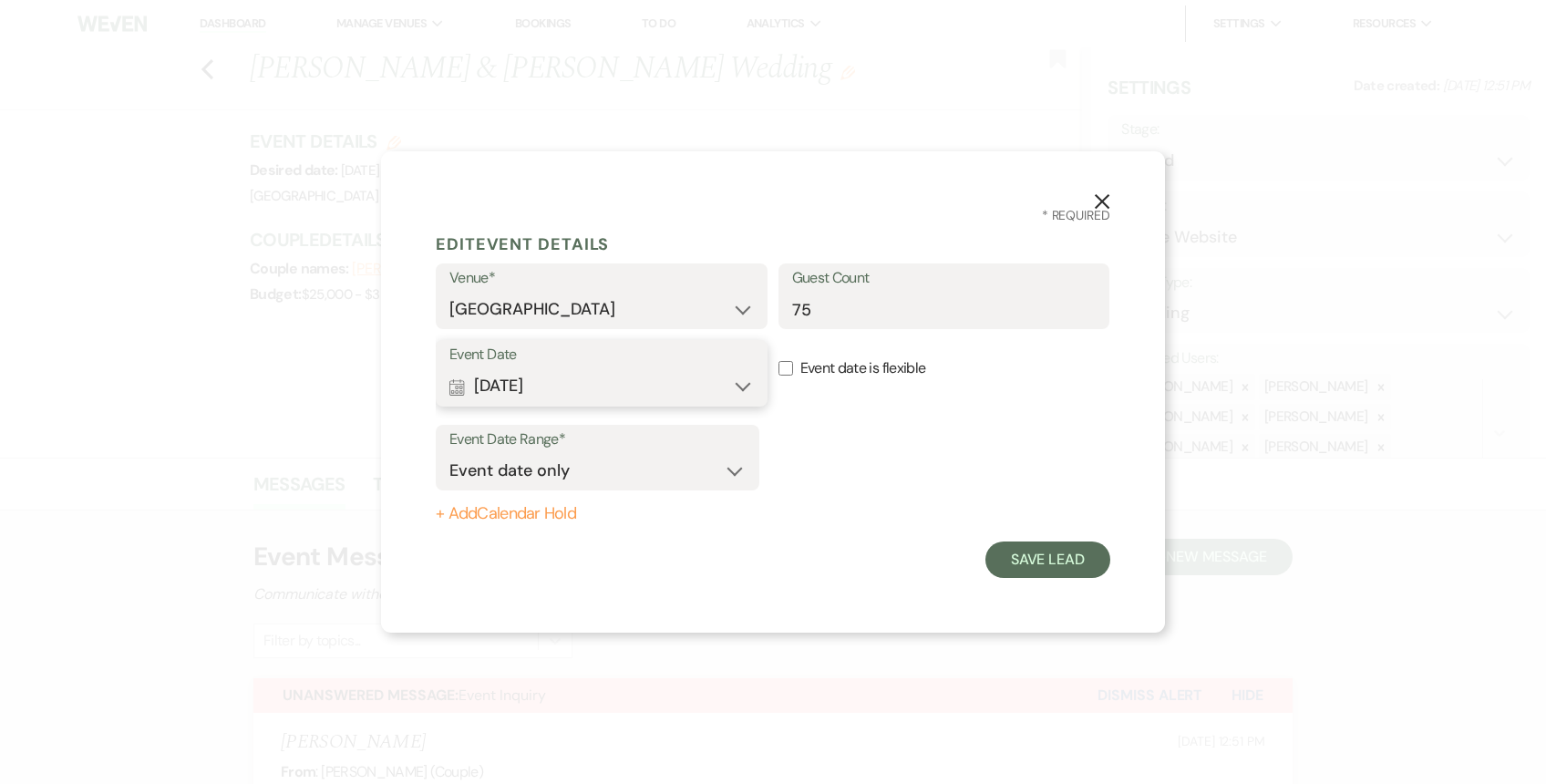
click at [565, 380] on button "Calendar [DATE] Expand" at bounding box center [602, 386] width 304 height 37
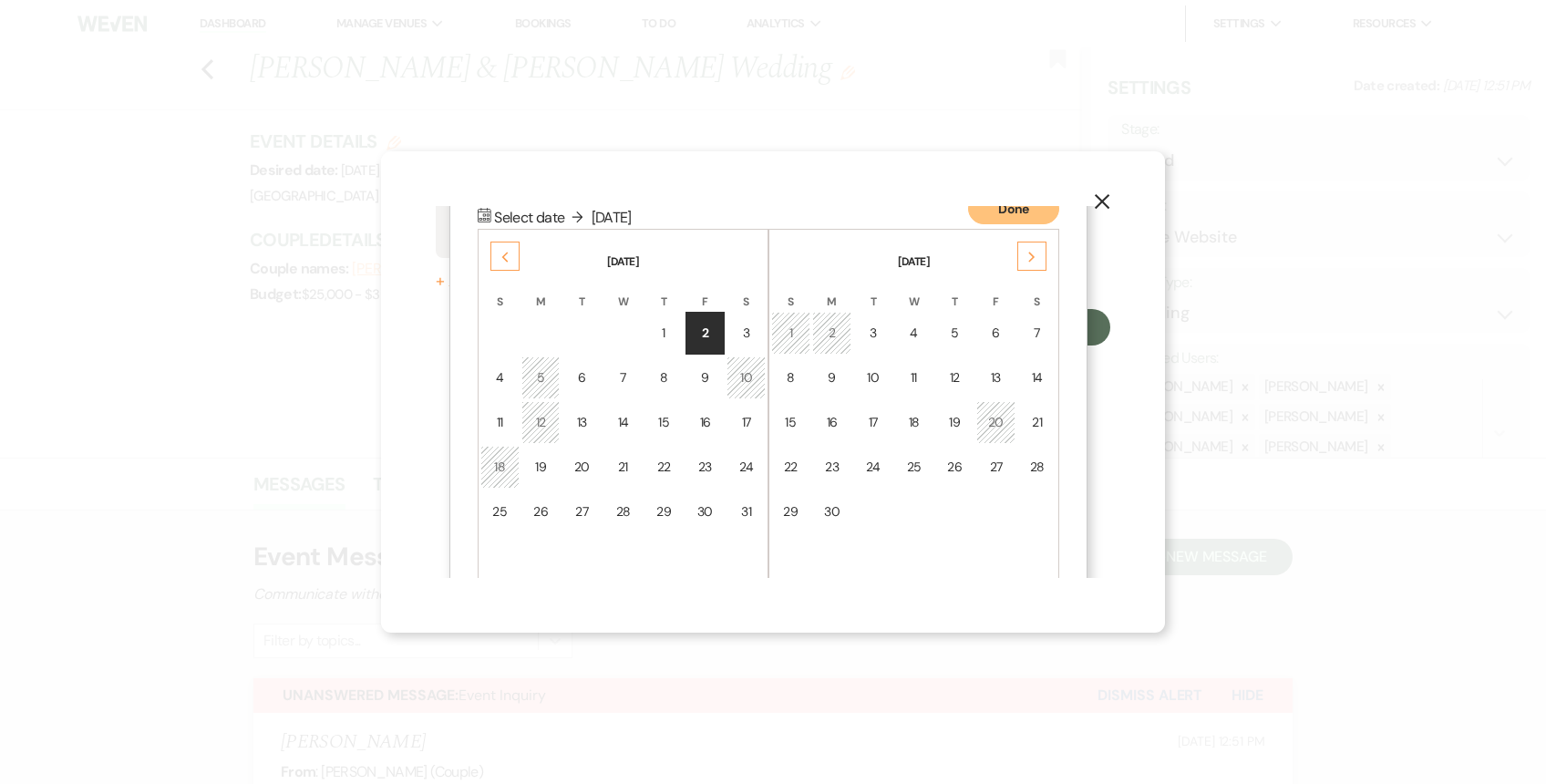
scroll to position [233, 0]
click at [506, 248] on div "Previous" at bounding box center [505, 255] width 29 height 29
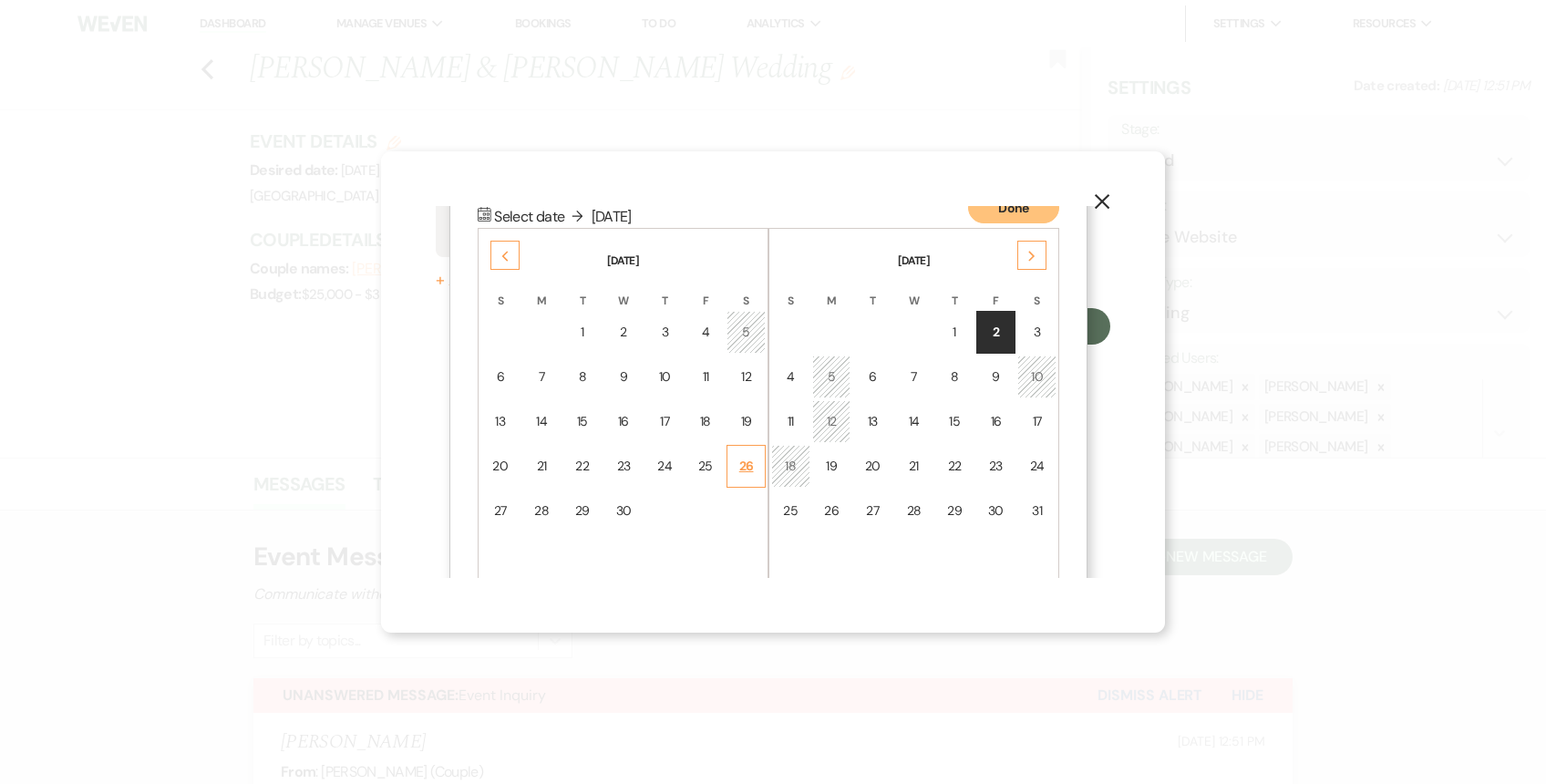
click at [747, 464] on div "26" at bounding box center [746, 466] width 15 height 19
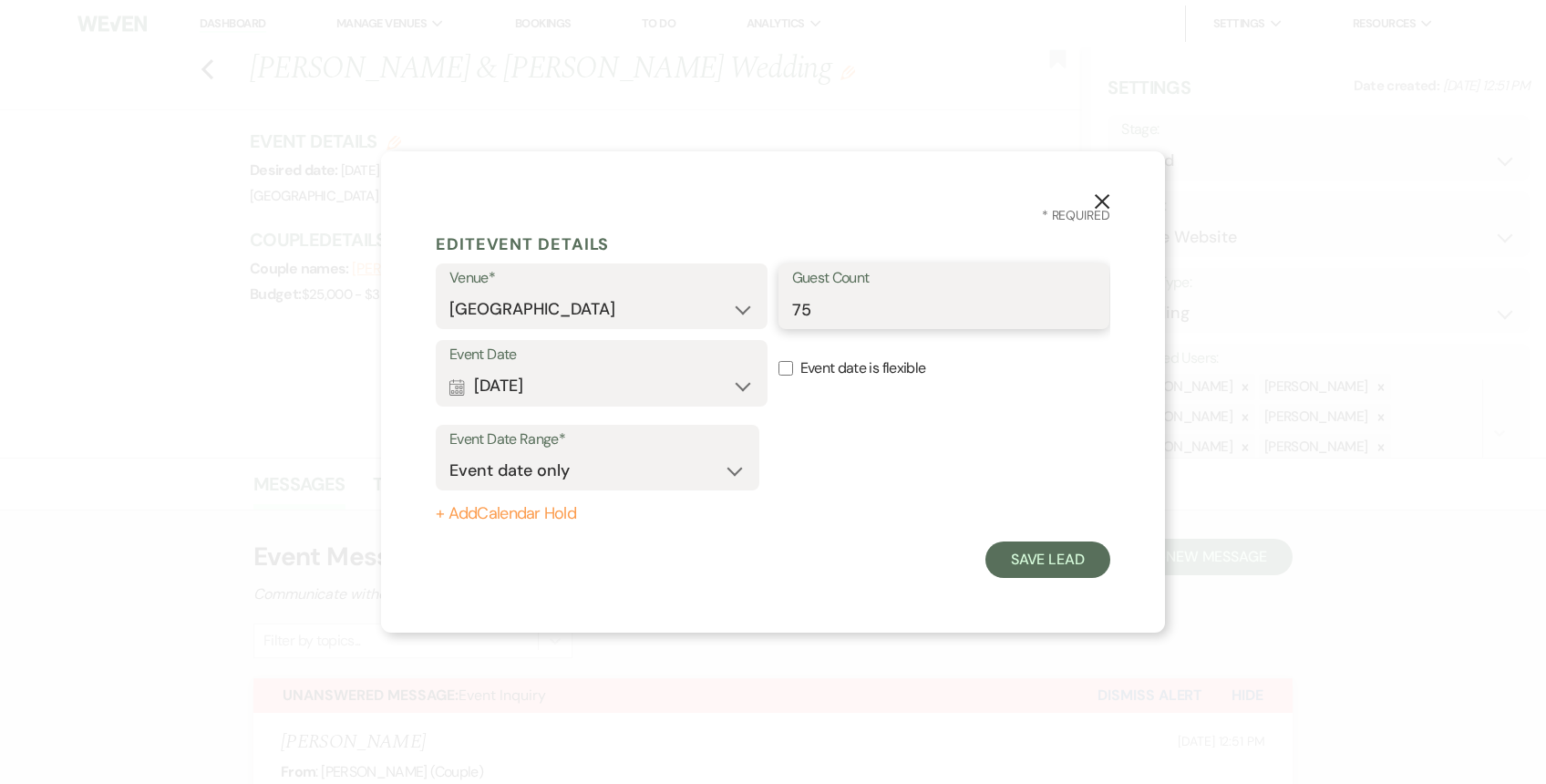
drag, startPoint x: 817, startPoint y: 310, endPoint x: 733, endPoint y: 338, distance: 88.5
click at [733, 338] on div "Venue* [GEOGRAPHIC_DATA] Elopements at [GEOGRAPHIC_DATA] Guest Count 75" at bounding box center [773, 301] width 674 height 76
click at [1065, 559] on button "Save Lead" at bounding box center [1048, 560] width 125 height 37
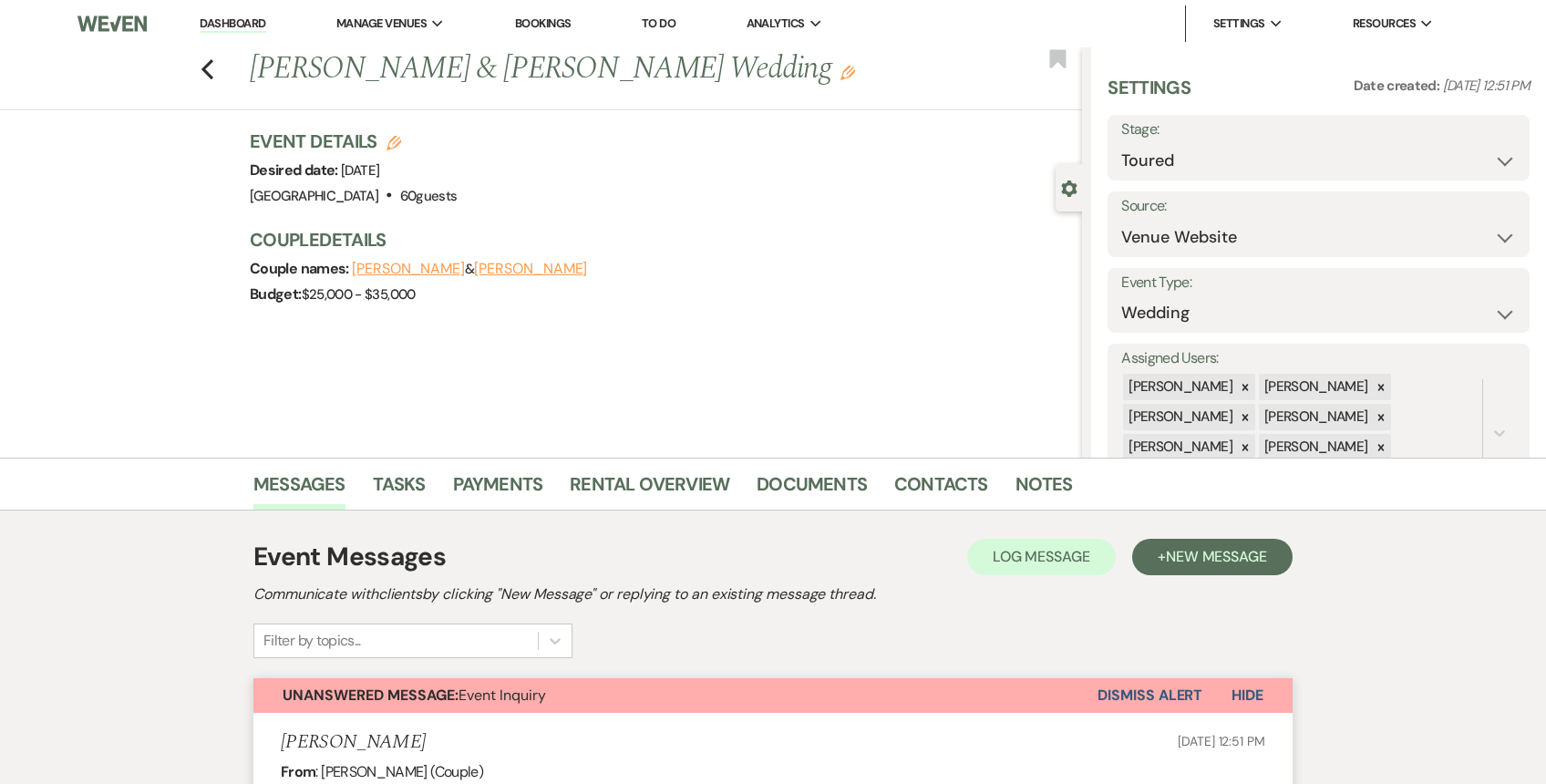
click at [840, 66] on use "button" at bounding box center [847, 72] width 14 height 14
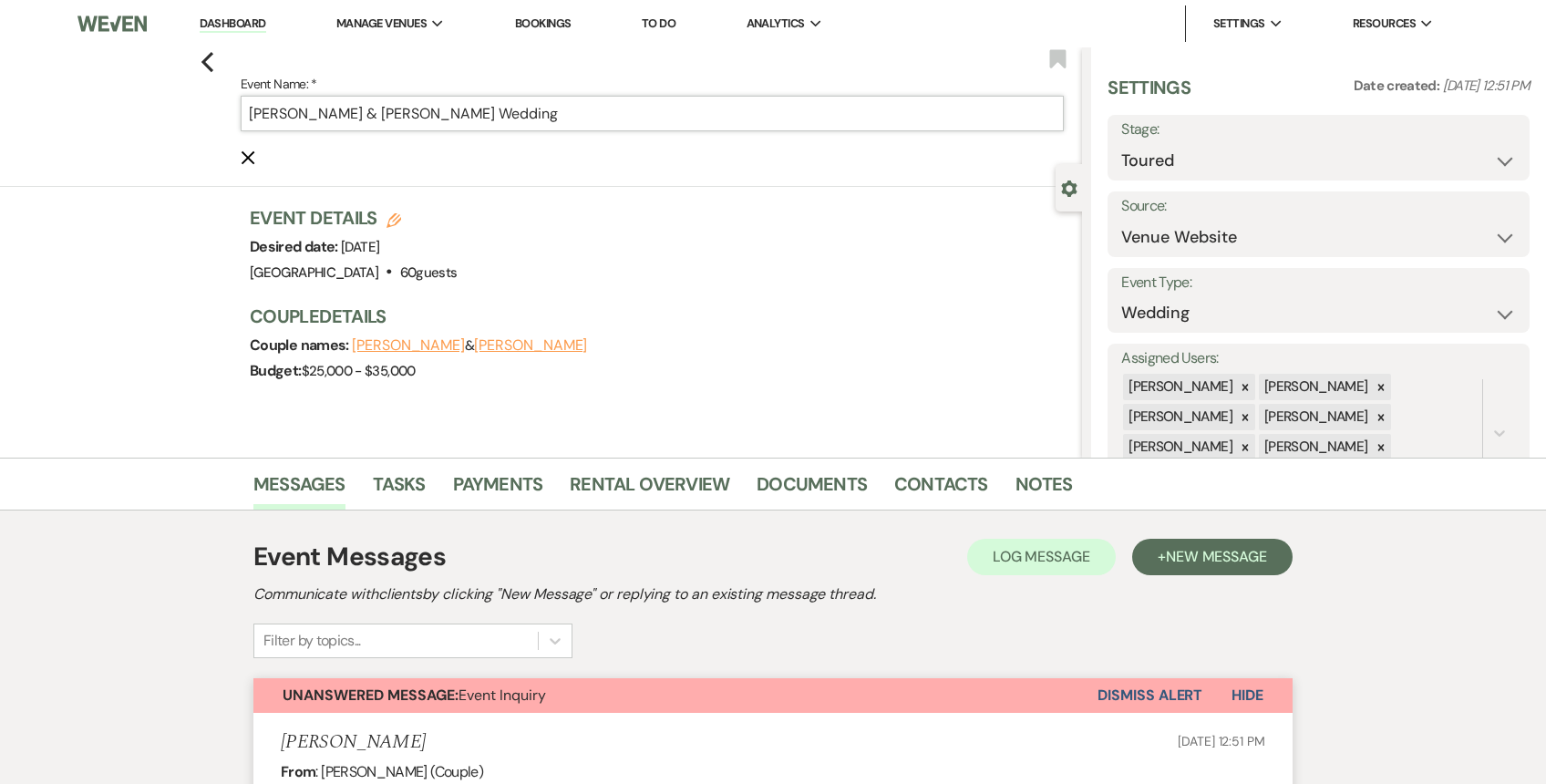
drag, startPoint x: 431, startPoint y: 114, endPoint x: 551, endPoint y: 126, distance: 120.6
click at [551, 126] on input "[PERSON_NAME] & [PERSON_NAME] Wedding" at bounding box center [652, 113] width 823 height 36
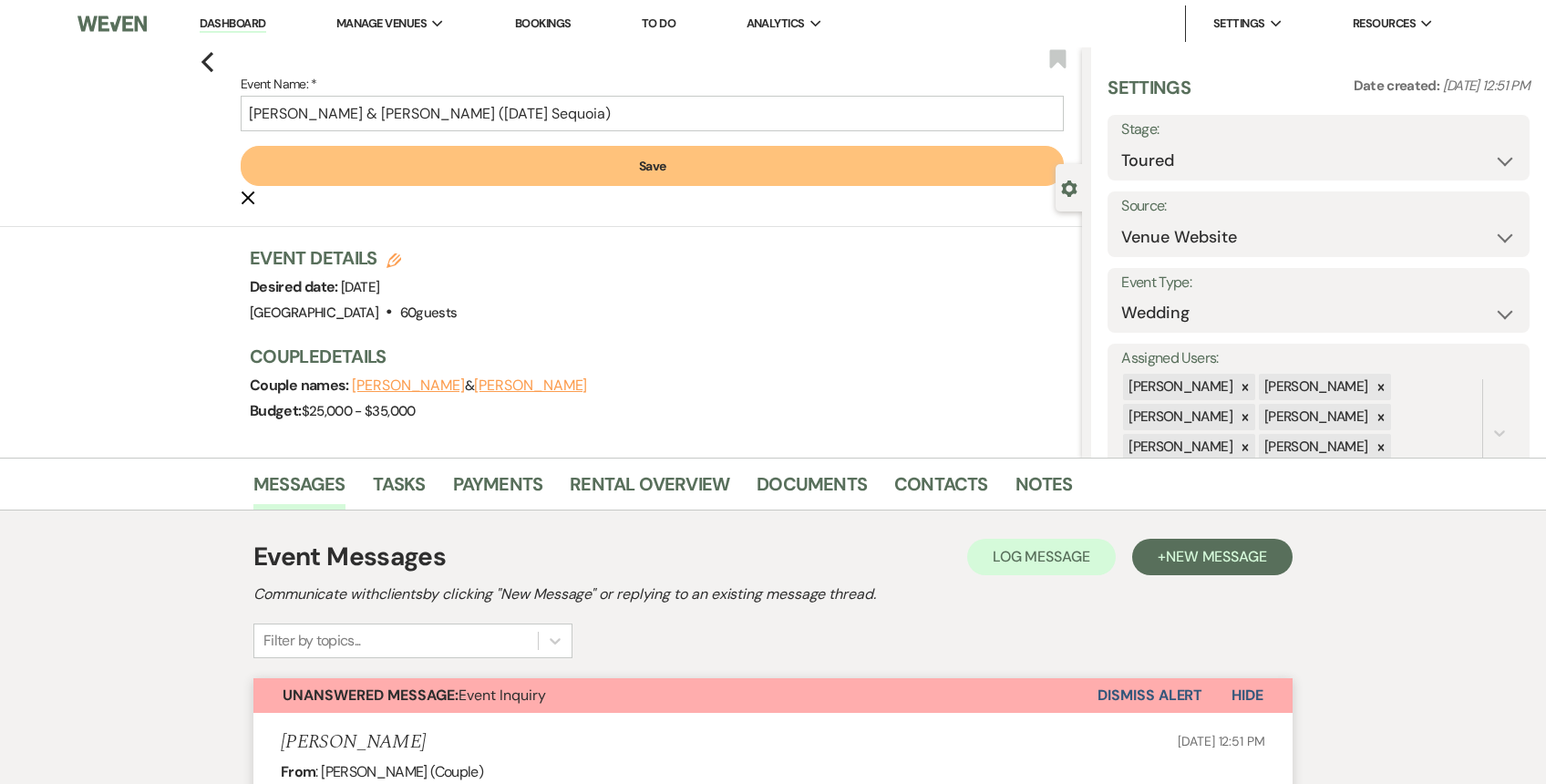
click at [574, 158] on button "Save" at bounding box center [652, 166] width 823 height 40
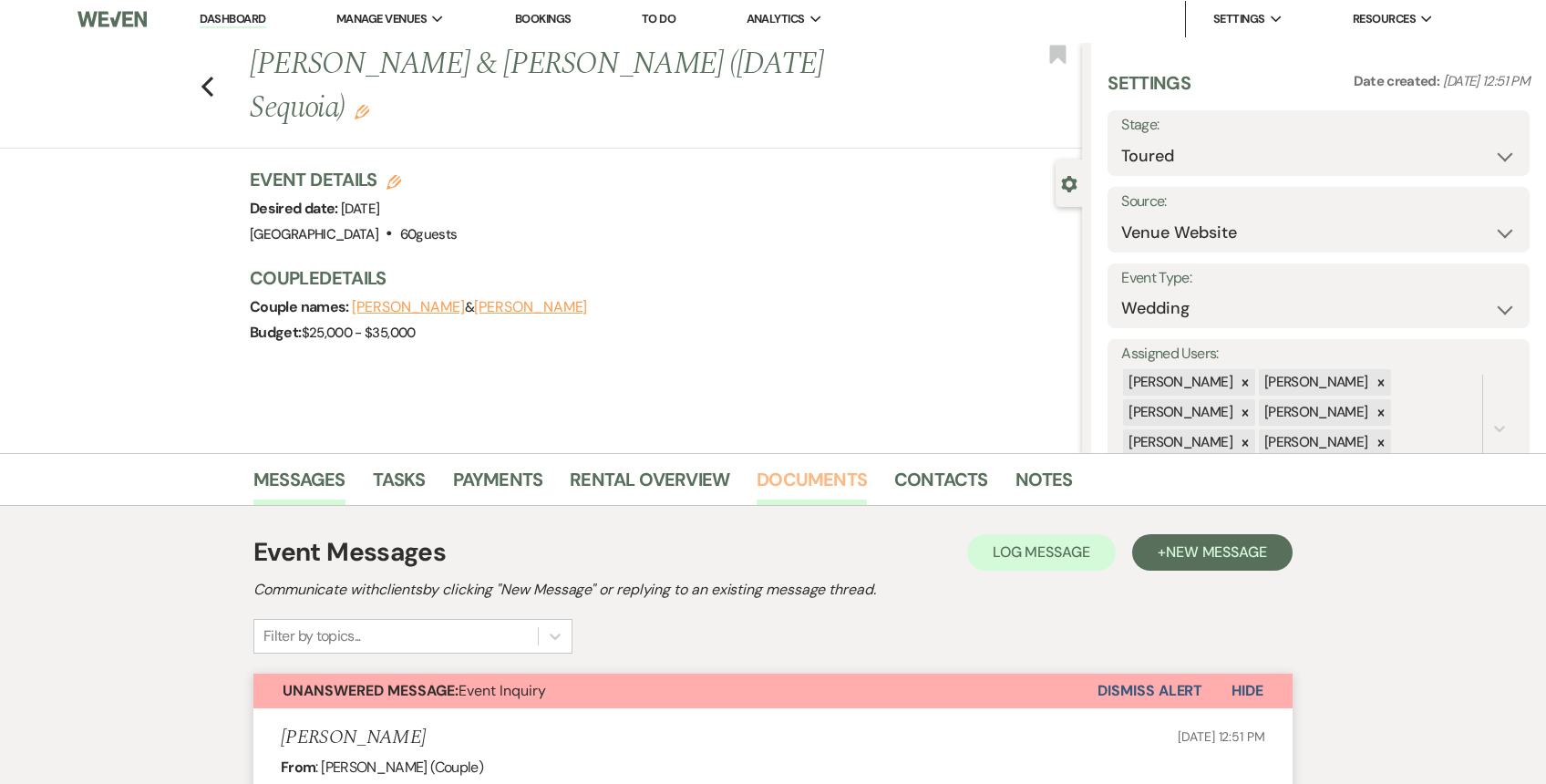
scroll to position [10, 0]
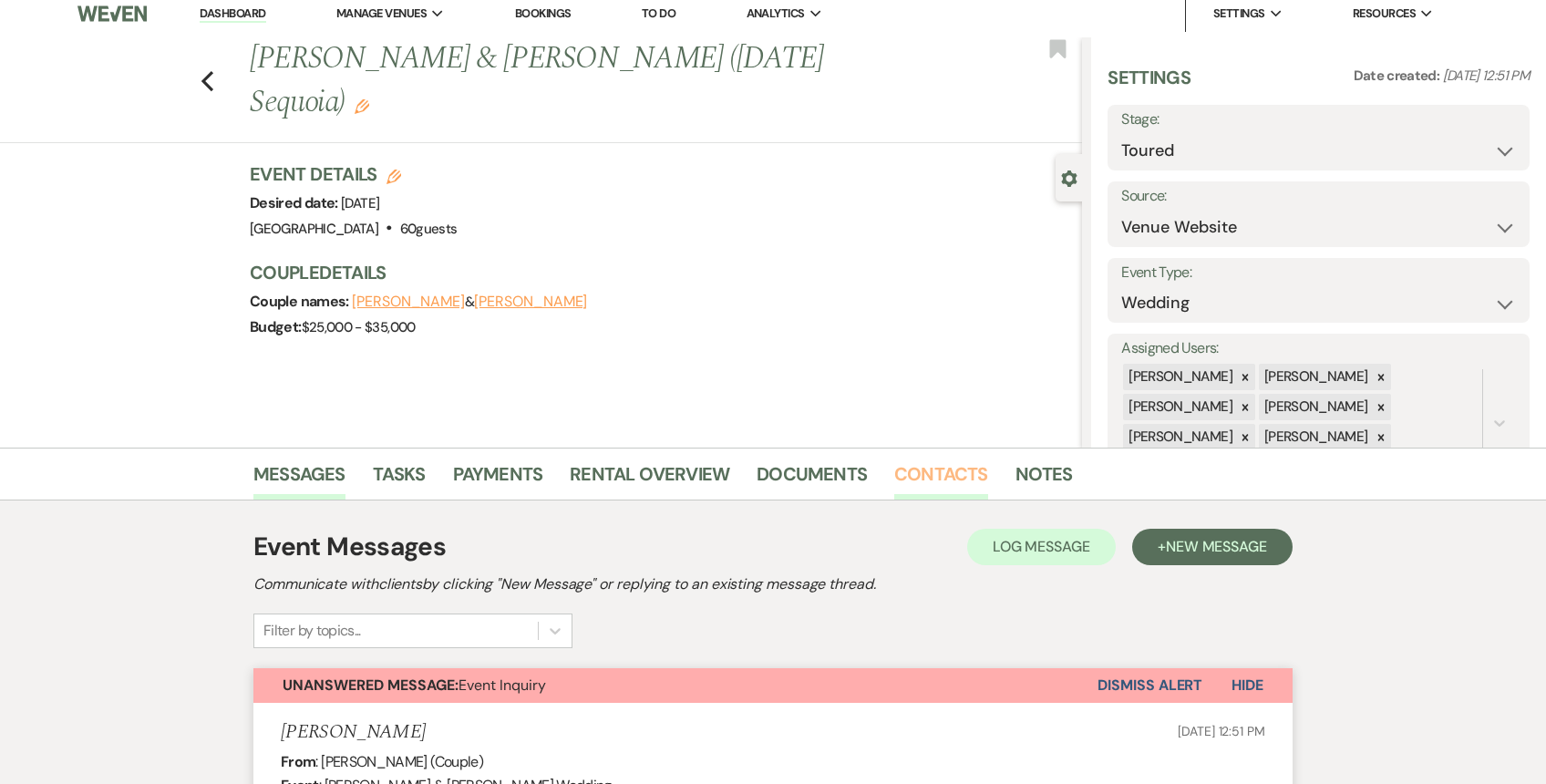
click at [911, 482] on link "Contacts" at bounding box center [940, 480] width 93 height 40
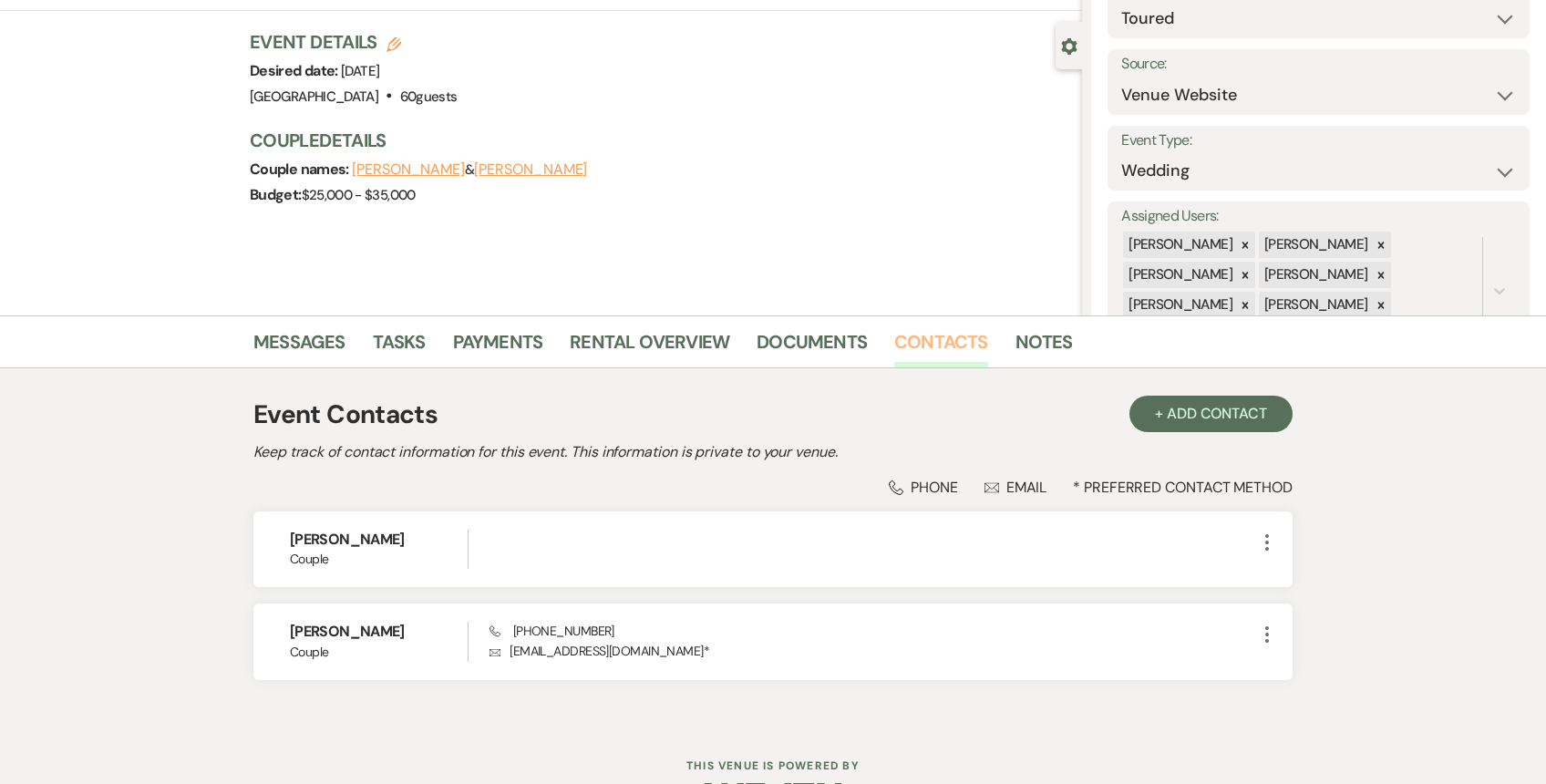
scroll to position [196, 0]
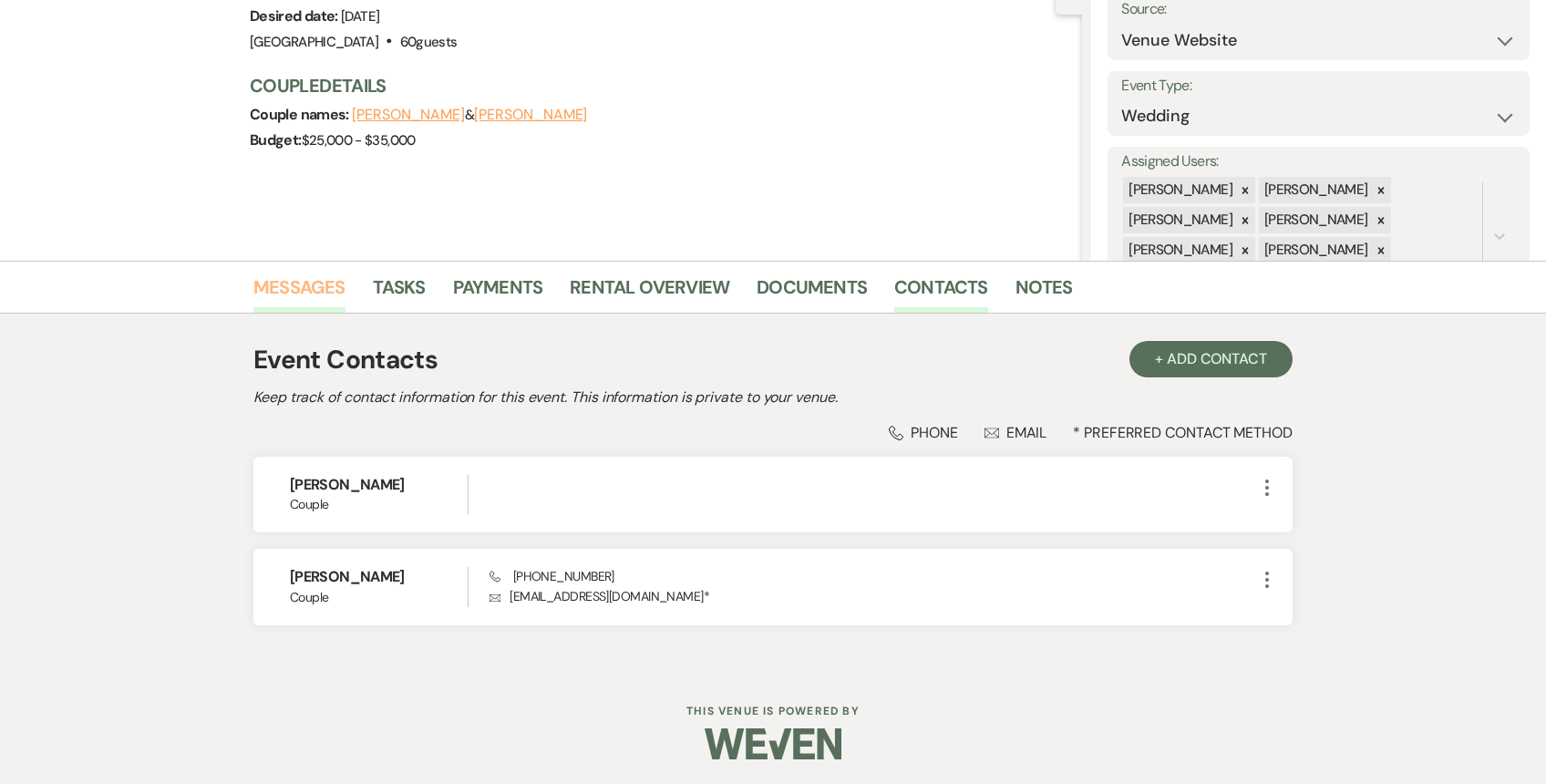
click at [320, 290] on link "Messages" at bounding box center [300, 293] width 92 height 40
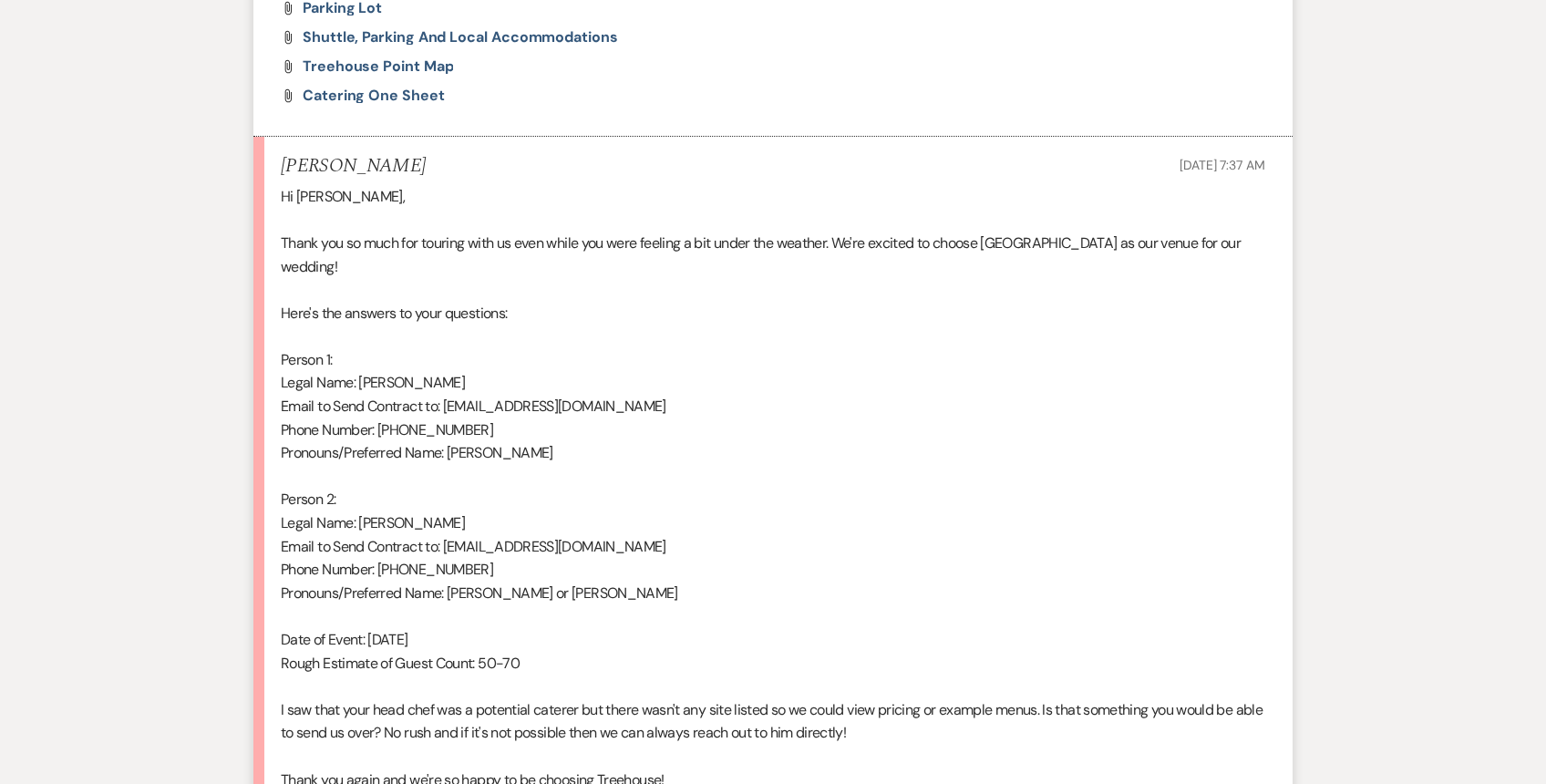
scroll to position [3562, 0]
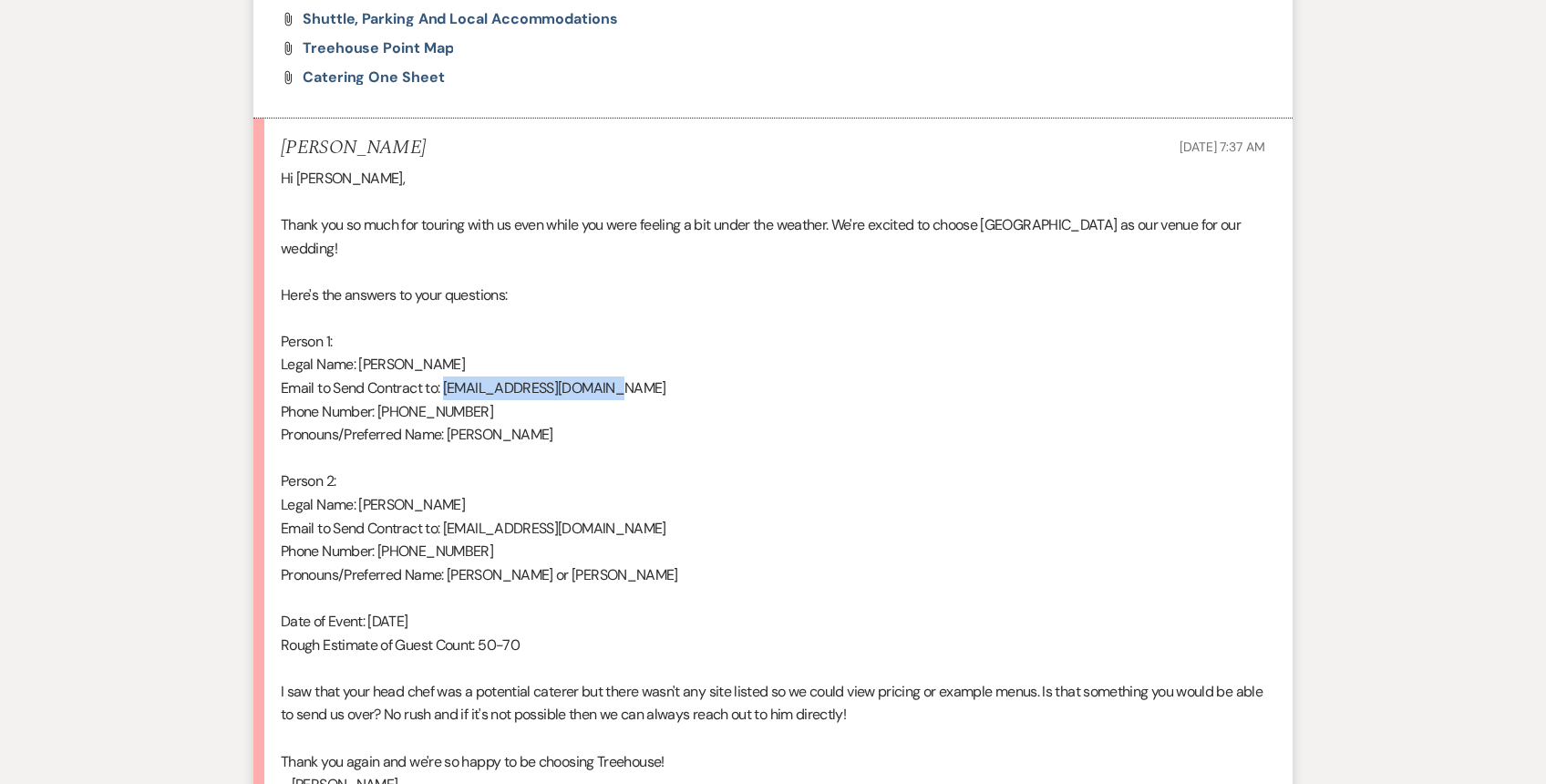
drag, startPoint x: 445, startPoint y: 364, endPoint x: 629, endPoint y: 361, distance: 184.0
click at [629, 377] on p "Email to Send Contract to: [EMAIL_ADDRESS][DOMAIN_NAME]" at bounding box center [773, 388] width 984 height 24
copy p "[EMAIL_ADDRESS][DOMAIN_NAME]"
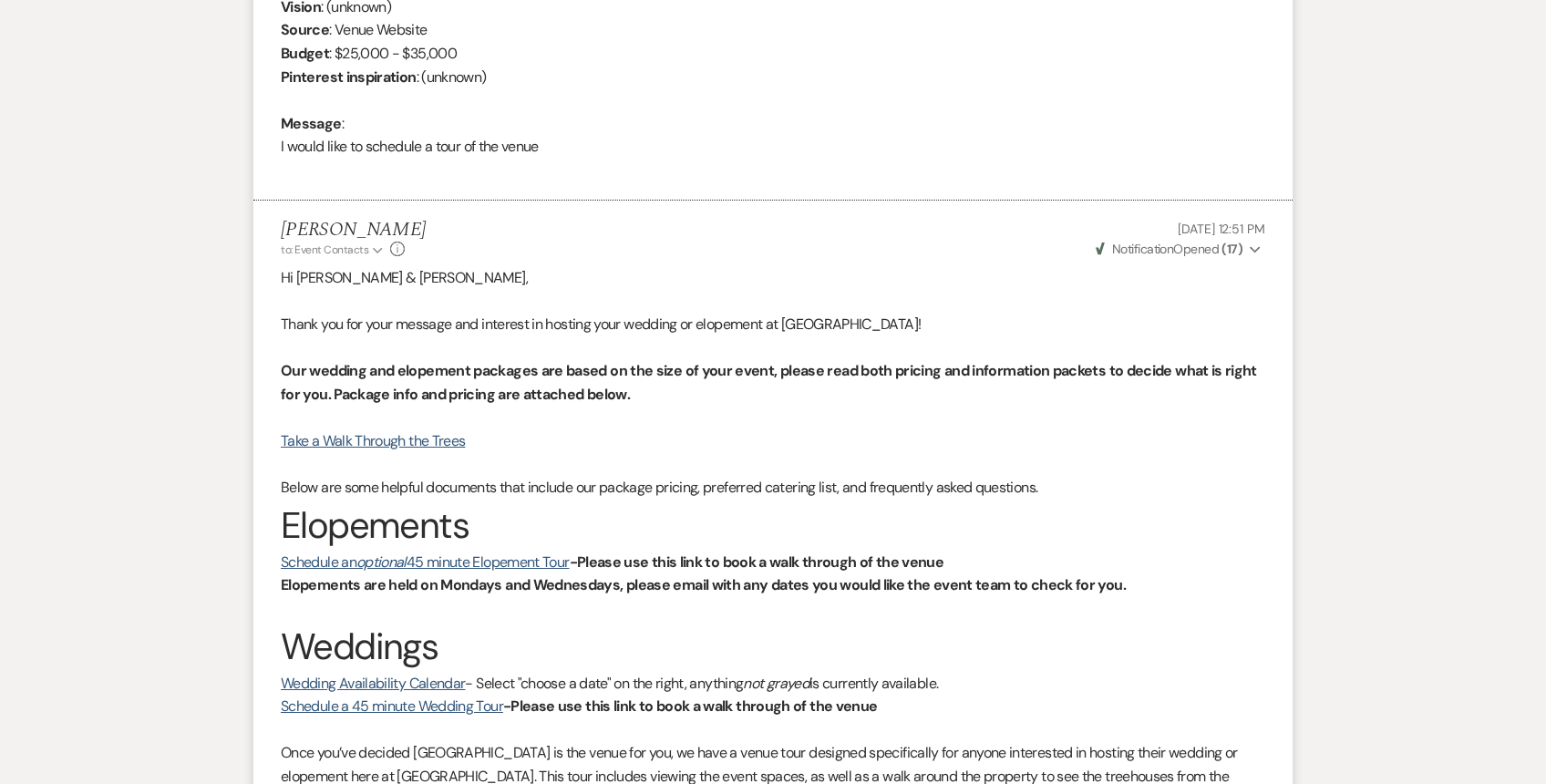
scroll to position [0, 0]
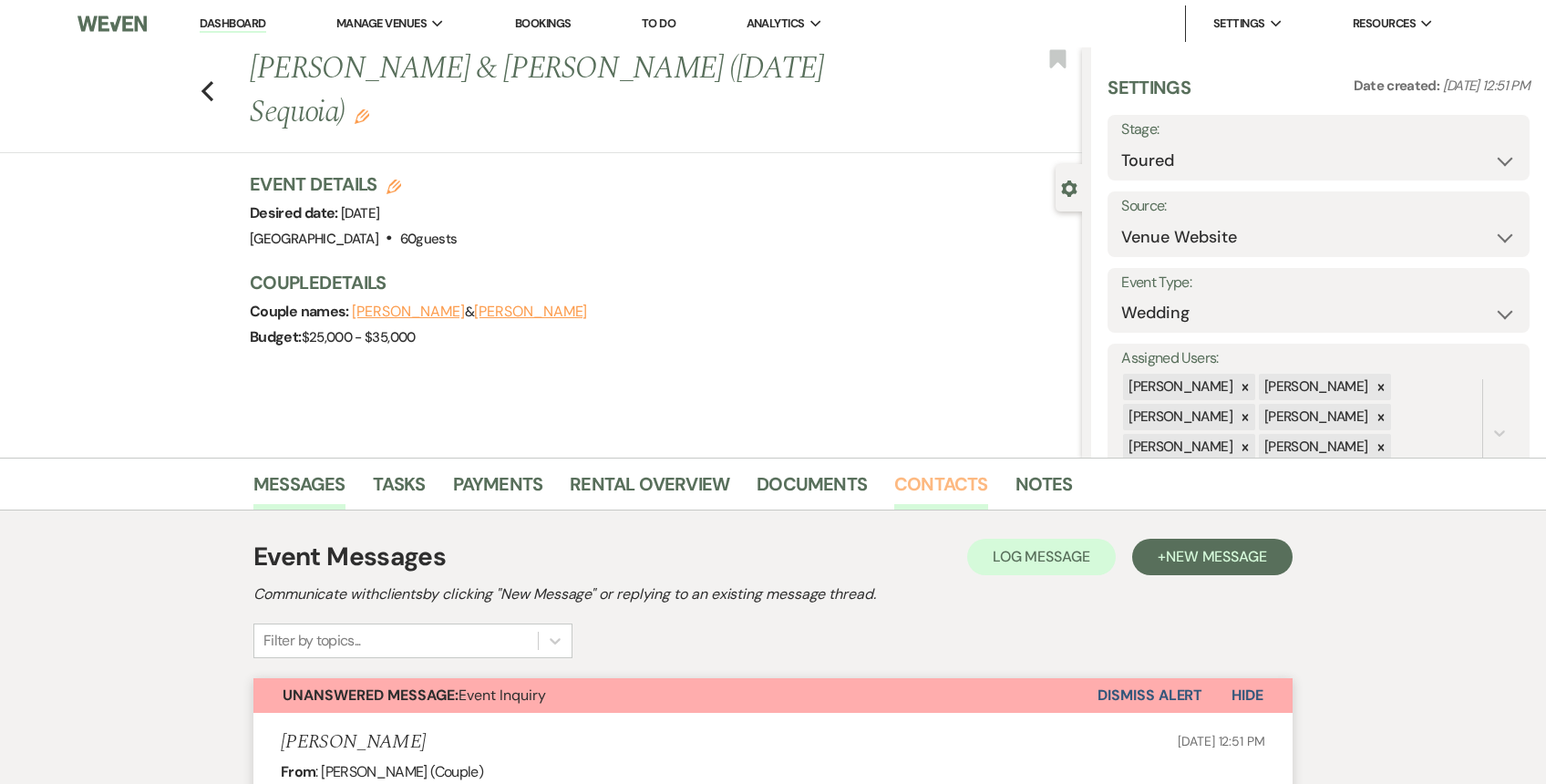
click at [951, 486] on link "Contacts" at bounding box center [940, 489] width 93 height 40
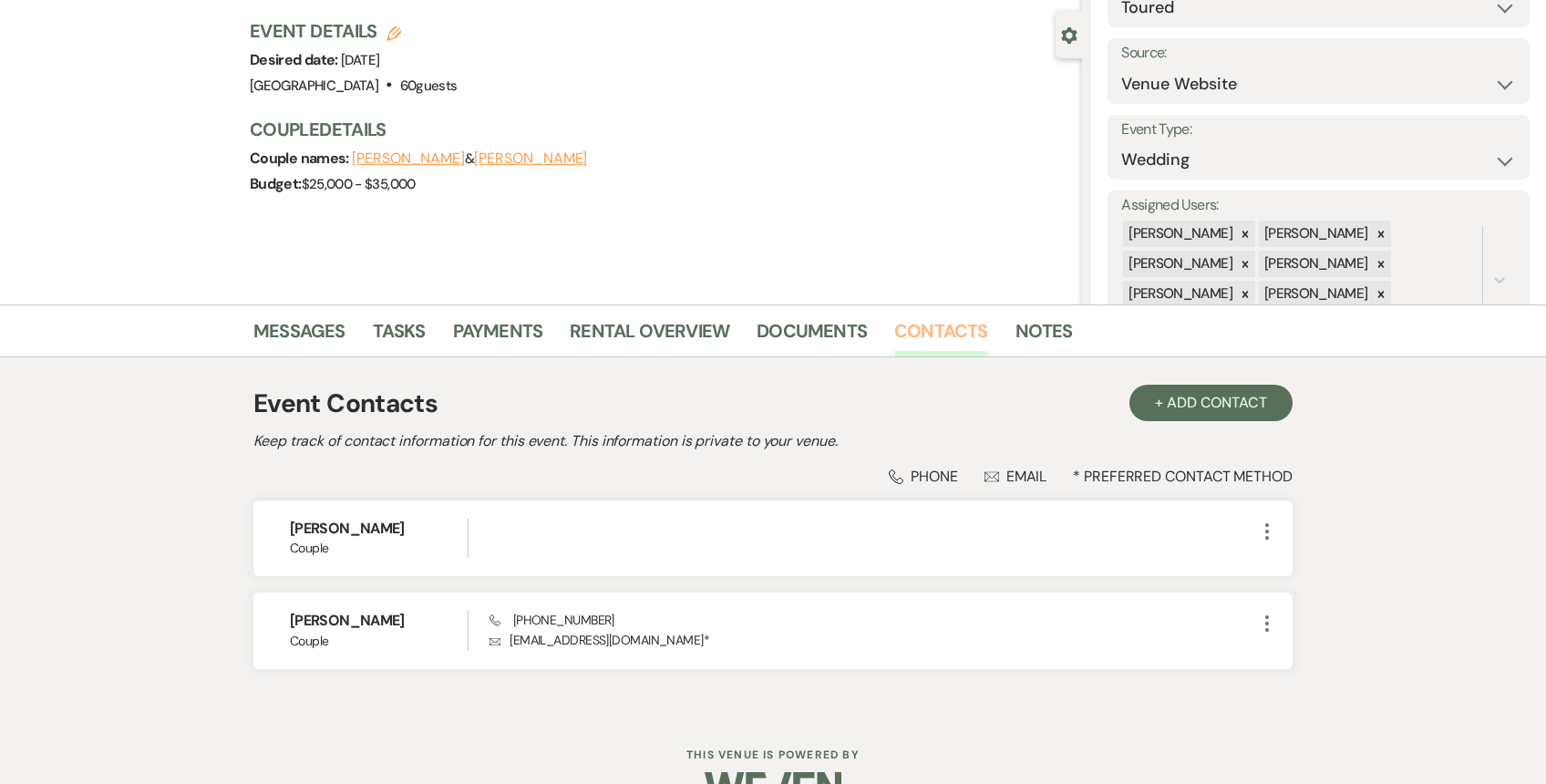
scroll to position [161, 0]
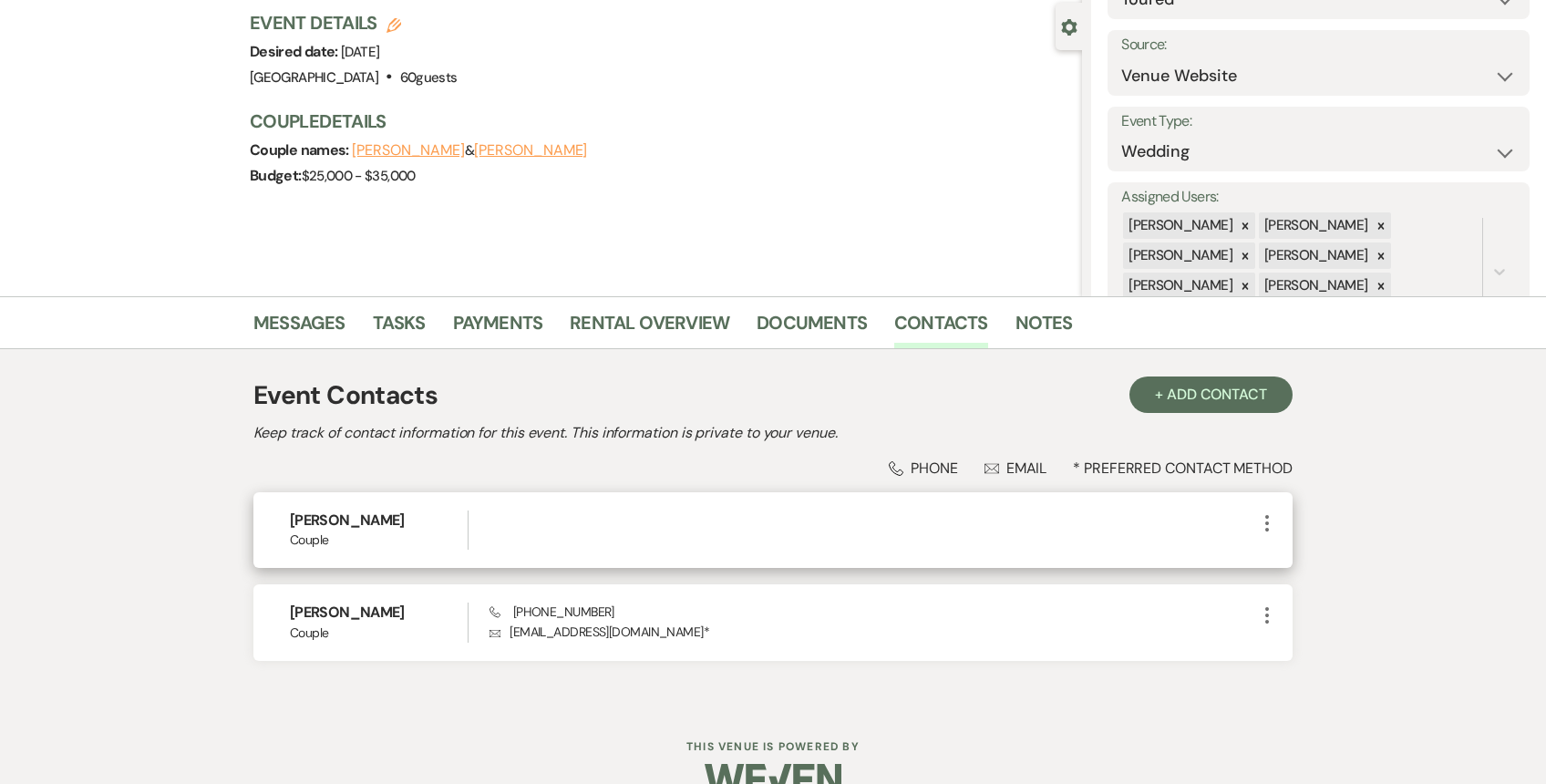
click at [1266, 526] on icon "More" at bounding box center [1267, 523] width 22 height 22
drag, startPoint x: 1270, startPoint y: 576, endPoint x: 1266, endPoint y: 559, distance: 17.5
click at [1266, 559] on ul "Pencil Edit Archive Archive" at bounding box center [1310, 574] width 109 height 80
click at [1304, 560] on button "Pencil Edit" at bounding box center [1310, 559] width 109 height 31
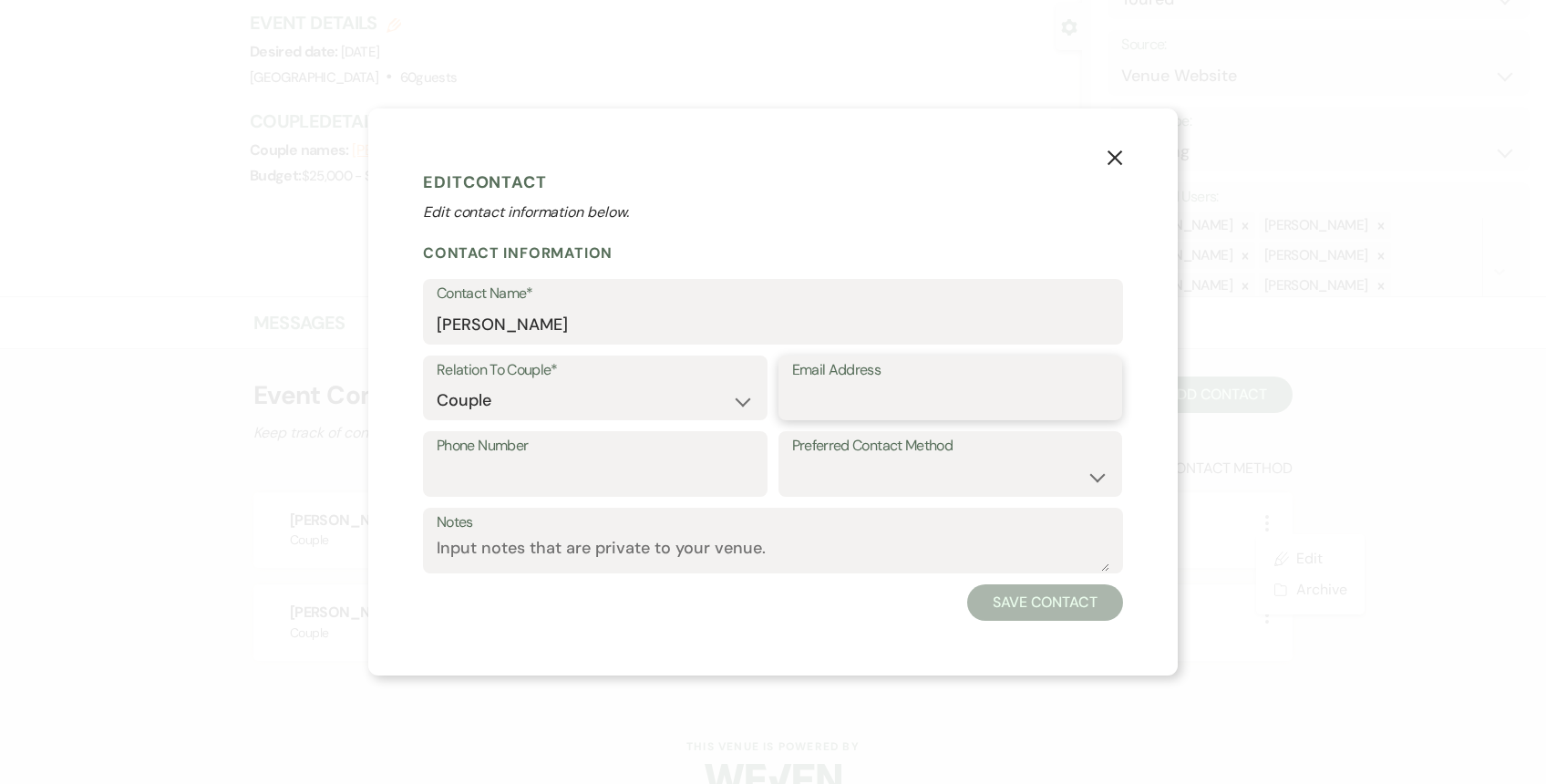
click at [817, 404] on input "Email Address" at bounding box center [950, 400] width 317 height 36
paste input "[EMAIL_ADDRESS][DOMAIN_NAME]"
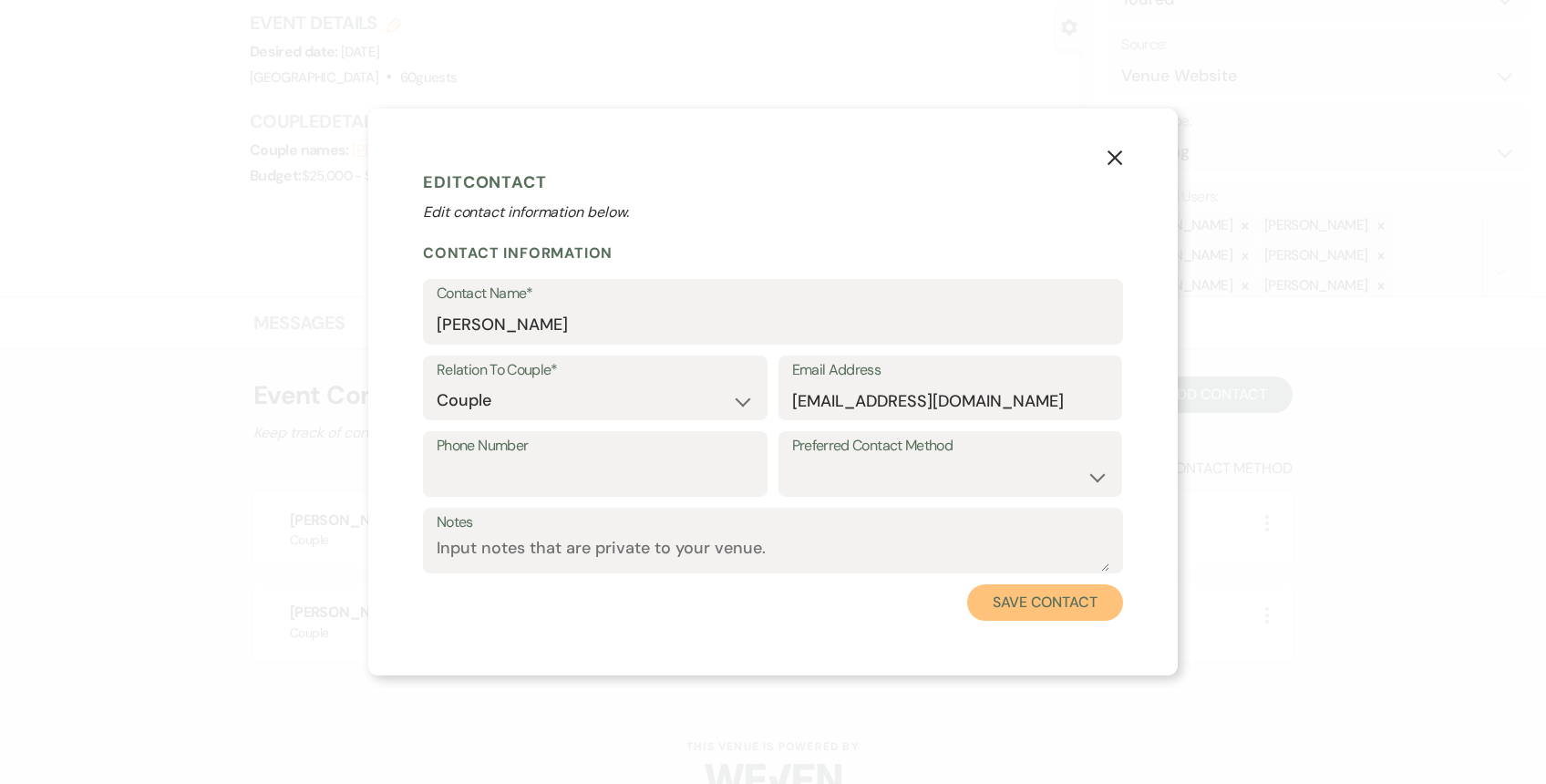
click at [1027, 609] on button "Save Contact" at bounding box center [1045, 603] width 156 height 37
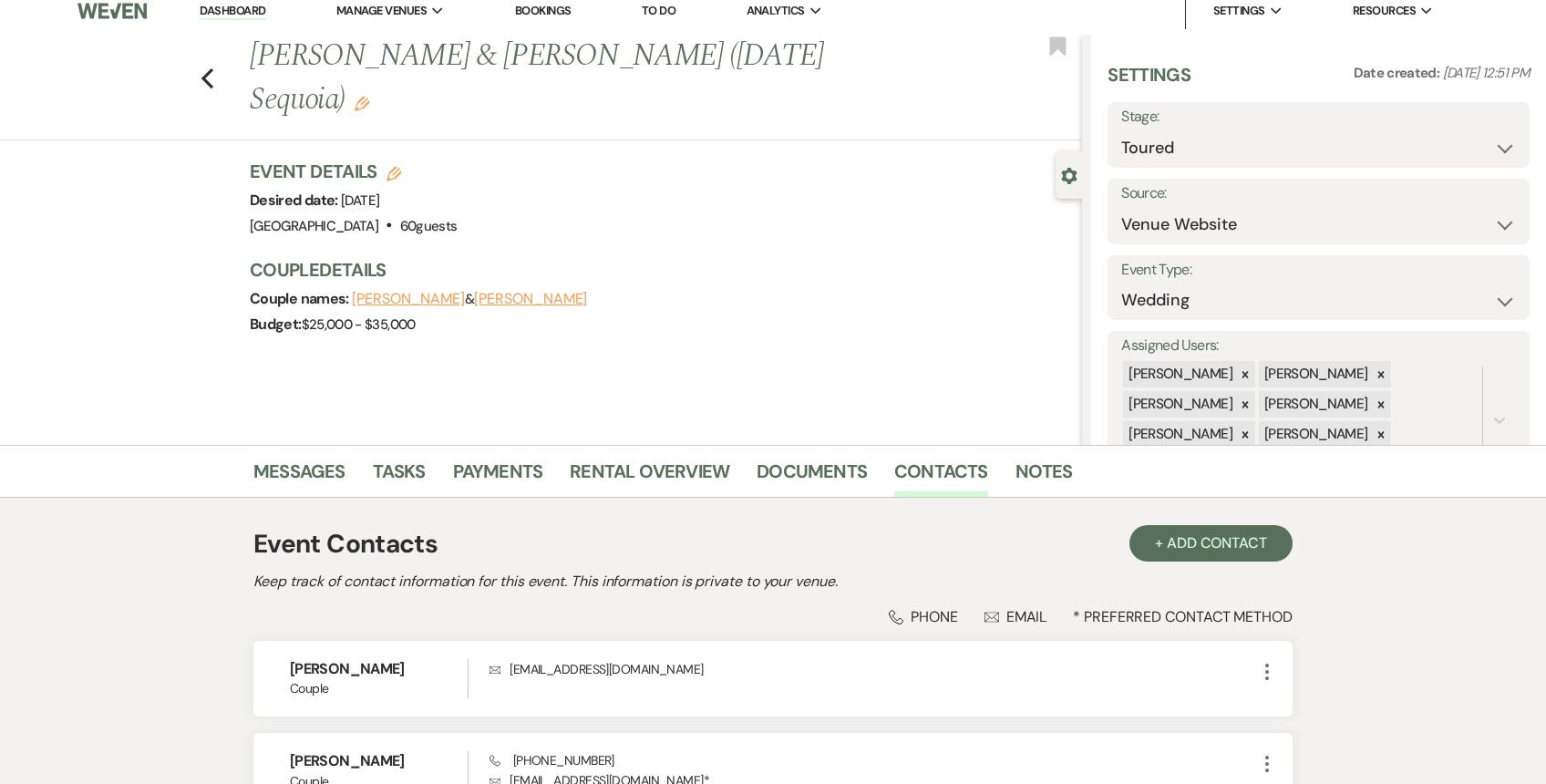
scroll to position [12, 0]
click at [789, 478] on link "Documents" at bounding box center [811, 478] width 110 height 40
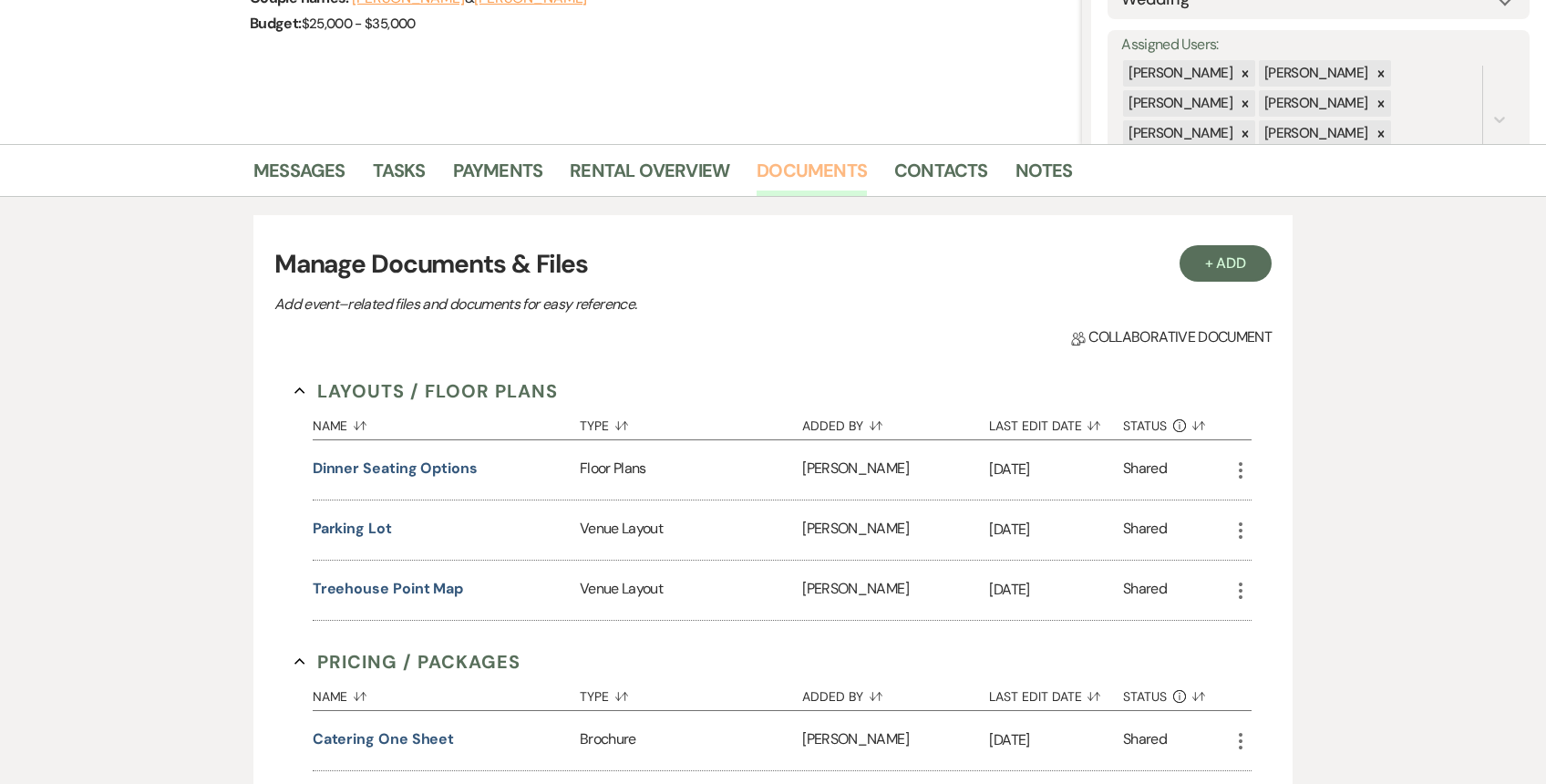
scroll to position [312, 0]
click at [288, 165] on link "Messages" at bounding box center [300, 178] width 92 height 40
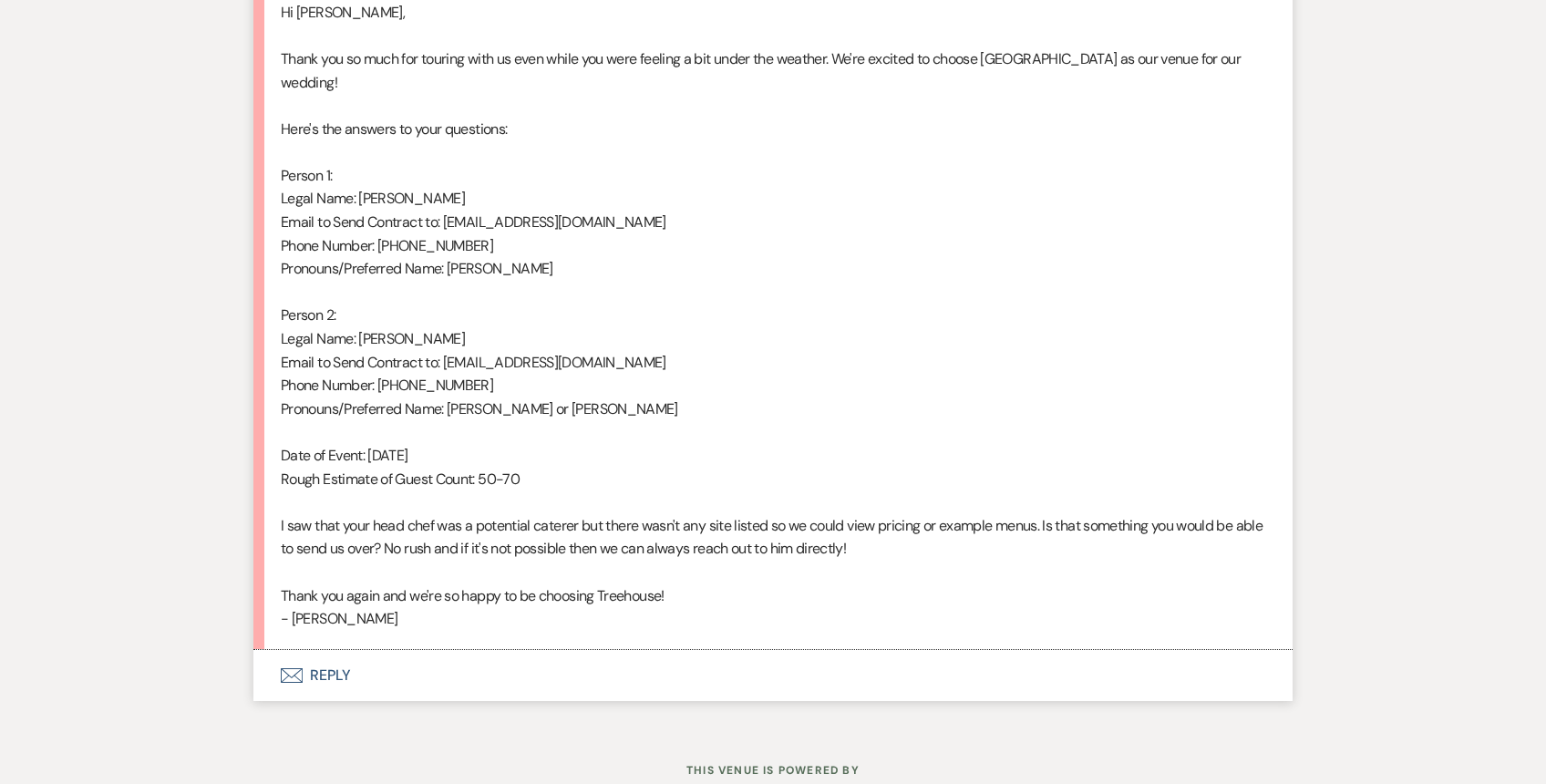
scroll to position [3766, 0]
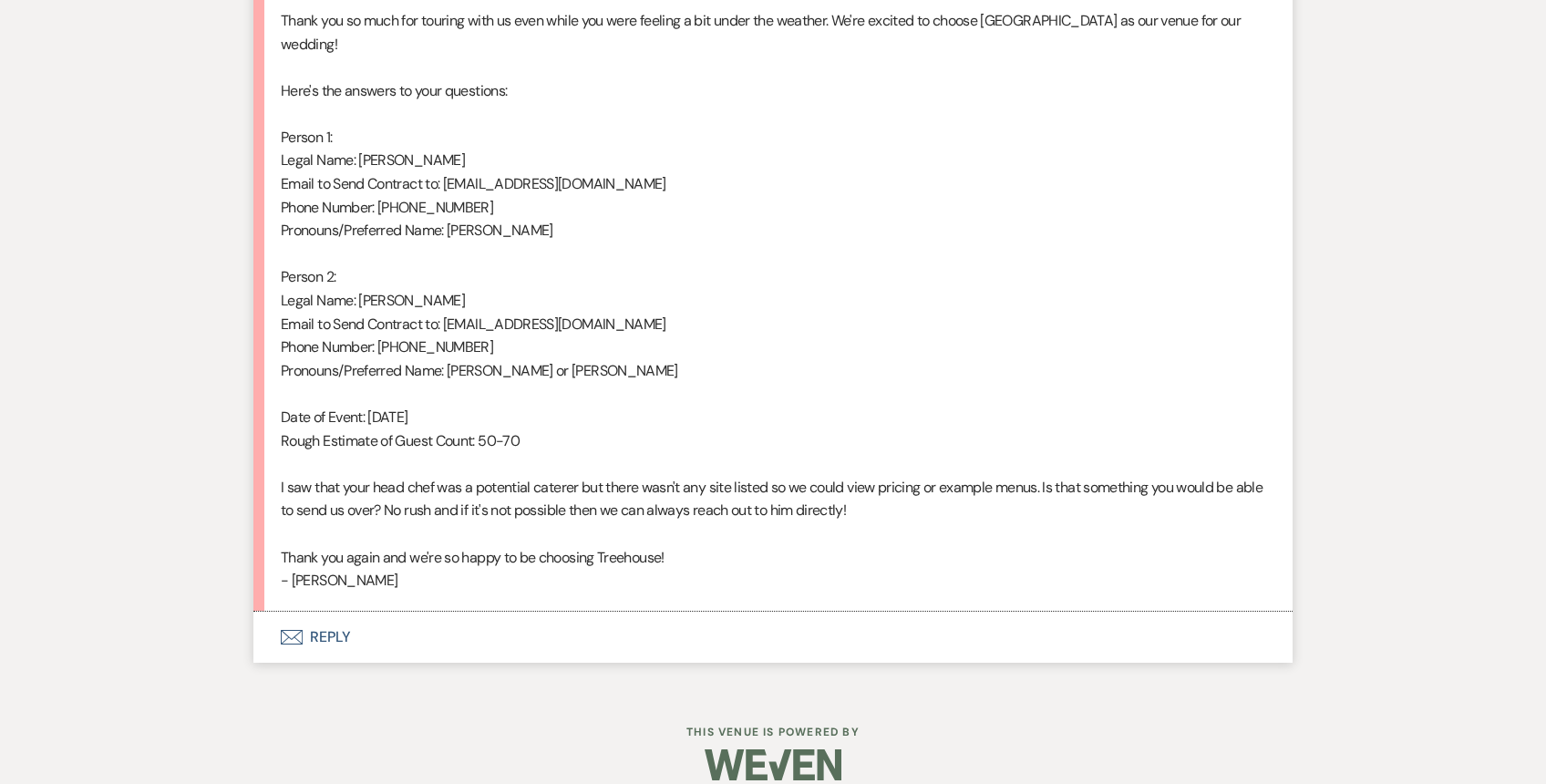
click at [470, 612] on button "Envelope Reply" at bounding box center [773, 637] width 1039 height 51
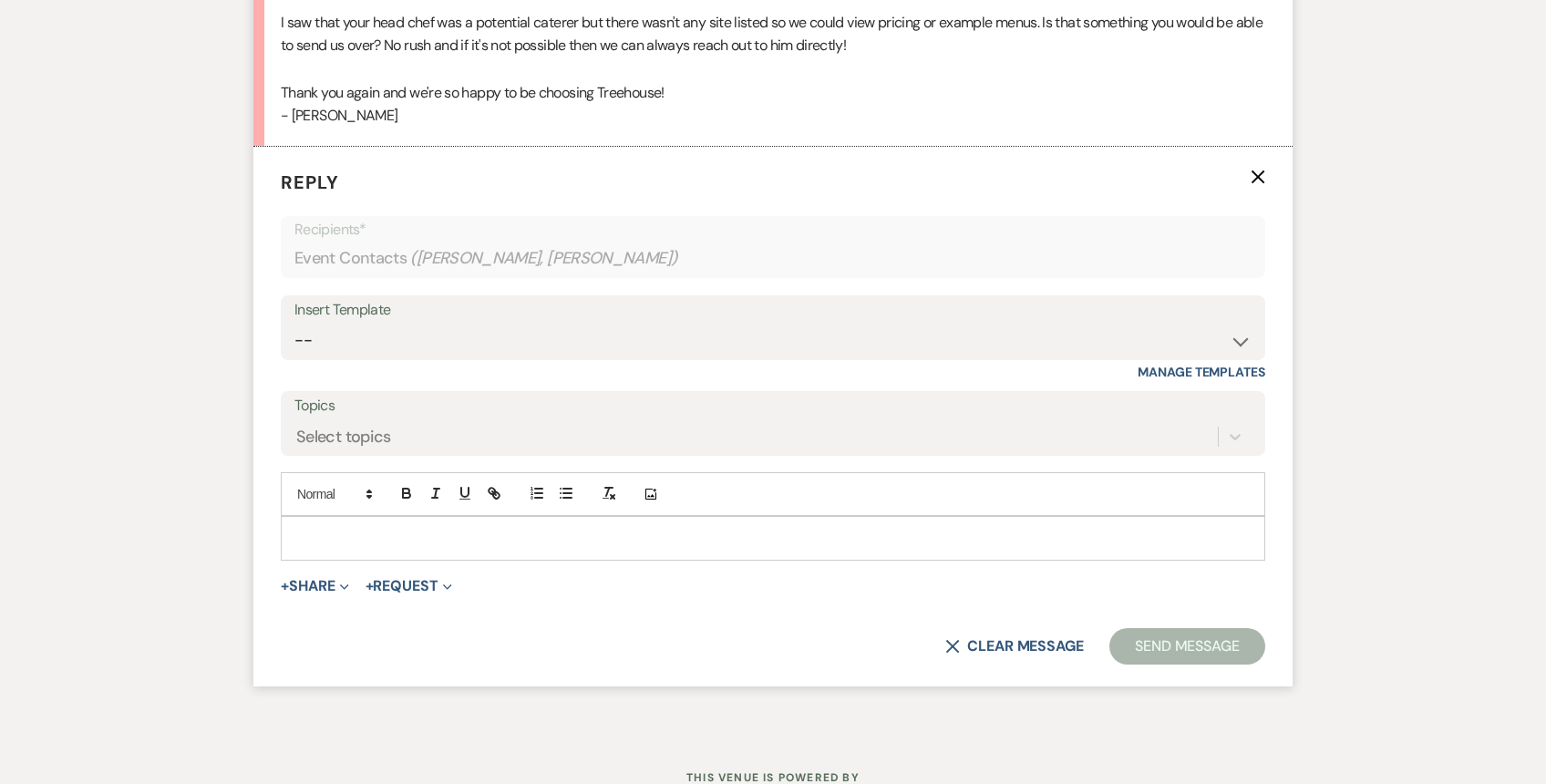
scroll to position [4231, 0]
click at [349, 575] on span "Expand" at bounding box center [342, 585] width 13 height 19
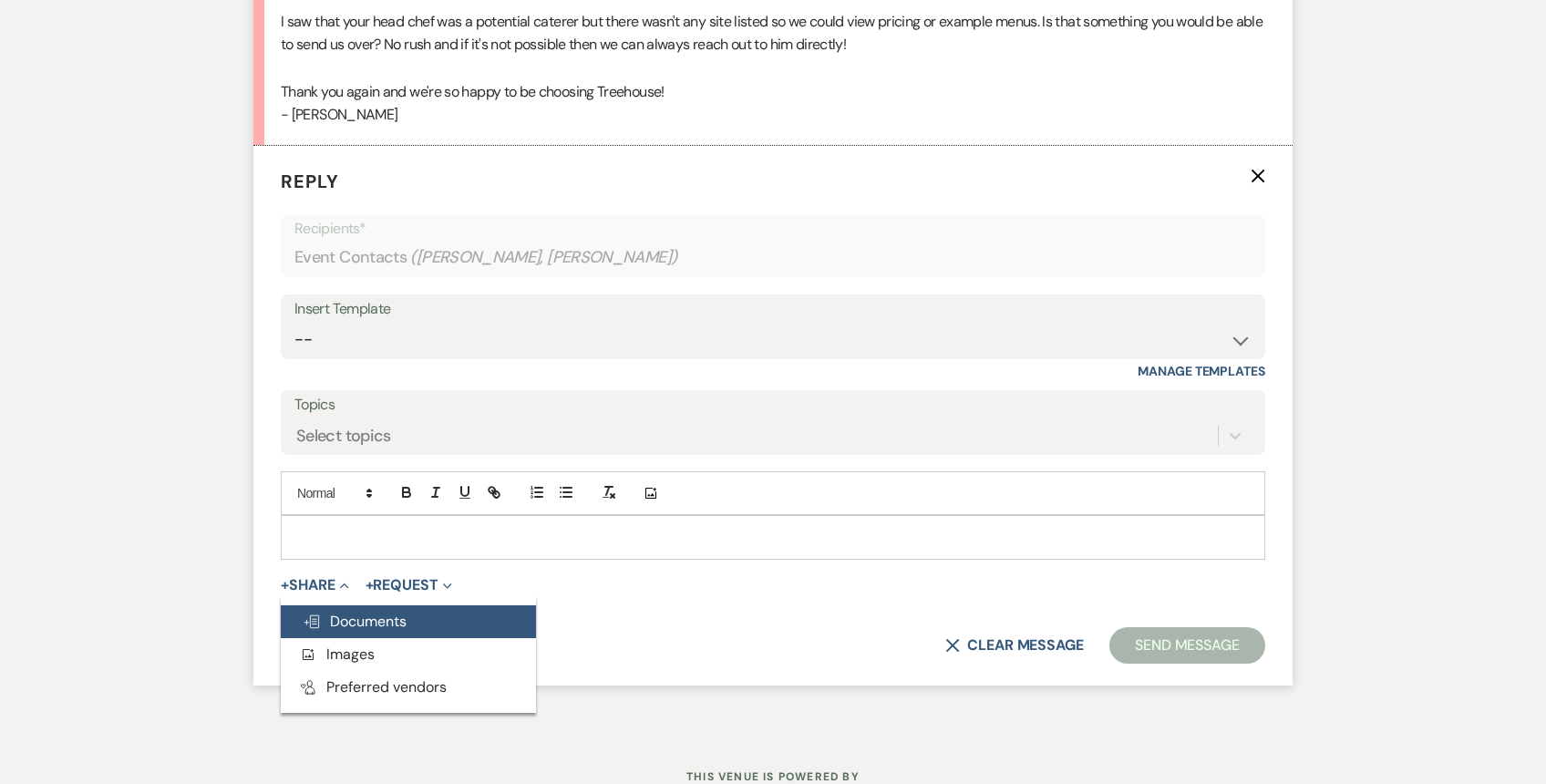
click at [368, 612] on span "Doc Upload Documents" at bounding box center [354, 621] width 104 height 19
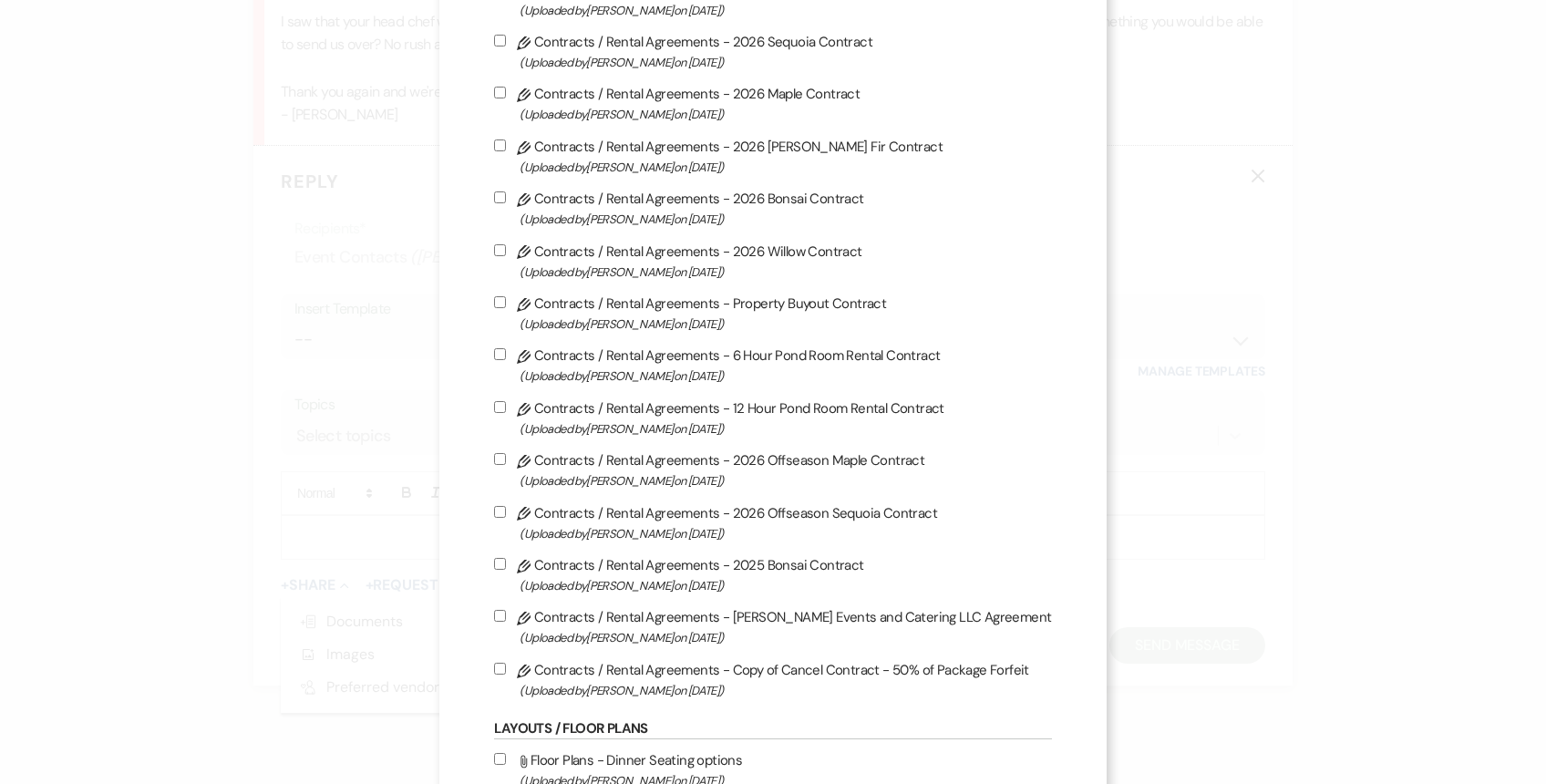
scroll to position [719, 0]
click at [506, 48] on input "Pencil Contracts / Rental Agreements - 2026 Sequoia Contract (Uploaded by [PERS…" at bounding box center [500, 42] width 12 height 12
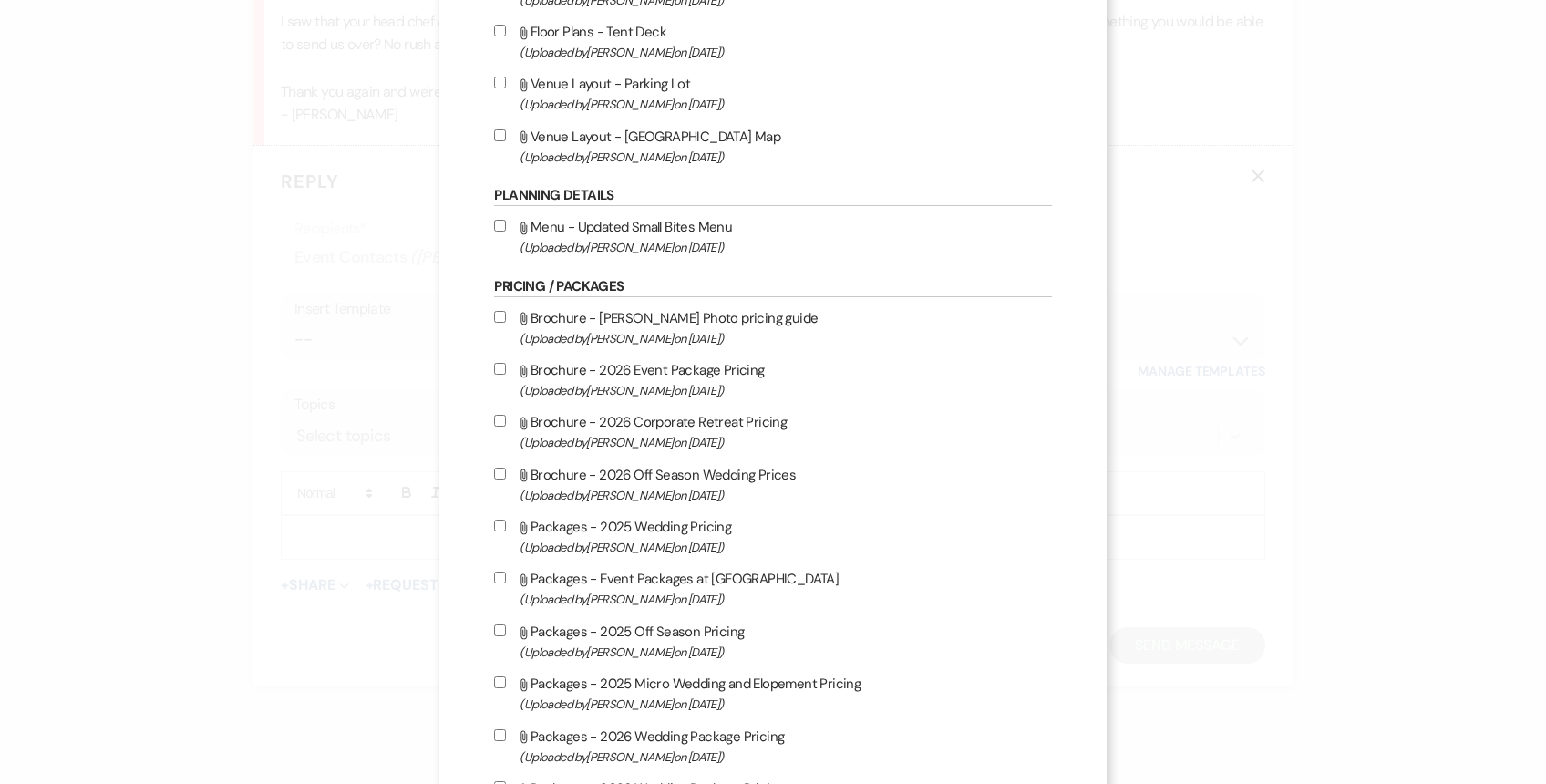
scroll to position [2360, 0]
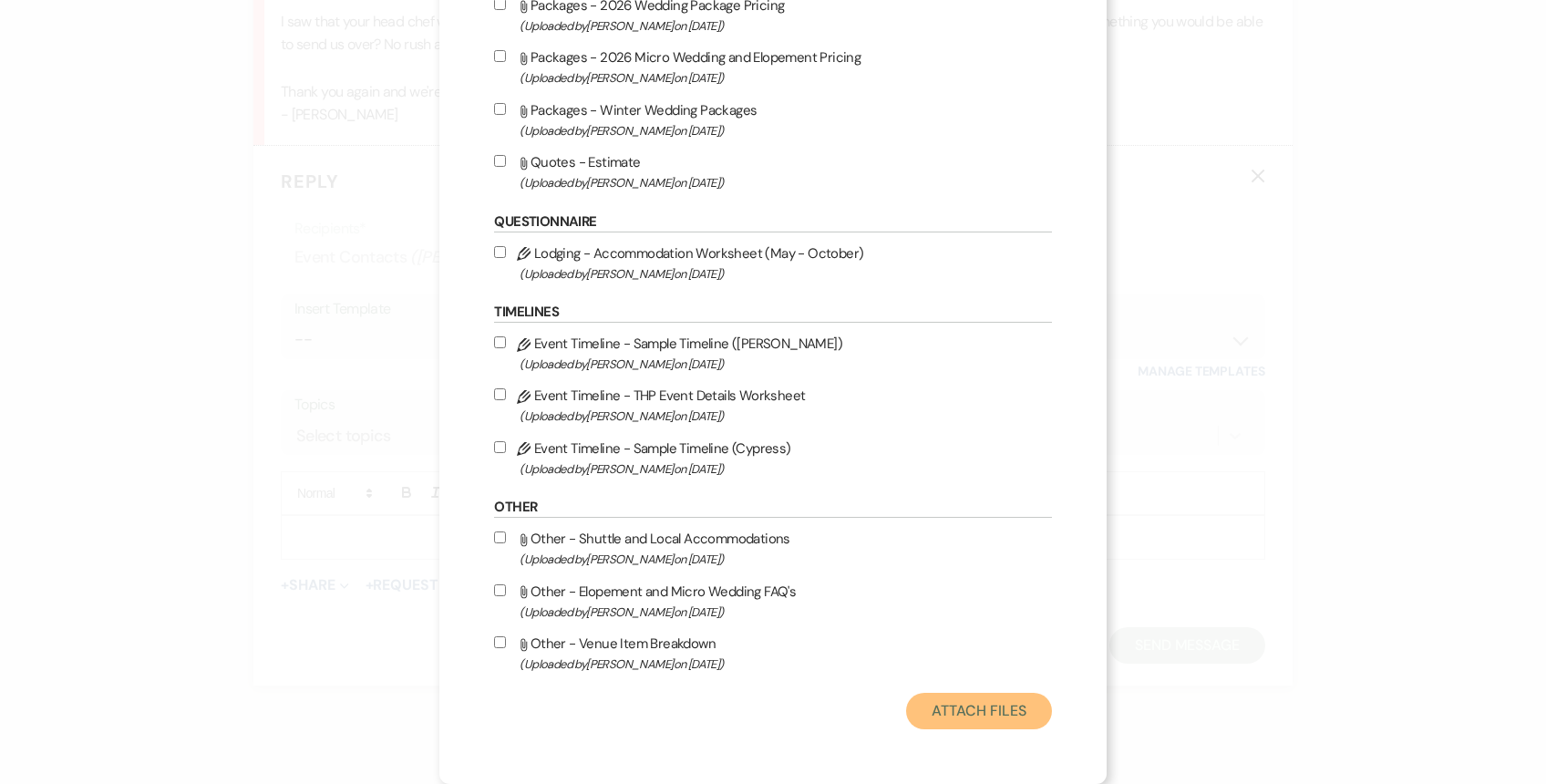
click at [926, 712] on button "Attach Files" at bounding box center [979, 711] width 144 height 37
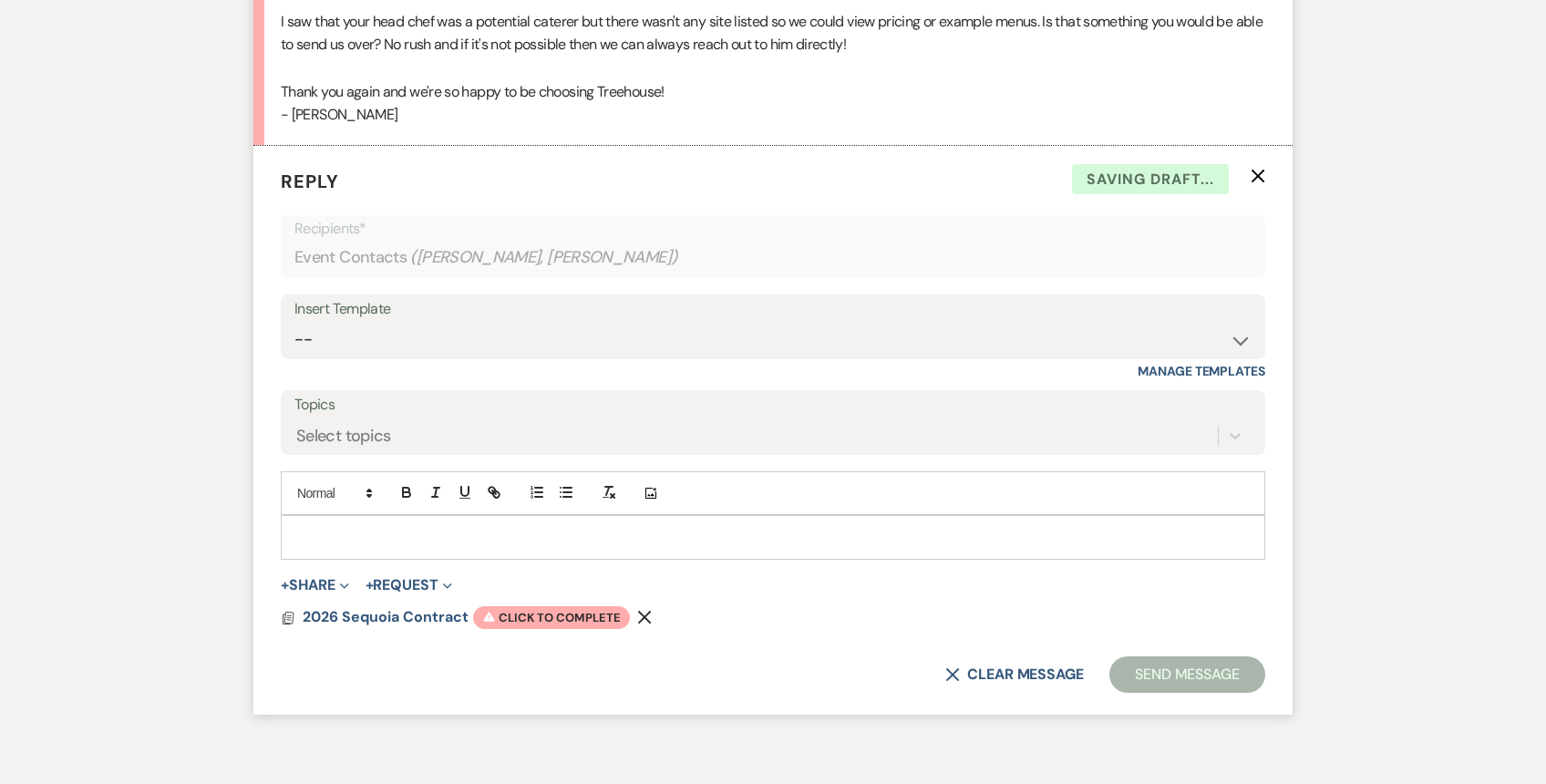
click at [568, 609] on form "Reply X Saving draft... Recipients* Event Contacts ( [PERSON_NAME], [PERSON_NAM…" at bounding box center [773, 430] width 1039 height 568
click at [568, 606] on span "Warning Click to complete" at bounding box center [551, 617] width 157 height 24
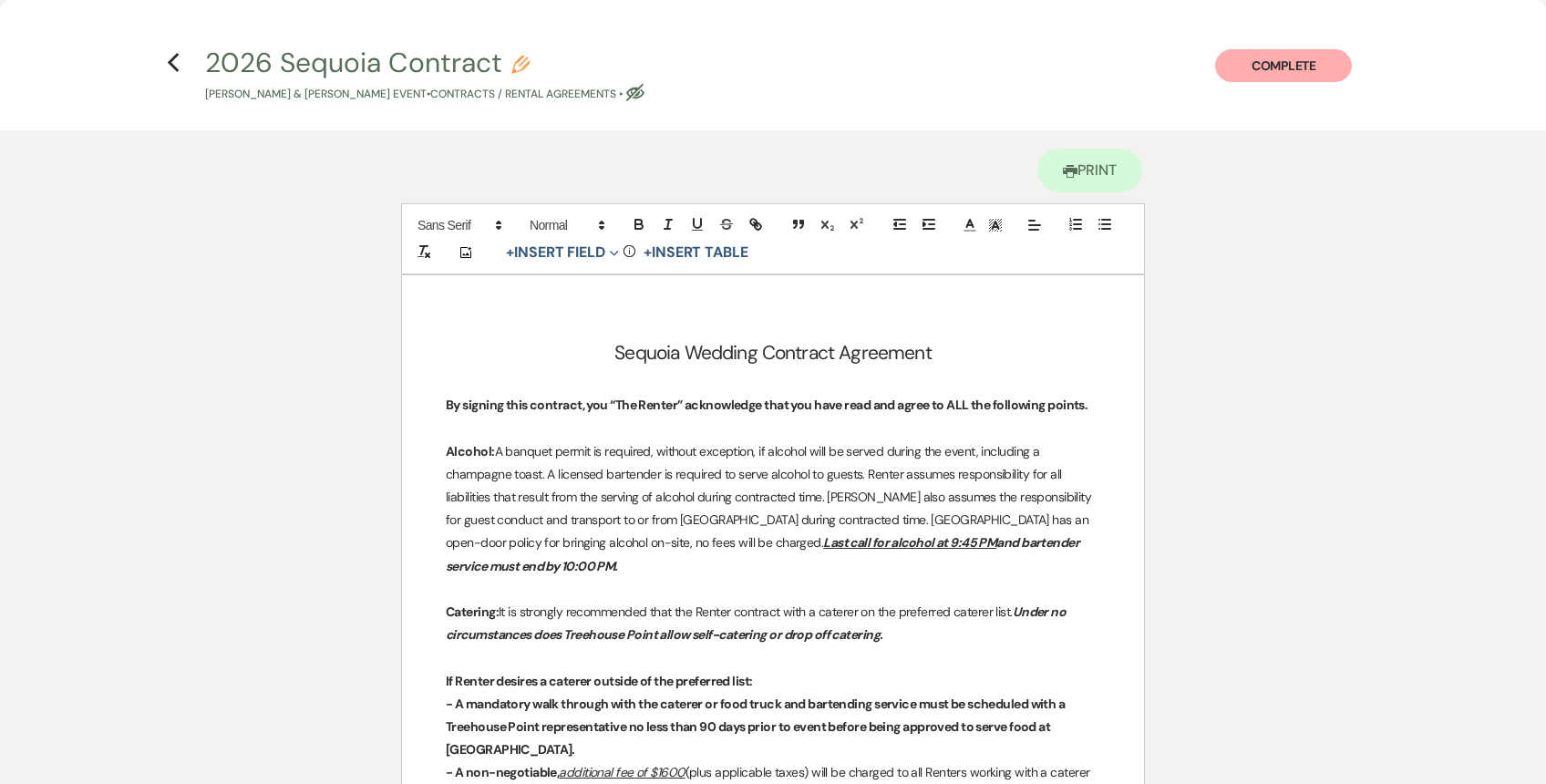
click at [514, 63] on use "button" at bounding box center [520, 65] width 18 height 18
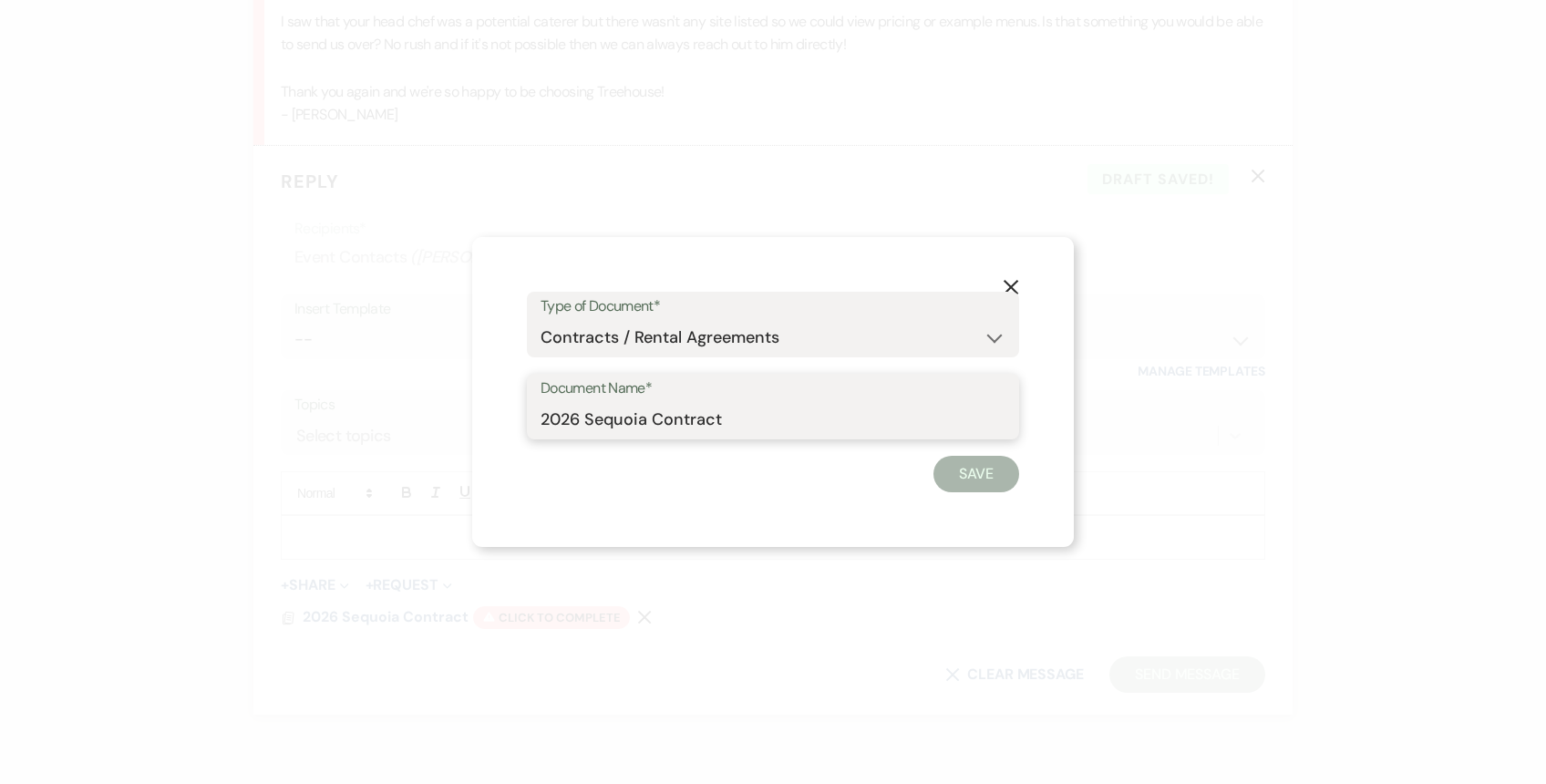
click at [587, 419] on input "2026 Sequoia Contract" at bounding box center [773, 419] width 465 height 36
click at [989, 474] on button "Save" at bounding box center [976, 474] width 86 height 37
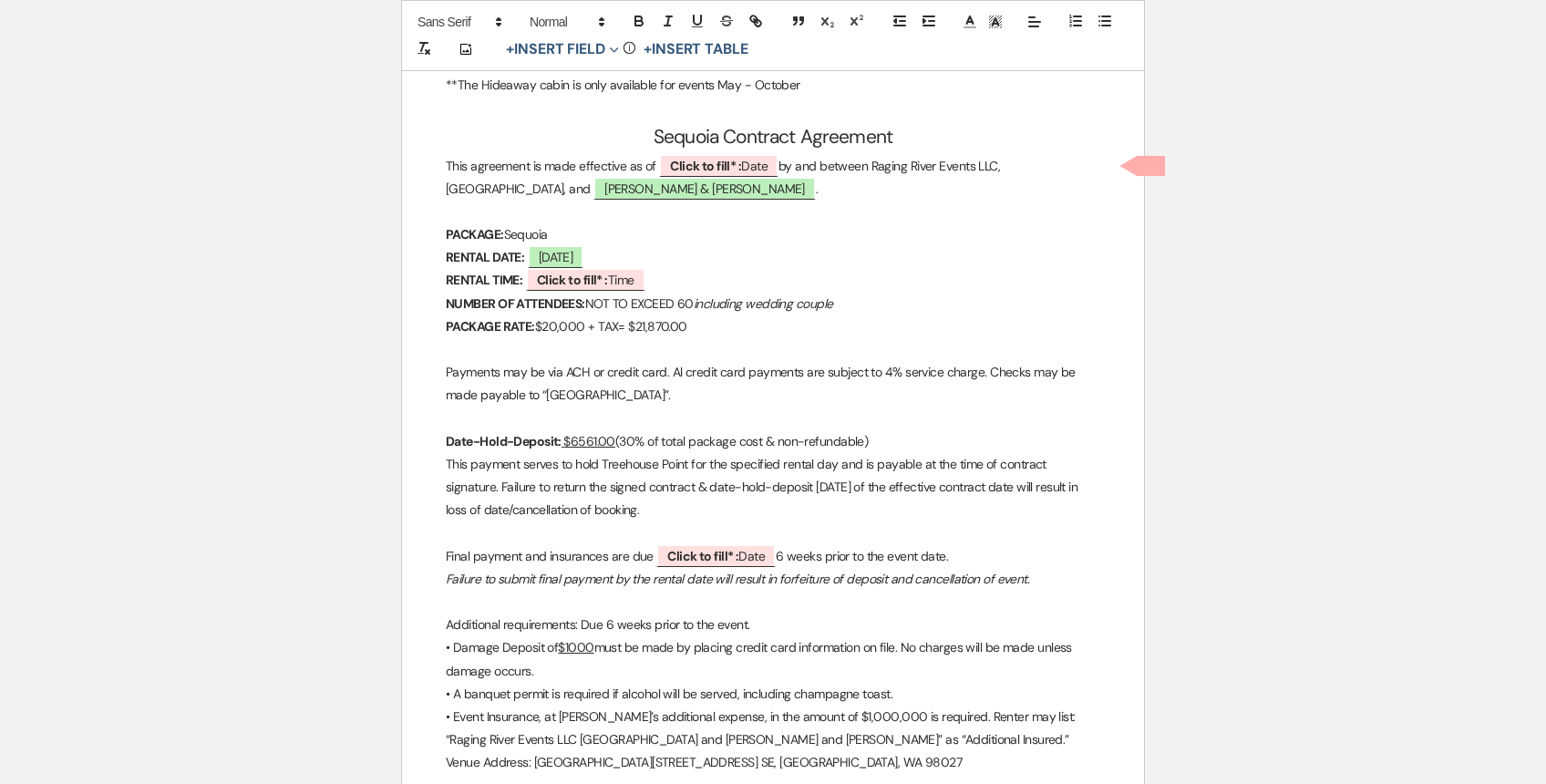
scroll to position [4748, 0]
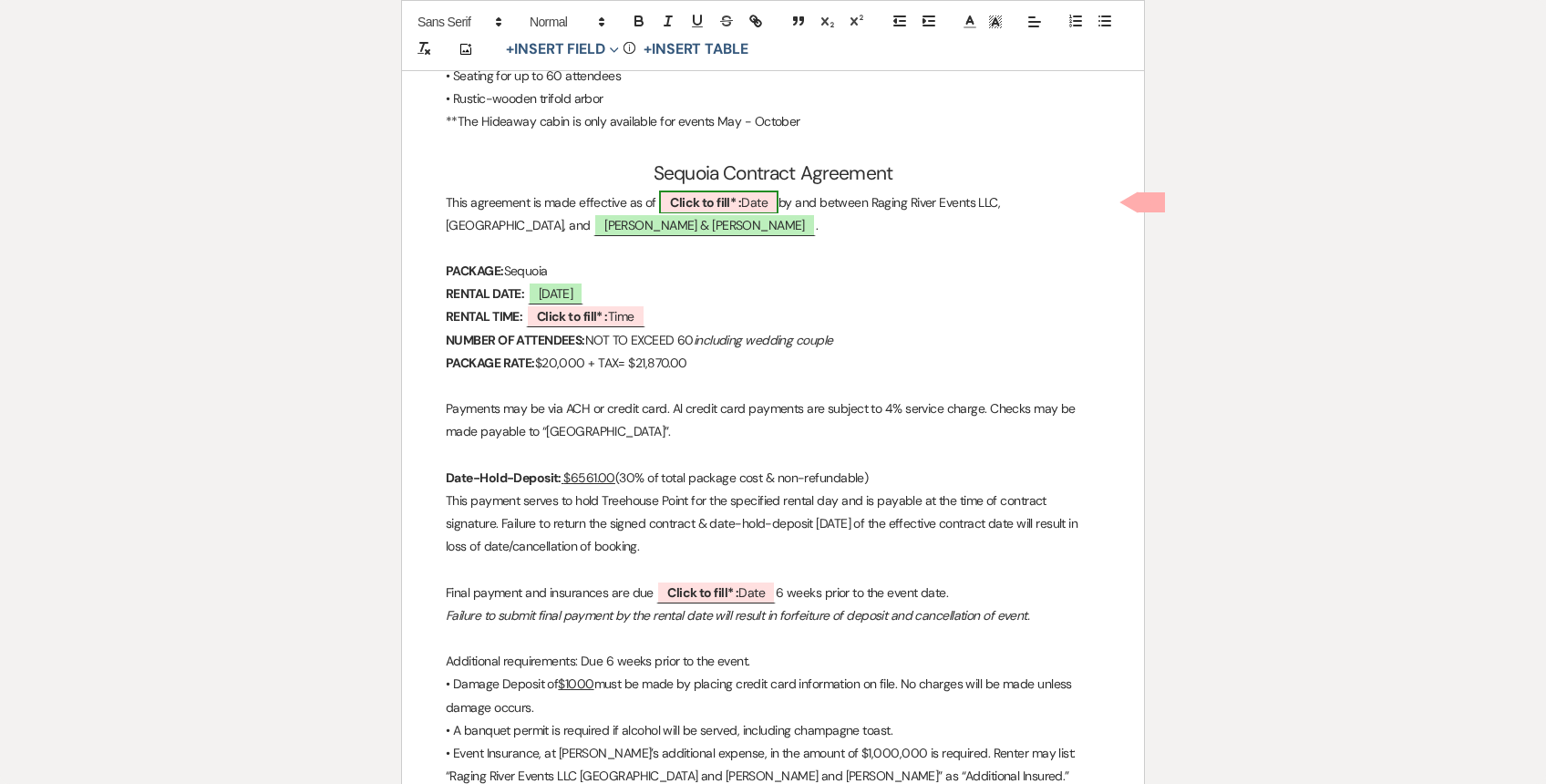
click at [708, 199] on b "Click to fill* :" at bounding box center [705, 202] width 71 height 16
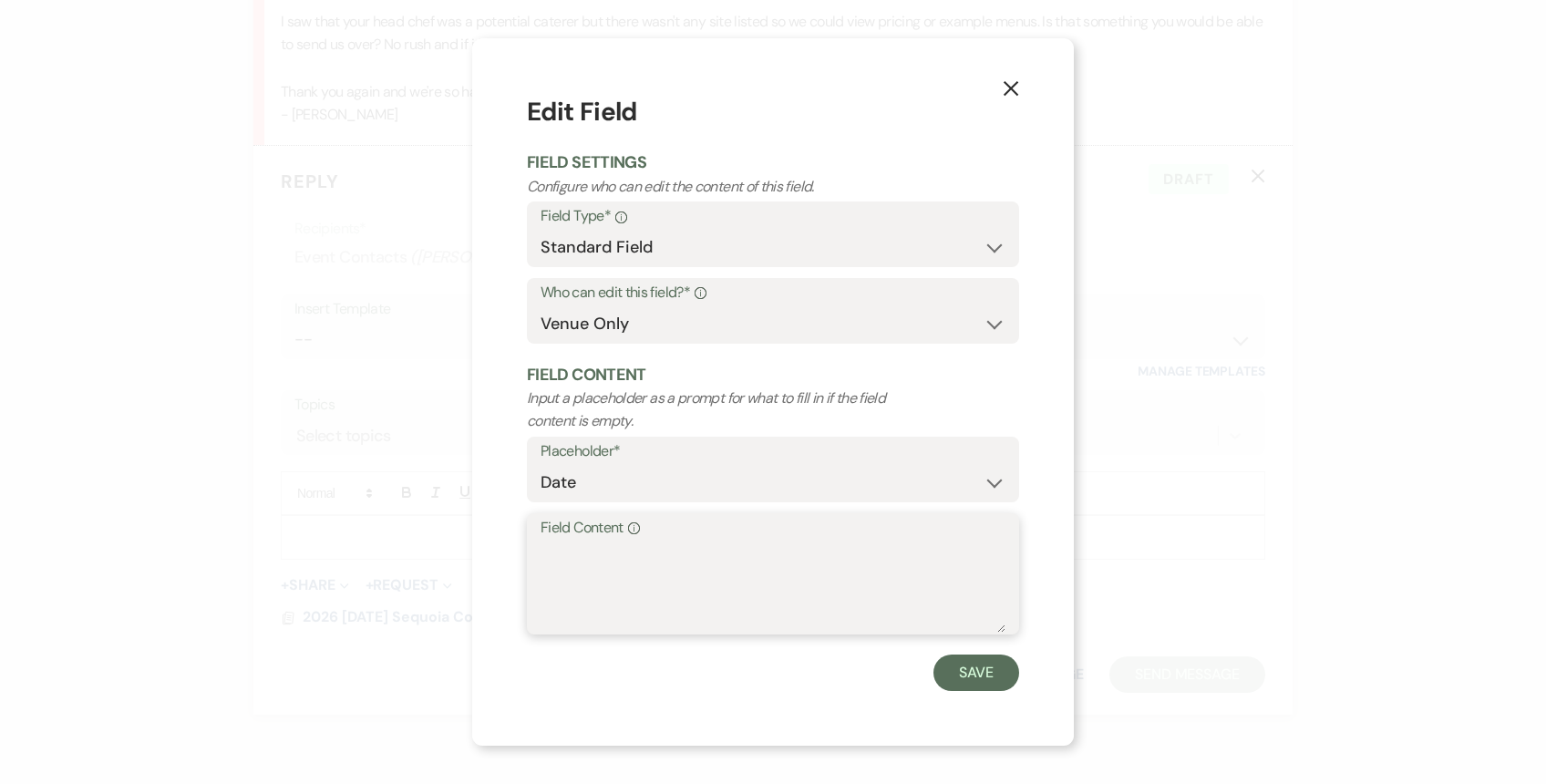
click at [604, 547] on textarea "Field Content Info" at bounding box center [773, 587] width 465 height 91
click at [964, 673] on button "Save" at bounding box center [976, 672] width 86 height 37
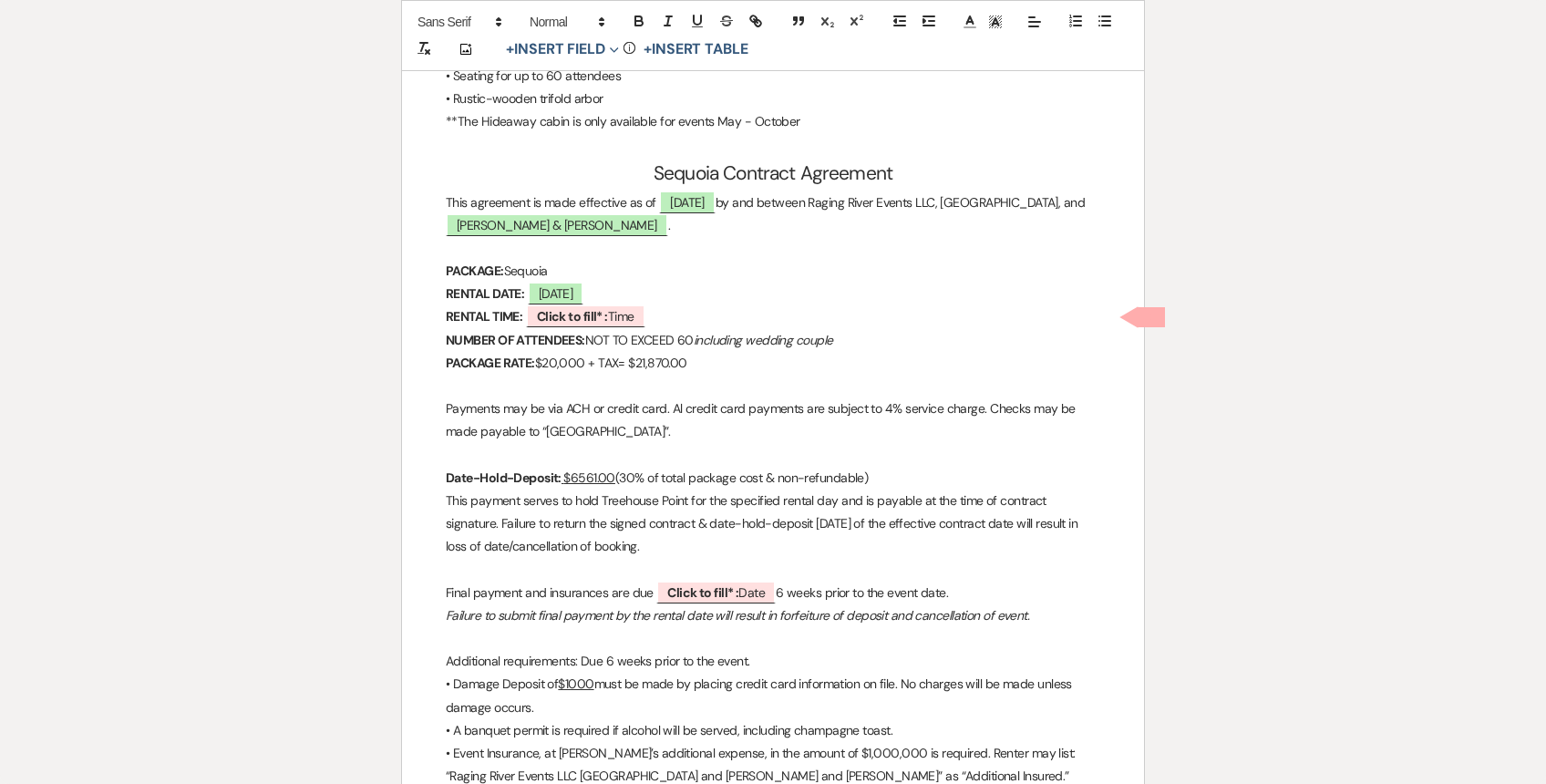
click at [586, 363] on p "PACKAGE RATE: $20,000 + TAX= $21,870.00" at bounding box center [773, 363] width 654 height 23
click at [553, 356] on p "PACKAGE RATE: $20,000 + TAX= $21,870.00" at bounding box center [773, 363] width 654 height 23
drag, startPoint x: 667, startPoint y: 363, endPoint x: 641, endPoint y: 361, distance: 26.1
click at [641, 361] on p "PACKAGE RATE: $22,000 + TAX= $21,870.00" at bounding box center [773, 363] width 654 height 23
drag, startPoint x: 613, startPoint y: 475, endPoint x: 571, endPoint y: 475, distance: 42.0
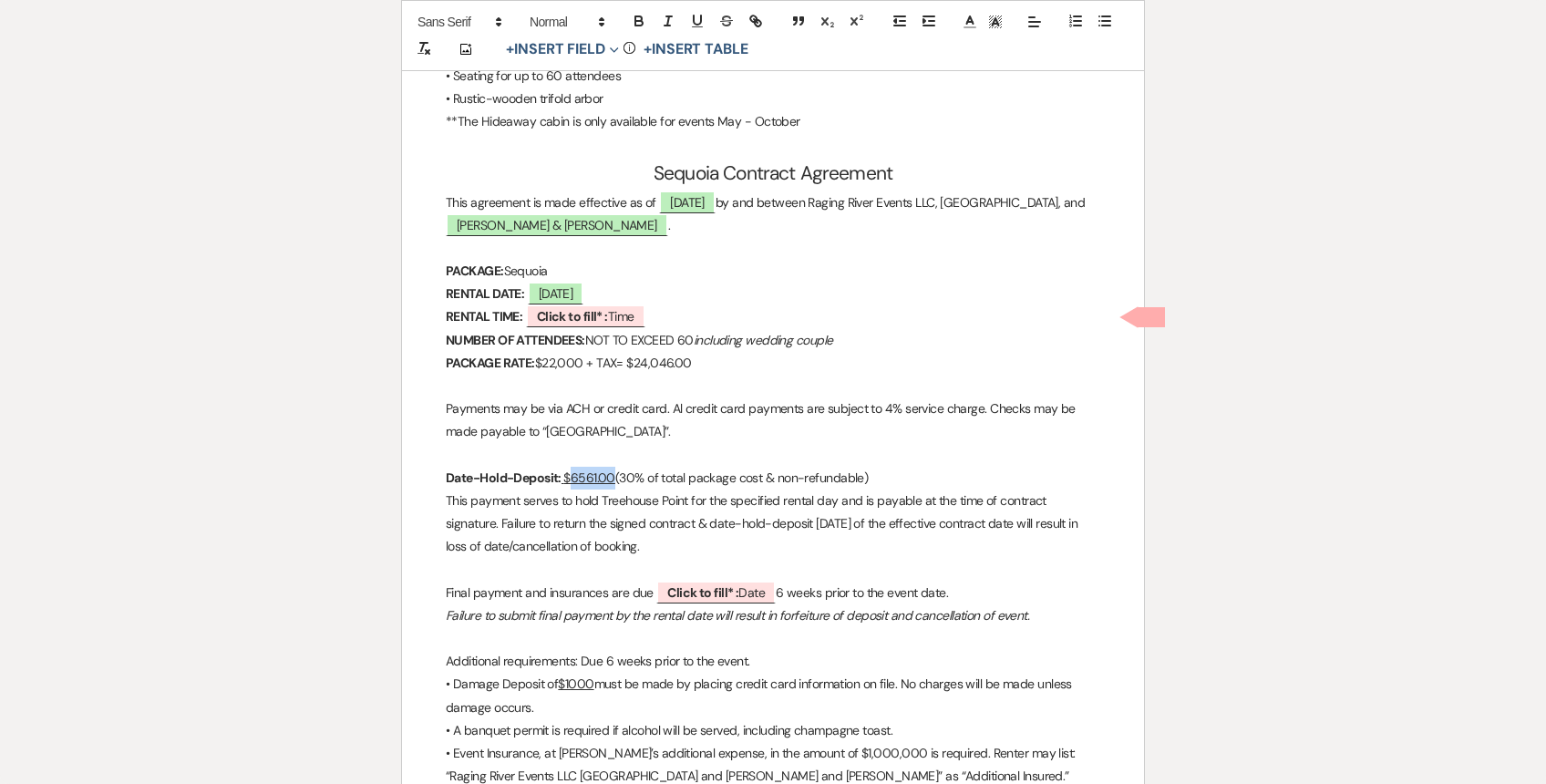
click at [571, 475] on u "$6561.00" at bounding box center [590, 477] width 52 height 16
click at [605, 312] on b "Click to fill* :" at bounding box center [572, 316] width 71 height 16
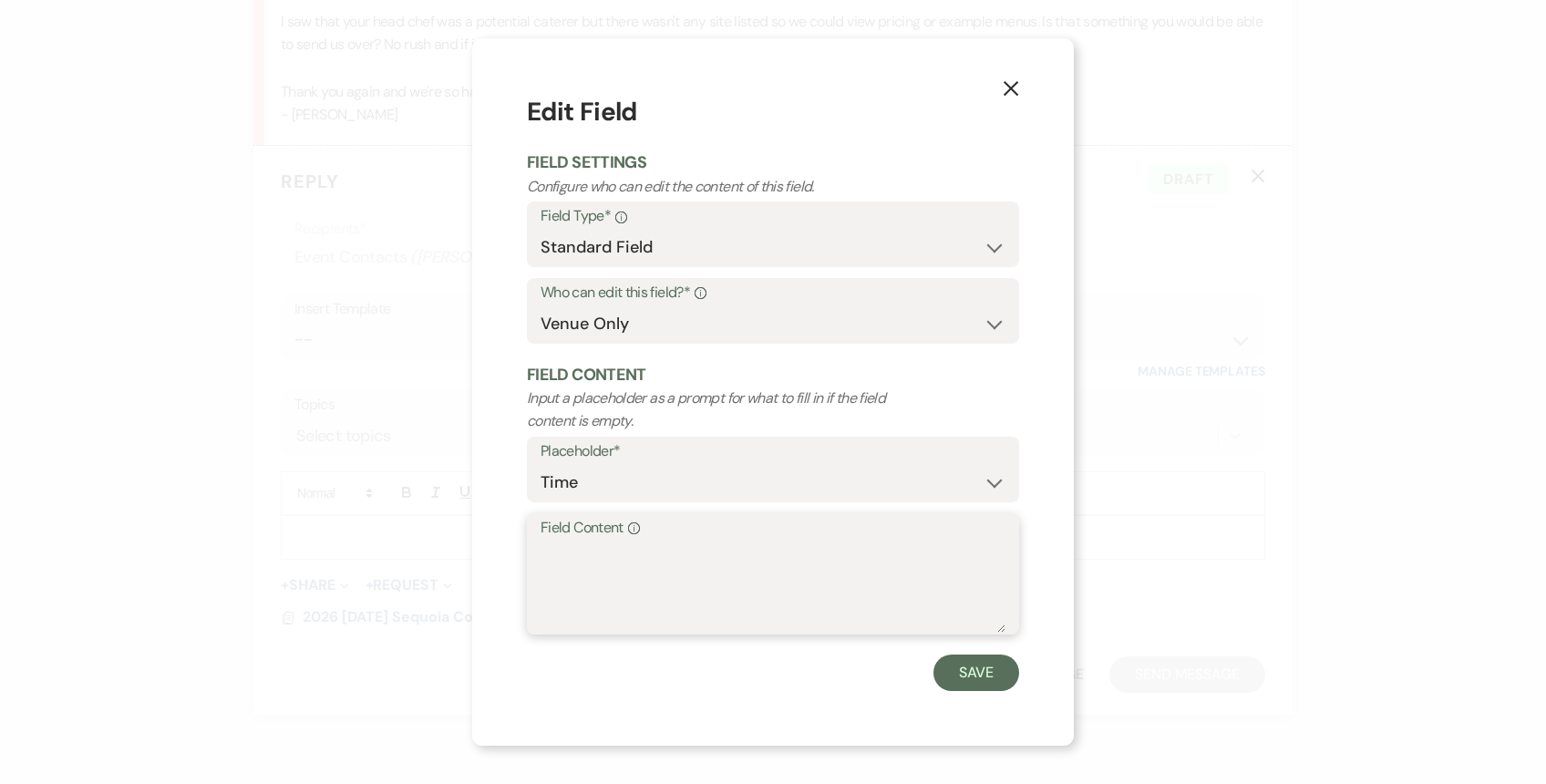
click at [570, 562] on textarea "Field Content Info" at bounding box center [773, 587] width 465 height 91
click at [986, 687] on button "Save" at bounding box center [976, 672] width 86 height 37
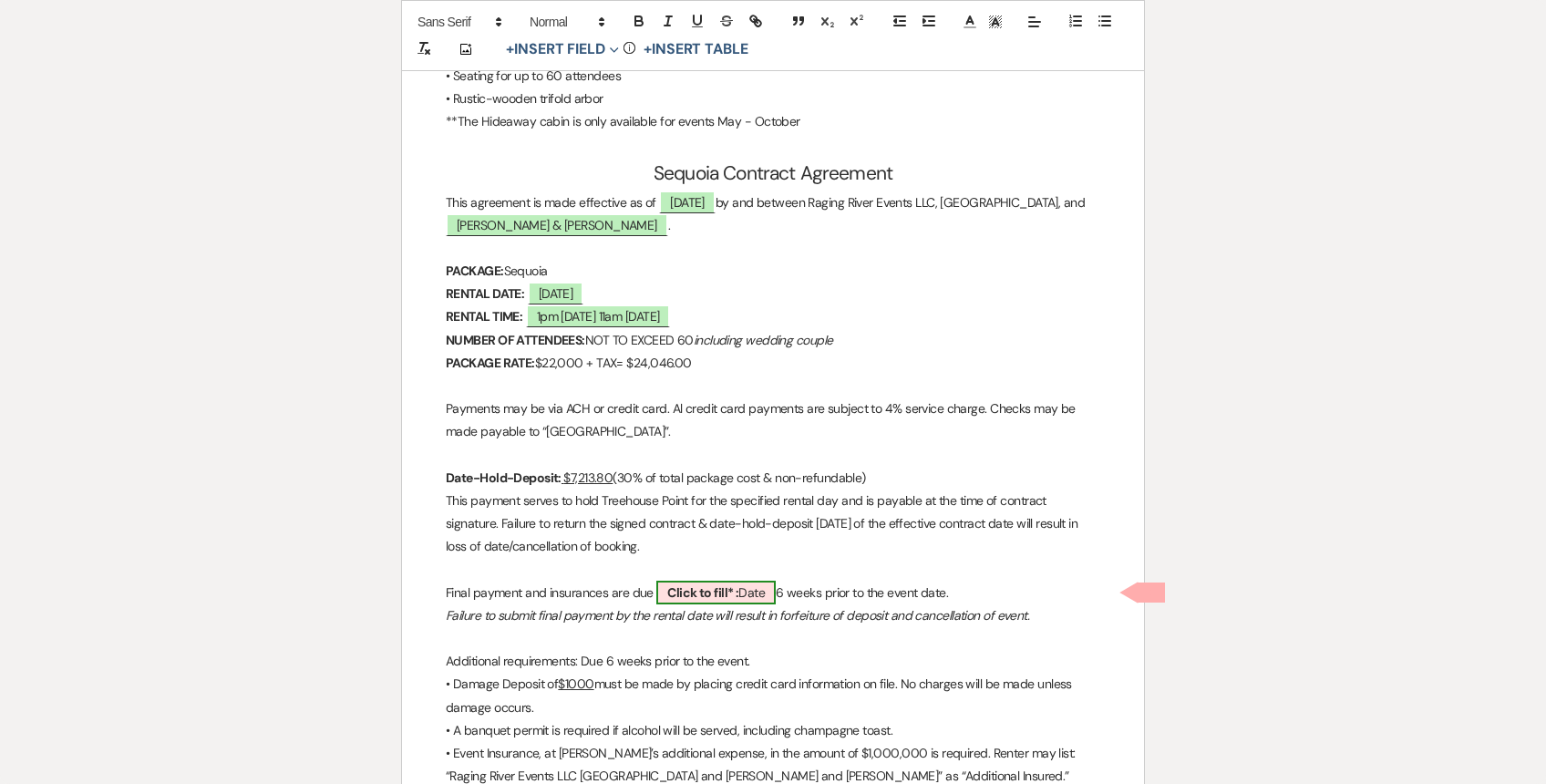
click at [734, 592] on b "Click to fill* :" at bounding box center [703, 592] width 71 height 16
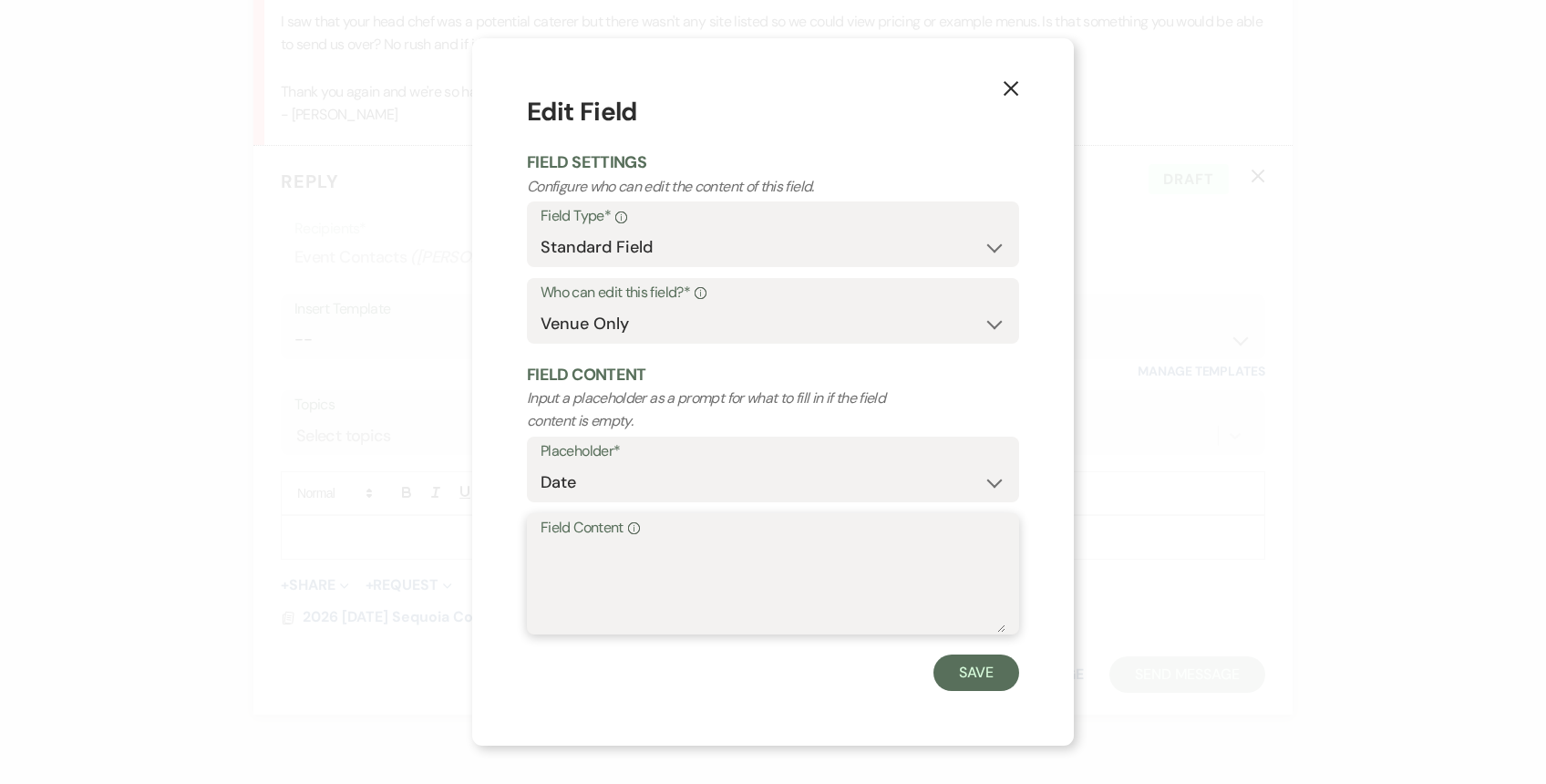
click at [726, 570] on textarea "Field Content Info" at bounding box center [773, 587] width 465 height 91
click at [992, 666] on button "Save" at bounding box center [976, 672] width 86 height 37
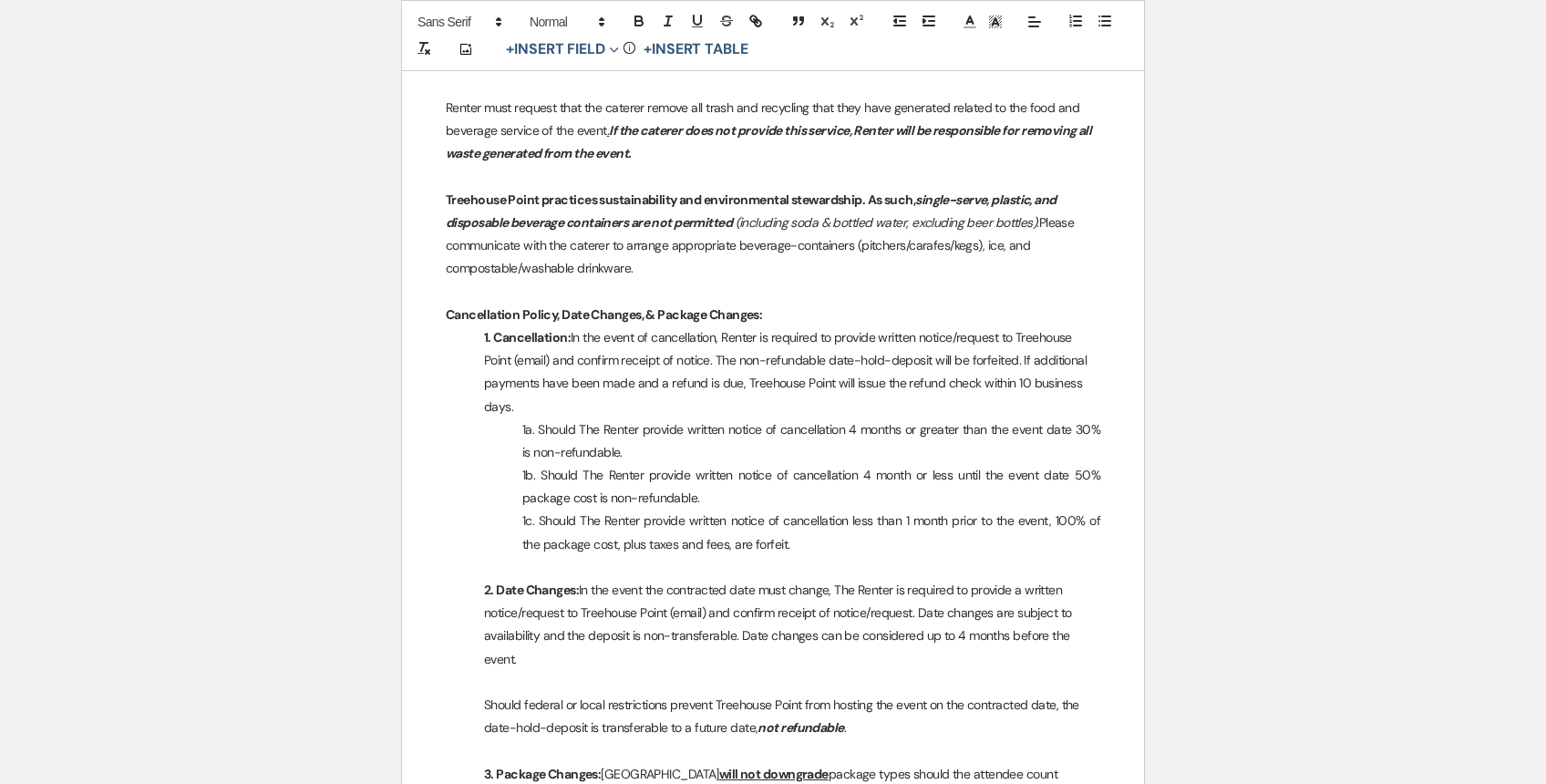
scroll to position [0, 0]
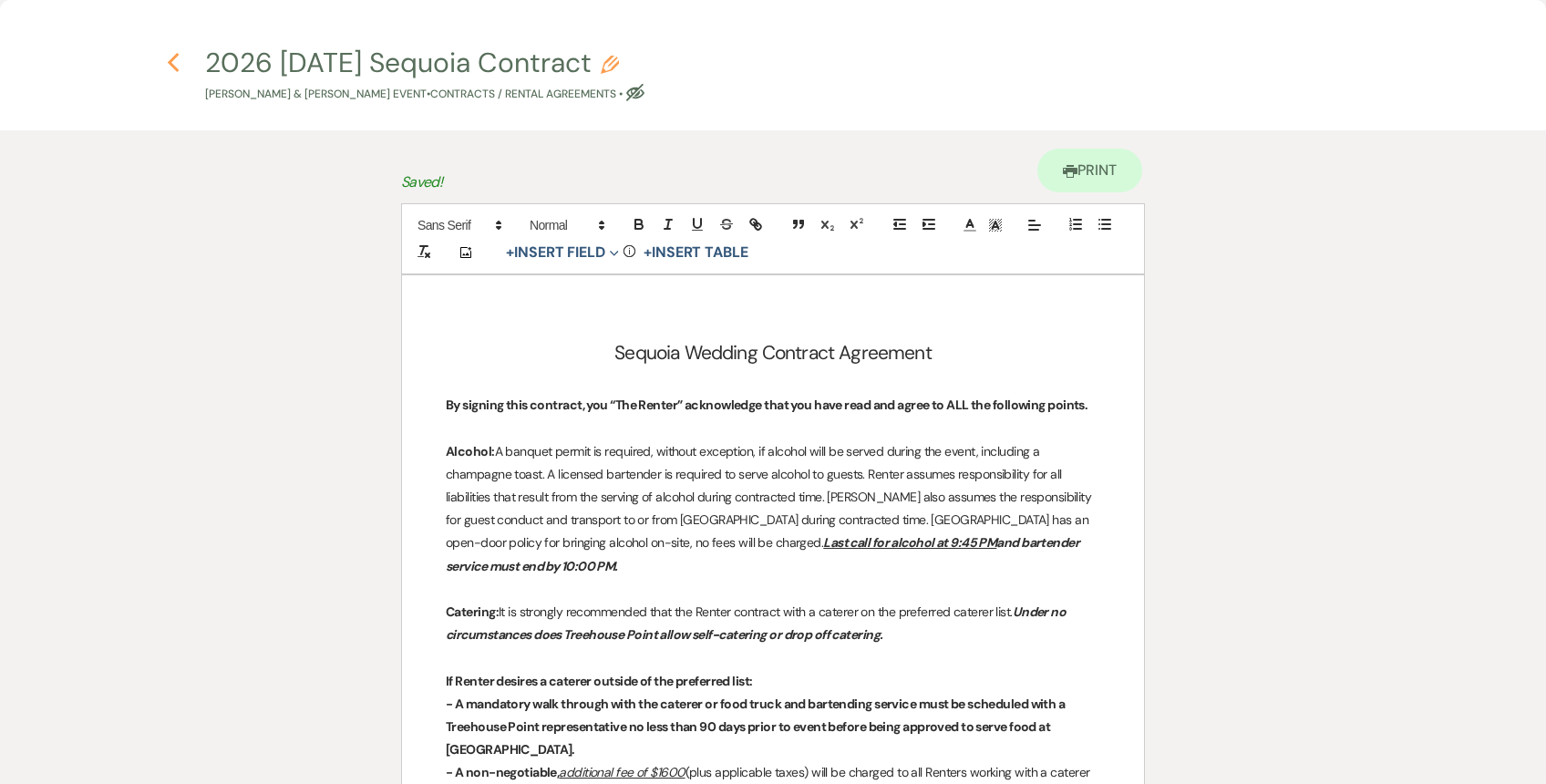
click at [174, 64] on icon "Previous" at bounding box center [173, 63] width 13 height 22
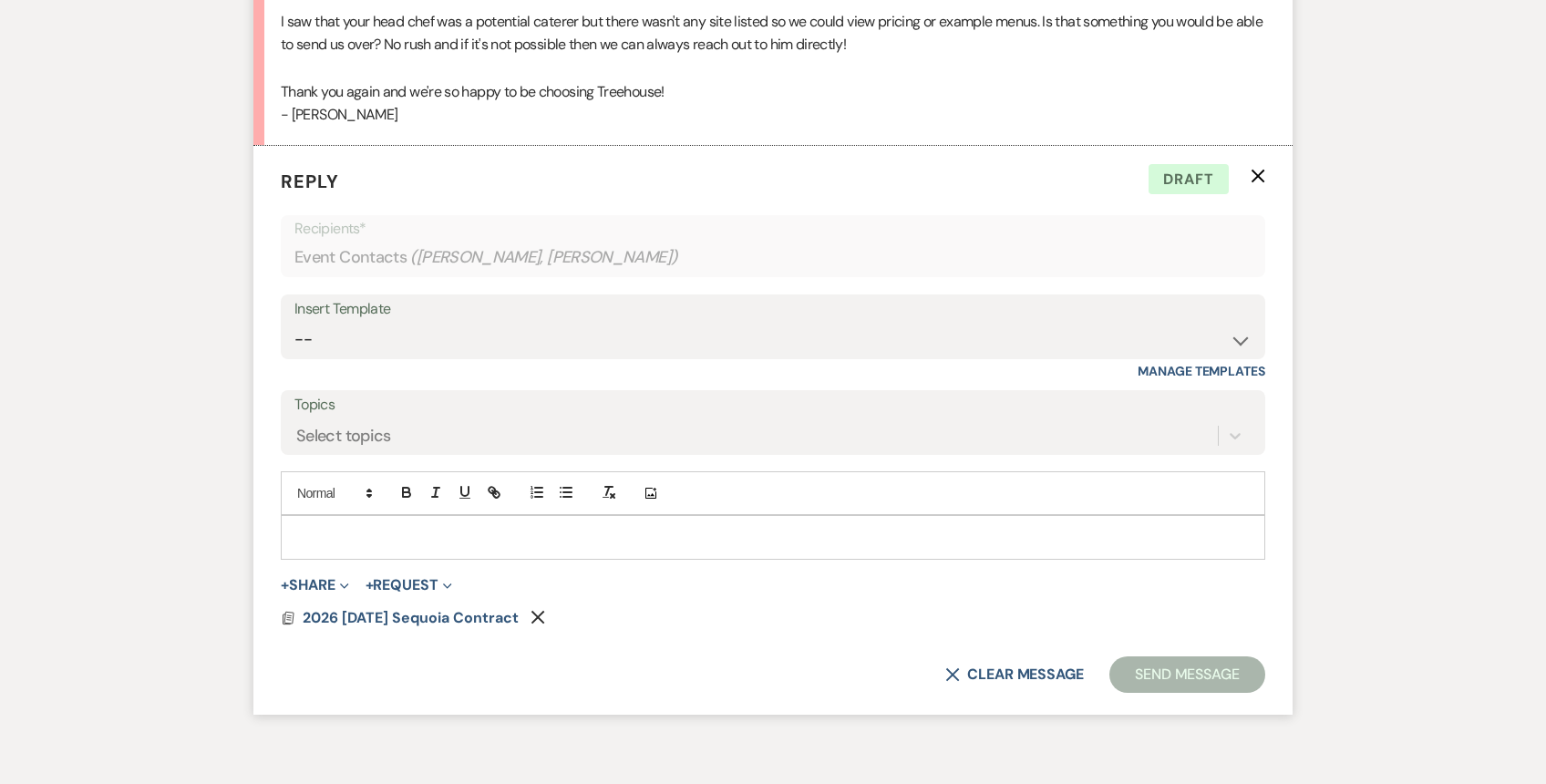
click at [366, 527] on p at bounding box center [773, 536] width 956 height 20
click at [516, 322] on select "-- Weven Planning Portal Introduction (Booked Events) 1st planning email ([PERS…" at bounding box center [773, 339] width 957 height 36
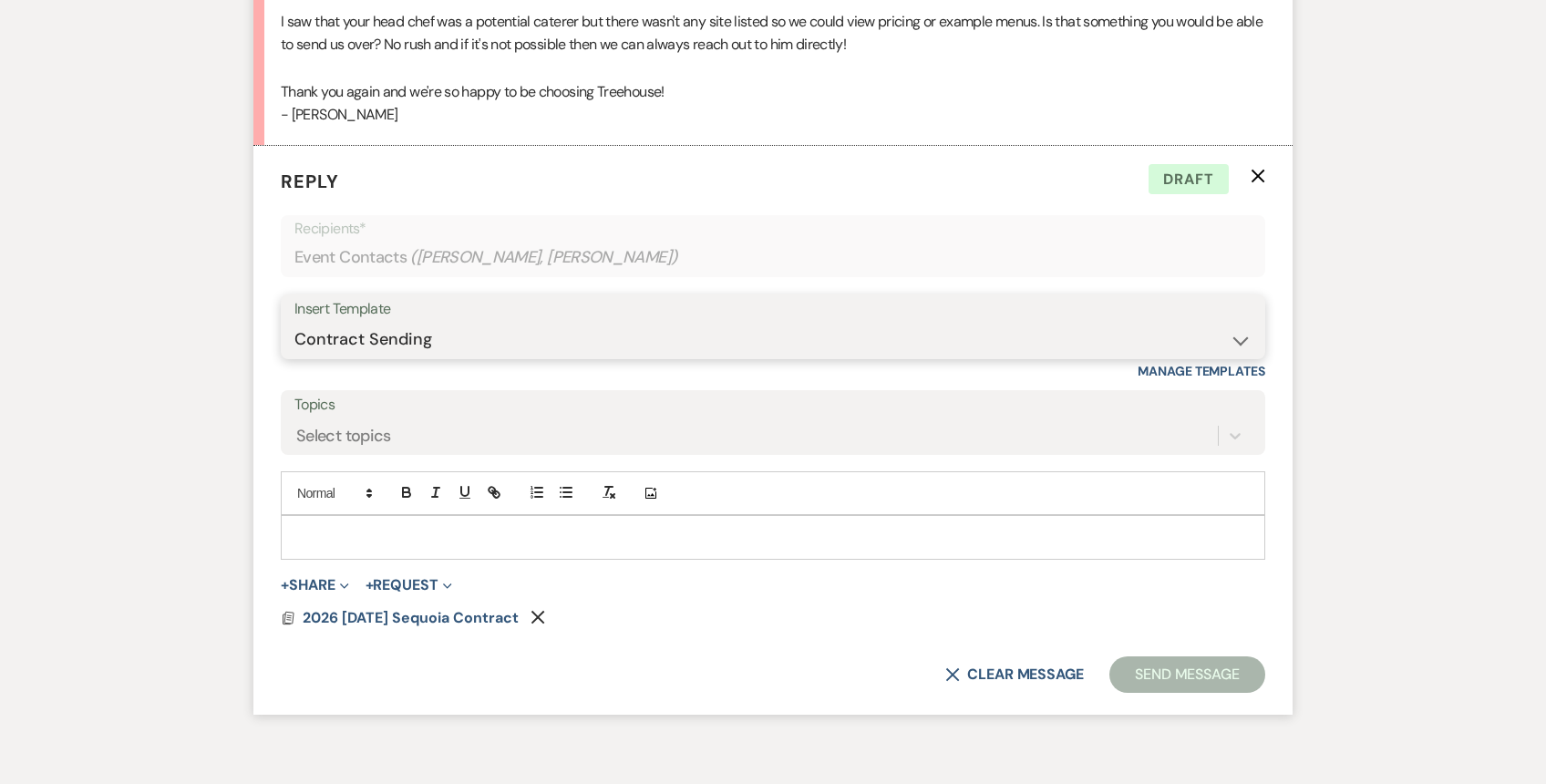
click at [295, 322] on select "-- Weven Planning Portal Introduction (Booked Events) 1st planning email ([PERS…" at bounding box center [773, 339] width 957 height 36
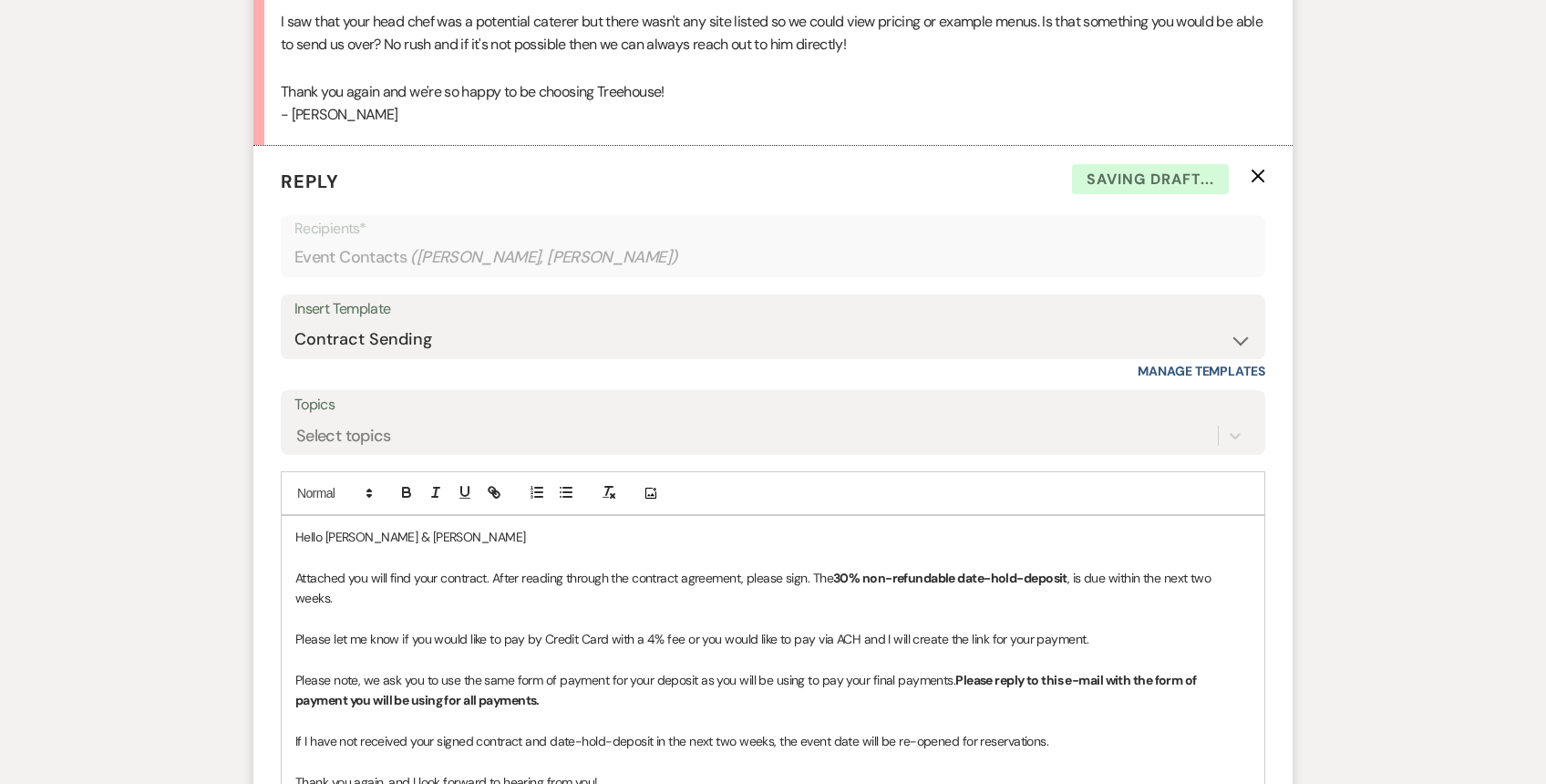
click at [415, 527] on p "Hello [PERSON_NAME] & [PERSON_NAME]" at bounding box center [773, 536] width 956 height 20
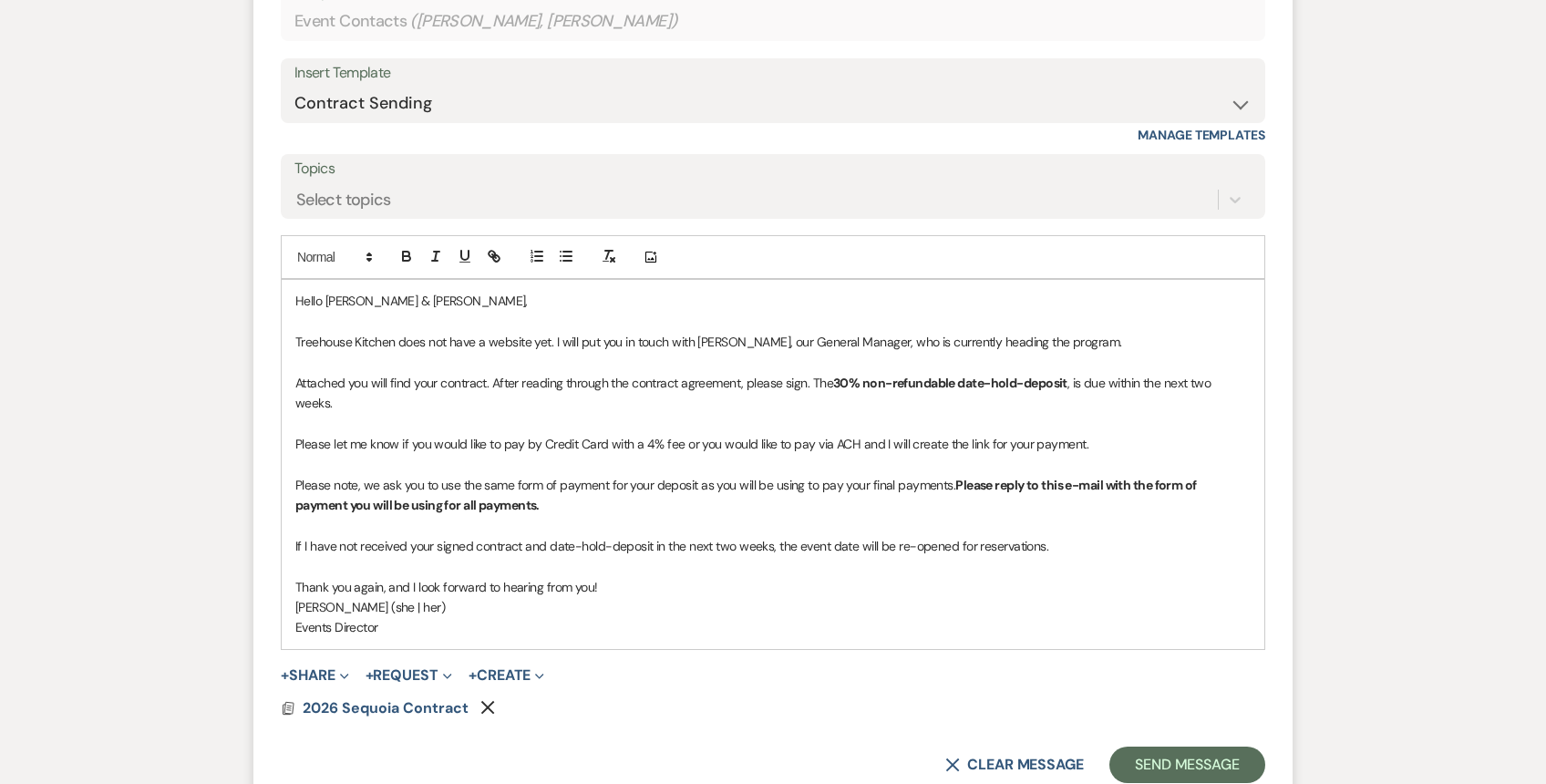
scroll to position [4631, 0]
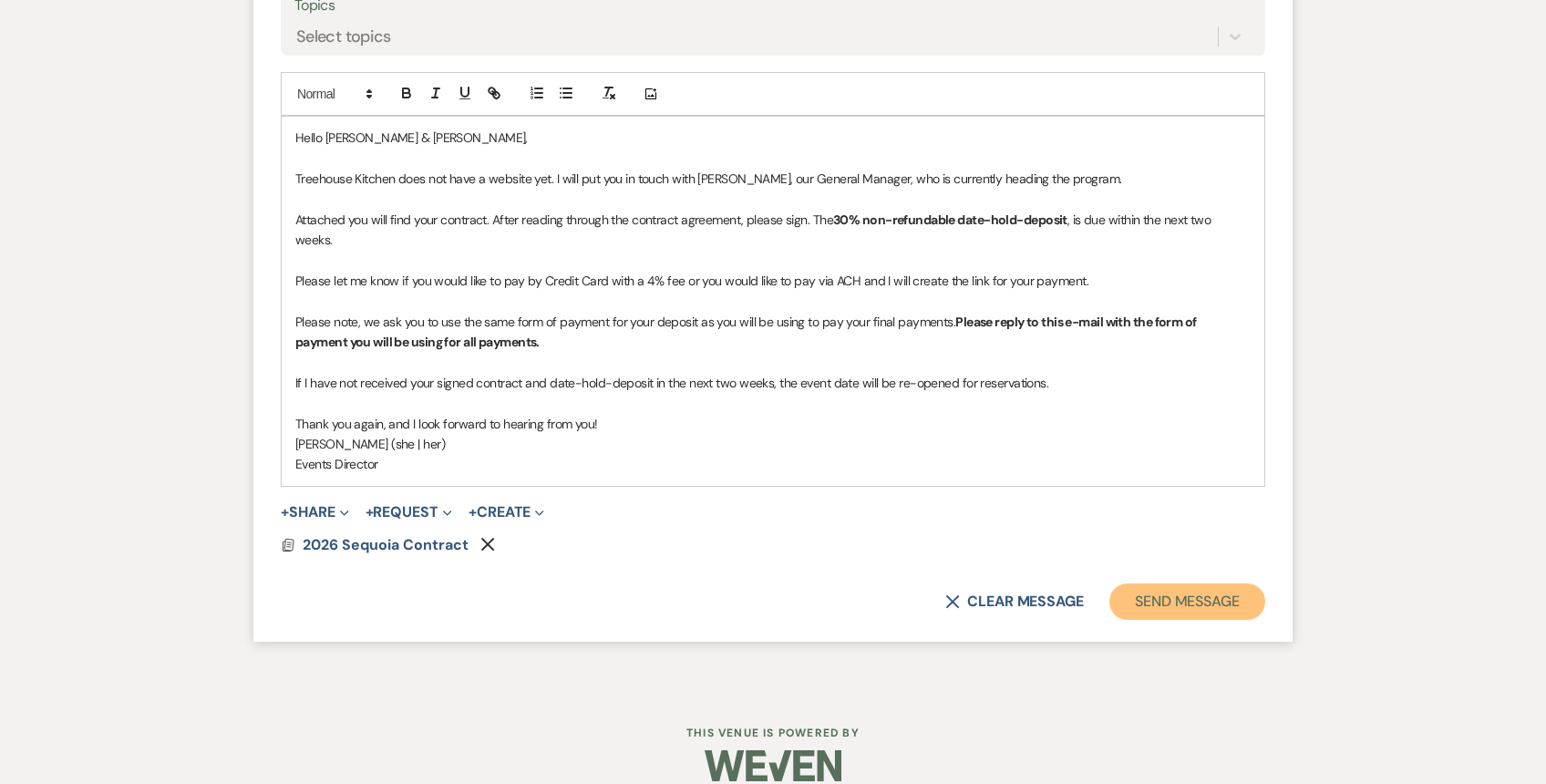
click at [1168, 594] on button "Send Message" at bounding box center [1188, 602] width 156 height 37
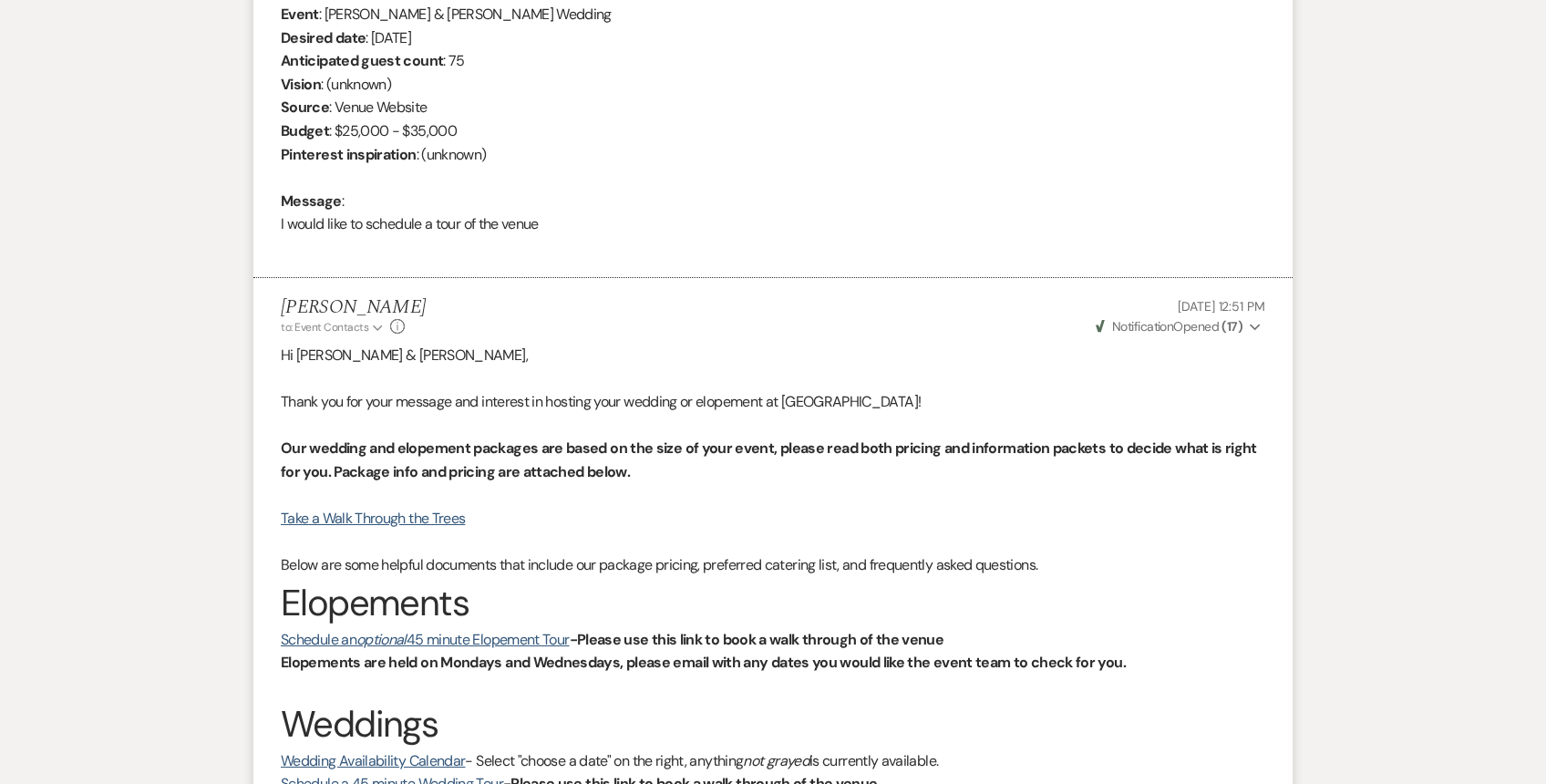
scroll to position [0, 0]
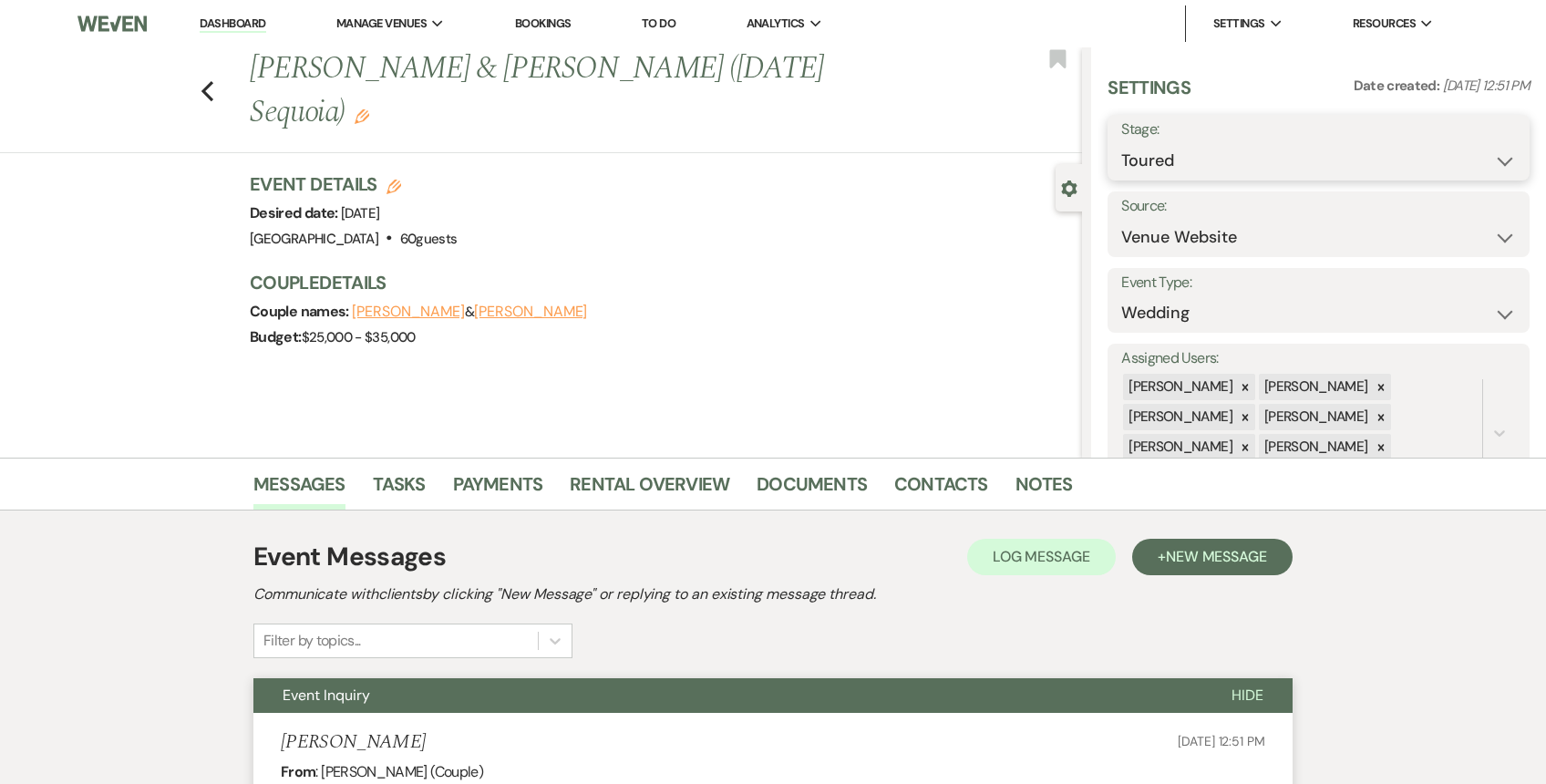
click at [1301, 163] on select "Inquiry Follow Up Tour Requested Tour Confirmed Toured Proposal Sent Booked Lost" at bounding box center [1319, 161] width 395 height 36
click at [1121, 144] on select "Inquiry Follow Up Tour Requested Tour Confirmed Toured Proposal Sent Booked Lost" at bounding box center [1319, 161] width 395 height 36
click at [1463, 154] on button "Save" at bounding box center [1484, 147] width 90 height 37
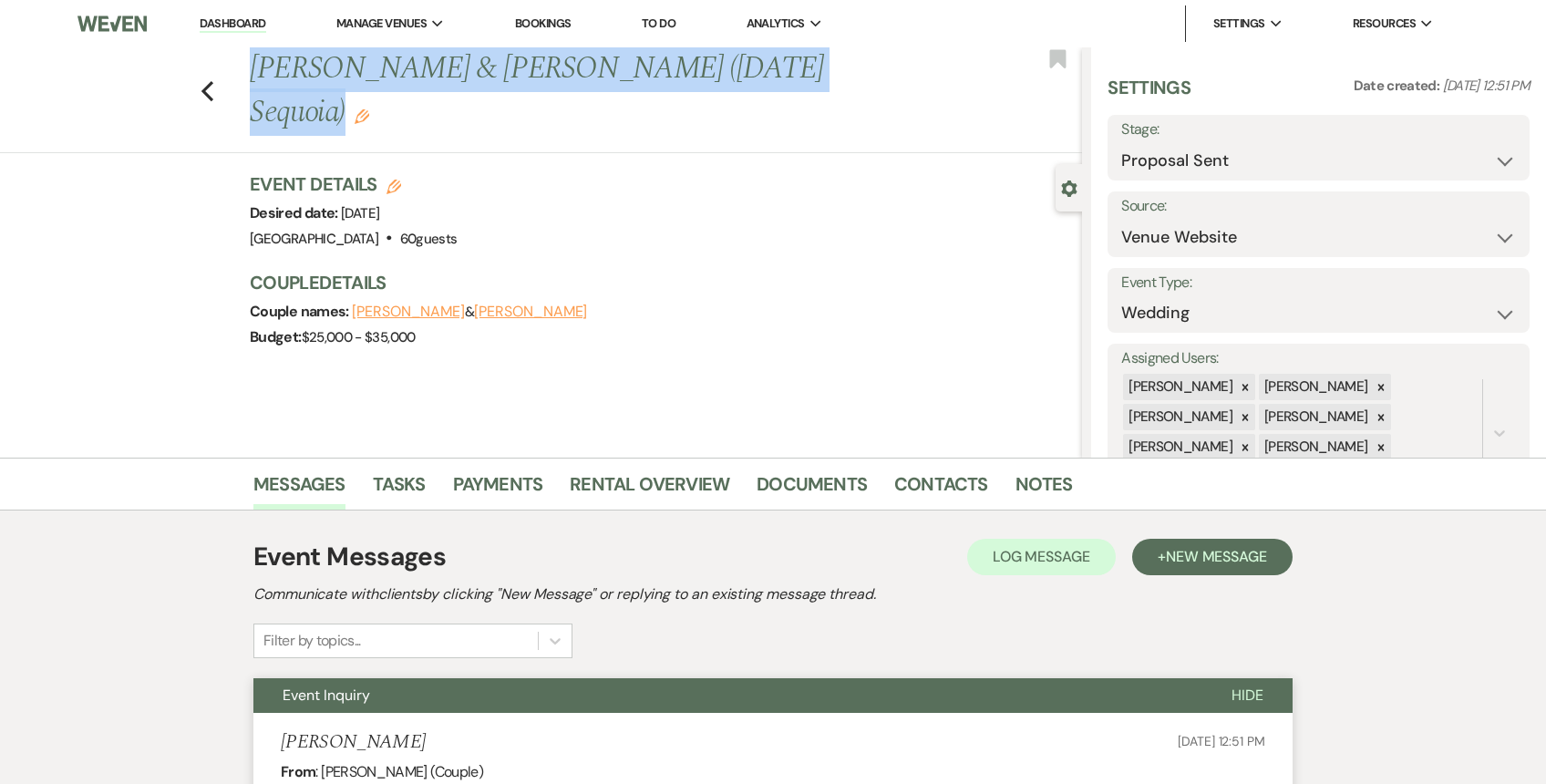
drag, startPoint x: 779, startPoint y: 67, endPoint x: 225, endPoint y: 65, distance: 554.0
click at [225, 65] on div "Previous [PERSON_NAME] & [PERSON_NAME] ([DATE] Sequoia) Edit Bookmark" at bounding box center [537, 100] width 1091 height 106
copy h1 "[PERSON_NAME] & [PERSON_NAME] ([DATE] Sequoia)"
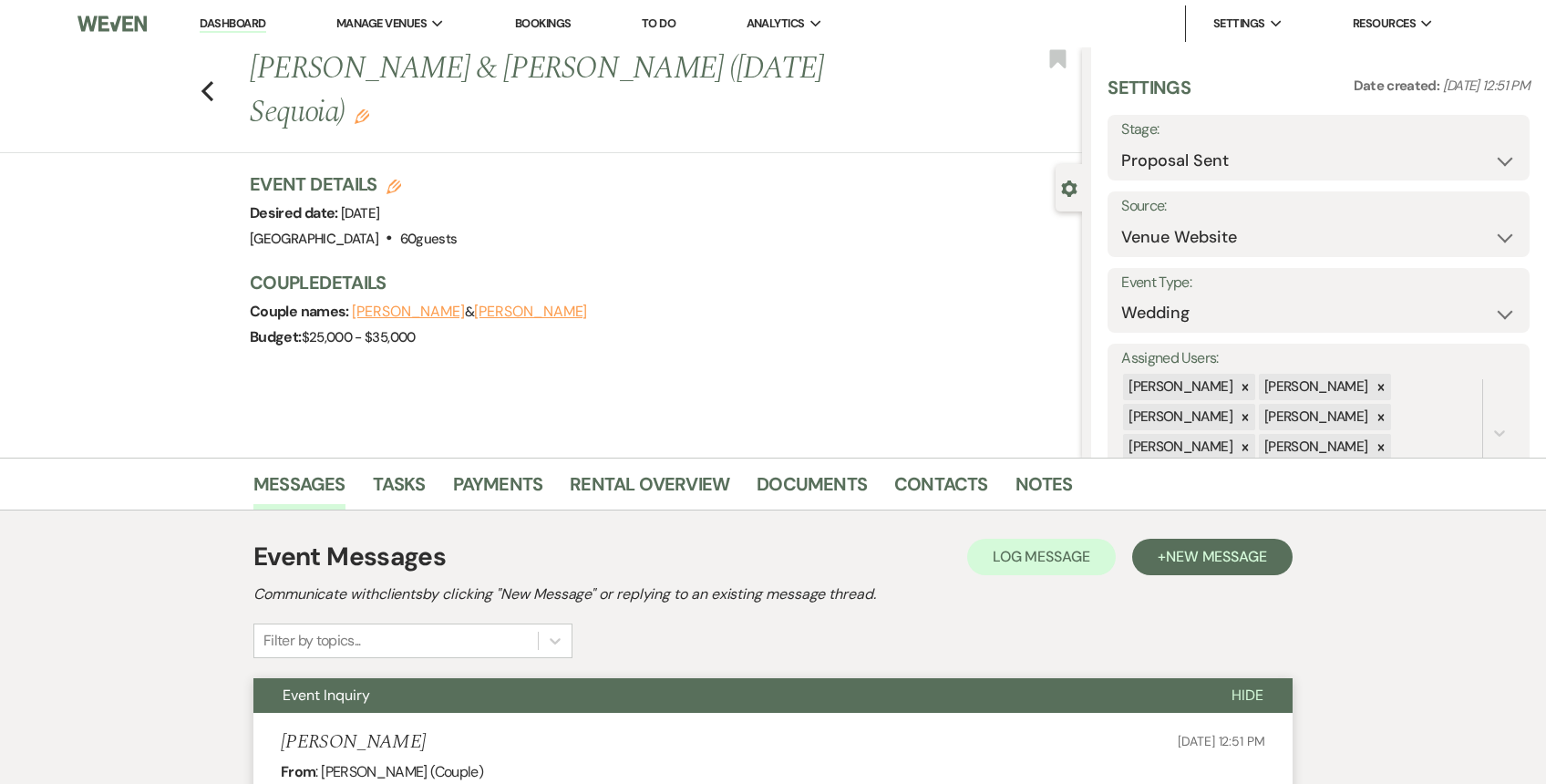
click at [708, 270] on h3 "Couple Details" at bounding box center [656, 282] width 814 height 25
click at [198, 60] on div "Previous [PERSON_NAME] & [PERSON_NAME] ([DATE] Sequoia) Edit Bookmark" at bounding box center [537, 100] width 1091 height 106
click at [209, 81] on use "button" at bounding box center [207, 91] width 12 height 20
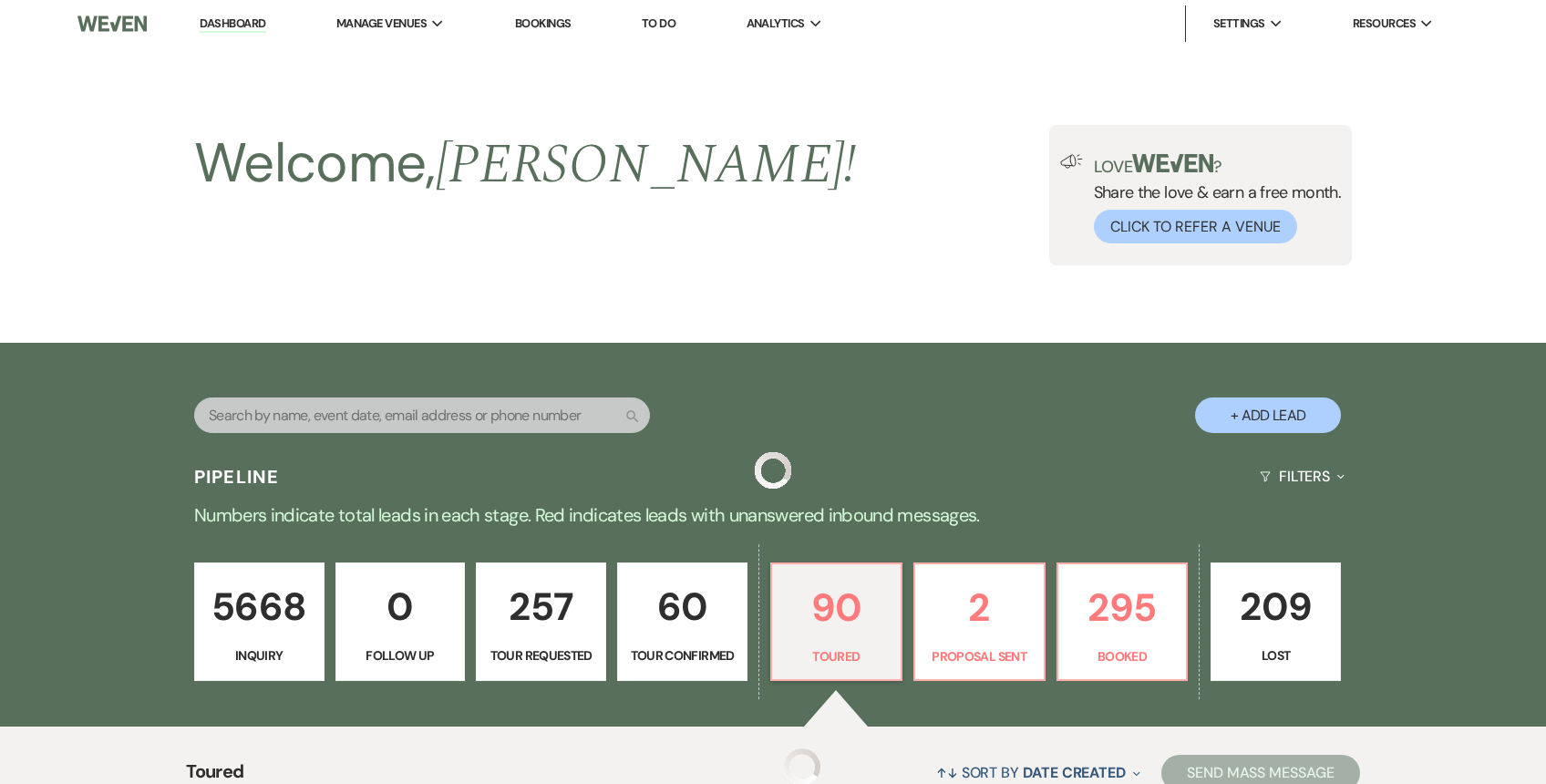
scroll to position [194, 0]
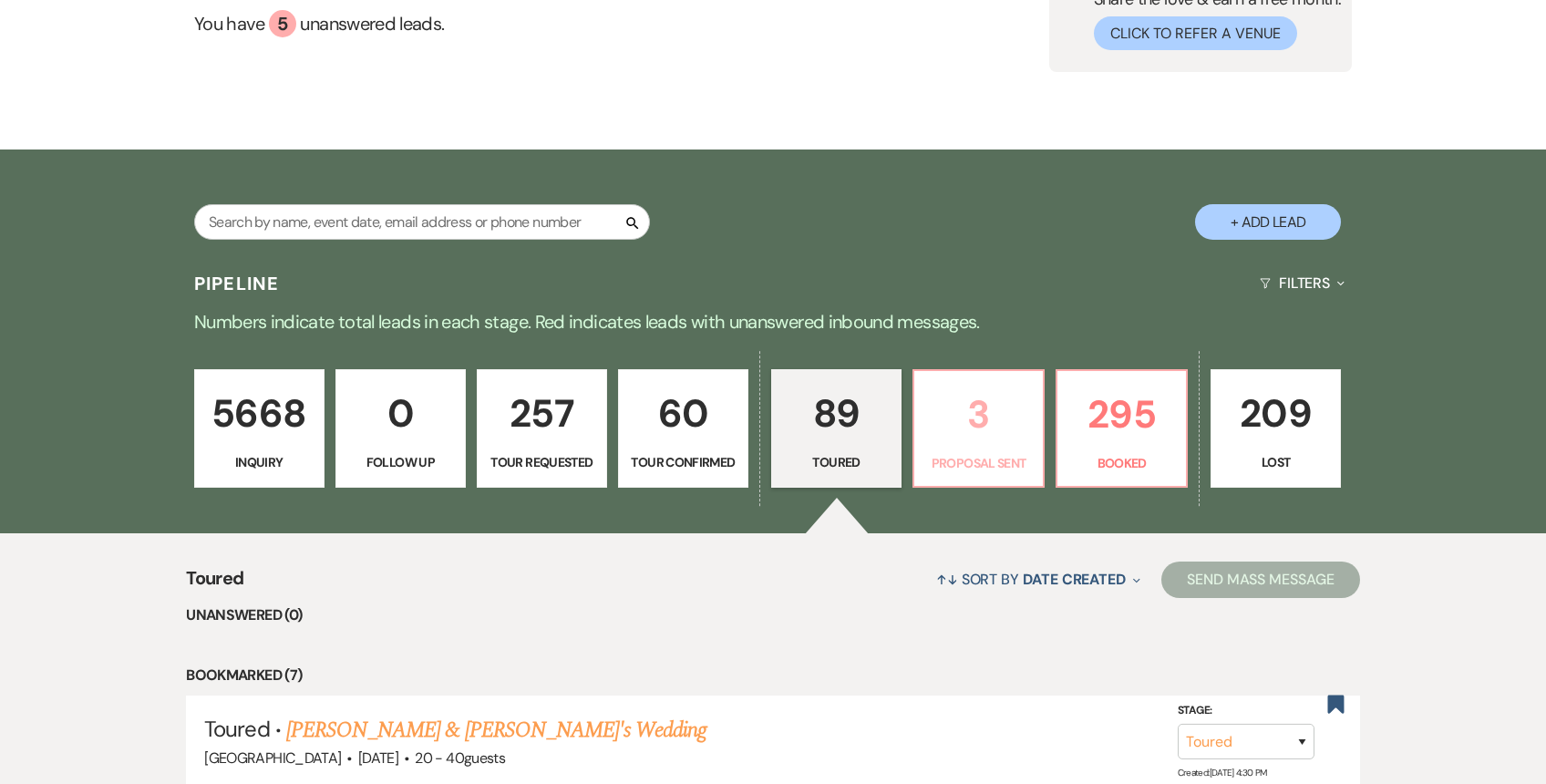
click at [963, 447] on link "3 Proposal Sent" at bounding box center [978, 428] width 132 height 118
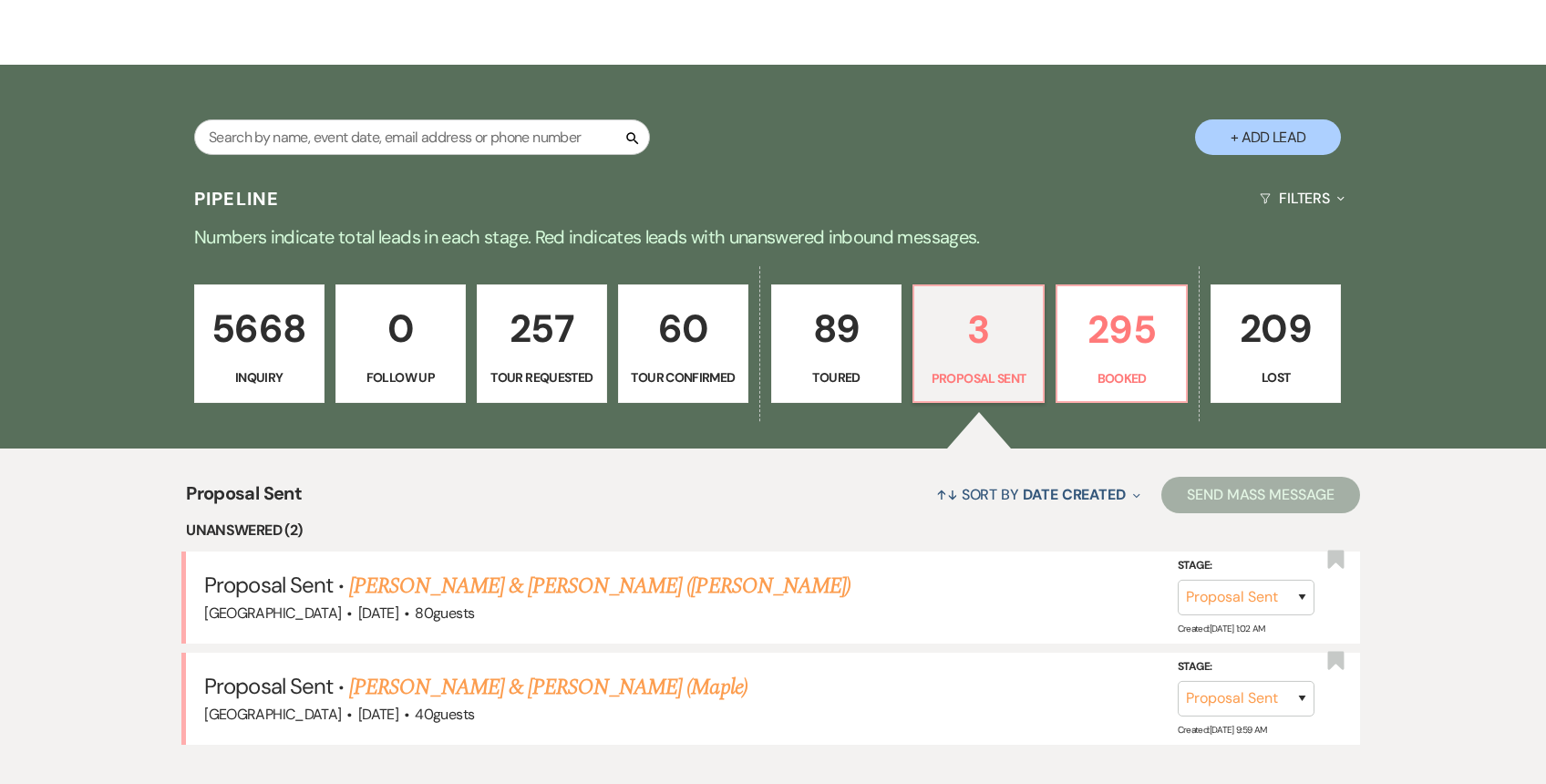
scroll to position [283, 0]
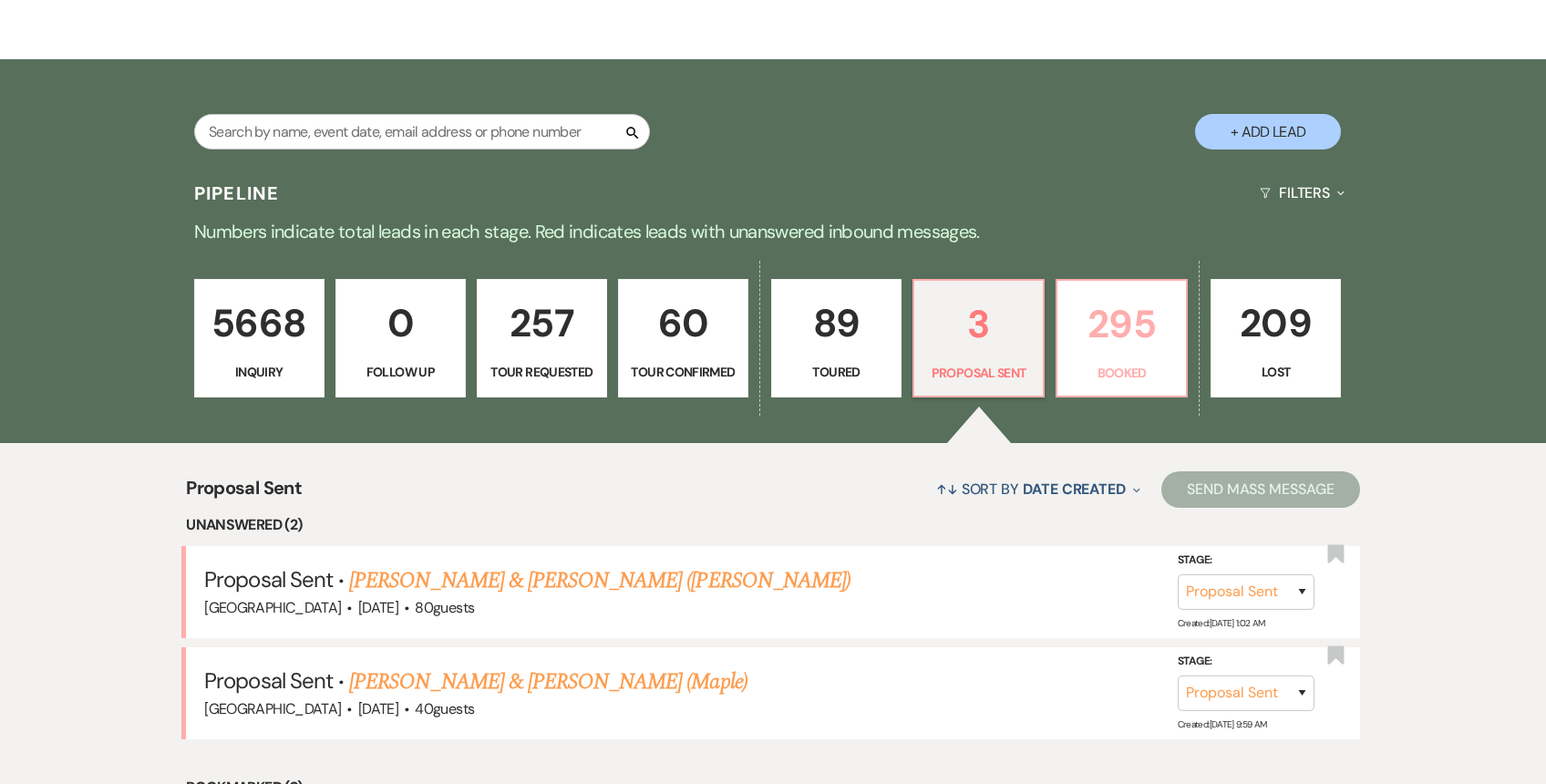
click at [1178, 347] on link "295 Booked" at bounding box center [1121, 338] width 132 height 118
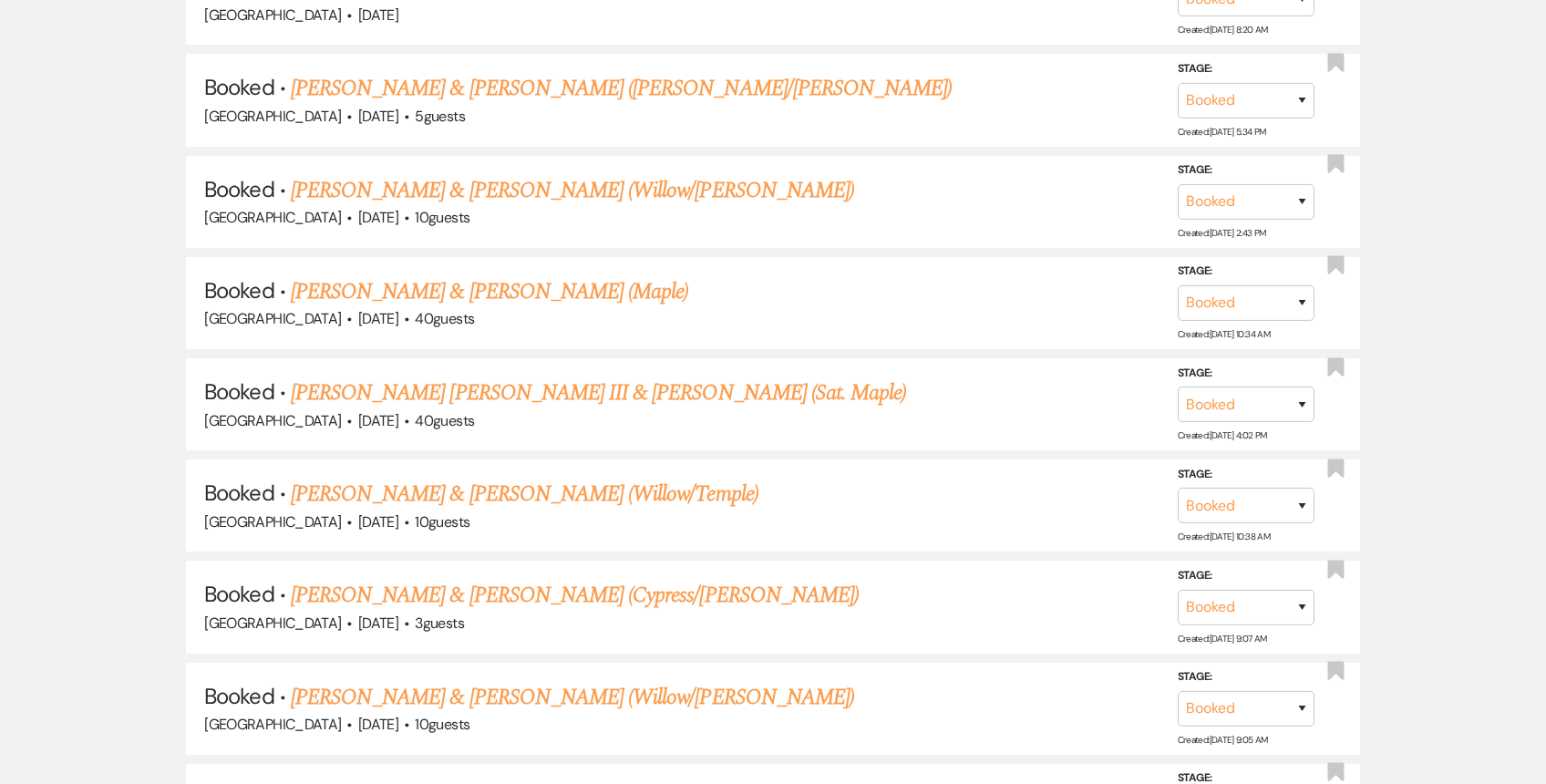
scroll to position [18998, 0]
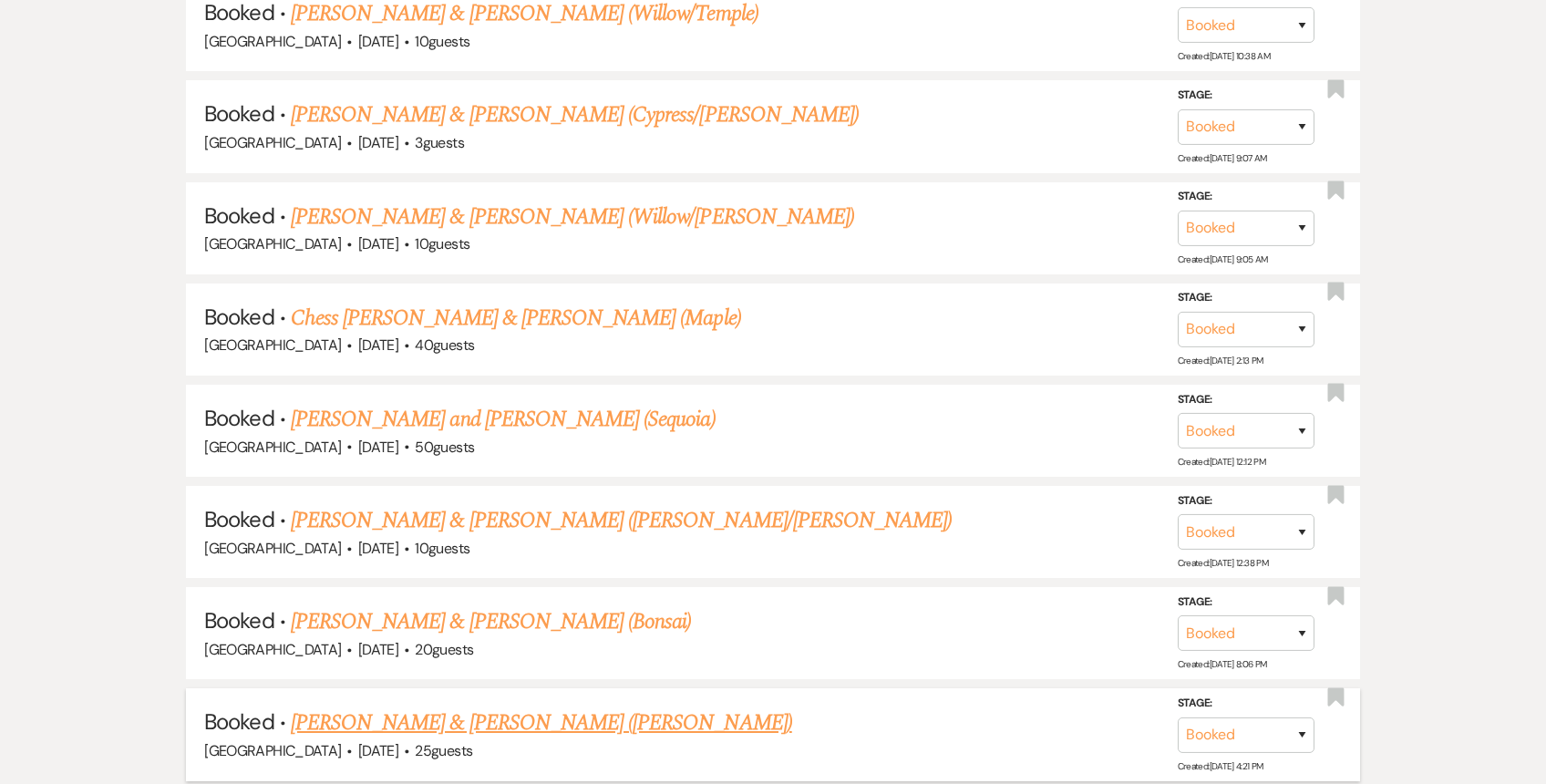
click at [413, 706] on link "[PERSON_NAME] & [PERSON_NAME] ([PERSON_NAME])" at bounding box center [541, 722] width 501 height 33
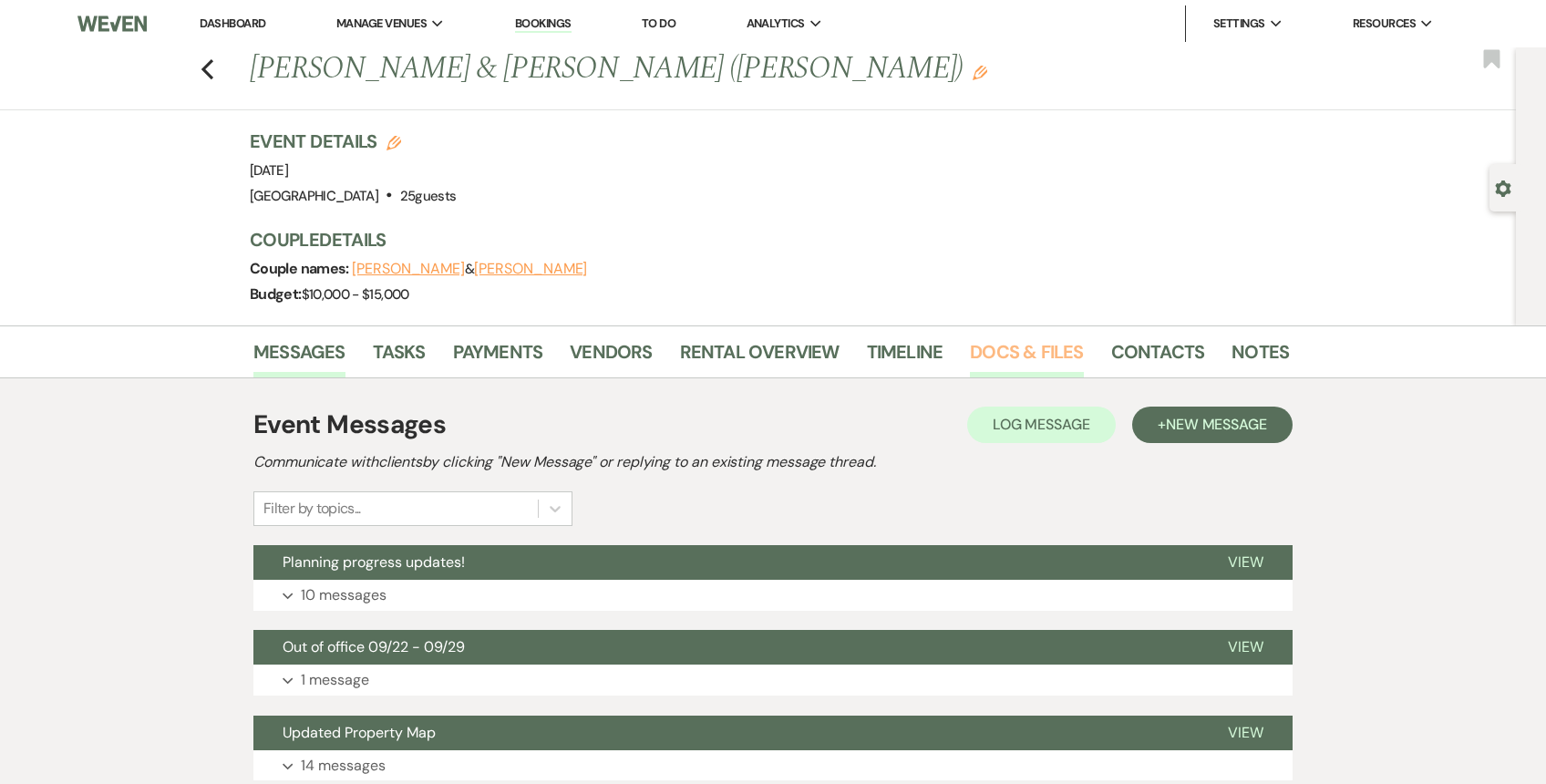
click at [1006, 360] on link "Docs & Files" at bounding box center [1026, 357] width 113 height 40
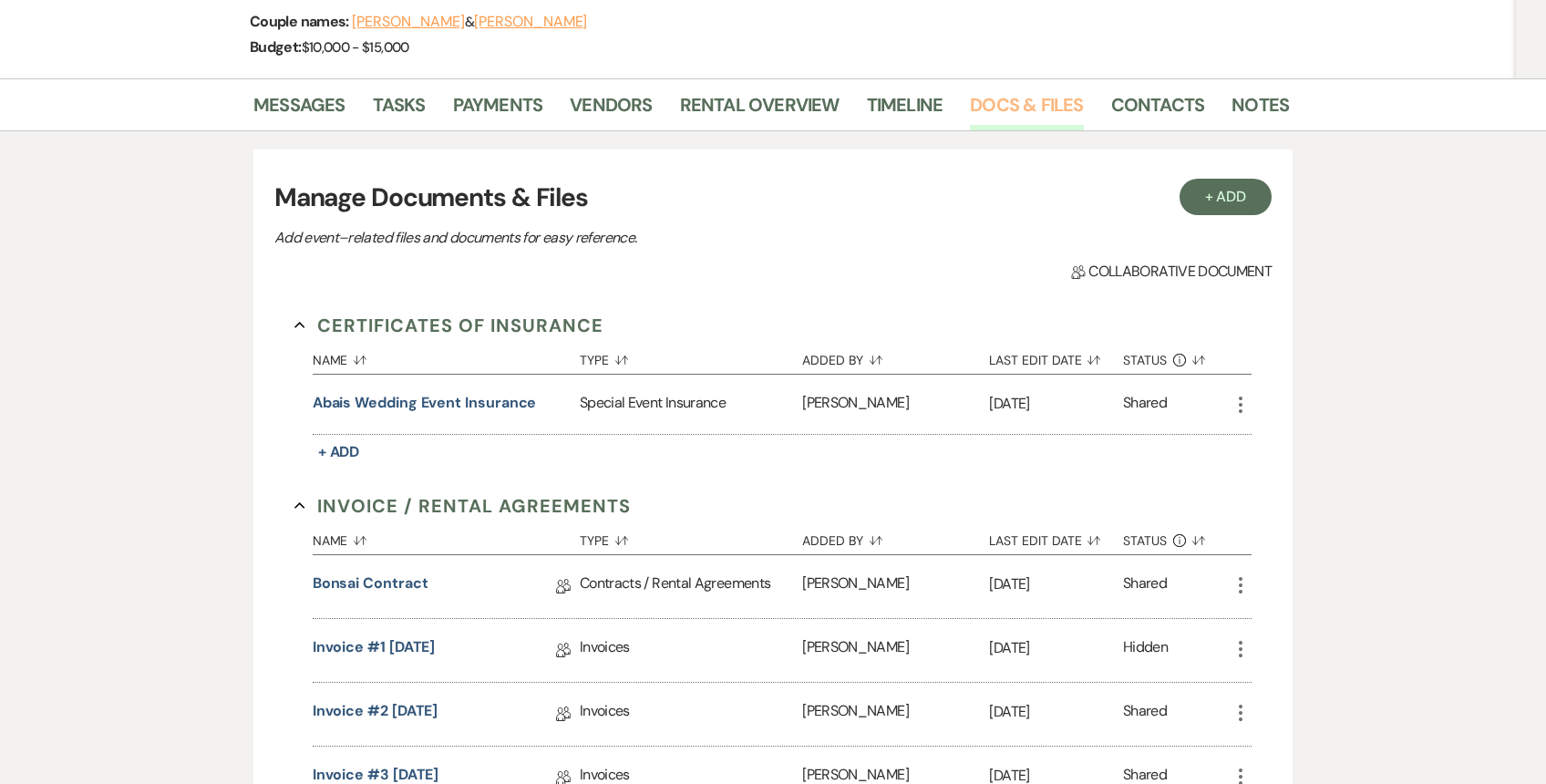
scroll to position [249, 0]
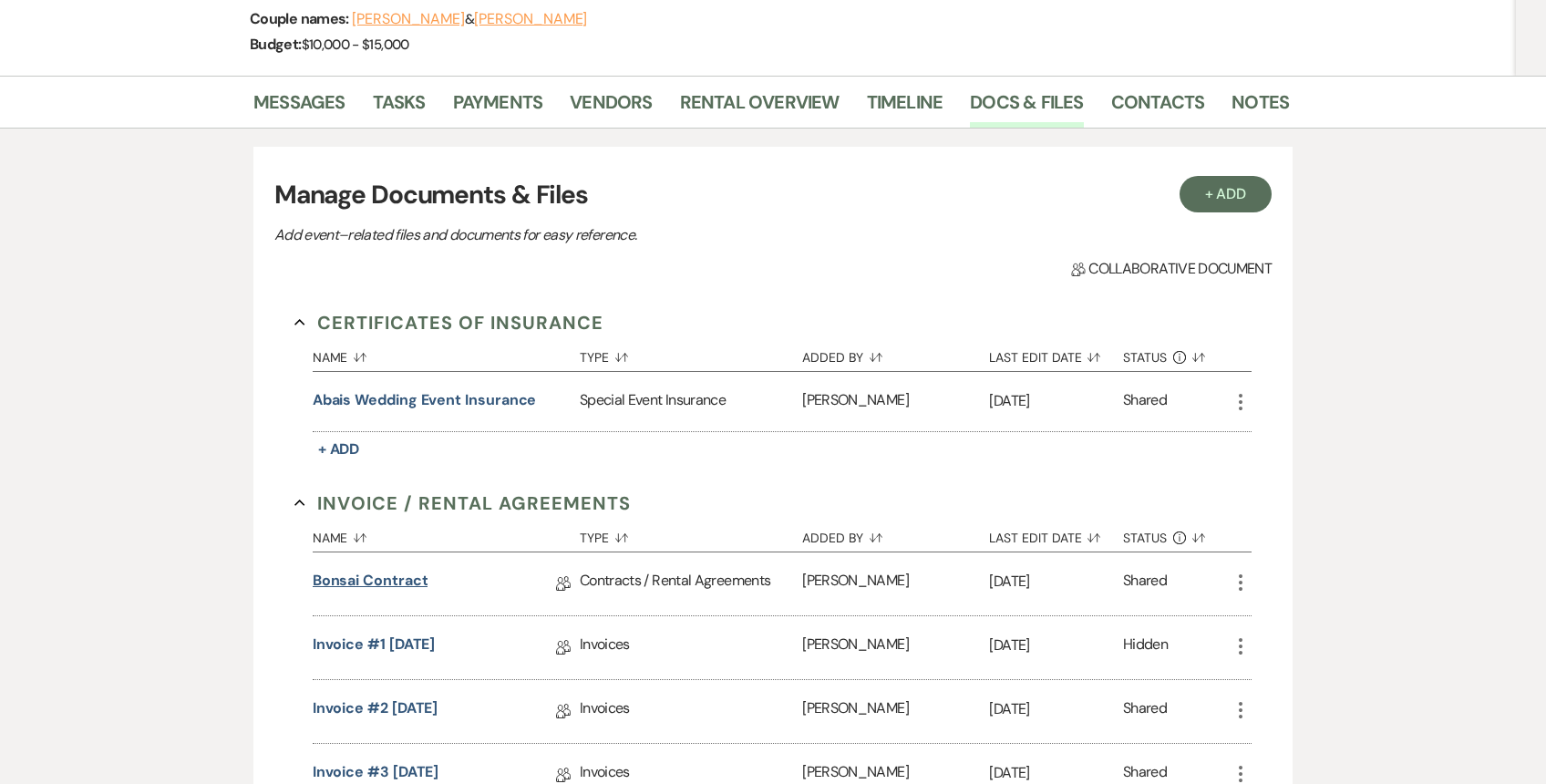
click at [409, 588] on link "Bonsai Contract" at bounding box center [371, 583] width 116 height 28
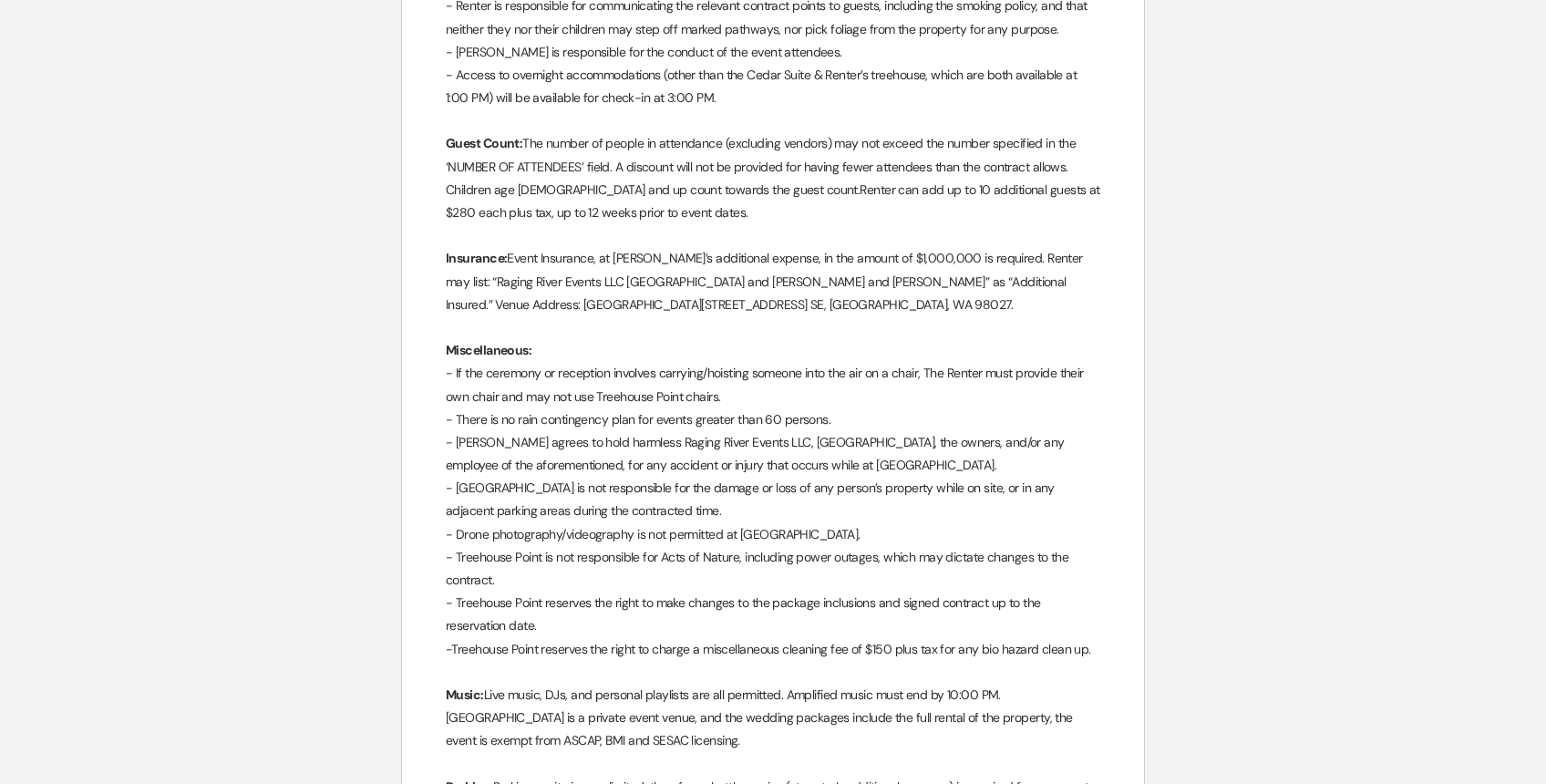
scroll to position [2582, 0]
